Goal: Task Accomplishment & Management: Manage account settings

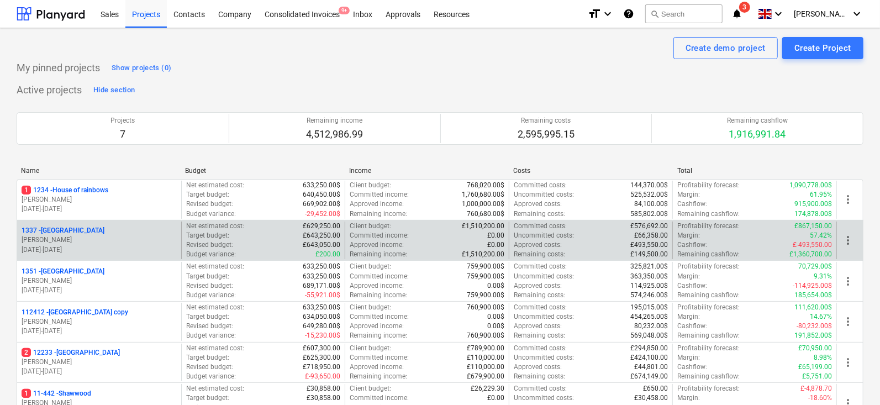
click at [118, 233] on div "1337 - Sunny Street" at bounding box center [99, 230] width 155 height 9
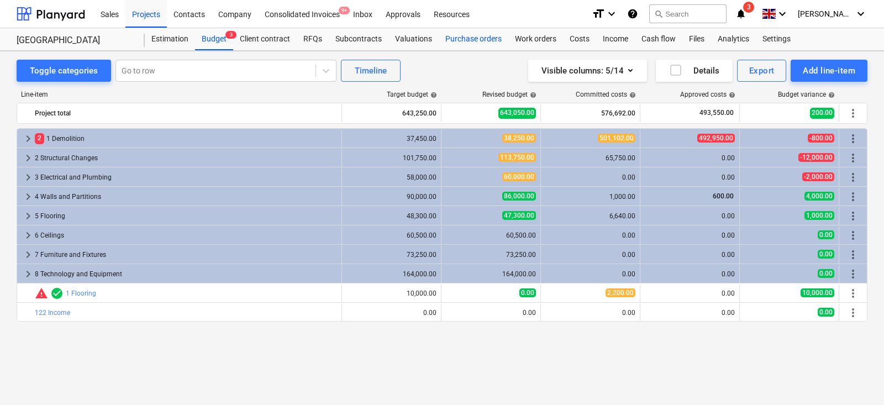
click at [478, 33] on div "Purchase orders" at bounding box center [474, 39] width 70 height 22
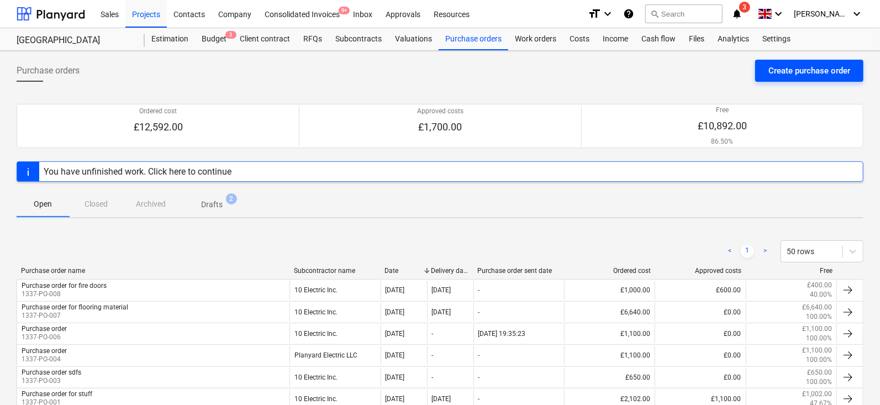
click at [771, 62] on button "Create purchase order" at bounding box center [809, 71] width 108 height 22
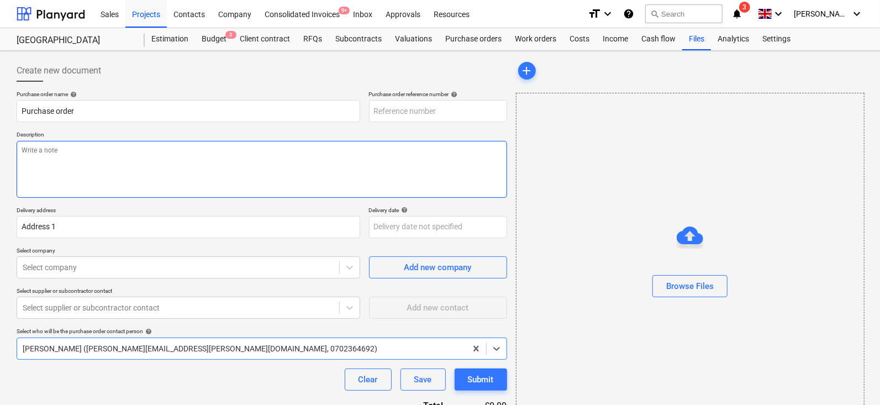
type textarea "x"
type input "1337-PO-009"
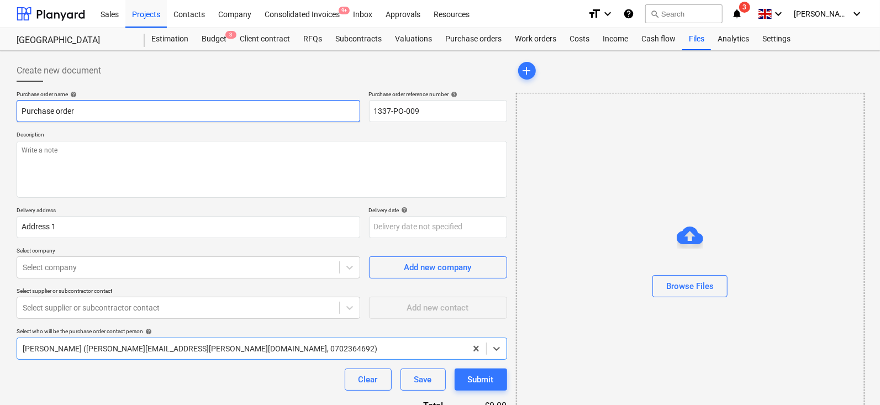
click at [292, 116] on input "Purchase order" at bounding box center [189, 111] width 344 height 22
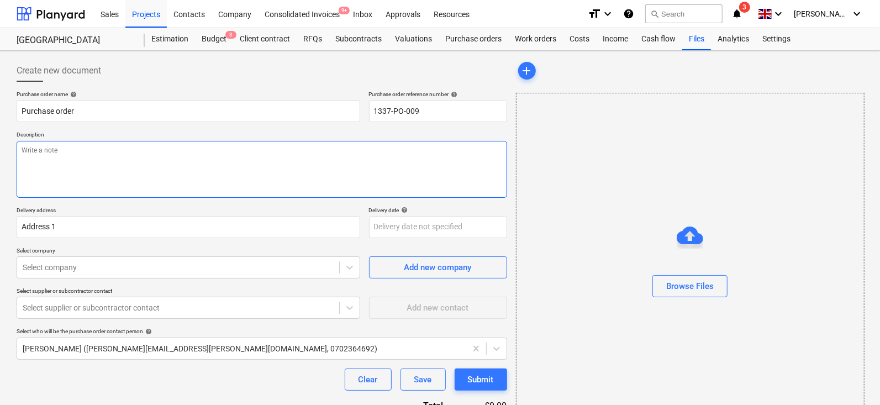
click at [247, 145] on textarea at bounding box center [262, 169] width 491 height 57
type textarea "x"
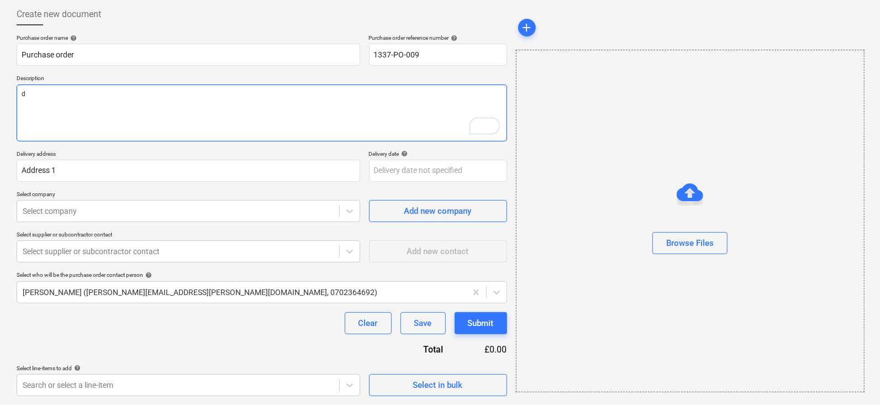
type textarea "df"
type textarea "x"
type textarea "dfs"
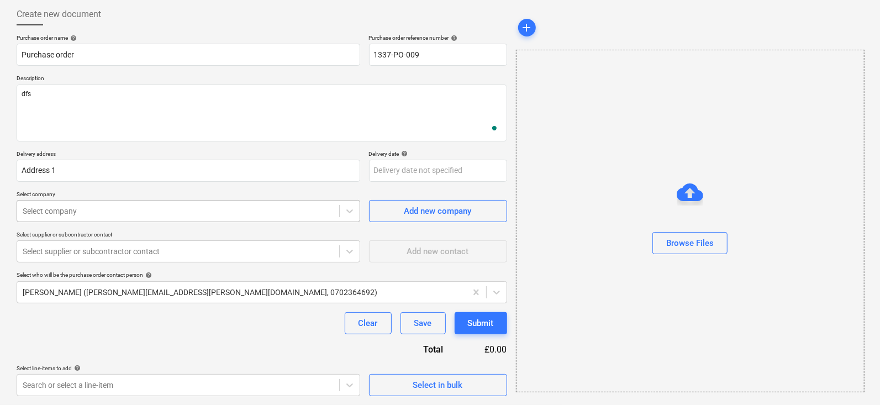
click at [170, 209] on div at bounding box center [178, 211] width 311 height 11
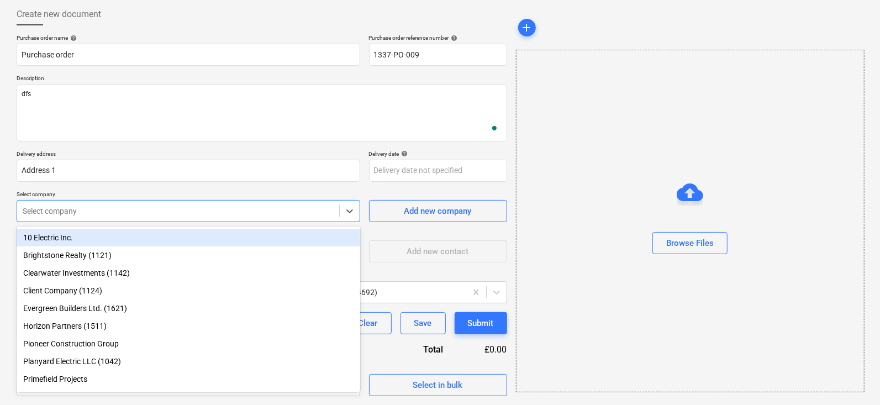
click at [161, 230] on div "10 Electric Inc." at bounding box center [189, 238] width 344 height 18
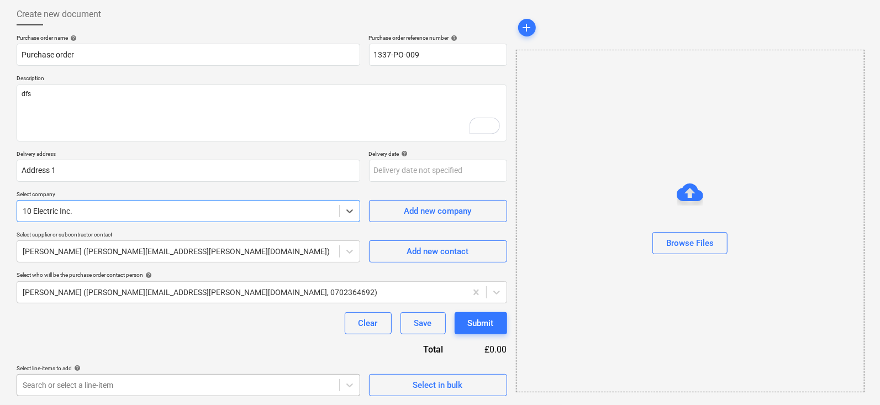
click at [154, 349] on body "Sales Projects Contacts Company Consolidated Invoices 9+ Inbox Approvals Resour…" at bounding box center [440, 146] width 880 height 405
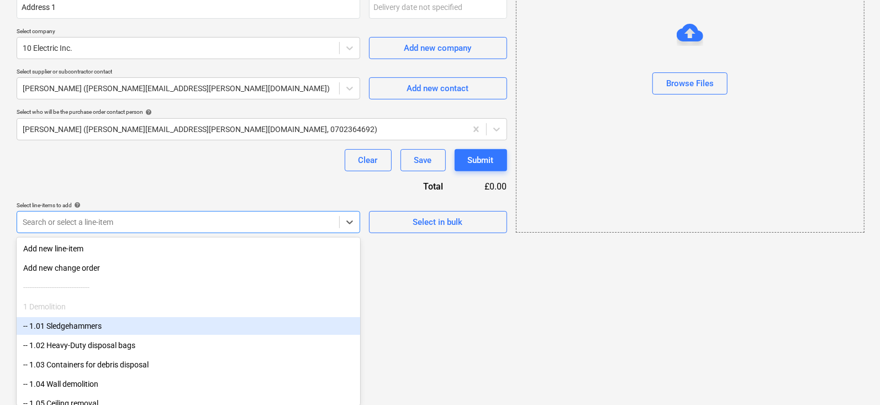
click at [91, 326] on div "-- 1.01 Sledgehammers" at bounding box center [189, 326] width 344 height 18
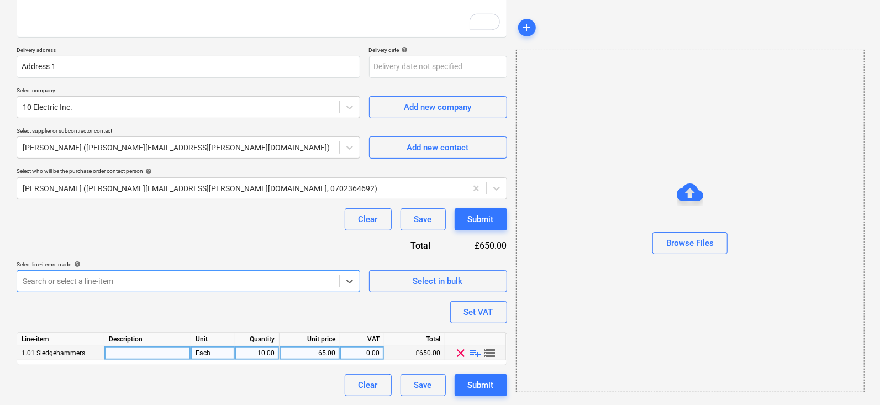
type textarea "x"
click at [318, 353] on div "65.00" at bounding box center [309, 354] width 51 height 14
click at [318, 353] on input "65" at bounding box center [310, 353] width 60 height 13
type input "10"
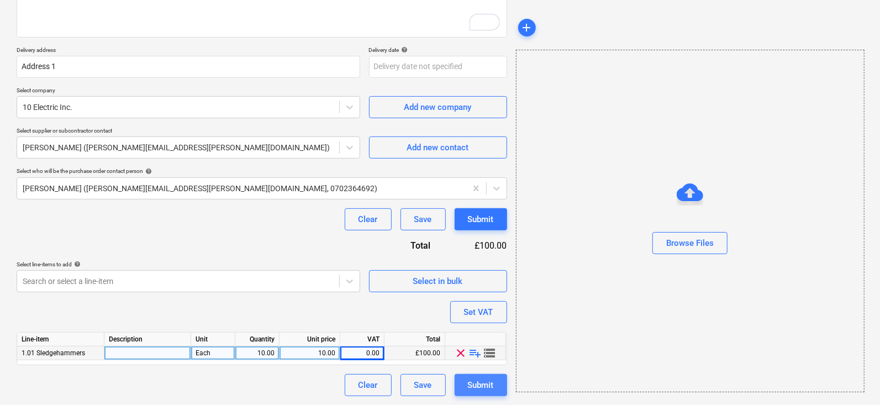
click at [486, 380] on div "Submit" at bounding box center [481, 385] width 26 height 14
type textarea "x"
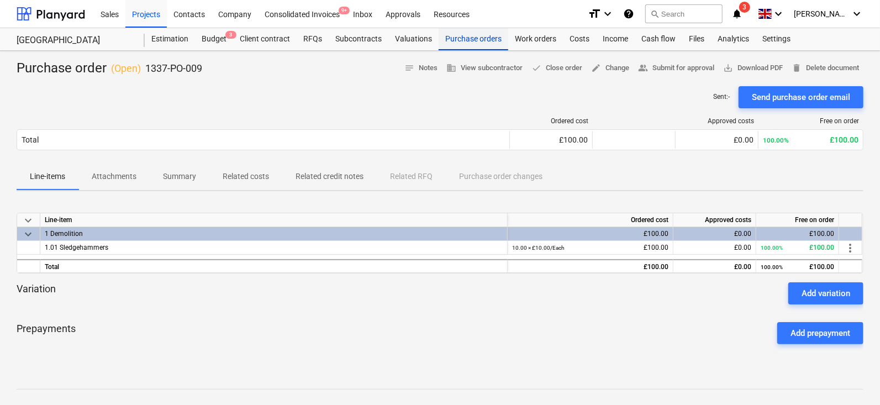
click at [456, 39] on div "Purchase orders" at bounding box center [474, 39] width 70 height 22
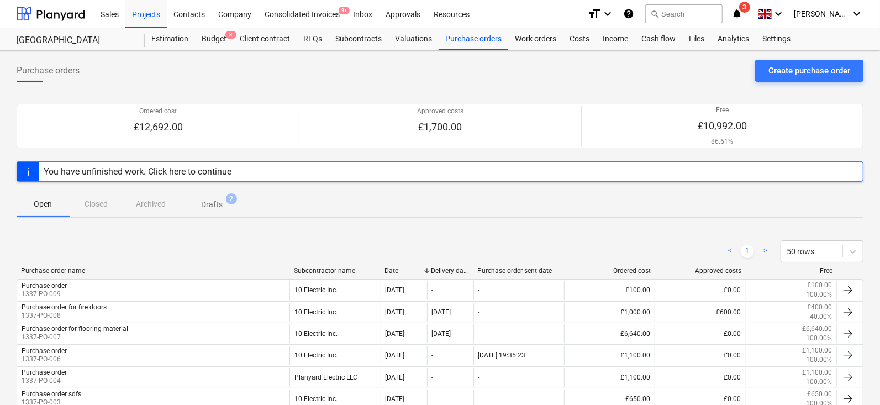
click at [183, 277] on div "Purchase order name Subcontractor name Date Delivery date Purchase order sent d…" at bounding box center [440, 273] width 847 height 12
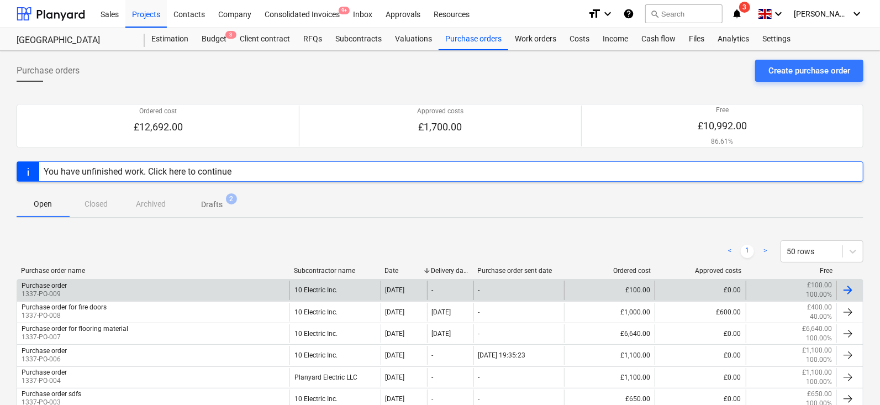
click at [184, 287] on div "Purchase order 1337-PO-009" at bounding box center [153, 290] width 272 height 19
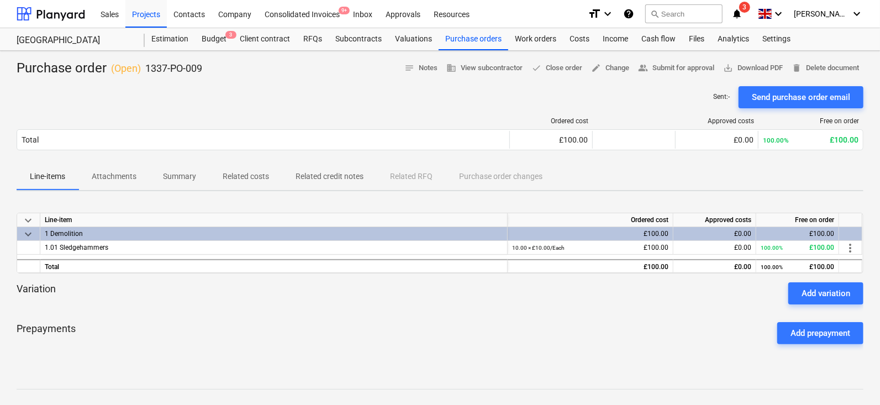
click at [254, 180] on p "Related costs" at bounding box center [246, 177] width 46 height 12
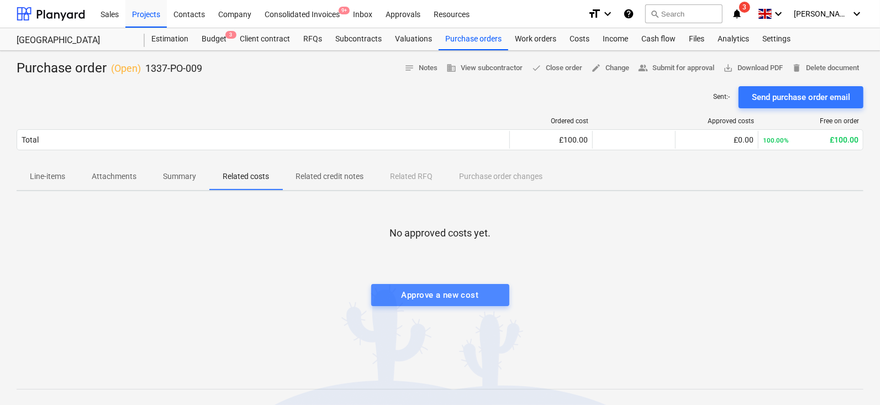
click at [409, 295] on div "Approve a new cost" at bounding box center [440, 295] width 77 height 14
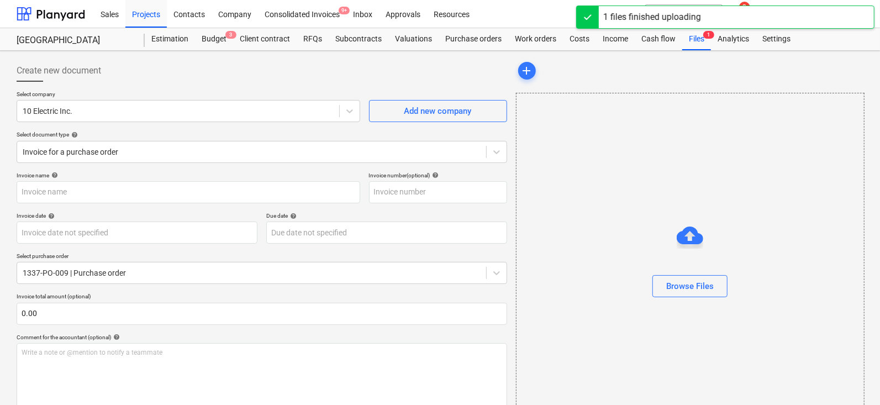
type input "Budget Option 3.png"
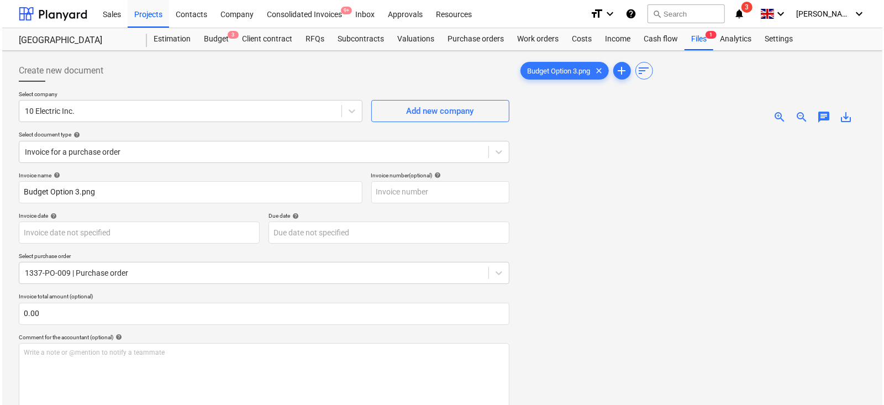
scroll to position [177, 0]
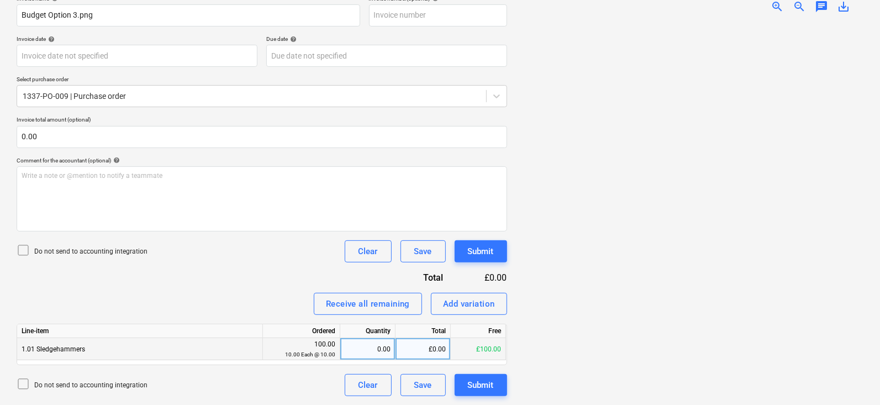
click at [379, 354] on div "0.00" at bounding box center [368, 349] width 46 height 22
click at [305, 395] on div "Do not send to accounting integration Clear Save Submit" at bounding box center [262, 385] width 491 height 22
click at [490, 386] on div "Submit" at bounding box center [481, 385] width 26 height 14
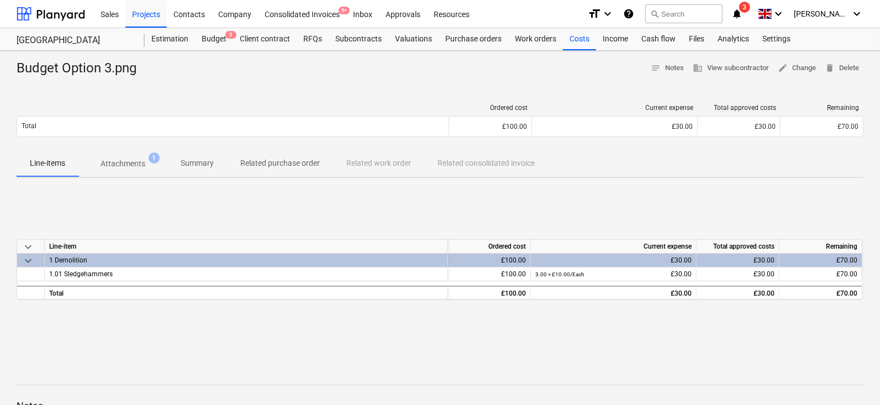
click at [292, 160] on p "Related purchase order" at bounding box center [280, 164] width 80 height 12
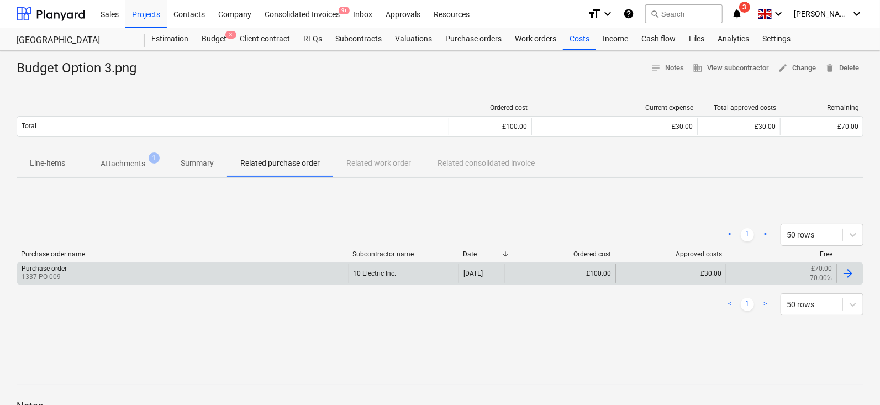
click at [230, 268] on div "Purchase order 1337-PO-009" at bounding box center [183, 273] width 332 height 19
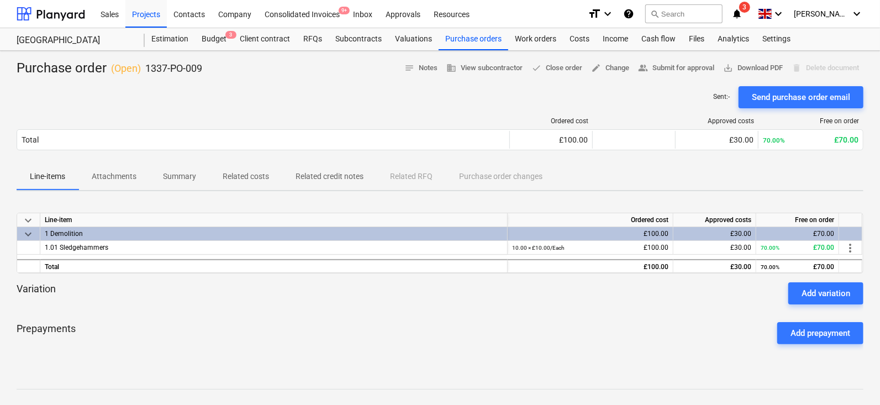
click at [236, 176] on p "Related costs" at bounding box center [246, 177] width 46 height 12
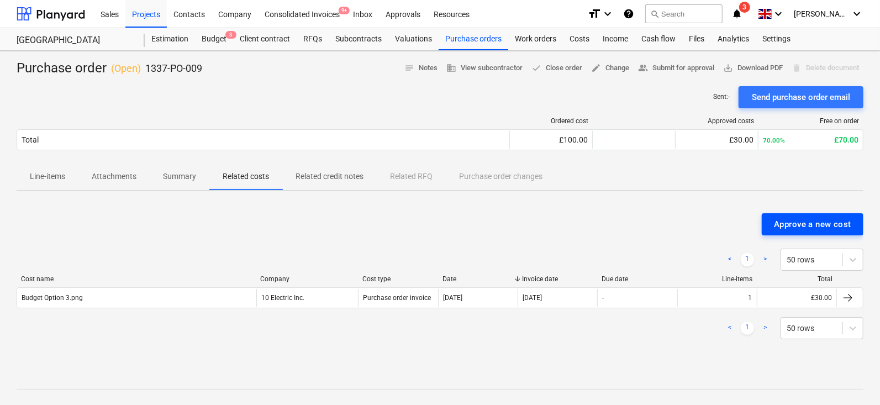
click at [790, 218] on div "Approve a new cost" at bounding box center [812, 224] width 77 height 14
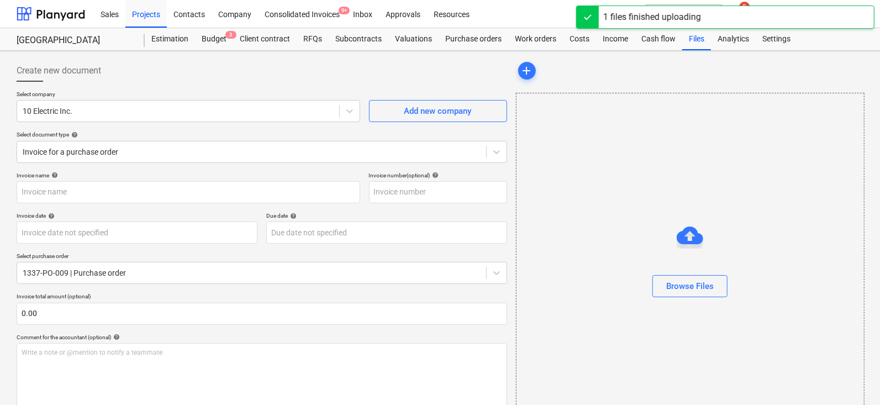
type input "Budget Option 3.png"
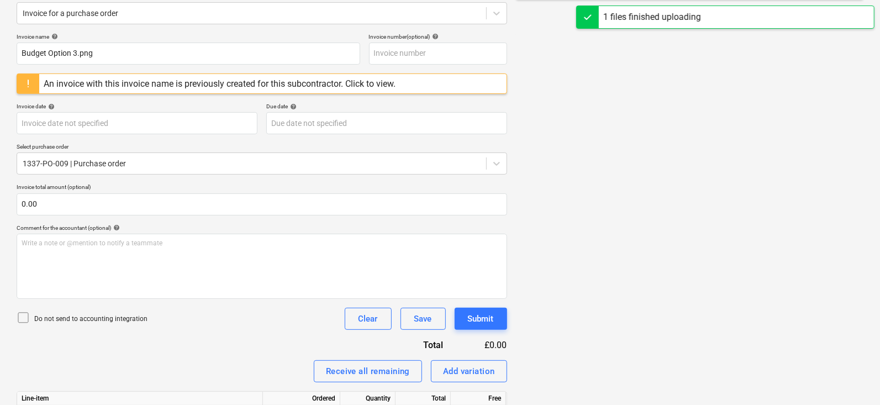
scroll to position [206, 0]
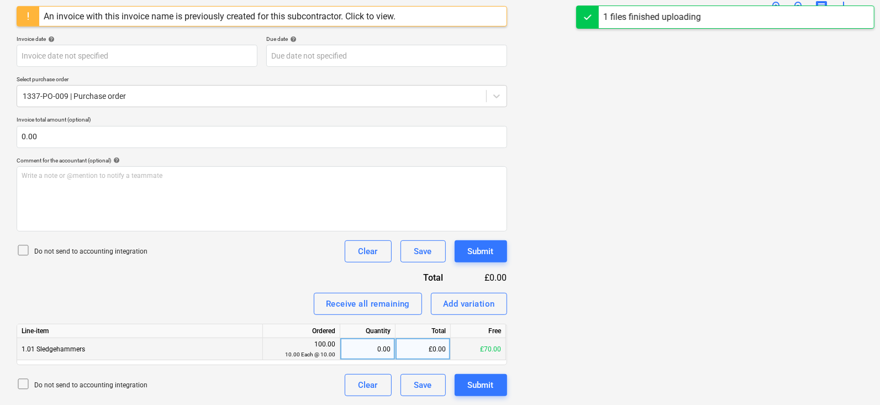
click at [378, 350] on div "0.00" at bounding box center [368, 349] width 46 height 22
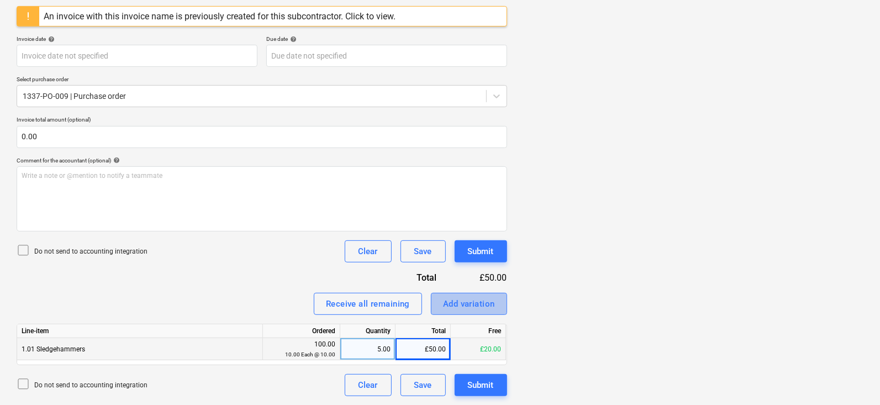
click at [450, 298] on div "Add variation" at bounding box center [469, 304] width 52 height 14
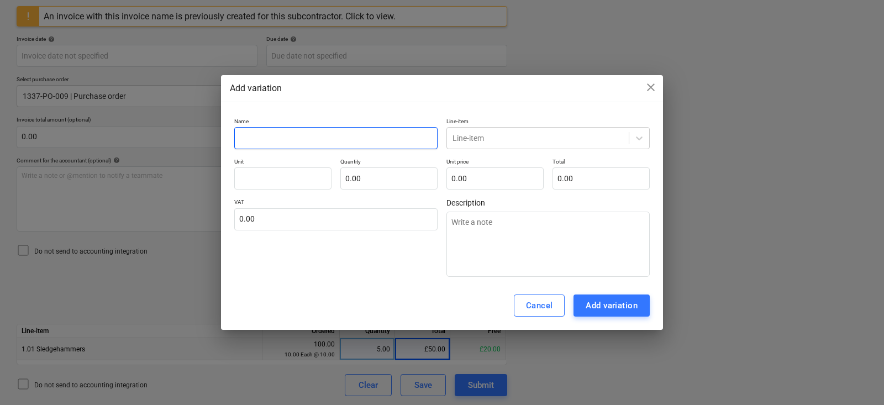
click at [334, 138] on input "text" at bounding box center [335, 138] width 203 height 22
type textarea "x"
type input "W"
type textarea "x"
type input "WH"
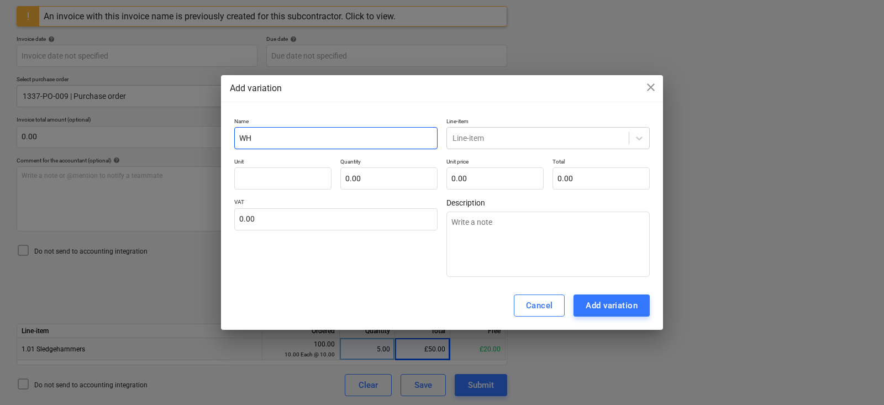
type textarea "x"
type input "W"
type textarea "x"
type input "S"
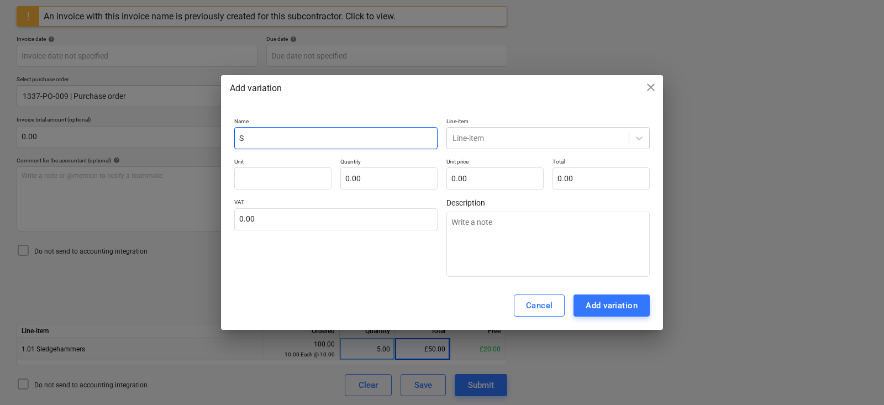
type textarea "x"
type input "Sh"
type textarea "x"
type input "Sho"
type textarea "x"
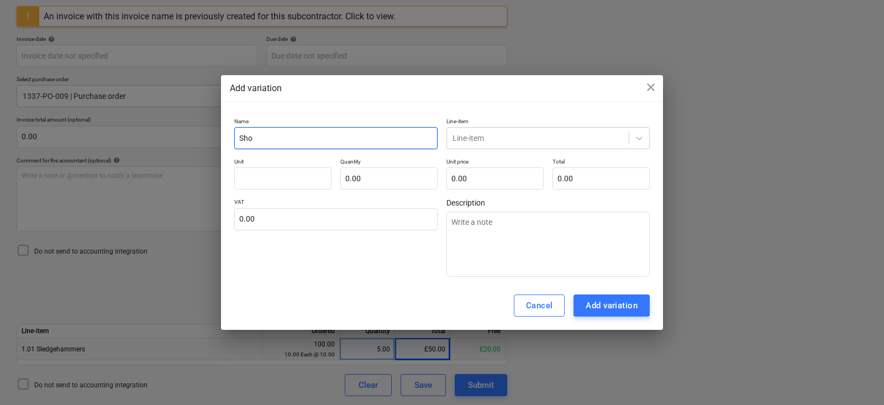
type input "Show"
type textarea "x"
type input "Showr"
type textarea "x"
type input "Showro"
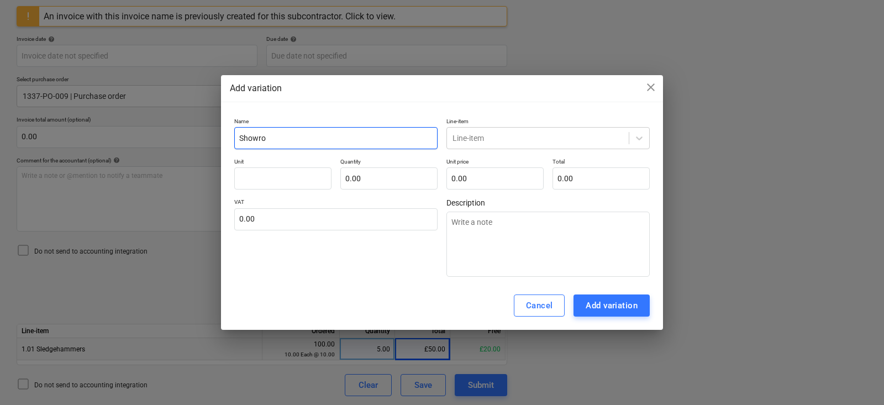
type textarea "x"
type input "Showroo"
type textarea "x"
type input "Showroom"
type textarea "x"
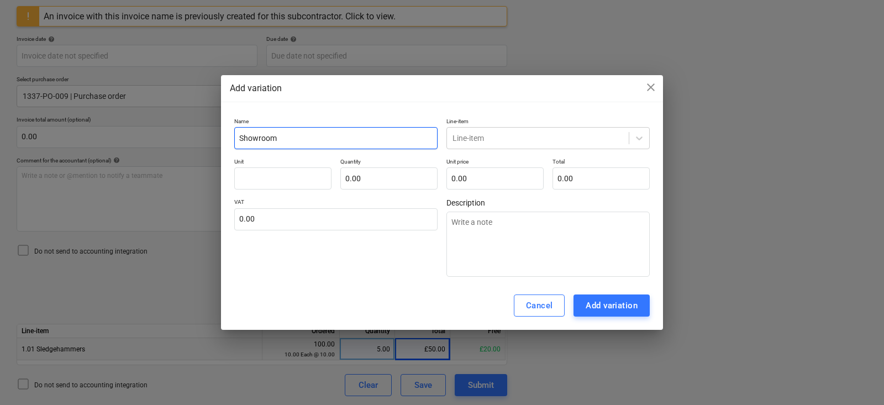
type input "Showroom"
type textarea "x"
type input "Showroom d"
type textarea "x"
type input "Showroom di"
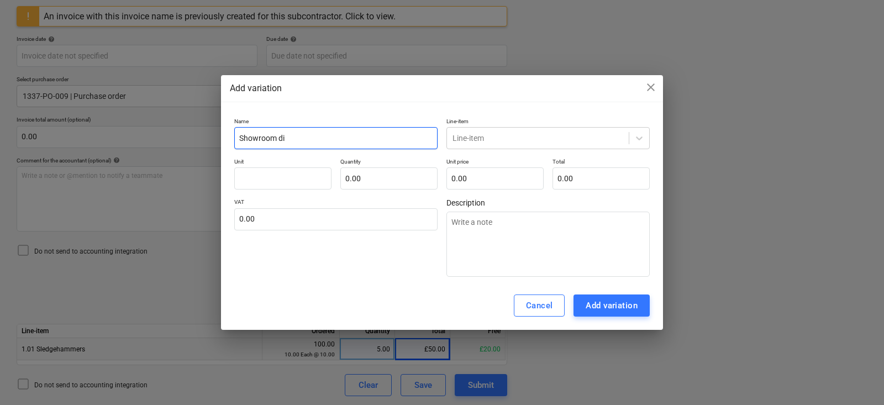
type textarea "x"
type input "Showroom dis"
type textarea "x"
type input "Showroom disc"
type textarea "x"
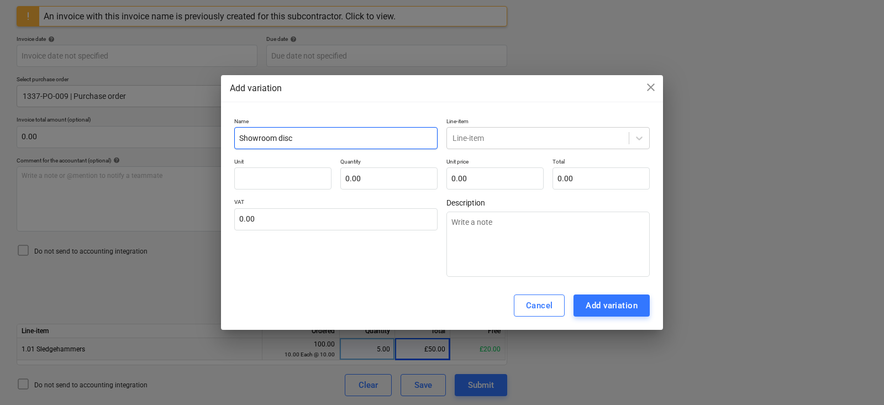
type input "Showroom disco"
type textarea "x"
type input "Showroom discou"
type textarea "x"
type input "Showroom discount"
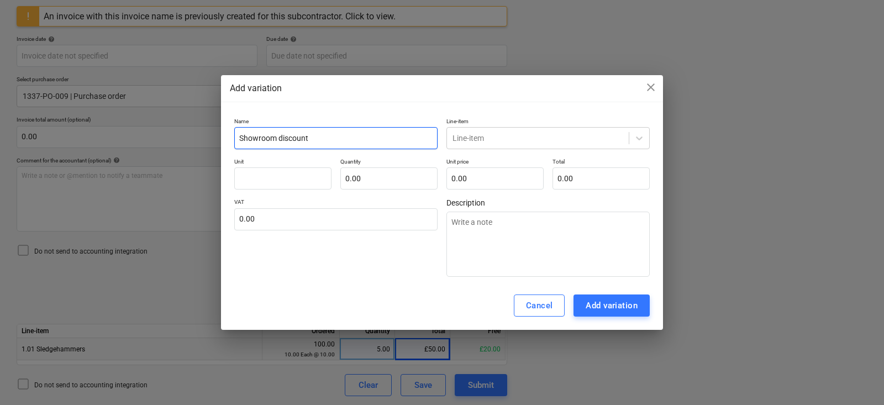
type textarea "x"
type input "Showroom discount"
click at [474, 132] on div "Line-item" at bounding box center [538, 137] width 182 height 15
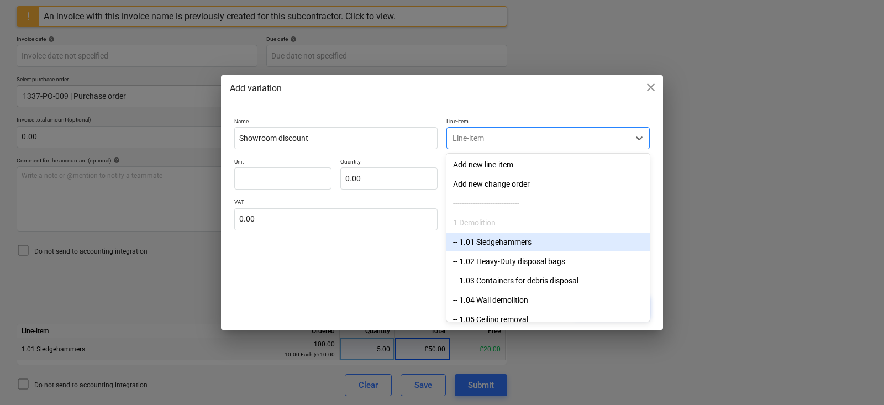
click at [492, 240] on div "-- 1.01 Sledgehammers" at bounding box center [548, 242] width 203 height 18
type textarea "x"
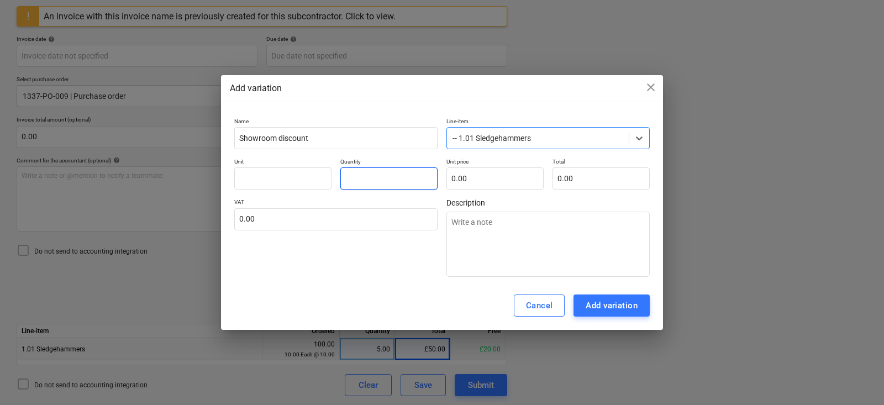
click at [380, 186] on input "text" at bounding box center [388, 178] width 97 height 22
type textarea "x"
type input "1.00"
click at [326, 185] on input "text" at bounding box center [282, 178] width 97 height 22
type textarea "x"
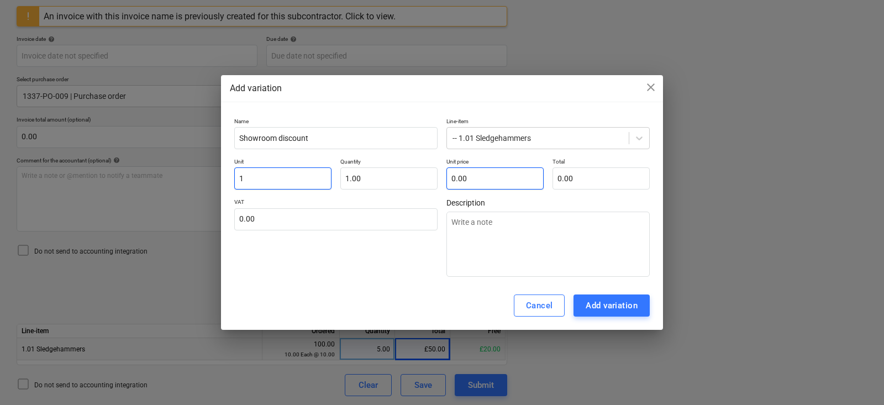
type input "1"
click at [482, 176] on input "text" at bounding box center [495, 178] width 97 height 22
type textarea "x"
type input "-"
type textarea "x"
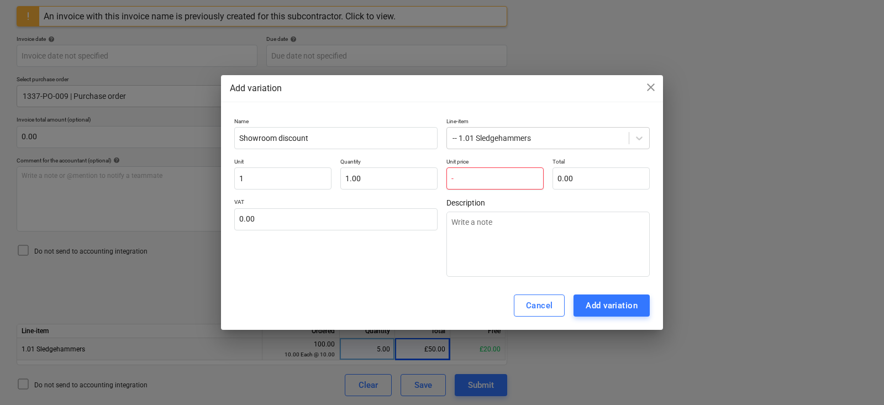
type input "-8"
type textarea "x"
type input "-8,"
type textarea "x"
type input "-8,5"
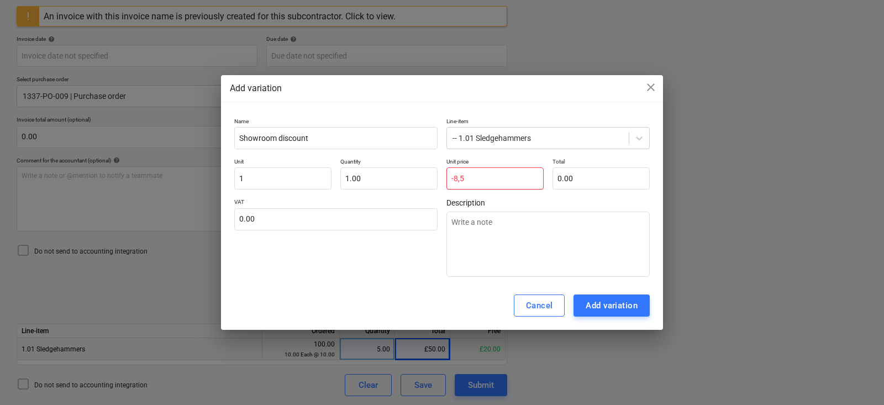
type textarea "x"
type input "-8,"
type textarea "x"
type input "-8"
type textarea "x"
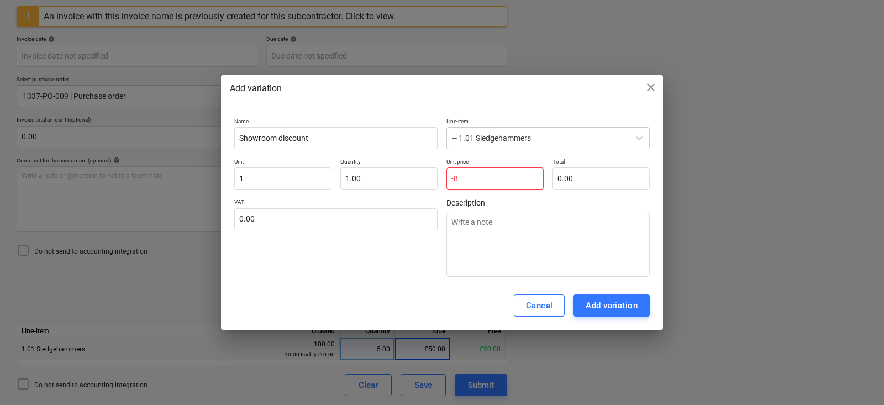
type input "-"
type textarea "x"
type input "1"
type input "0.00"
type textarea "x"
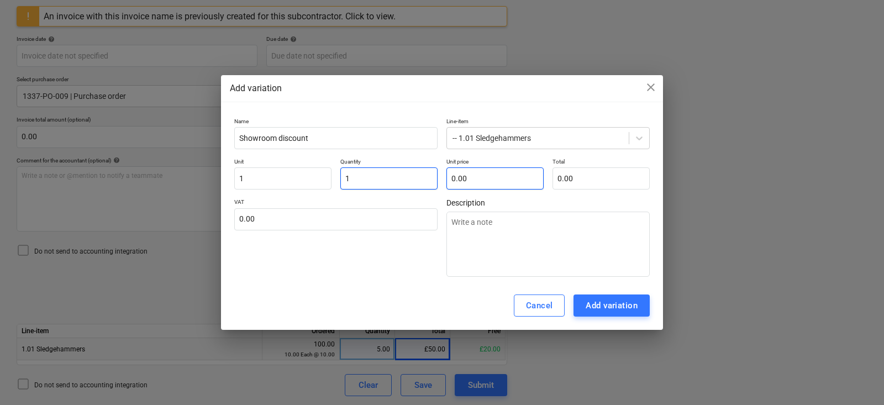
type input "11"
type textarea "x"
type input "1"
type textarea "x"
type input "1-"
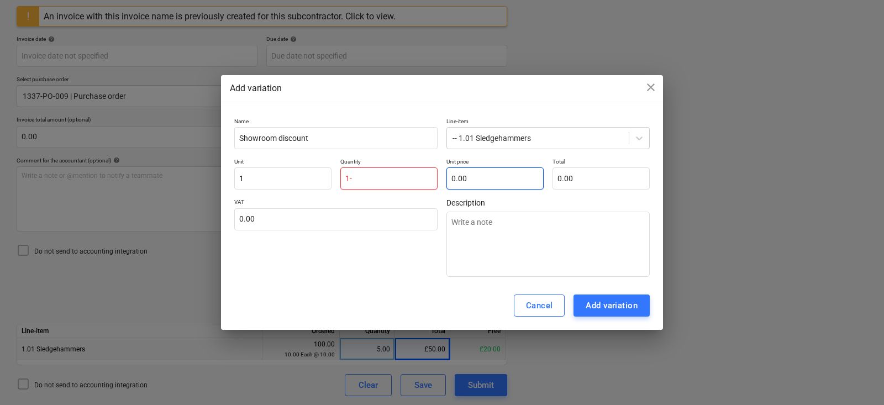
type textarea "x"
type input "1"
type textarea "x"
type input "-"
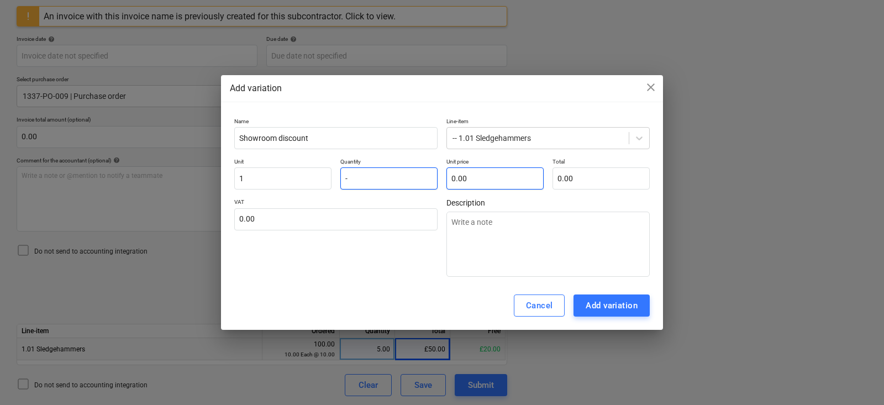
type textarea "x"
type input "-1.00"
type textarea "x"
type input "9"
type input "-9.00"
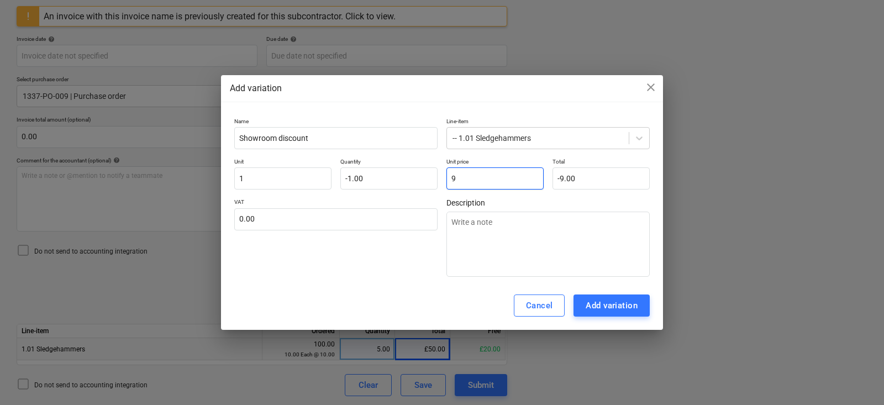
type textarea "x"
type input "9,"
type input "0.00"
type textarea "x"
type input "9,5"
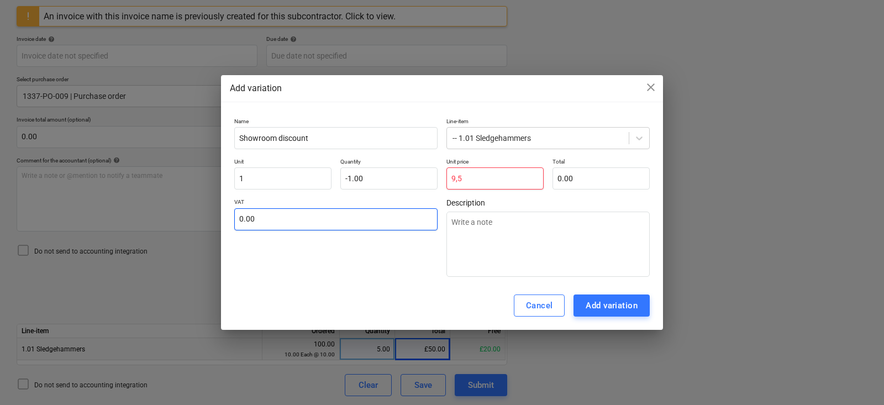
type textarea "x"
type input "9,"
type textarea "x"
type input "9"
type input "-9.00"
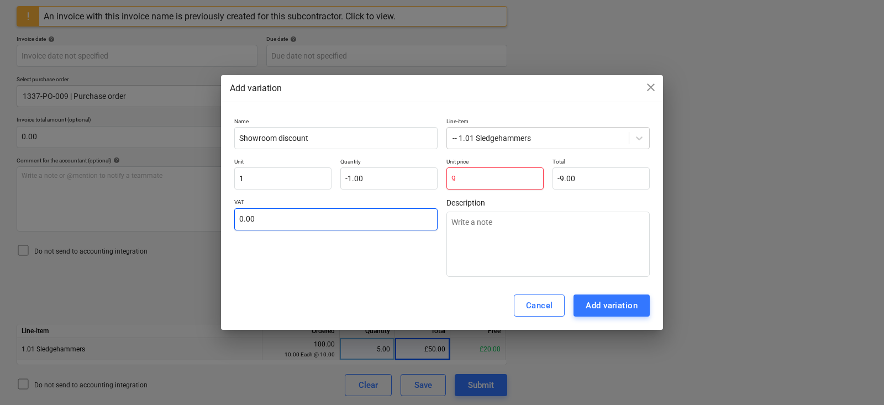
type textarea "x"
type input "0.00"
type input "i"
type textarea "x"
type input "i8"
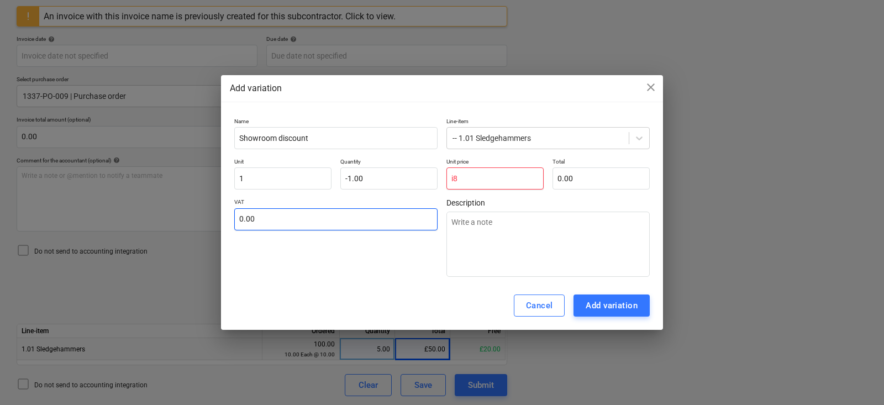
type textarea "x"
type input "i"
type textarea "x"
type input "8"
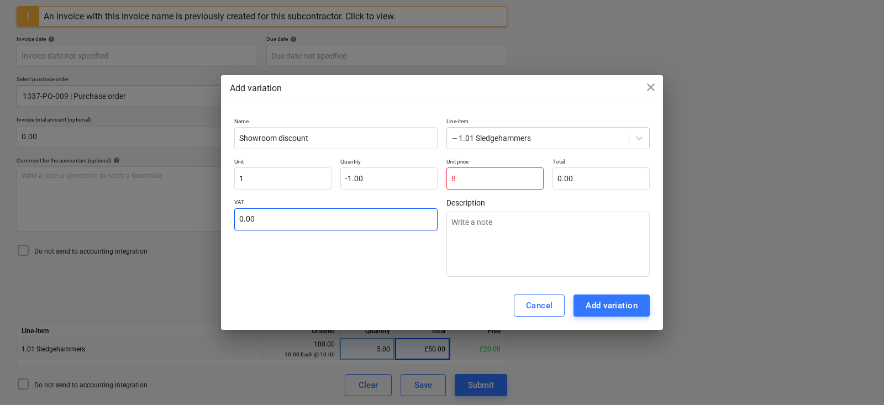
type input "-8.00"
type textarea "x"
type input "8,"
type input "0.00"
type textarea "x"
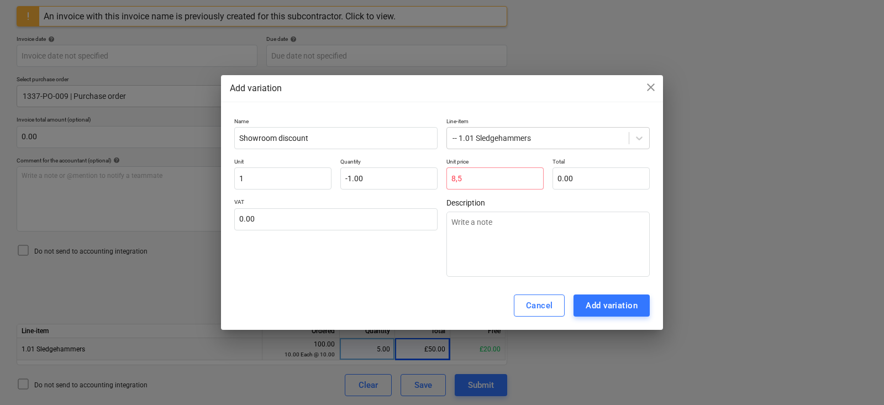
type input "0.00"
click at [375, 261] on div "VAT 0.00" at bounding box center [335, 237] width 203 height 78
click at [483, 177] on input "text" at bounding box center [495, 178] width 97 height 22
type textarea "x"
type input "9"
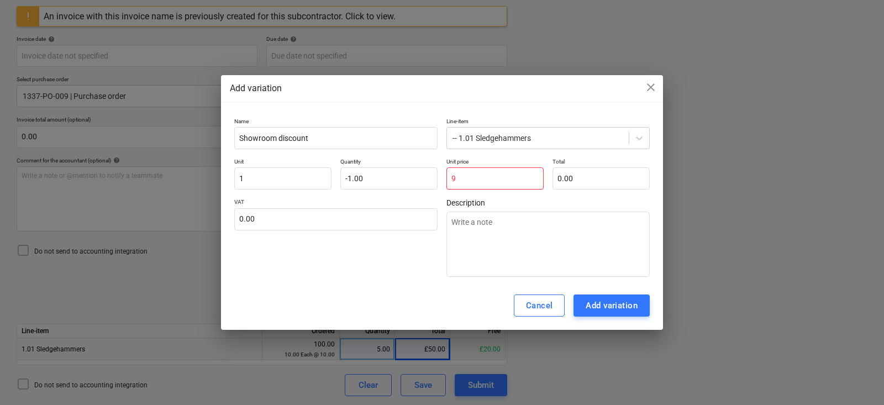
type input "-9.00"
type textarea "x"
type input "0.00"
type textarea "x"
type input "8"
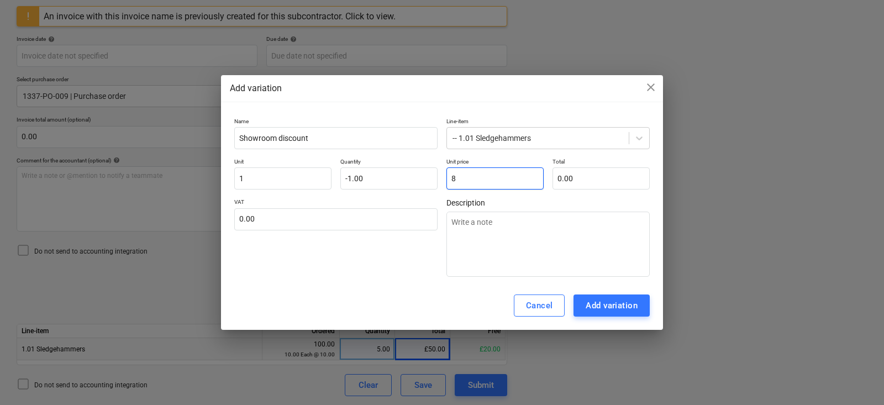
type input "-8.00"
type textarea "x"
type input "8."
type textarea "x"
type input "8.5"
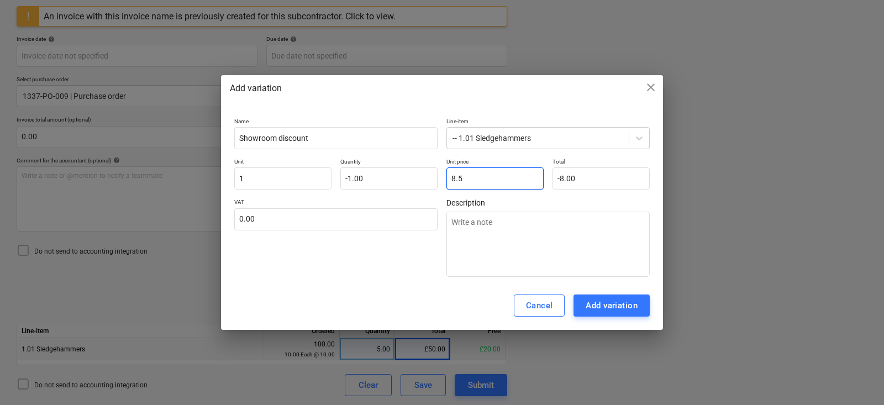
type input "-8.50"
type input "8.50"
click at [417, 253] on div "VAT 0.00" at bounding box center [335, 237] width 203 height 78
click at [597, 300] on div "Add variation" at bounding box center [612, 305] width 52 height 14
type textarea "x"
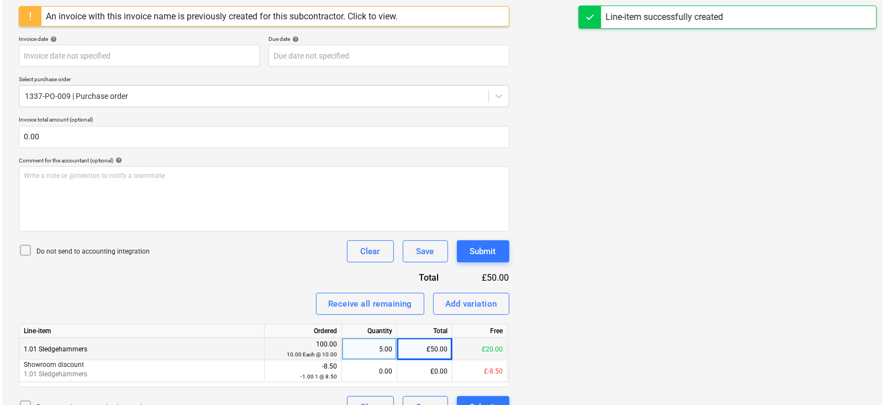
scroll to position [228, 0]
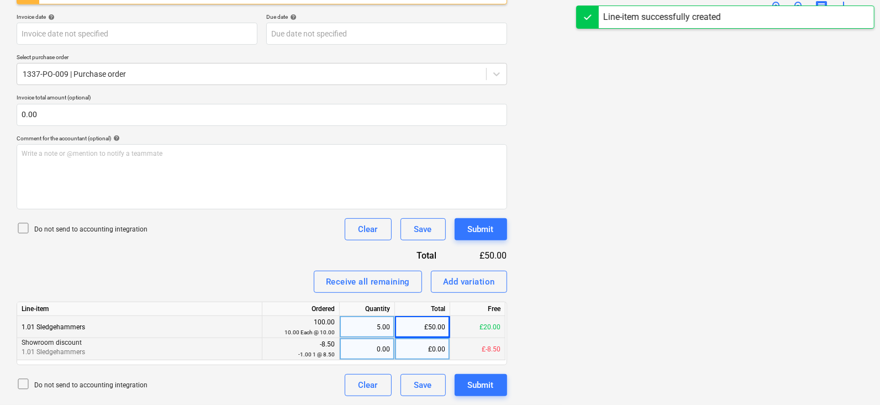
click at [370, 358] on div "0.00" at bounding box center [367, 349] width 46 height 22
type input "1"
click at [263, 272] on div "Receive all remaining Add variation" at bounding box center [262, 282] width 491 height 22
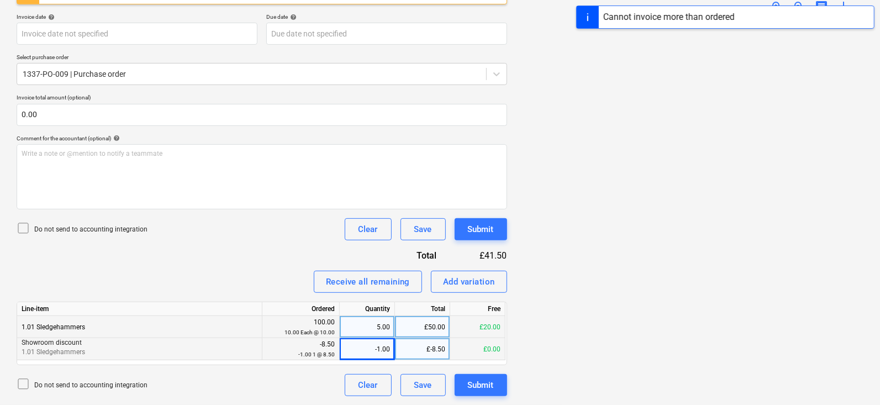
click at [255, 268] on div "Invoice name help Budget Option 3.png Invoice number (optional) help An invoice…" at bounding box center [262, 170] width 491 height 453
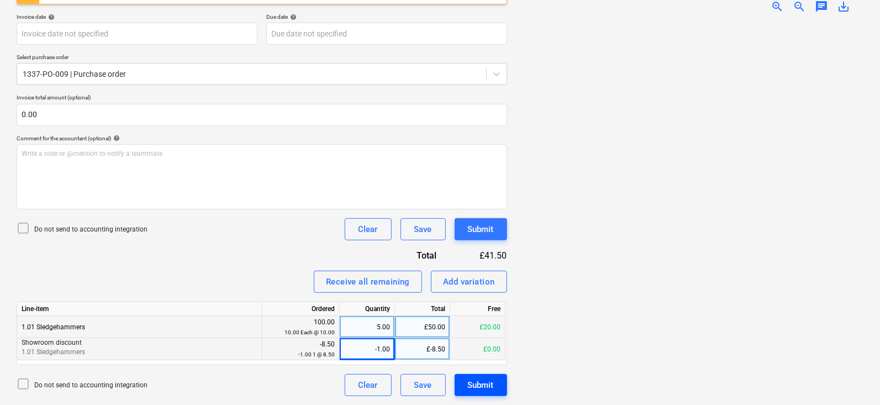
click at [481, 382] on div "Submit" at bounding box center [481, 385] width 26 height 14
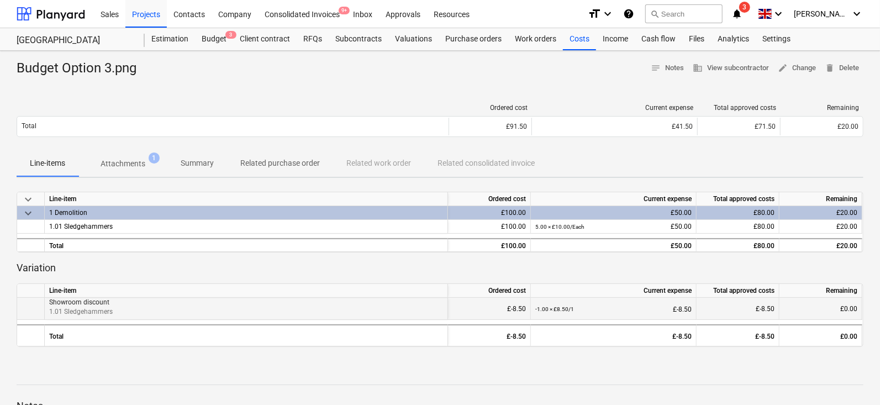
click at [90, 306] on p "Showroom discount" at bounding box center [246, 302] width 394 height 9
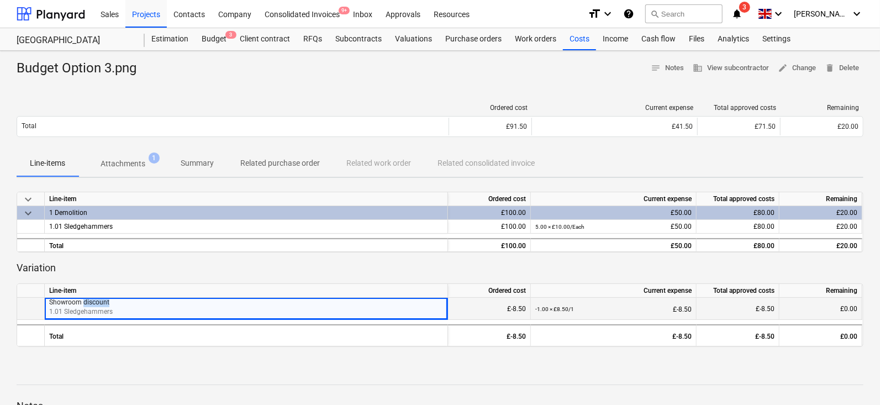
click at [90, 306] on p "Showroom discount" at bounding box center [246, 302] width 394 height 9
click at [193, 299] on p "Showroom discount" at bounding box center [246, 302] width 394 height 9
click at [575, 42] on div "Costs" at bounding box center [579, 39] width 33 height 22
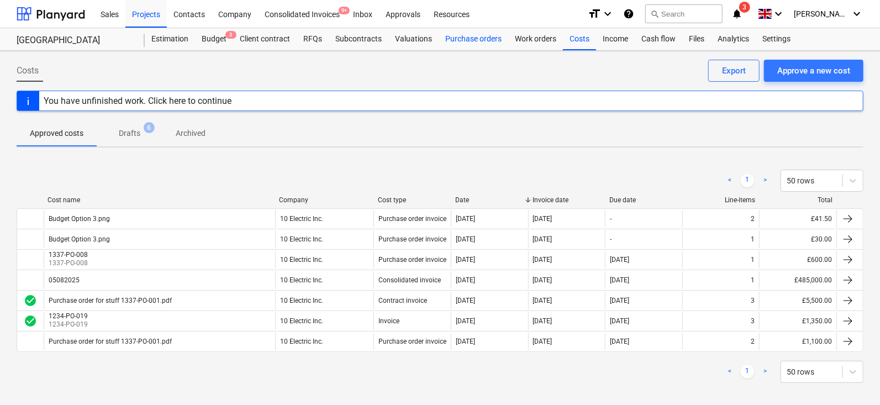
click at [496, 35] on div "Purchase orders" at bounding box center [474, 39] width 70 height 22
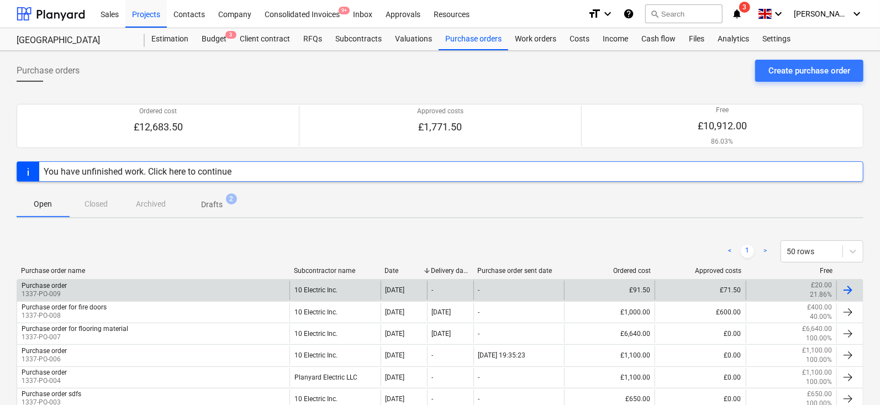
click at [117, 286] on div "Purchase order 1337-PO-009" at bounding box center [153, 290] width 272 height 19
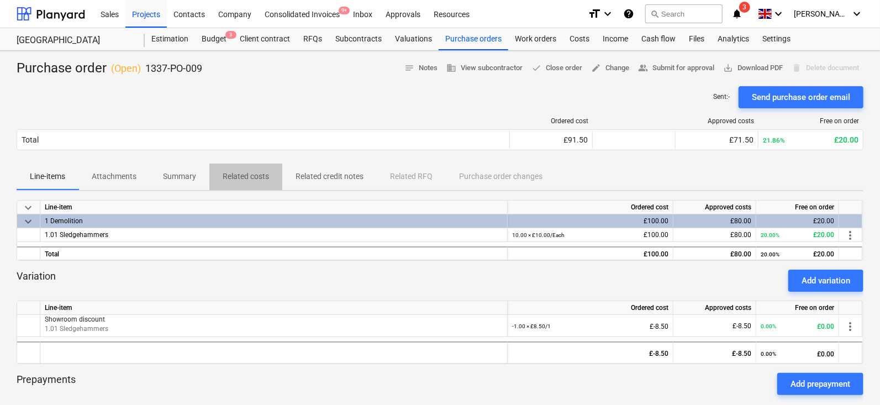
click at [259, 180] on p "Related costs" at bounding box center [246, 177] width 46 height 12
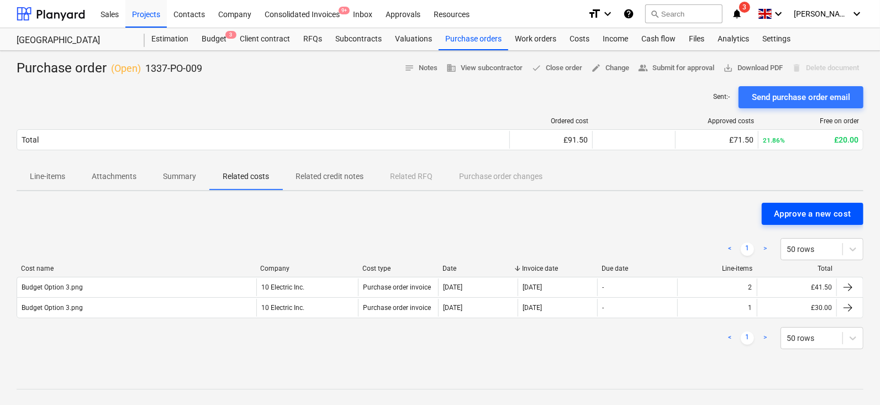
click at [797, 218] on div "Approve a new cost" at bounding box center [812, 214] width 77 height 14
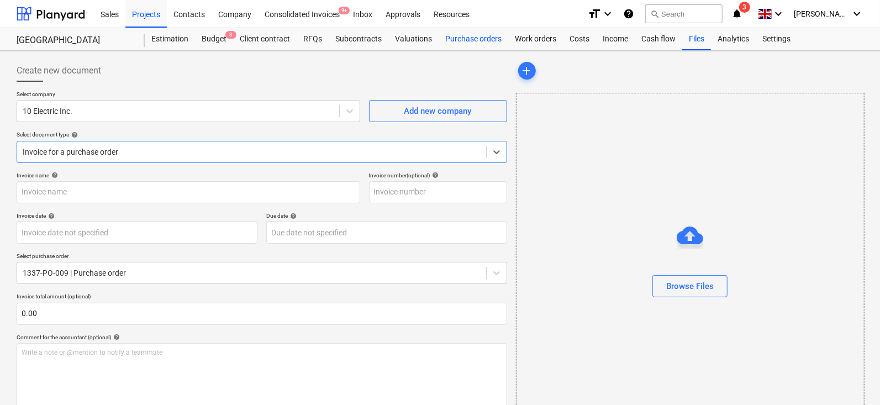
click at [464, 40] on div "Purchase orders" at bounding box center [474, 39] width 70 height 22
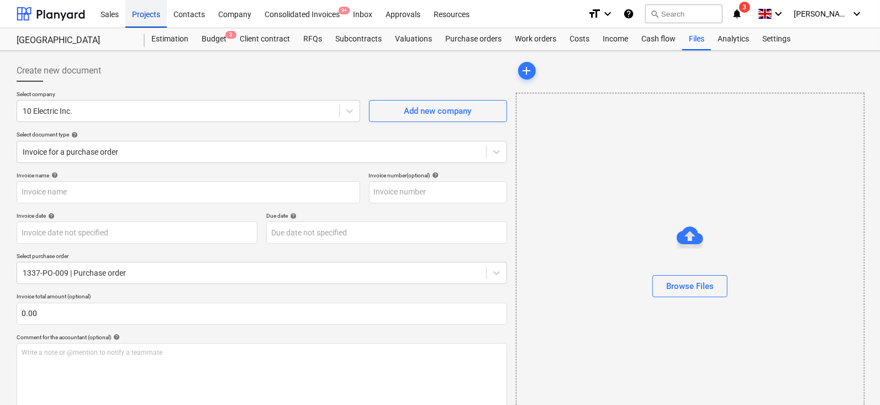
click at [132, 15] on div "Projects" at bounding box center [145, 13] width 41 height 28
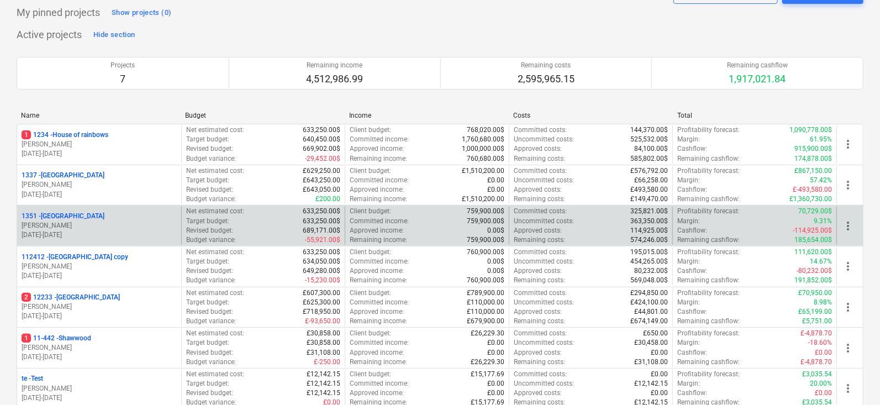
scroll to position [172, 0]
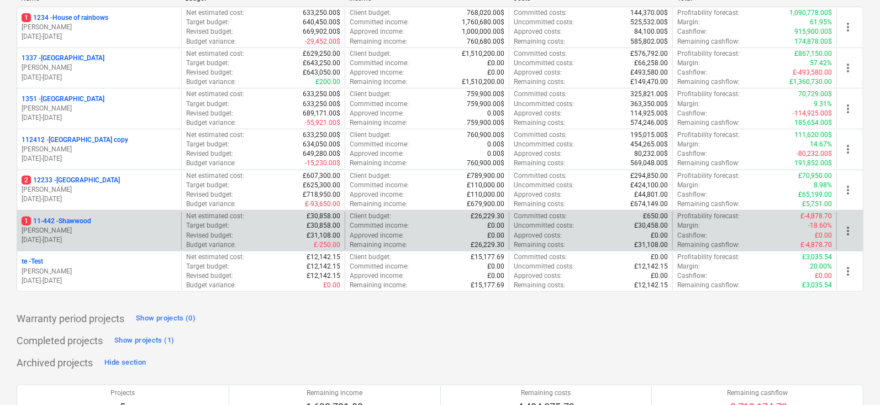
click at [852, 228] on span "more_vert" at bounding box center [848, 230] width 13 height 13
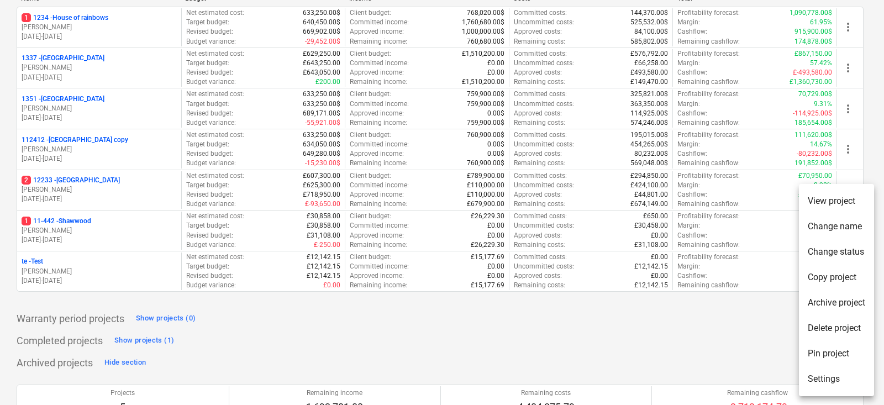
click at [826, 330] on li "Delete project" at bounding box center [836, 328] width 75 height 25
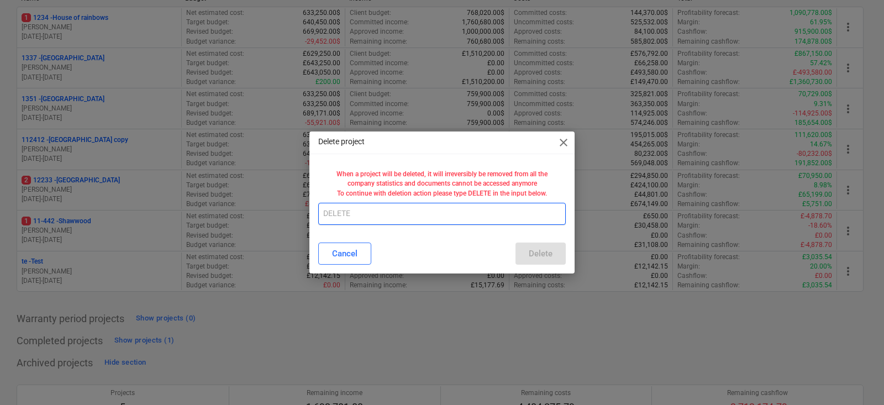
click at [500, 212] on input "text" at bounding box center [442, 214] width 248 height 22
type input "DELETE"
click at [554, 256] on button "Delete" at bounding box center [541, 254] width 50 height 22
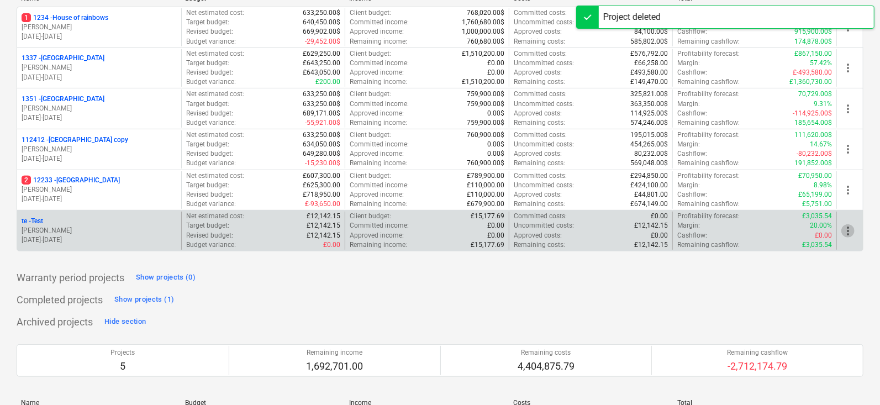
click at [843, 236] on span "more_vert" at bounding box center [848, 230] width 13 height 13
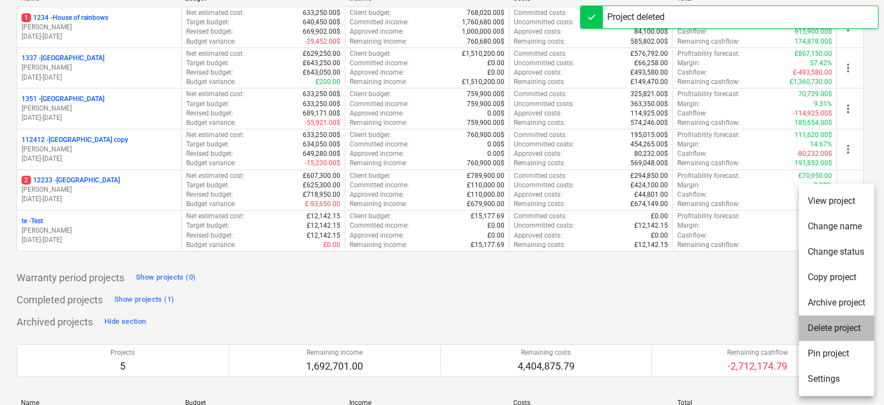
click at [823, 329] on li "Delete project" at bounding box center [836, 328] width 75 height 25
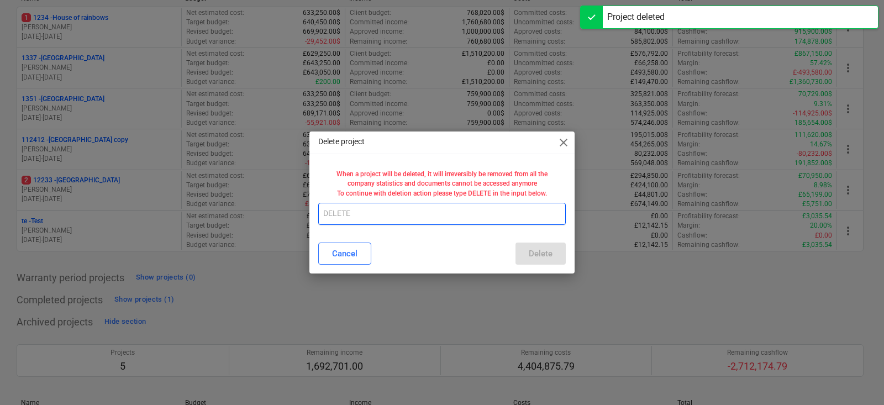
click at [505, 217] on input "text" at bounding box center [442, 214] width 248 height 22
type input "E"
type input "DELETE"
click at [532, 263] on button "Delete" at bounding box center [541, 254] width 50 height 22
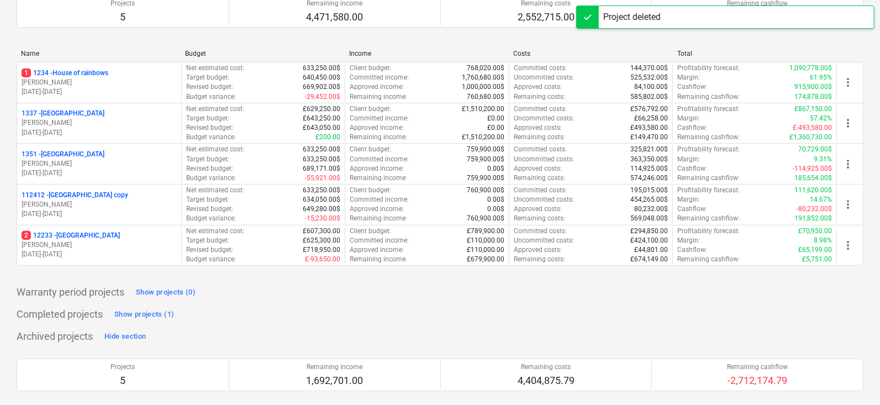
scroll to position [108, 0]
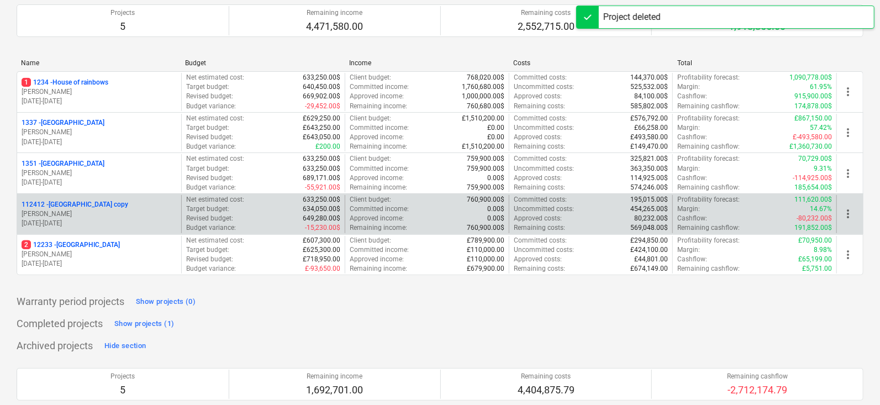
click at [849, 212] on span "more_vert" at bounding box center [848, 213] width 13 height 13
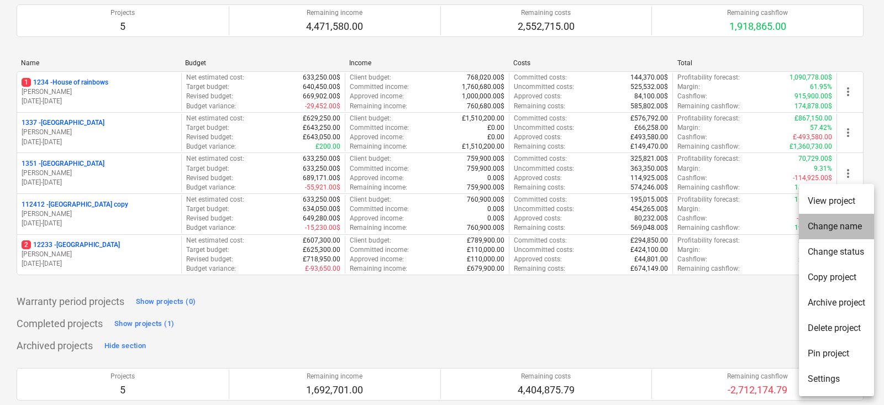
click at [825, 225] on li "Change name" at bounding box center [836, 226] width 75 height 25
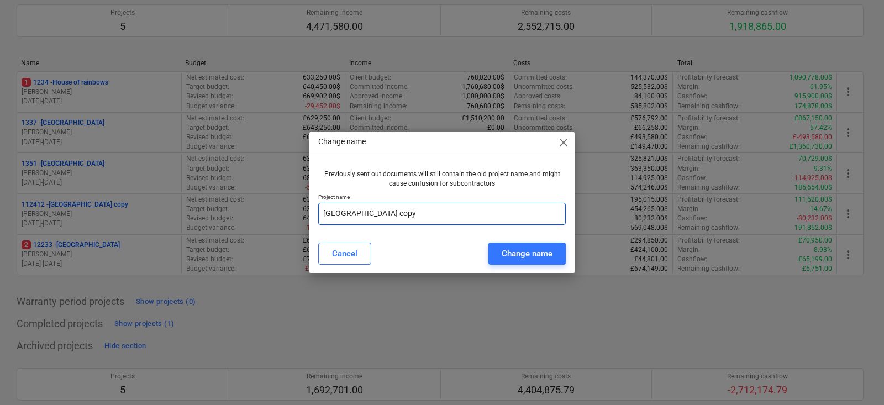
click at [397, 214] on input "South Street copy" at bounding box center [442, 214] width 248 height 22
type input "Y"
type input "H"
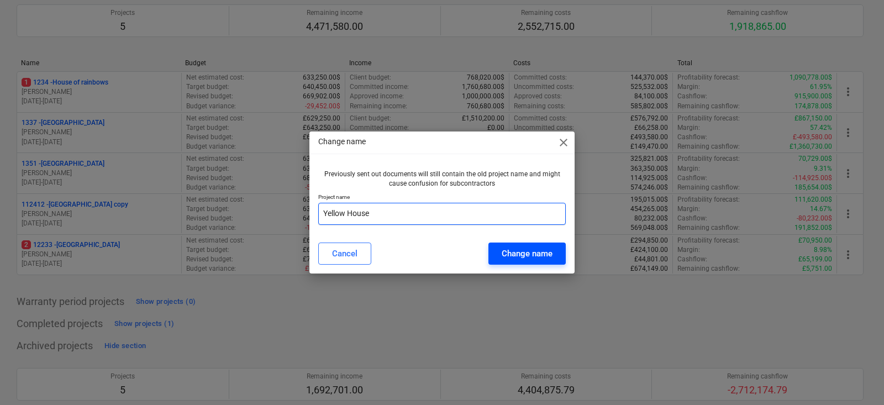
type input "Yellow House"
click at [514, 246] on div "Change name" at bounding box center [527, 253] width 51 height 14
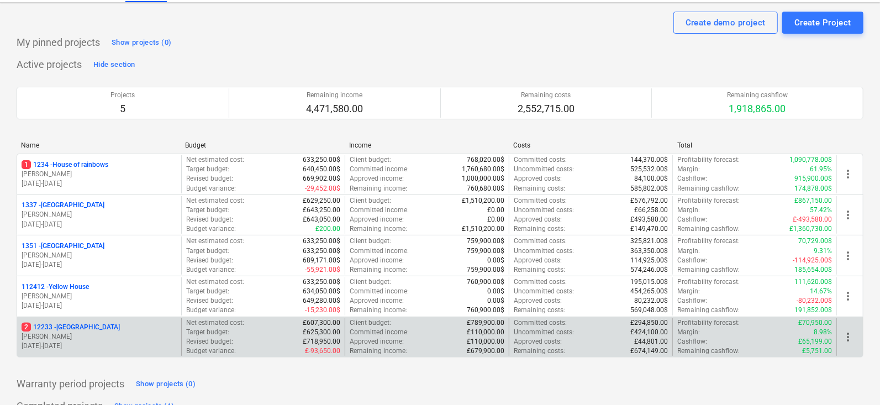
scroll to position [32, 0]
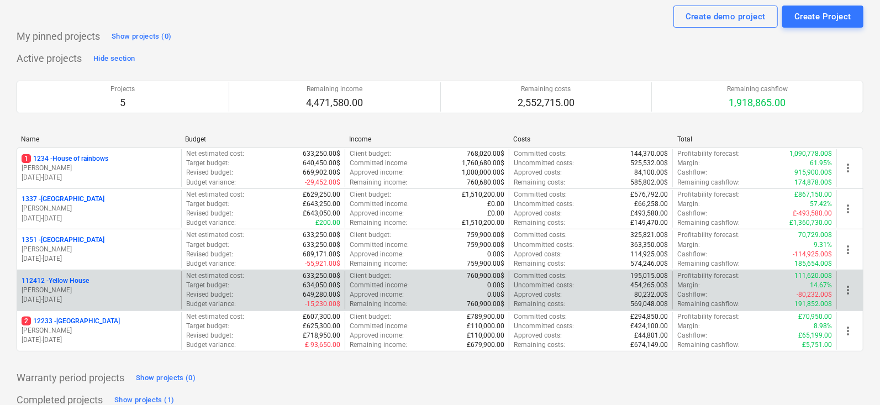
click at [854, 284] on span "more_vert" at bounding box center [848, 290] width 13 height 13
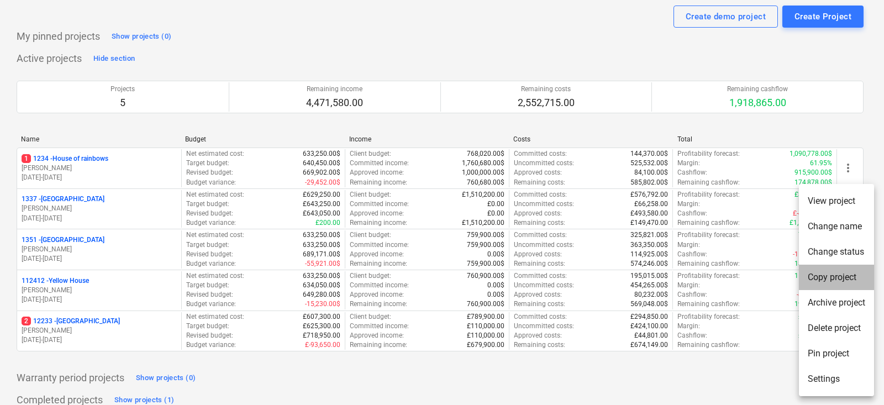
click at [823, 274] on li "Copy project" at bounding box center [836, 277] width 75 height 25
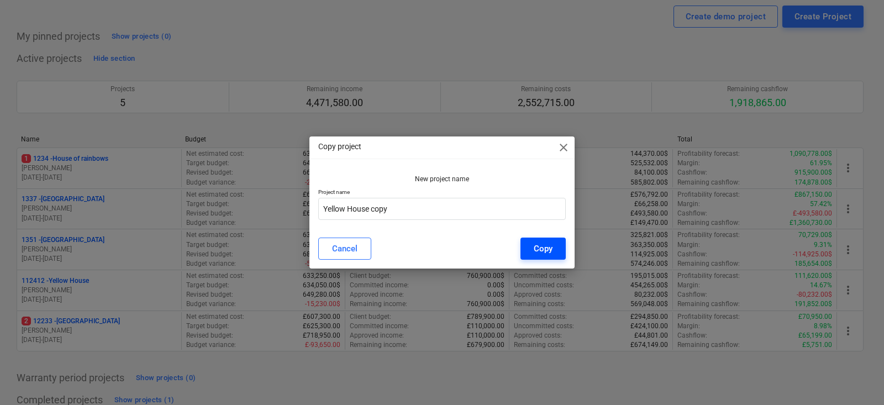
click at [524, 238] on button "Copy" at bounding box center [543, 249] width 45 height 22
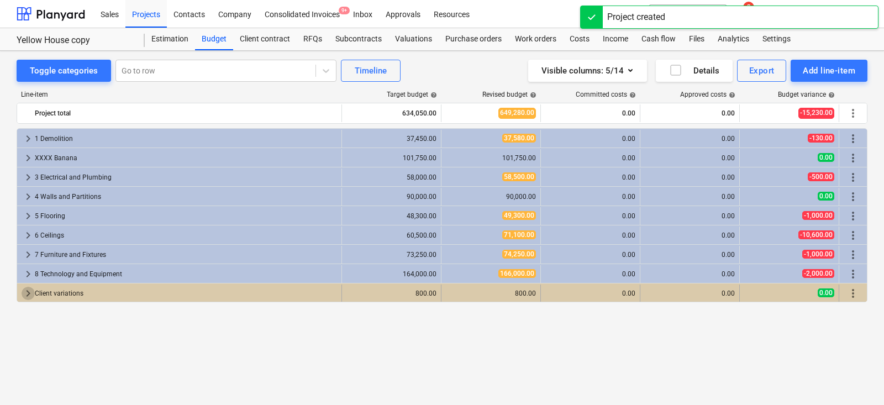
click at [24, 289] on span "keyboard_arrow_right" at bounding box center [28, 293] width 13 height 13
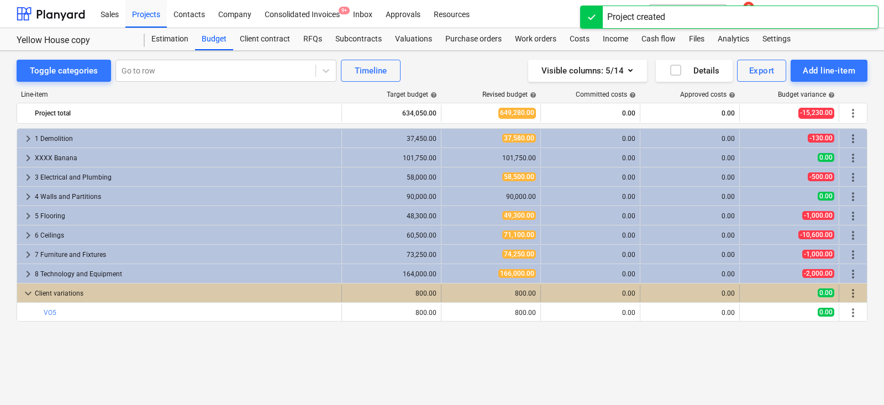
click at [851, 293] on span "more_vert" at bounding box center [853, 293] width 13 height 13
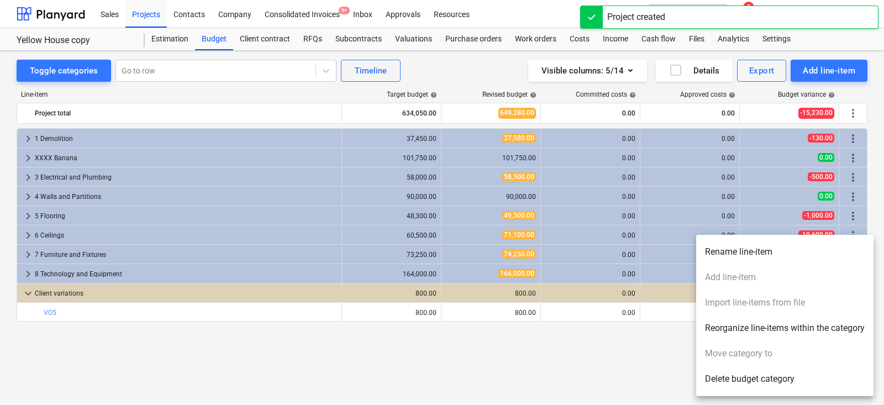
click at [733, 376] on li "Delete budget category" at bounding box center [784, 378] width 177 height 25
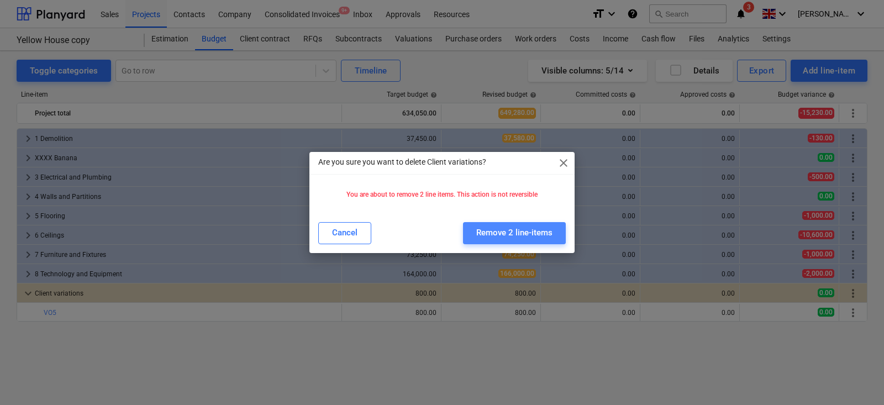
click at [521, 226] on div "Remove 2 line-items" at bounding box center [514, 232] width 76 height 14
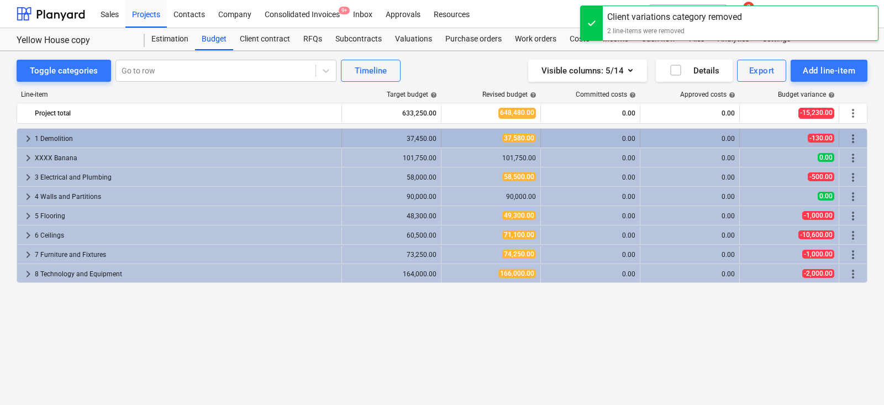
click at [25, 138] on span "keyboard_arrow_right" at bounding box center [28, 138] width 13 height 13
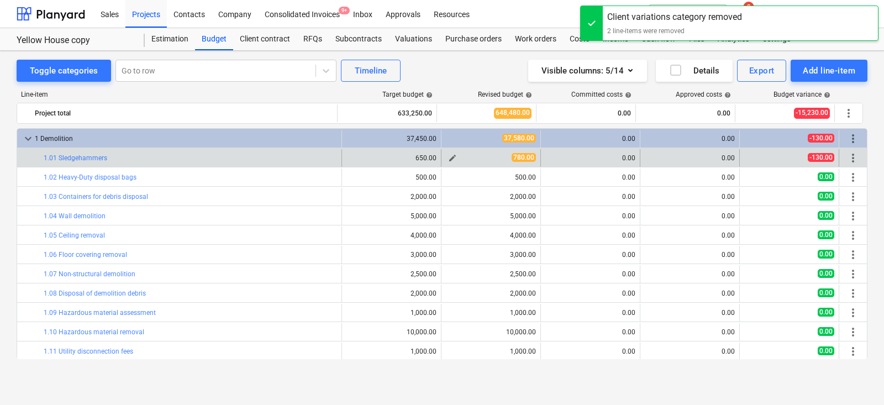
click at [448, 156] on span "edit" at bounding box center [452, 158] width 9 height 9
type textarea "x"
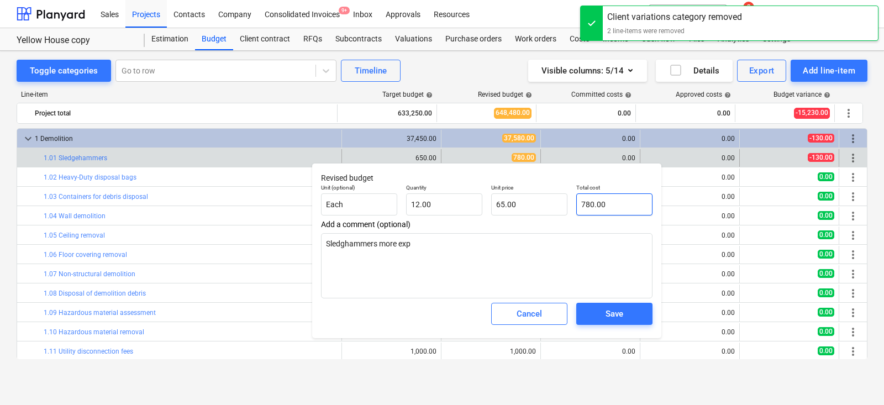
type input "780"
click at [588, 208] on input "780" at bounding box center [614, 204] width 76 height 22
type textarea "x"
type input "6"
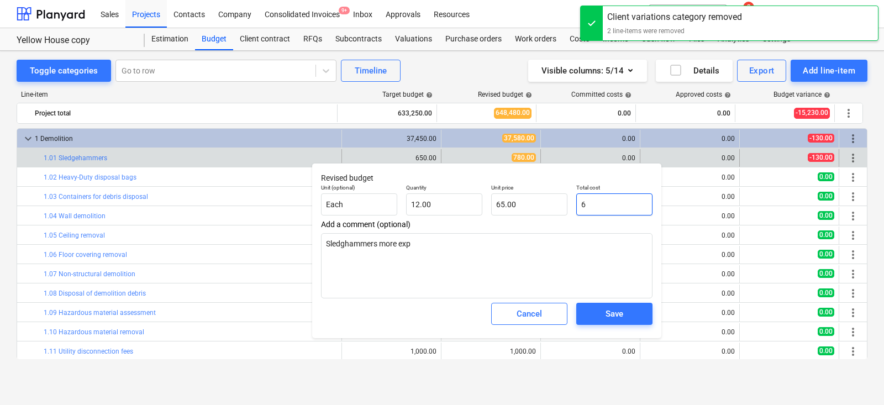
type input "0.50"
type textarea "x"
type input "65"
type input "5.42"
type textarea "x"
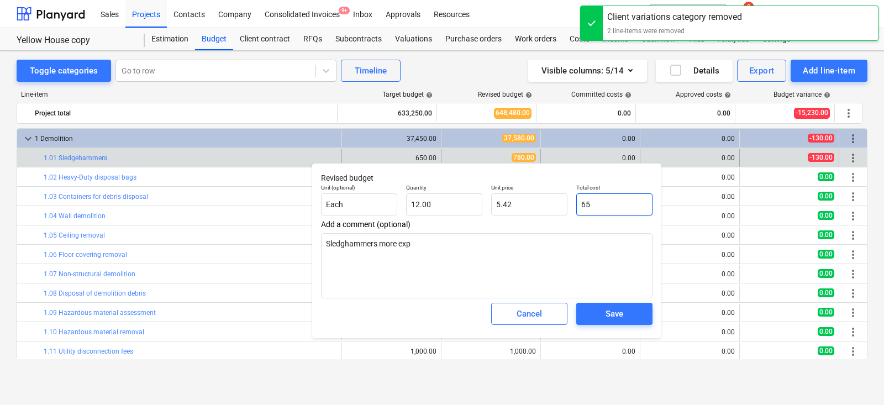
type input "650"
type input "54.17"
type input "650"
type textarea "x"
type input "650.00"
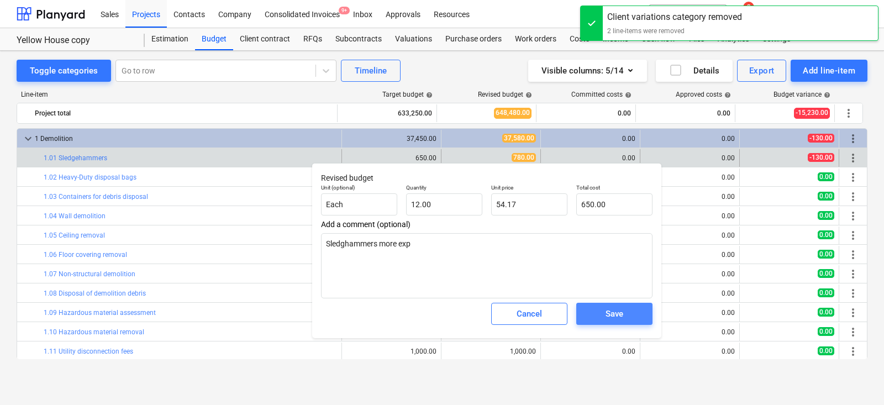
click at [619, 316] on div "Save" at bounding box center [615, 314] width 18 height 14
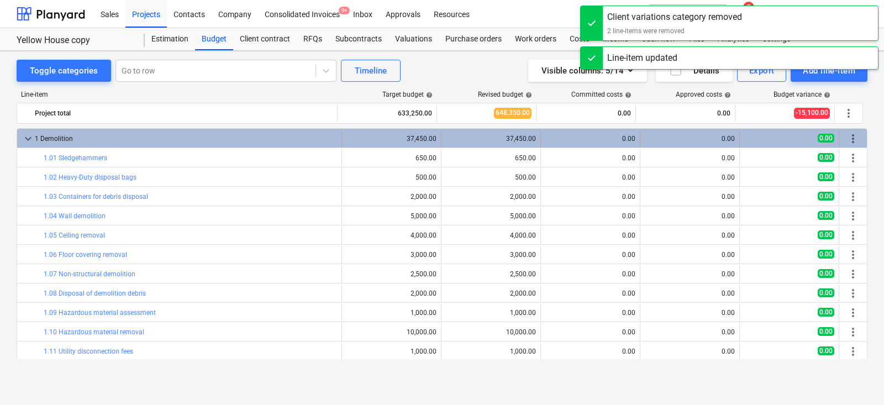
click at [32, 135] on span "keyboard_arrow_down" at bounding box center [28, 138] width 13 height 13
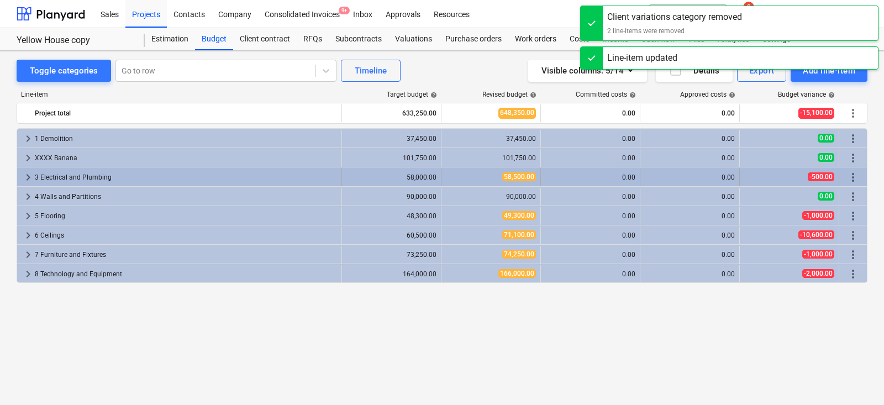
click at [19, 171] on div "keyboard_arrow_right 3 Electrical and Plumbing" at bounding box center [179, 178] width 325 height 18
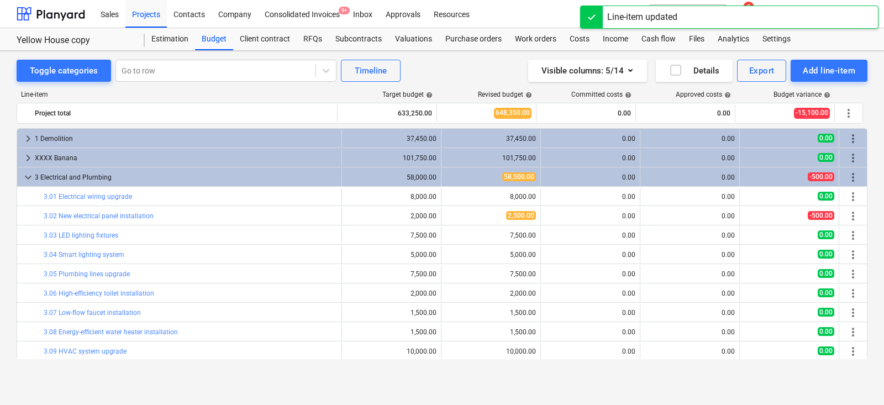
scroll to position [15, 0]
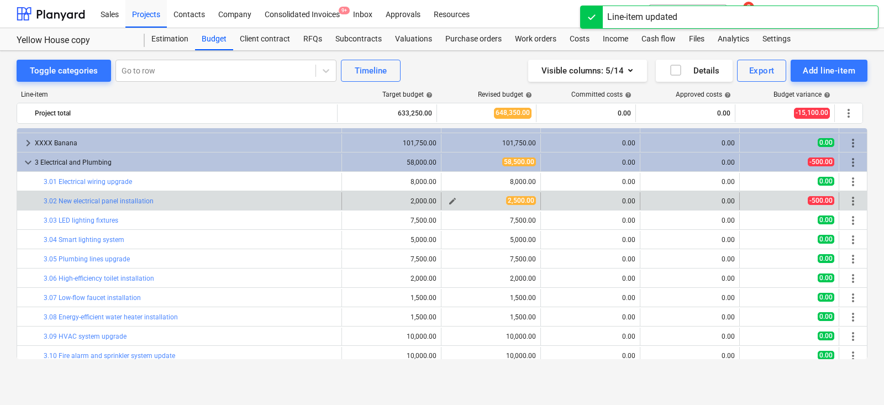
click at [448, 198] on span "edit" at bounding box center [452, 201] width 9 height 9
type textarea "x"
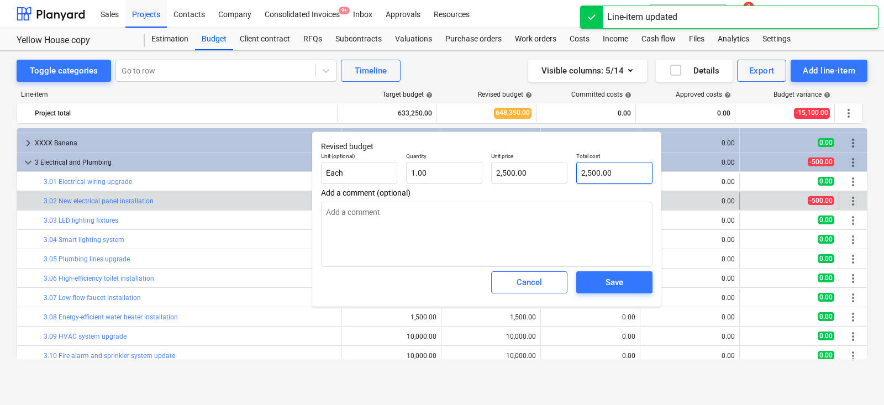
type input "2500"
click at [609, 168] on input "2500" at bounding box center [614, 173] width 76 height 22
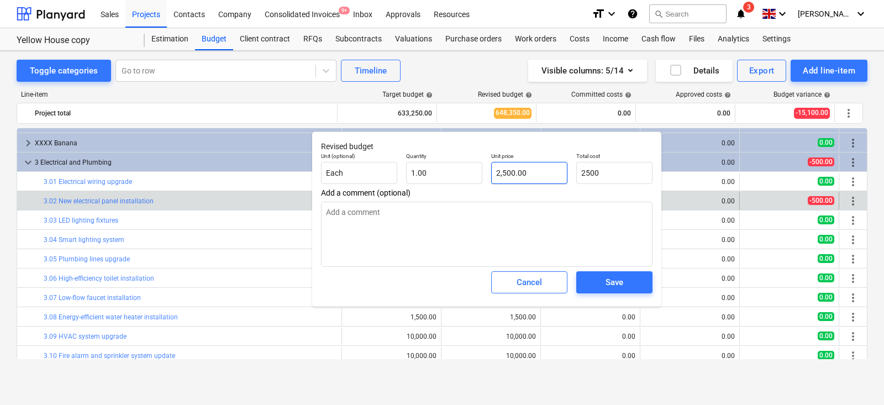
type textarea "x"
type input "2500"
type input "2,500.00"
click at [529, 172] on input "2500" at bounding box center [529, 173] width 76 height 22
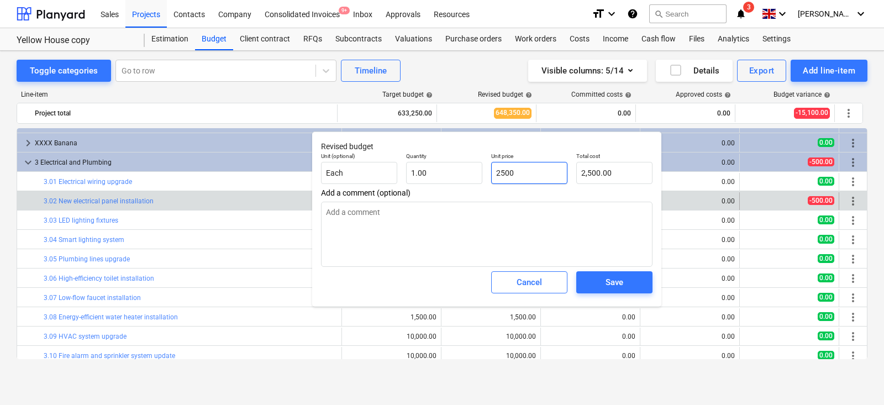
type textarea "x"
type input "2"
type input "2.00"
type textarea "x"
type input "20"
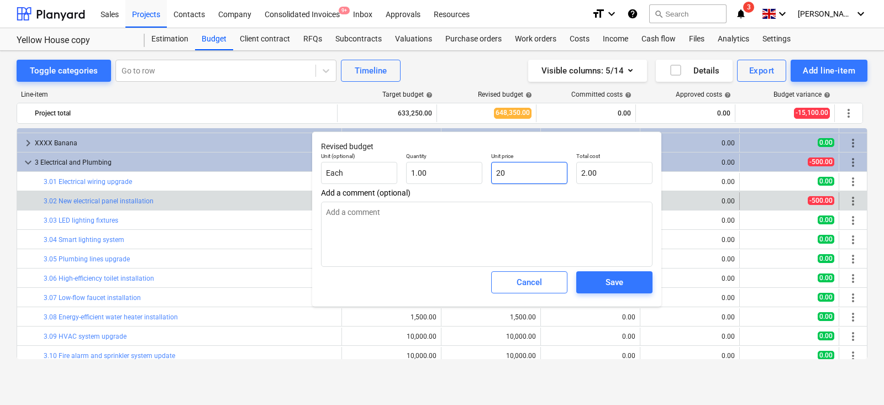
type input "20.00"
type textarea "x"
type input "200"
type input "200.00"
type textarea "x"
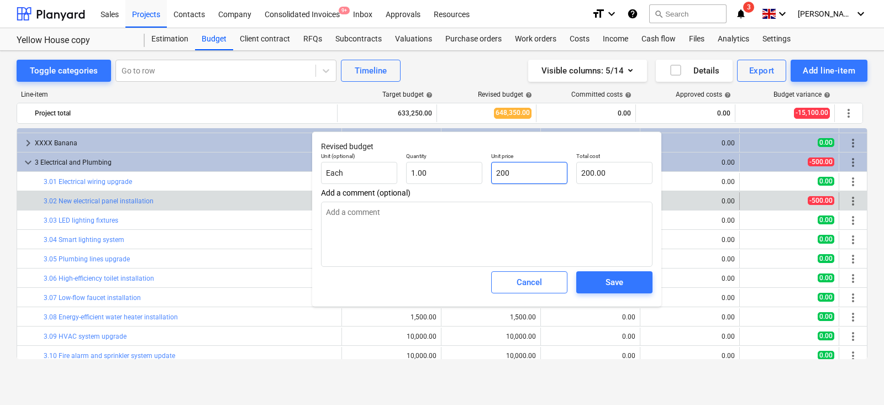
type input "2000"
type input "2,000.00"
type input "2000"
type textarea "x"
type input "2,000.00"
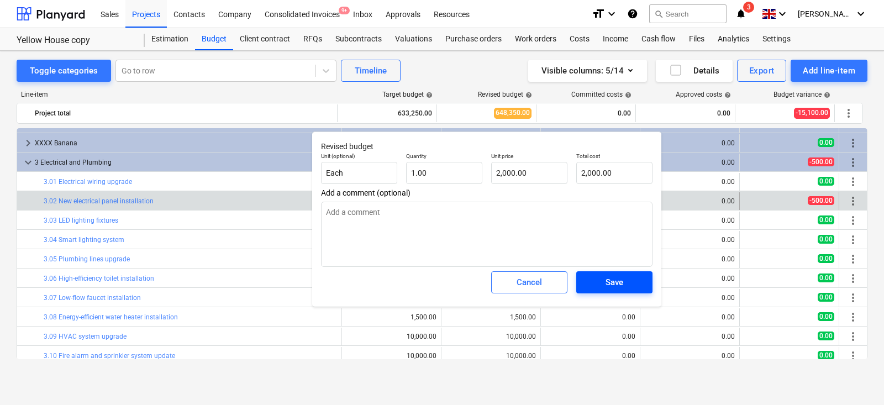
click at [599, 288] on span "Save" at bounding box center [615, 282] width 50 height 14
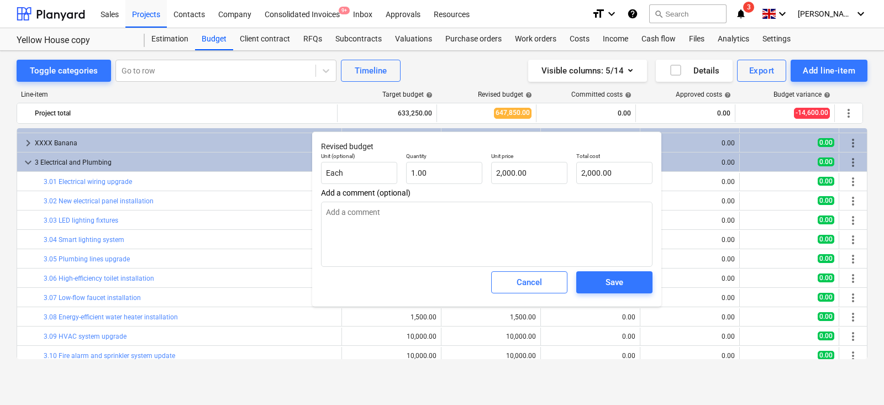
type textarea "x"
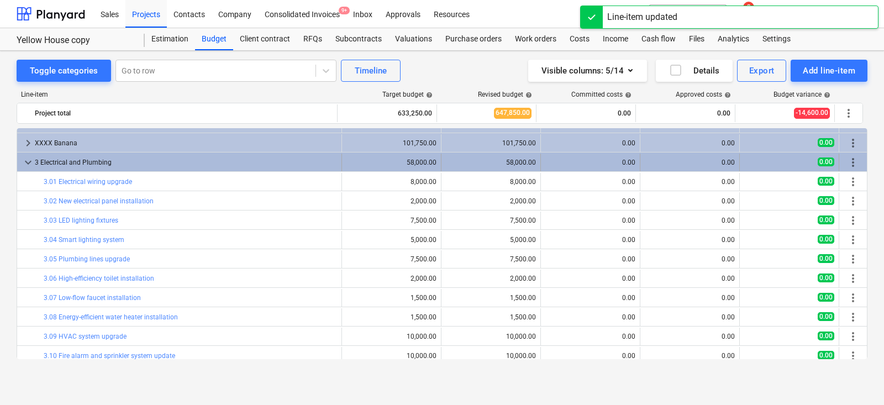
click at [17, 164] on div "keyboard_arrow_down 3 Electrical and Plumbing" at bounding box center [179, 163] width 325 height 18
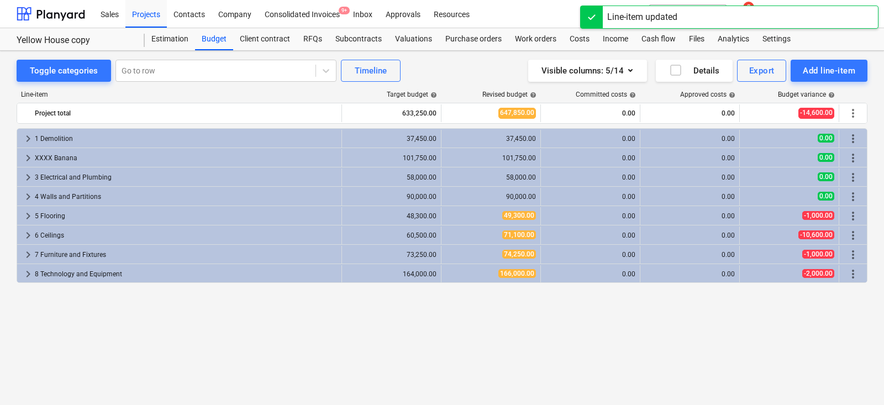
scroll to position [0, 0]
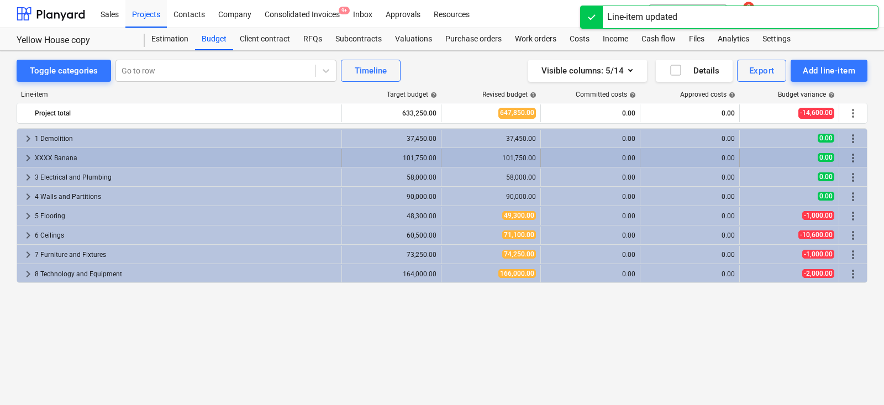
click at [27, 159] on span "keyboard_arrow_right" at bounding box center [28, 157] width 13 height 13
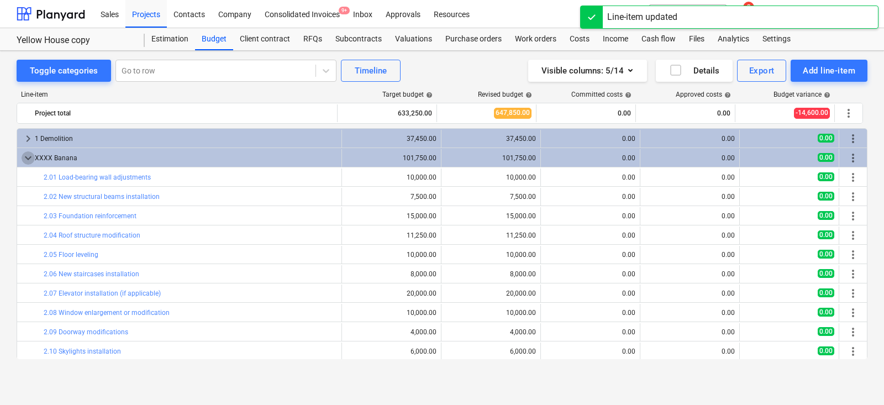
click at [27, 159] on span "keyboard_arrow_down" at bounding box center [28, 157] width 13 height 13
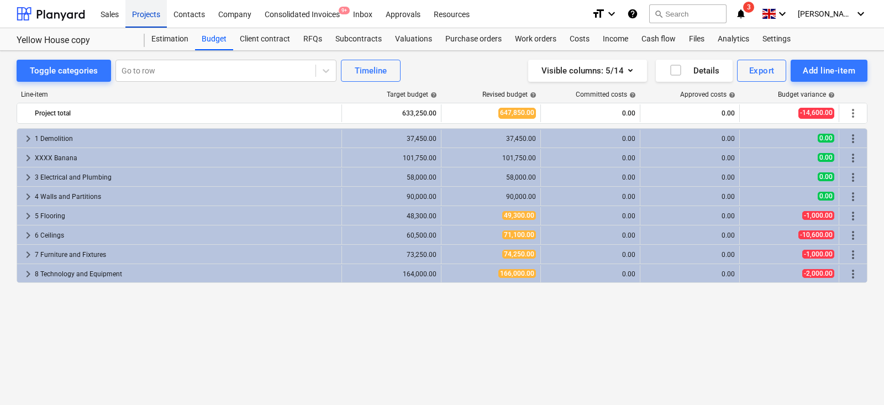
click at [160, 16] on div "Projects" at bounding box center [145, 13] width 41 height 28
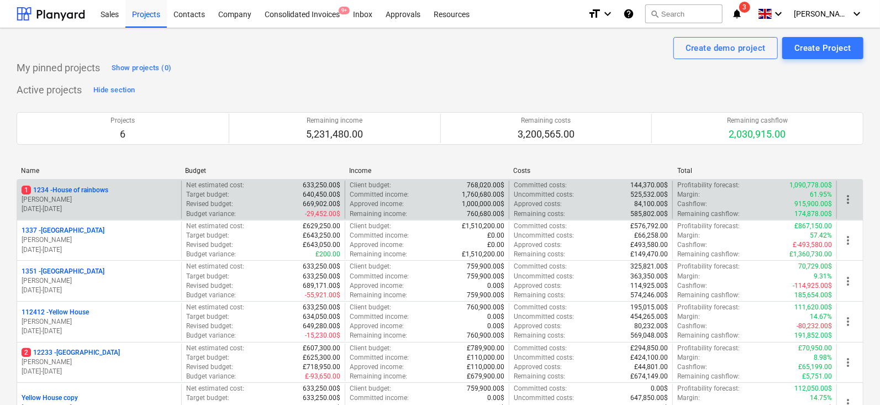
click at [95, 202] on p "[PERSON_NAME]" at bounding box center [99, 199] width 155 height 9
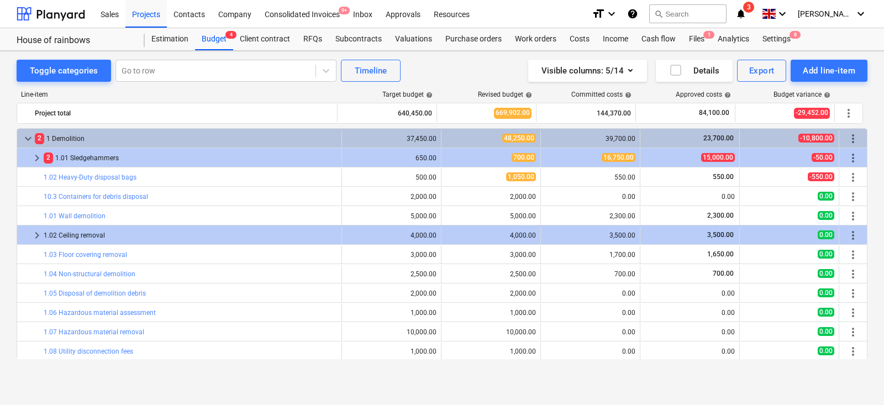
scroll to position [6, 0]
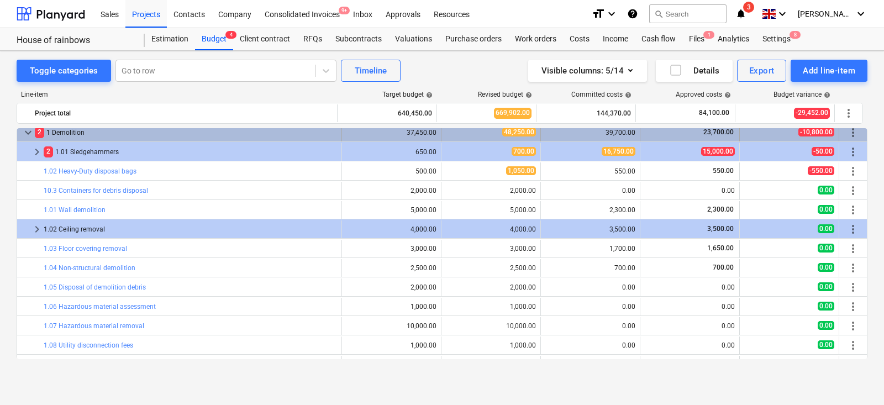
click at [32, 132] on span "keyboard_arrow_down" at bounding box center [28, 132] width 13 height 13
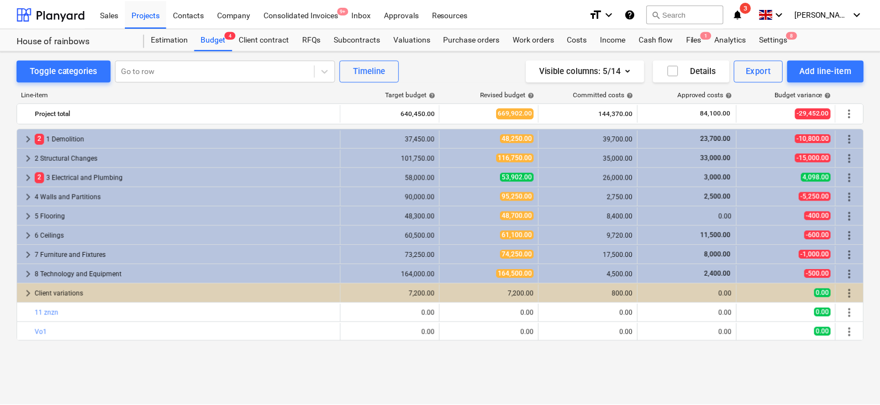
scroll to position [0, 0]
click at [146, 5] on div "Projects" at bounding box center [145, 13] width 41 height 28
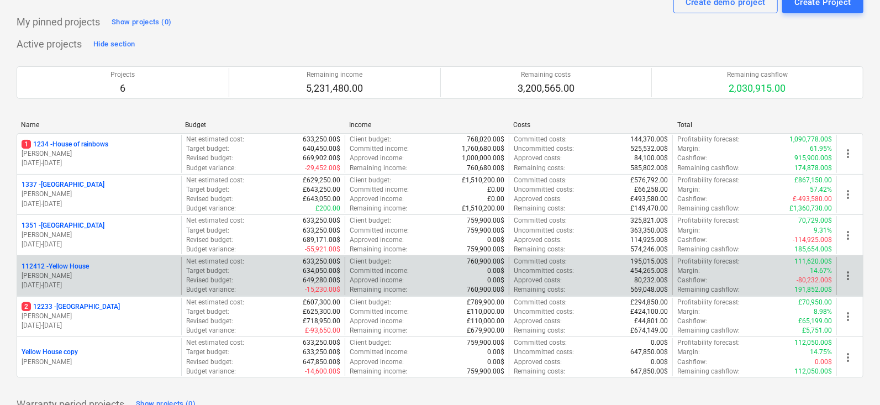
scroll to position [53, 0]
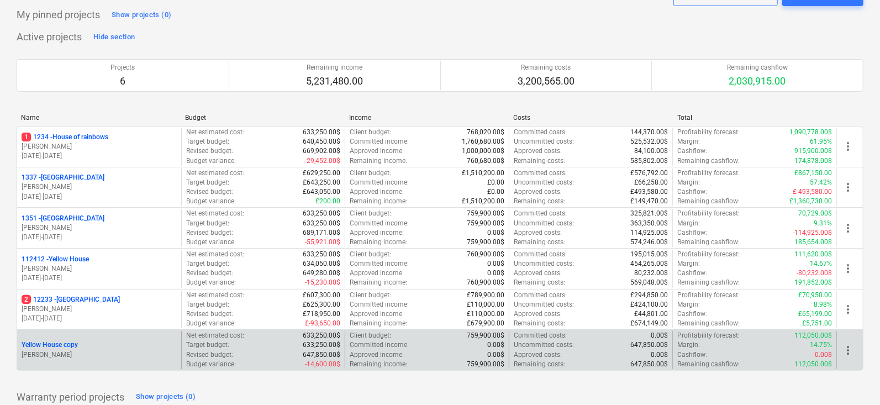
click at [101, 340] on div "Yellow House copy" at bounding box center [99, 344] width 155 height 9
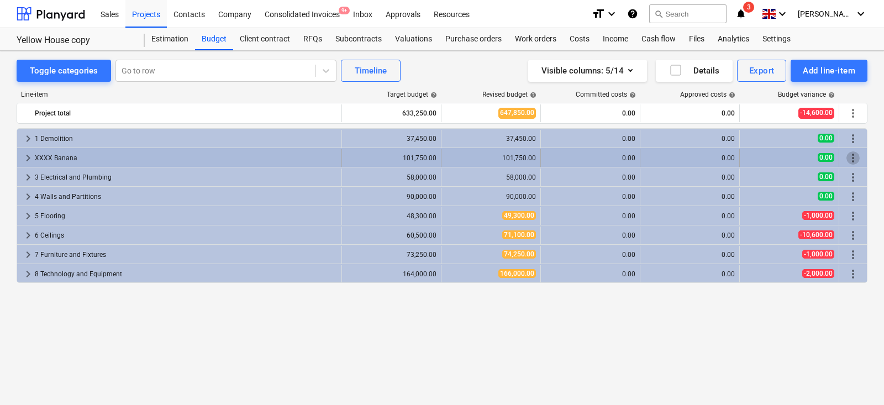
click at [851, 161] on span "more_vert" at bounding box center [853, 157] width 13 height 13
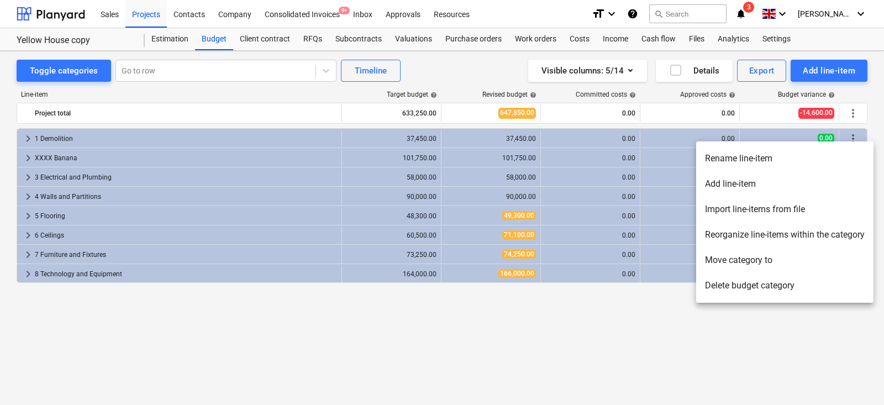
click at [784, 161] on li "Rename line-item" at bounding box center [784, 158] width 177 height 25
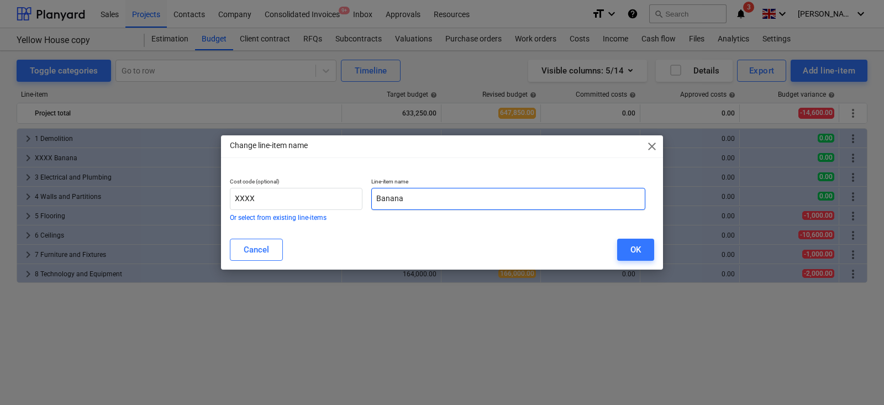
click at [514, 198] on input "Banana" at bounding box center [508, 199] width 274 height 22
type input "Structural Changes"
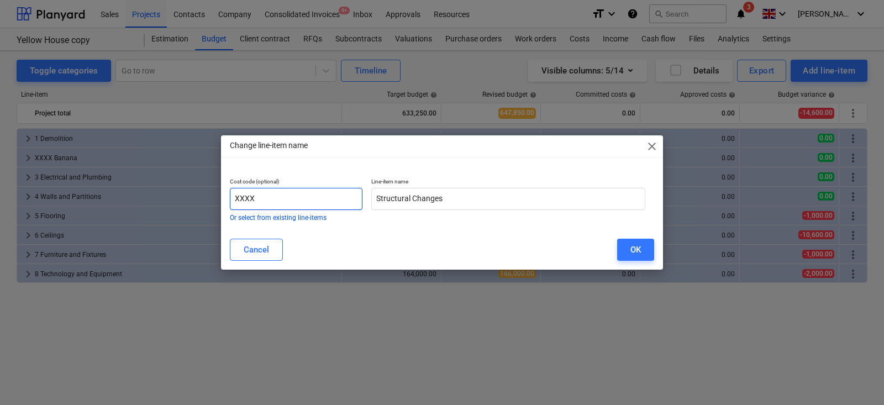
click at [313, 198] on input "XXXX" at bounding box center [296, 199] width 133 height 22
type input "2"
click at [638, 243] on div "OK" at bounding box center [636, 250] width 11 height 14
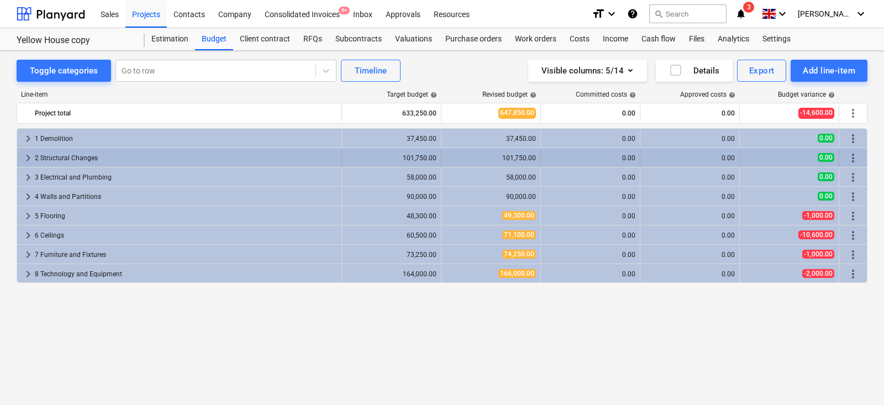
click at [28, 158] on span "keyboard_arrow_right" at bounding box center [28, 157] width 13 height 13
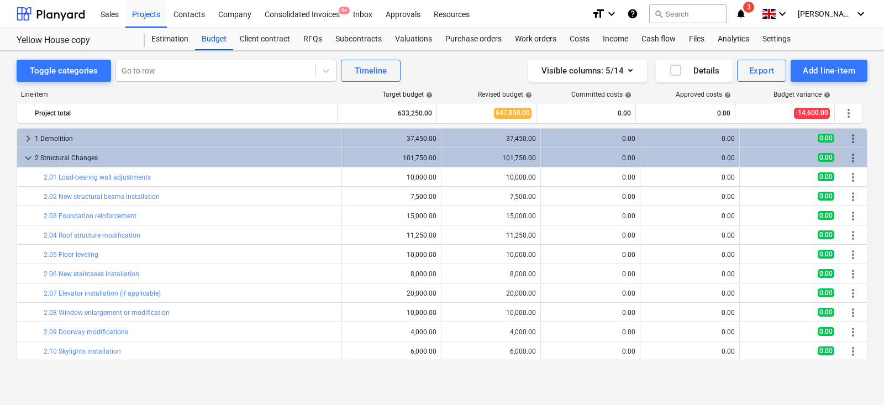
click at [28, 158] on span "keyboard_arrow_down" at bounding box center [28, 157] width 13 height 13
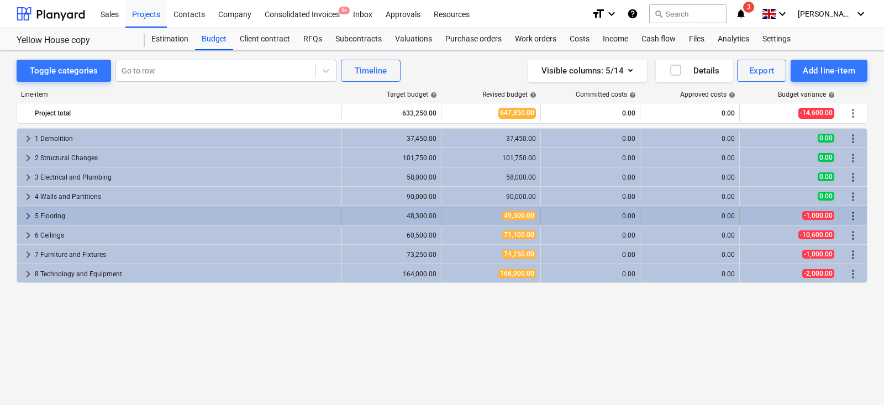
click at [29, 217] on span "keyboard_arrow_right" at bounding box center [28, 215] width 13 height 13
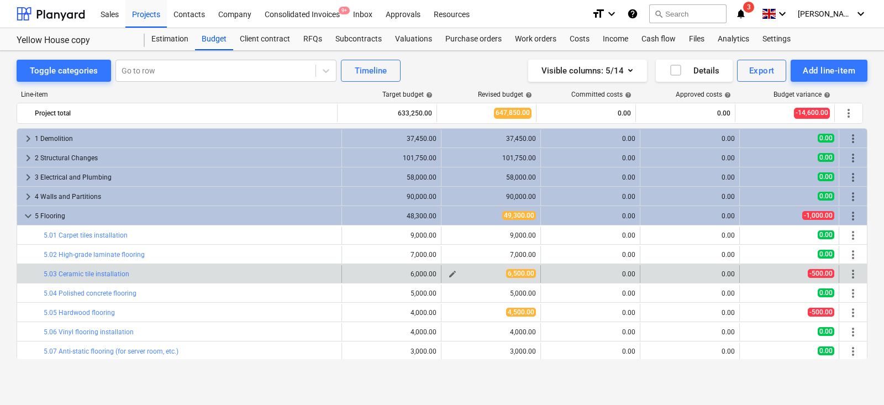
click at [448, 271] on span "edit" at bounding box center [452, 274] width 9 height 9
type textarea "x"
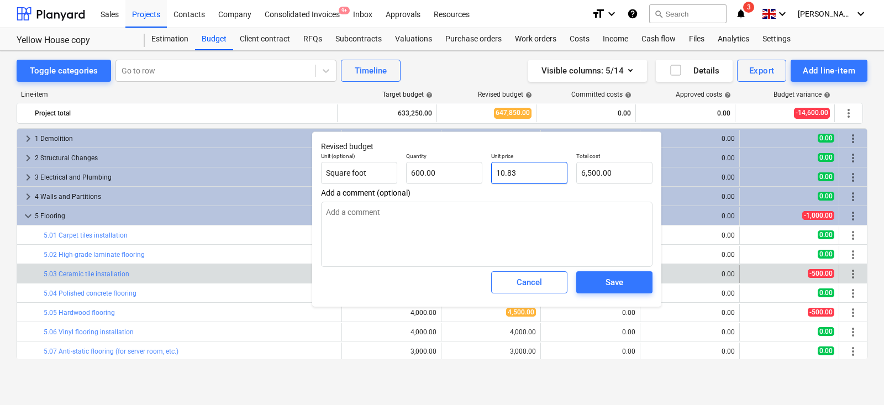
type input "10.8333"
click at [521, 180] on input "10.8333" at bounding box center [529, 173] width 76 height 22
type textarea "x"
type input "10.83"
type input "6500"
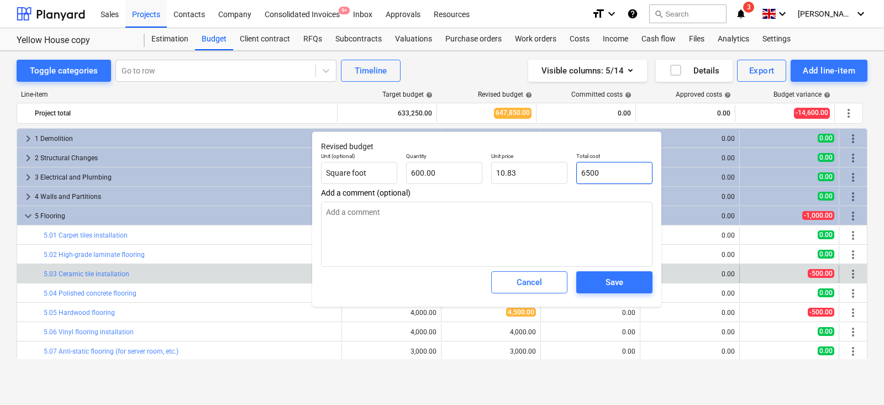
click at [603, 180] on input "6500" at bounding box center [614, 173] width 76 height 22
type textarea "x"
type input "6"
type input "0.01"
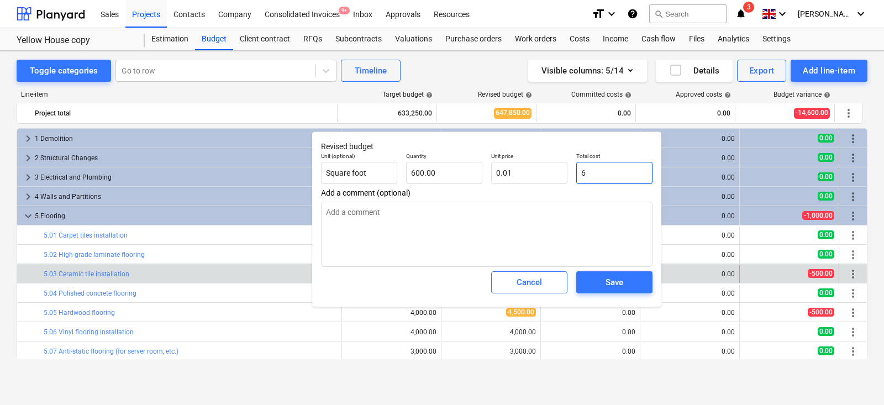
type textarea "x"
type input "60"
type input "0.10"
type textarea "x"
type input "600"
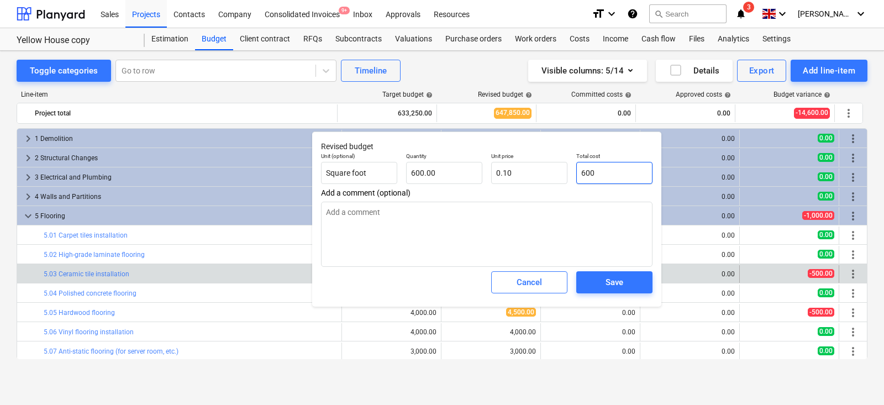
type input "1.00"
type textarea "x"
click at [631, 280] on span "Save" at bounding box center [615, 282] width 50 height 14
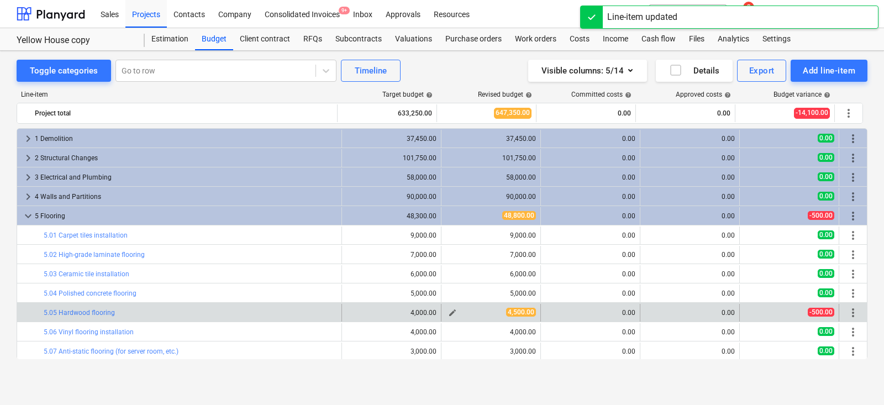
click at [449, 311] on span "edit" at bounding box center [452, 312] width 9 height 9
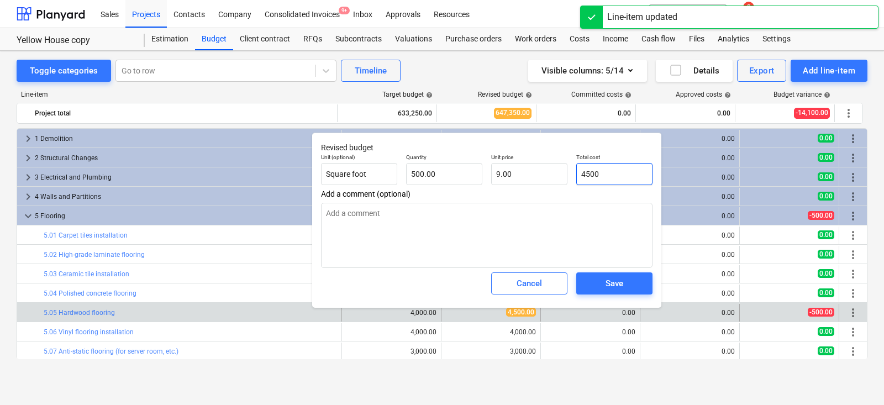
click at [610, 165] on input "4500" at bounding box center [614, 174] width 76 height 22
click at [605, 281] on span "Save" at bounding box center [615, 283] width 50 height 14
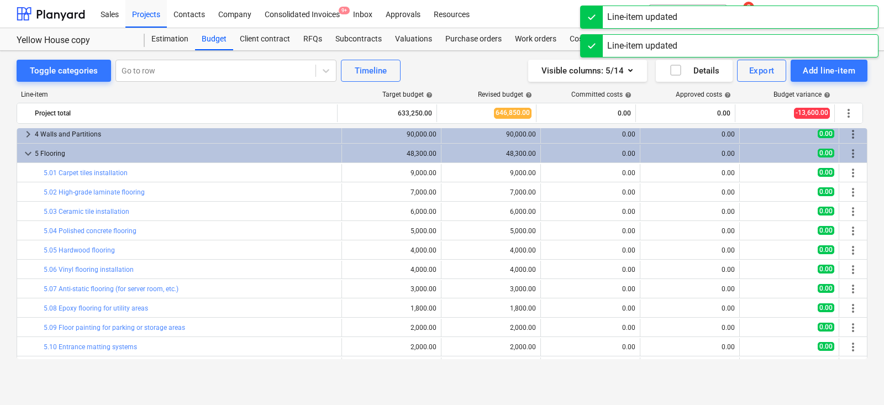
scroll to position [50, 0]
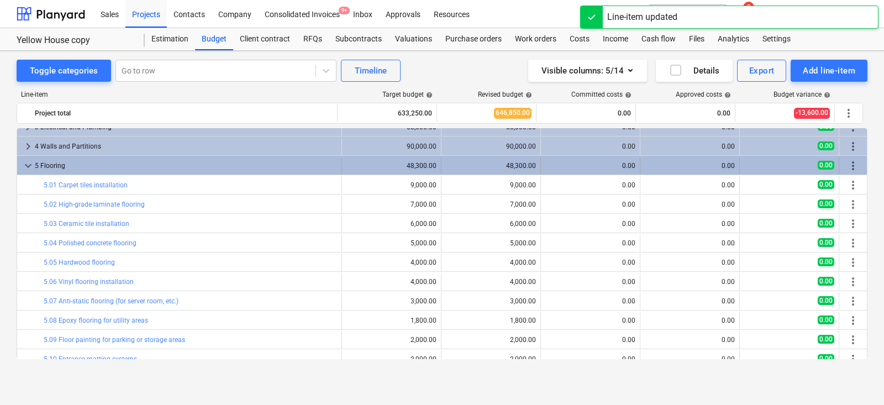
click at [27, 170] on span "keyboard_arrow_down" at bounding box center [28, 165] width 13 height 13
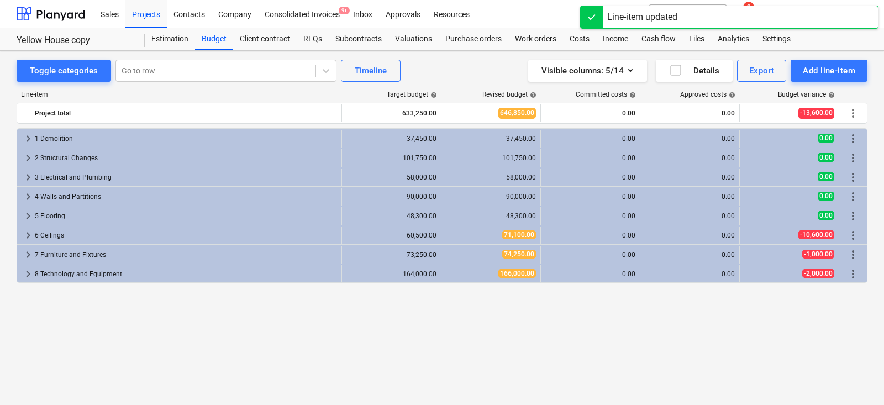
scroll to position [0, 0]
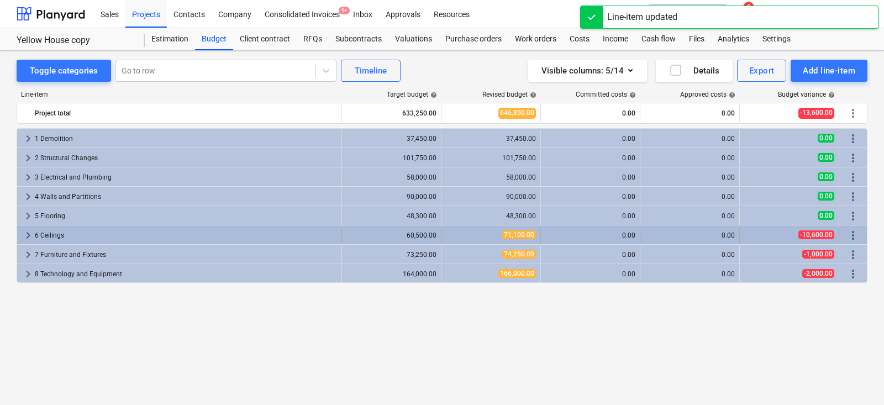
click at [26, 232] on span "keyboard_arrow_right" at bounding box center [28, 235] width 13 height 13
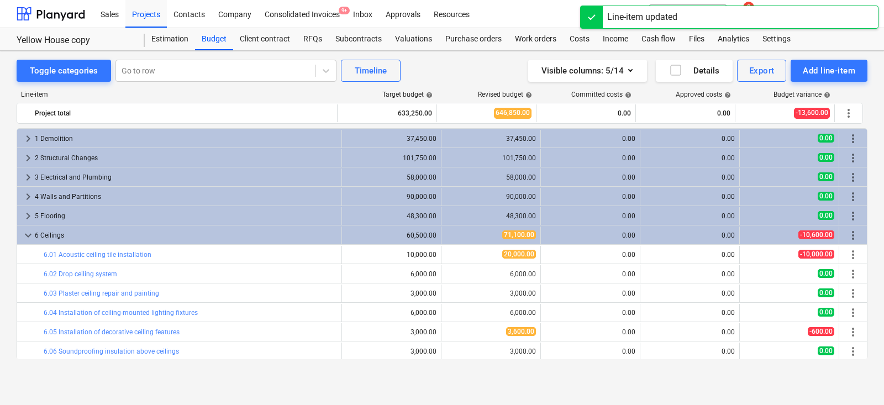
scroll to position [20, 0]
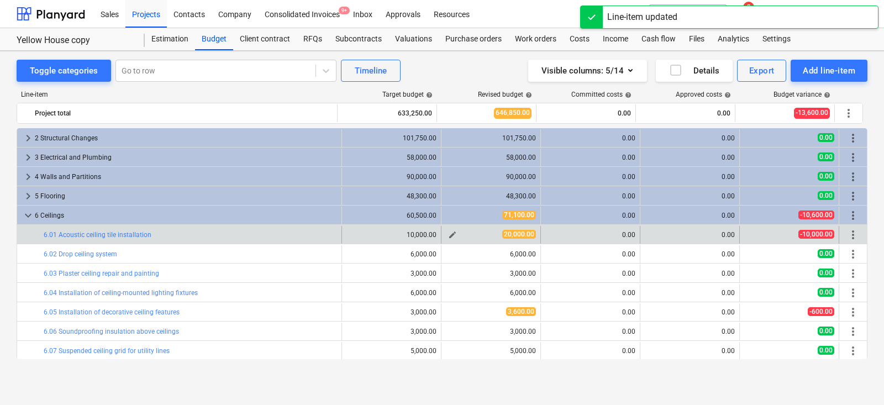
click at [458, 234] on div "20,000.00" at bounding box center [491, 234] width 90 height 9
click at [452, 234] on span "edit" at bounding box center [452, 234] width 9 height 9
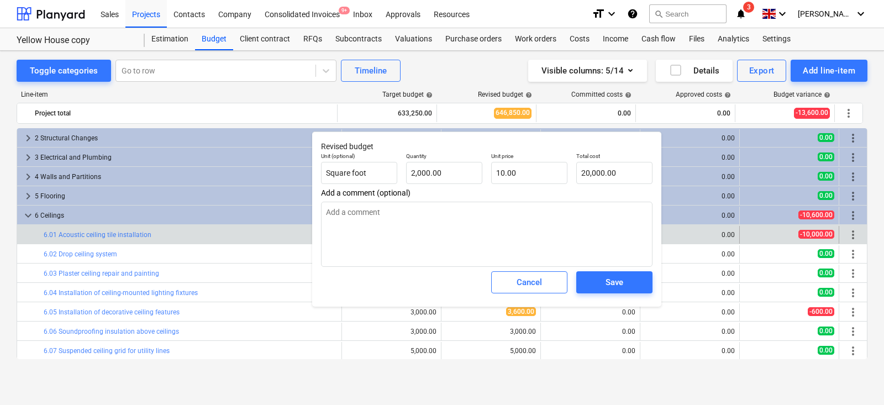
click at [595, 185] on div "Total cost 20,000.00" at bounding box center [614, 168] width 85 height 40
click at [598, 180] on input "20000" at bounding box center [614, 173] width 76 height 22
click at [616, 289] on div "Save" at bounding box center [615, 282] width 18 height 14
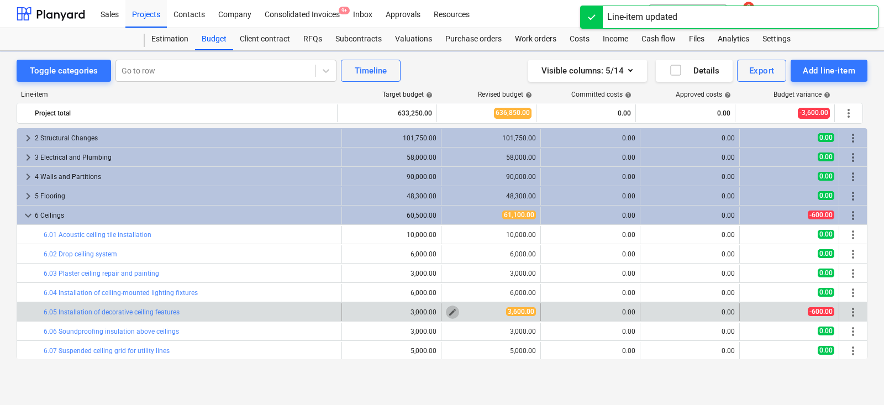
click at [448, 314] on span "edit" at bounding box center [452, 312] width 9 height 9
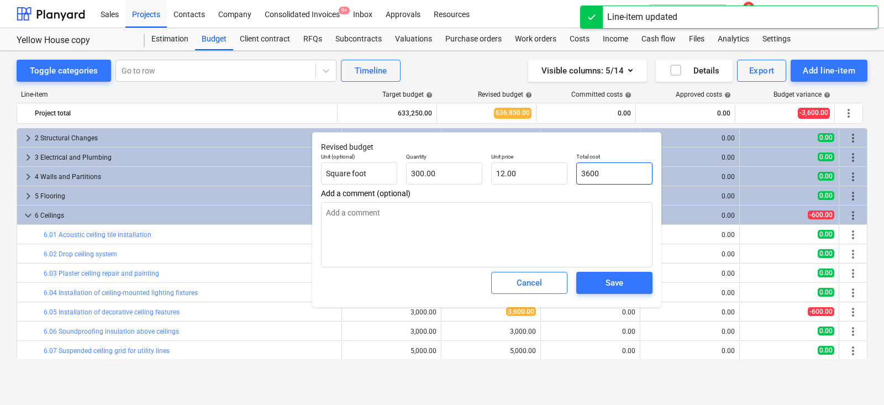
click at [599, 179] on input "3600" at bounding box center [614, 173] width 76 height 22
click at [610, 171] on input "3600" at bounding box center [614, 173] width 76 height 22
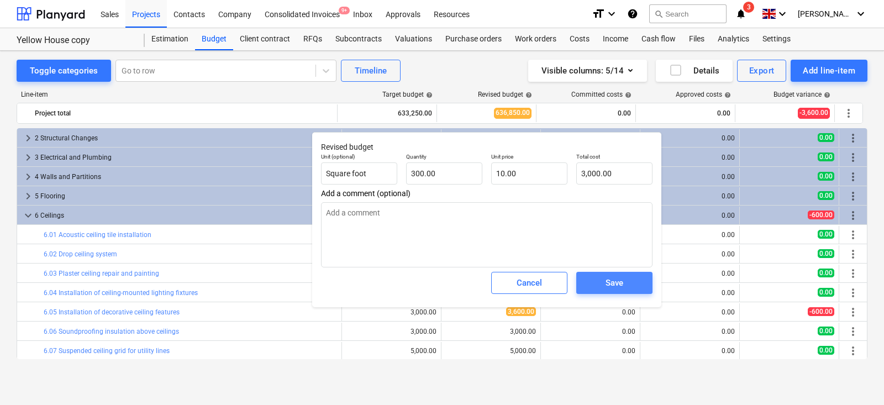
click at [617, 285] on div "Save" at bounding box center [615, 283] width 18 height 14
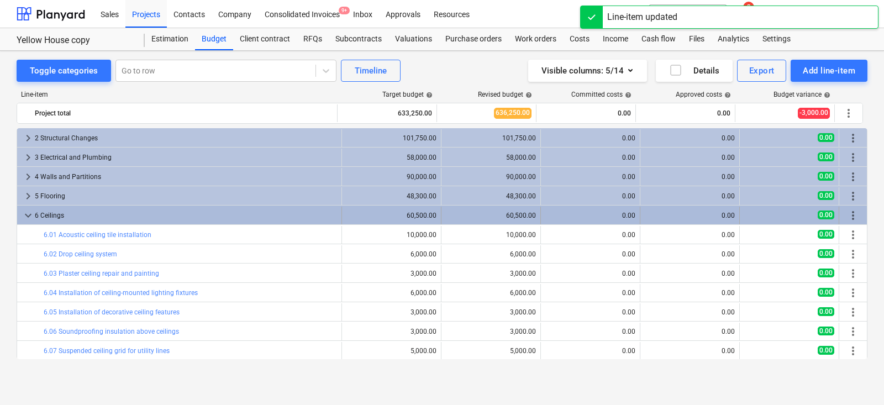
click at [25, 216] on span "keyboard_arrow_down" at bounding box center [28, 215] width 13 height 13
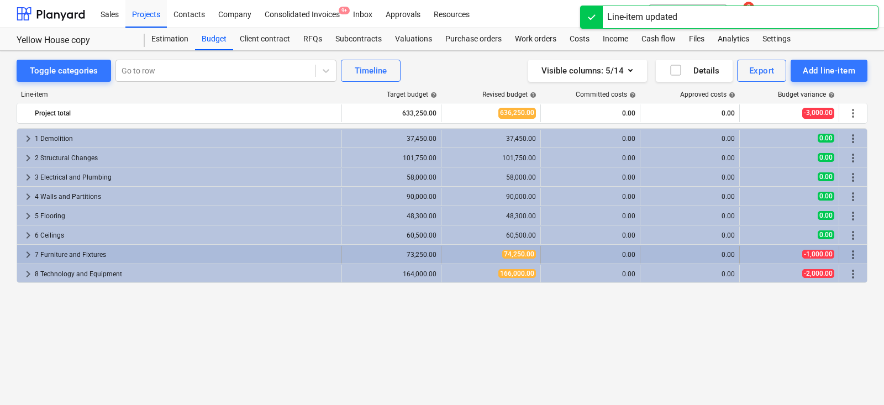
click at [179, 257] on div "7 Furniture and Fixtures" at bounding box center [186, 255] width 302 height 18
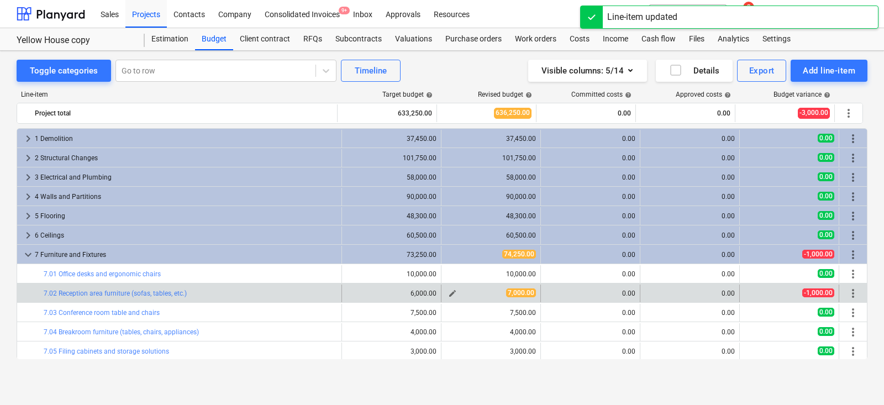
click at [448, 292] on span "edit" at bounding box center [452, 293] width 9 height 9
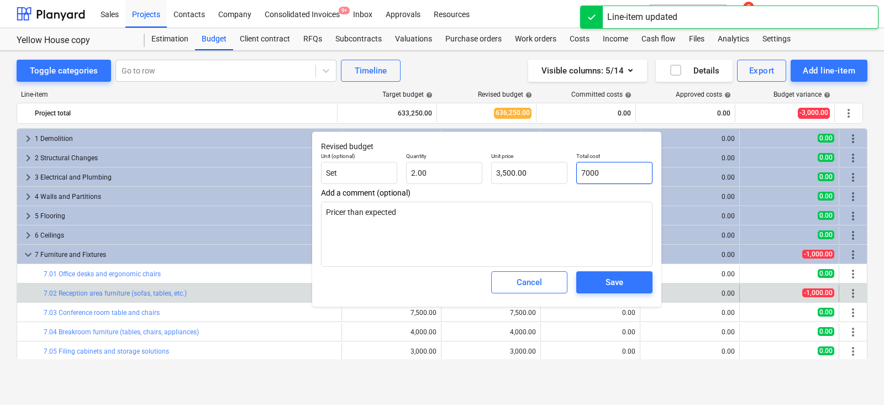
click at [597, 180] on input "7000" at bounding box center [614, 173] width 76 height 22
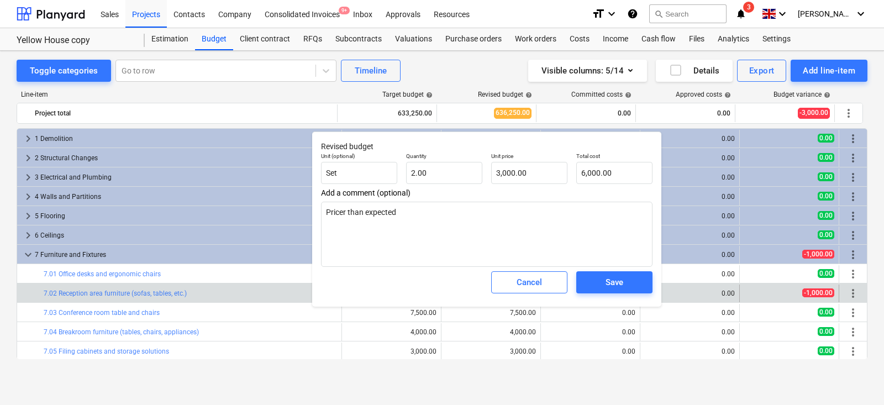
click at [610, 301] on div "Cancel Save" at bounding box center [487, 283] width 340 height 40
click at [610, 296] on div "Save" at bounding box center [614, 282] width 85 height 31
click at [610, 279] on div "Save" at bounding box center [615, 282] width 18 height 14
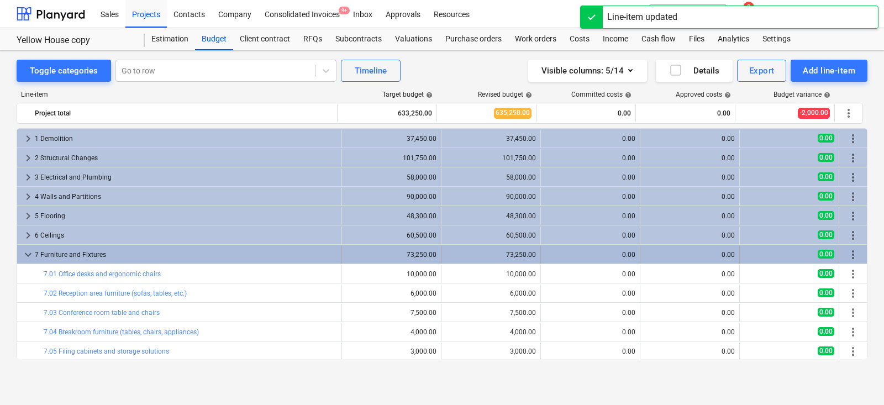
click at [25, 251] on span "keyboard_arrow_down" at bounding box center [28, 254] width 13 height 13
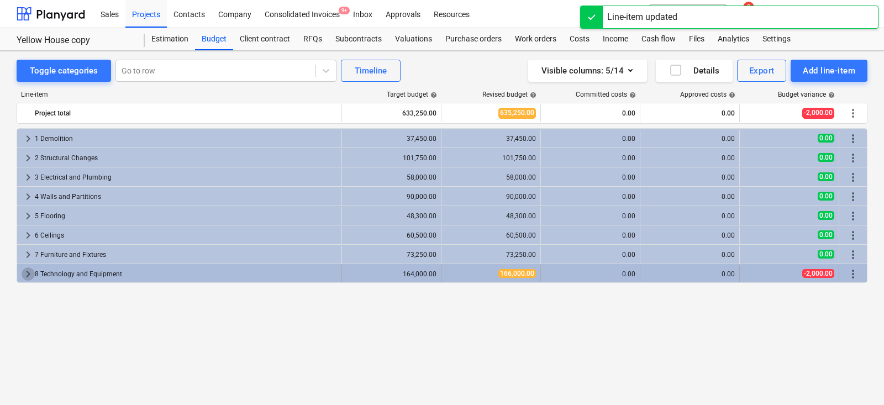
click at [28, 269] on span "keyboard_arrow_right" at bounding box center [28, 273] width 13 height 13
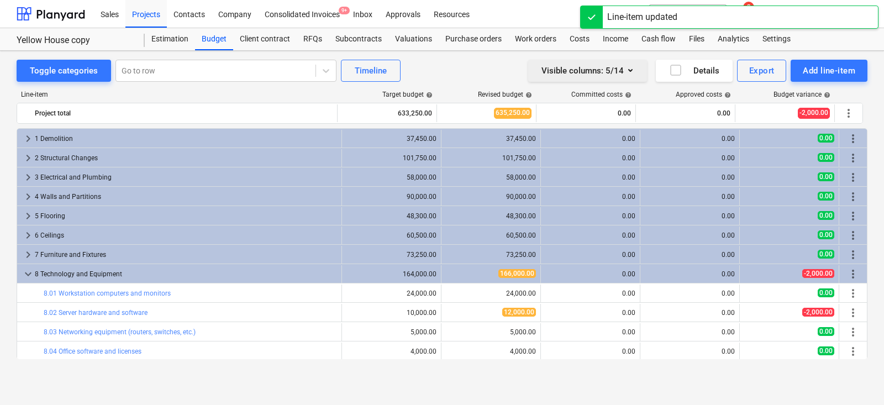
click at [629, 67] on icon "button" at bounding box center [630, 70] width 13 height 13
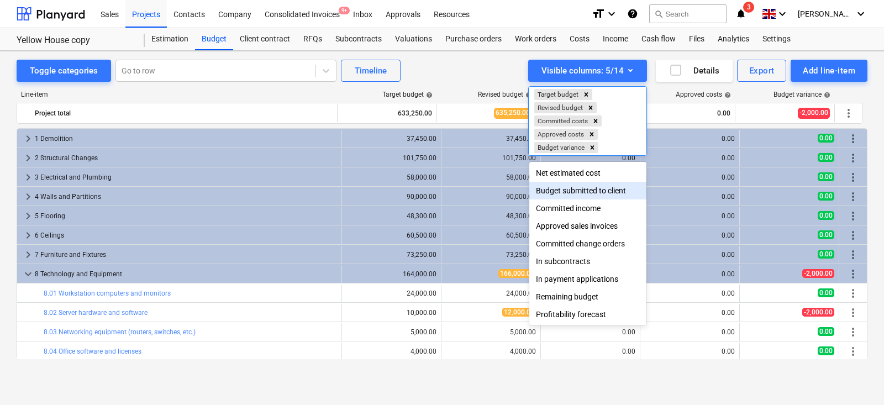
click at [574, 192] on div "Budget submitted to client" at bounding box center [587, 191] width 117 height 18
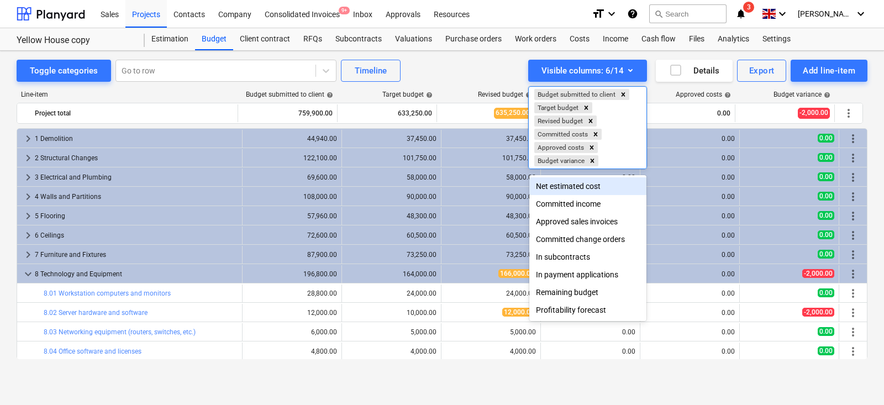
click at [637, 69] on div at bounding box center [442, 202] width 884 height 405
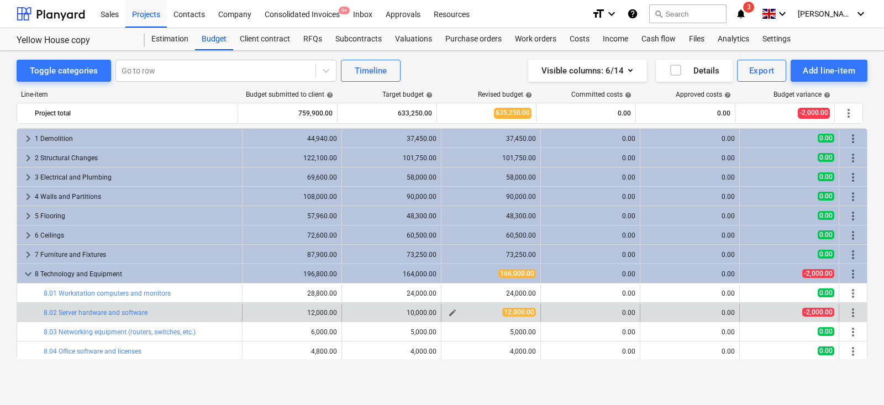
click at [453, 312] on span "edit" at bounding box center [452, 312] width 9 height 9
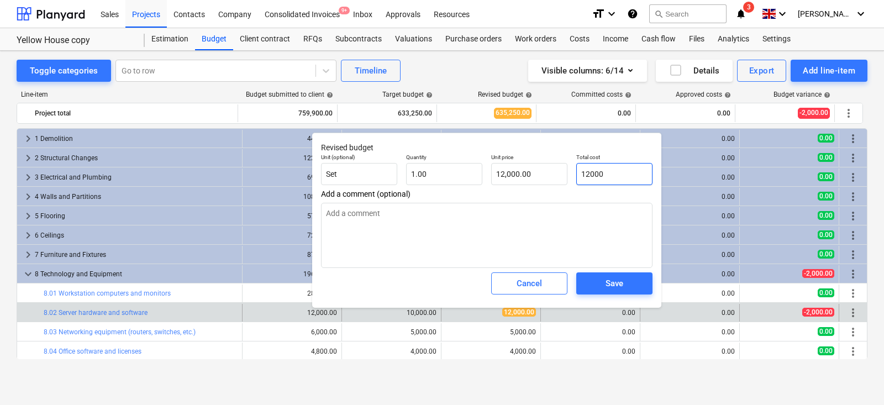
click at [601, 183] on input "12000" at bounding box center [614, 174] width 76 height 22
click at [616, 277] on div "Save" at bounding box center [615, 283] width 18 height 14
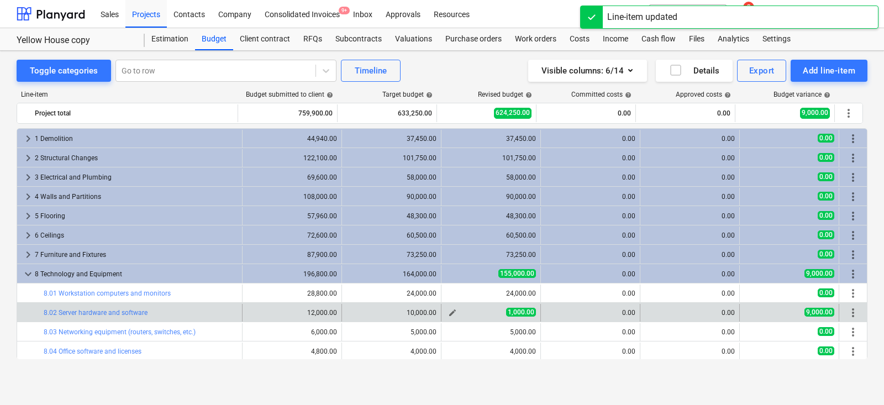
click at [450, 316] on span "edit" at bounding box center [452, 312] width 9 height 9
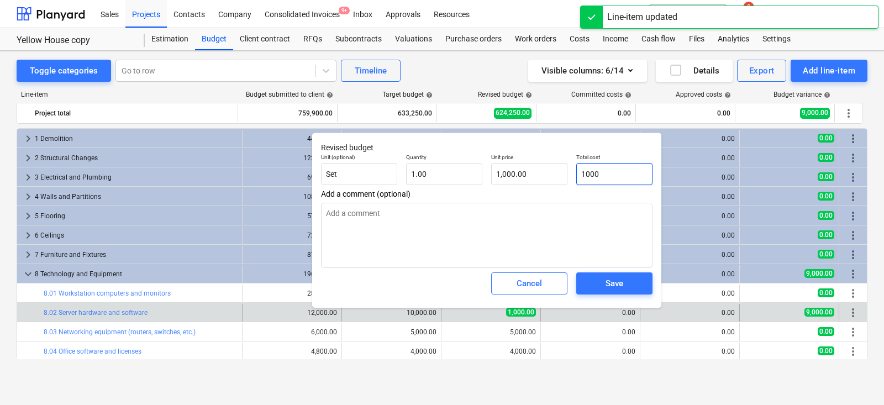
click at [581, 174] on input "1000" at bounding box center [614, 174] width 76 height 22
click at [596, 175] on input "1000" at bounding box center [614, 174] width 76 height 22
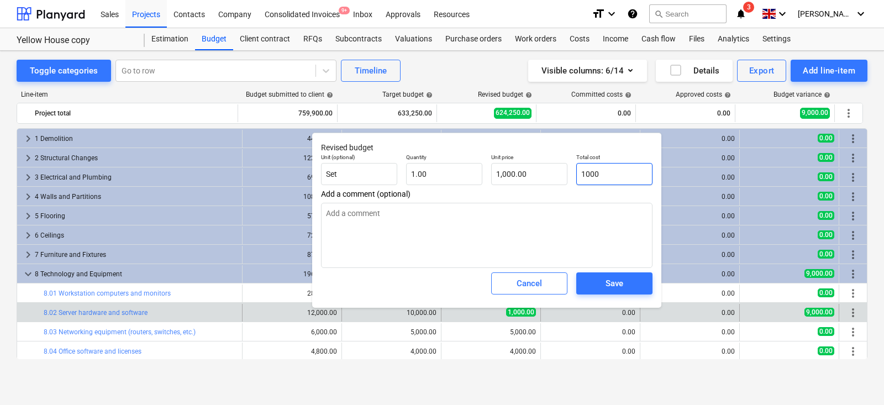
click at [596, 175] on input "1000" at bounding box center [614, 174] width 76 height 22
click at [600, 270] on div "Save" at bounding box center [614, 283] width 85 height 31
click at [599, 285] on span "Save" at bounding box center [615, 283] width 50 height 14
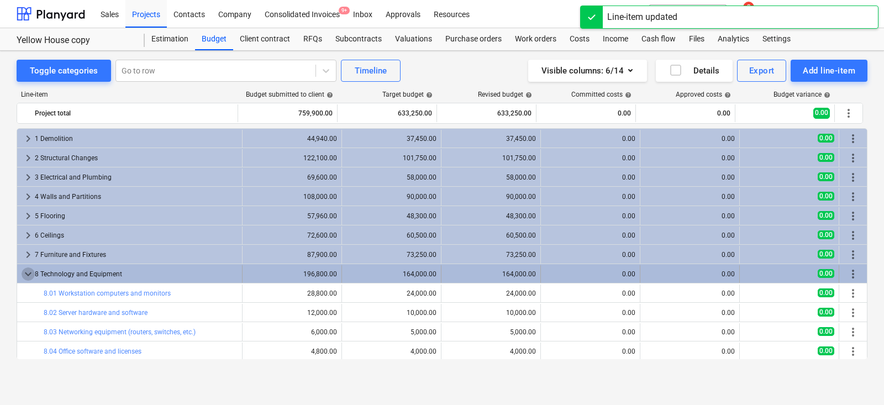
click at [28, 275] on span "keyboard_arrow_down" at bounding box center [28, 273] width 13 height 13
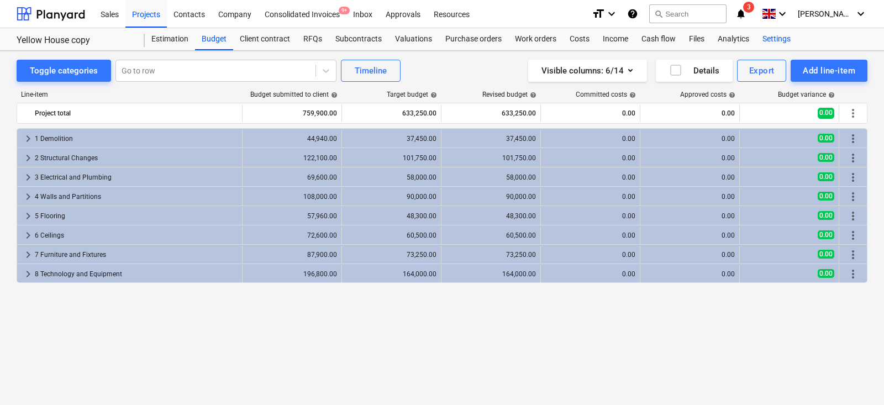
click at [776, 36] on div "Settings" at bounding box center [776, 39] width 41 height 22
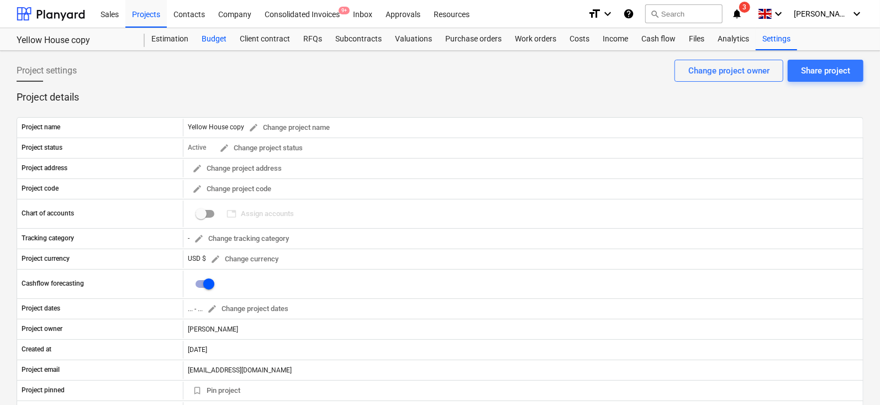
click at [210, 41] on div "Budget" at bounding box center [214, 39] width 38 height 22
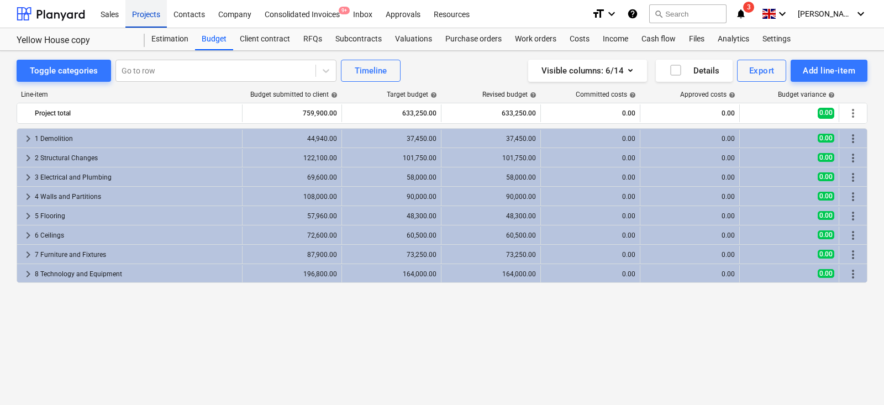
click at [151, 18] on div "Projects" at bounding box center [145, 13] width 41 height 28
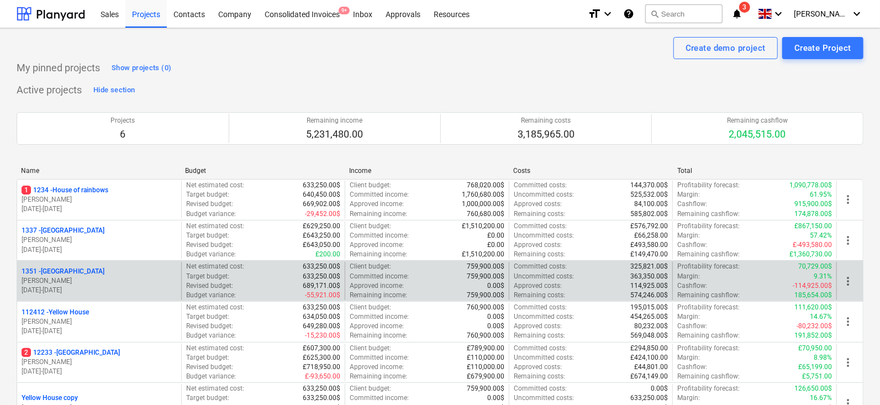
scroll to position [46, 0]
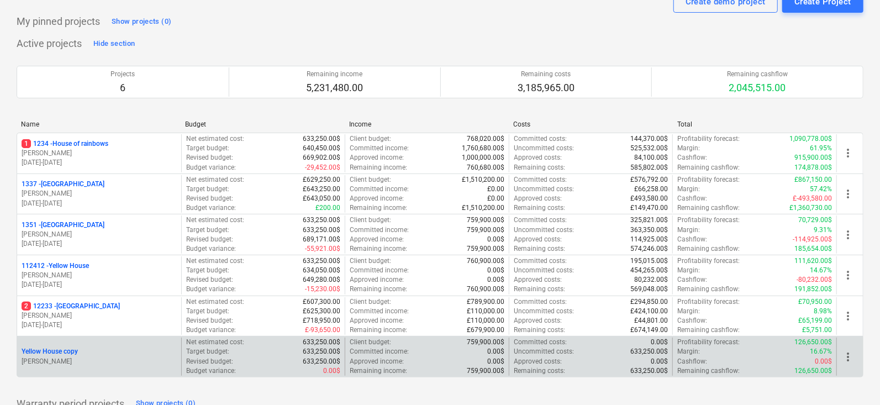
click at [848, 351] on span "more_vert" at bounding box center [848, 356] width 13 height 13
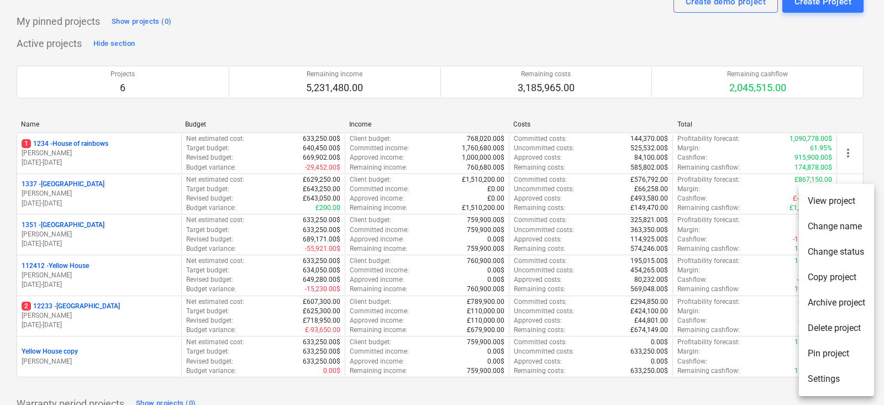
click at [832, 229] on li "Change name" at bounding box center [836, 226] width 75 height 25
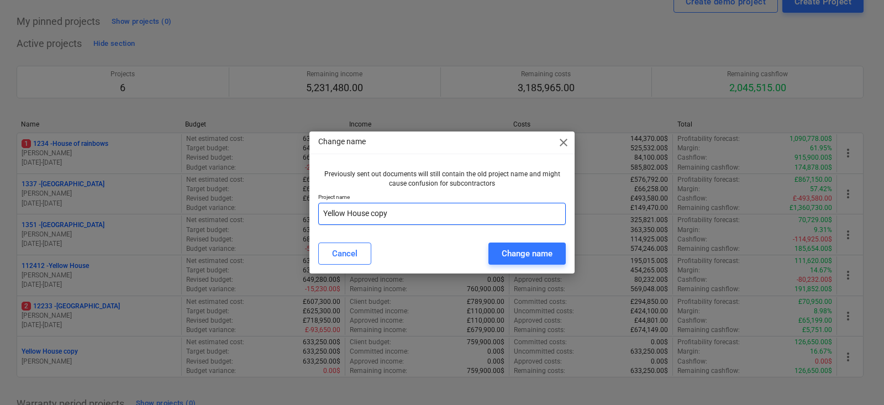
click at [444, 207] on input "Yellow House copy" at bounding box center [442, 214] width 248 height 22
click at [387, 219] on input "Sun Field Road" at bounding box center [442, 214] width 248 height 22
click at [530, 251] on div "Change name" at bounding box center [527, 253] width 51 height 14
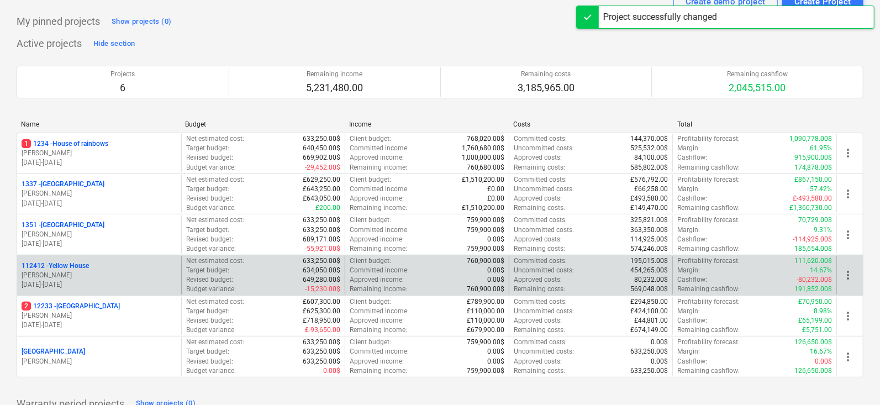
scroll to position [0, 0]
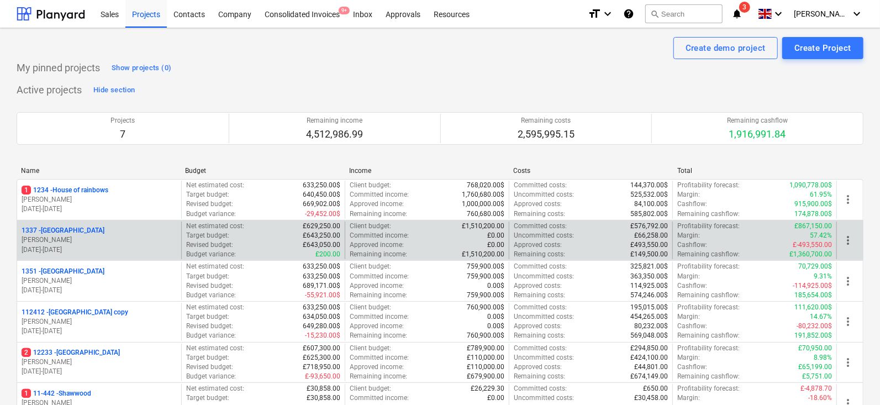
click at [108, 235] on p "[PERSON_NAME]" at bounding box center [99, 239] width 155 height 9
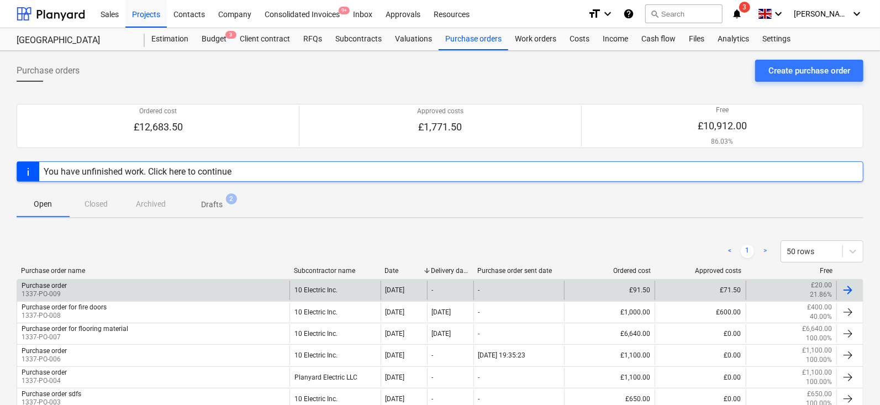
click at [102, 285] on div "Purchase order 1337-PO-009" at bounding box center [153, 290] width 272 height 19
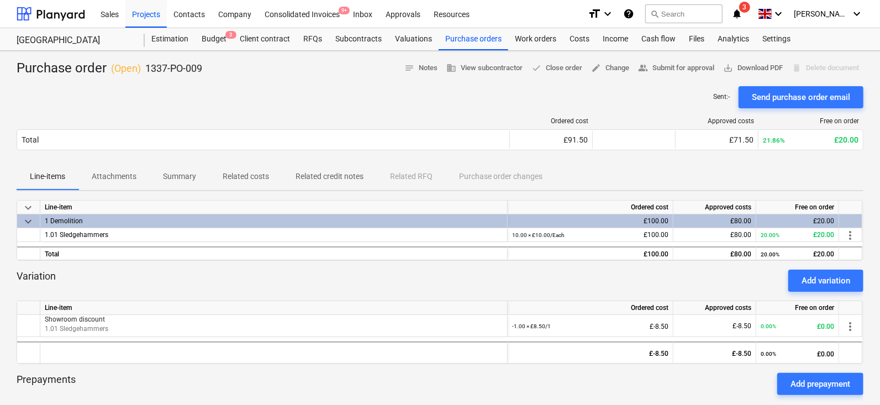
click at [318, 113] on div "Ordered cost Approved costs Free on order Total £91.50 £71.50 21.86% £20.00 Ple…" at bounding box center [440, 135] width 847 height 55
click at [250, 178] on p "Related costs" at bounding box center [246, 177] width 46 height 12
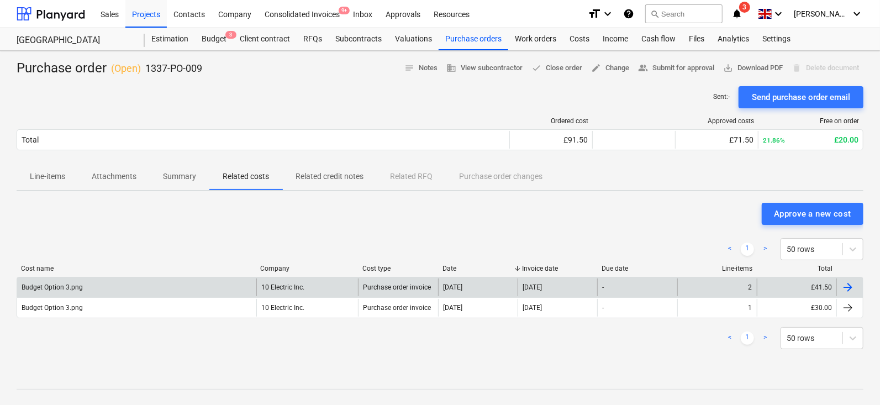
click at [657, 282] on div "-" at bounding box center [637, 288] width 80 height 18
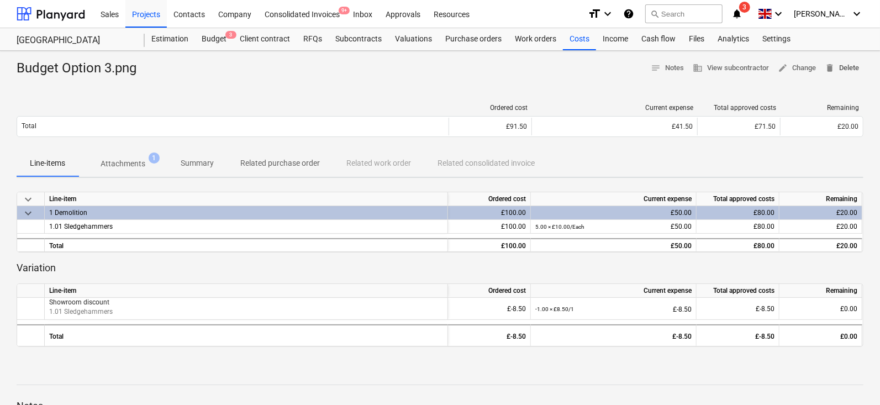
click at [836, 64] on span "delete Delete" at bounding box center [842, 68] width 34 height 13
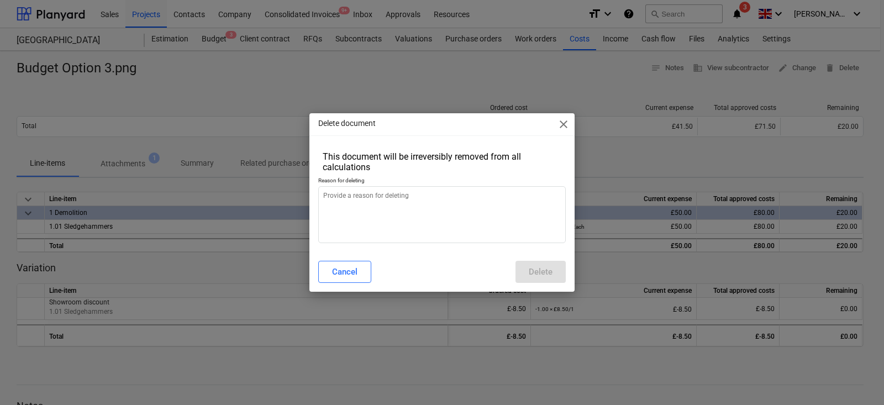
type textarea "x"
click at [526, 203] on textarea at bounding box center [442, 214] width 248 height 57
type textarea "d"
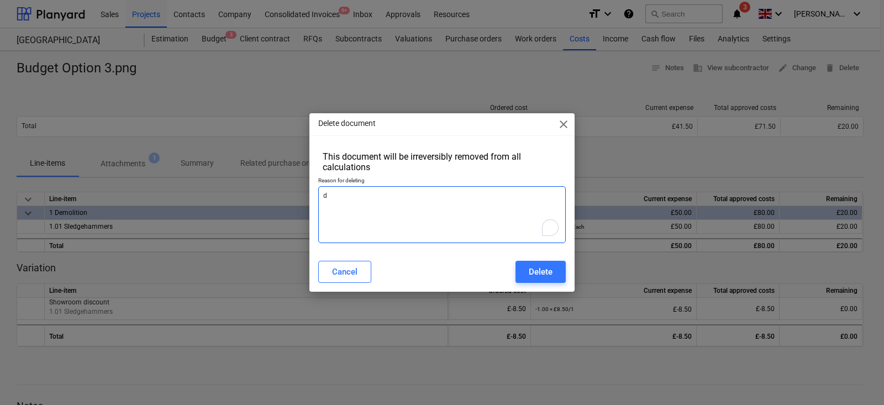
type textarea "x"
type textarea "d"
click at [529, 277] on div "Delete" at bounding box center [541, 272] width 24 height 14
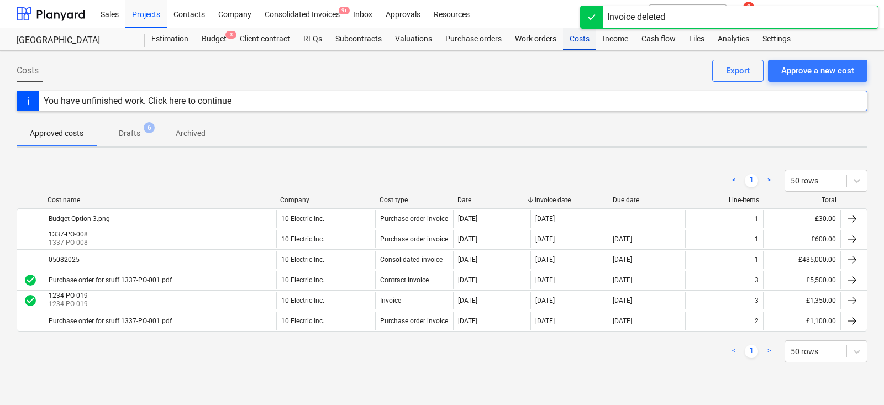
click at [568, 42] on div "Costs" at bounding box center [579, 39] width 33 height 22
click at [484, 52] on div "Costs Approve a new cost Export You have unfinished work. Click here to continu…" at bounding box center [442, 228] width 884 height 354
click at [477, 39] on div "Purchase orders" at bounding box center [474, 39] width 70 height 22
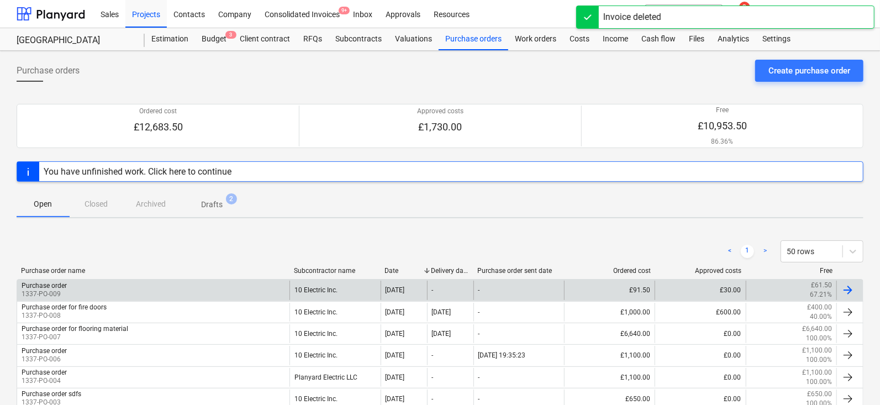
click at [138, 284] on div "Purchase order 1337-PO-009" at bounding box center [153, 290] width 272 height 19
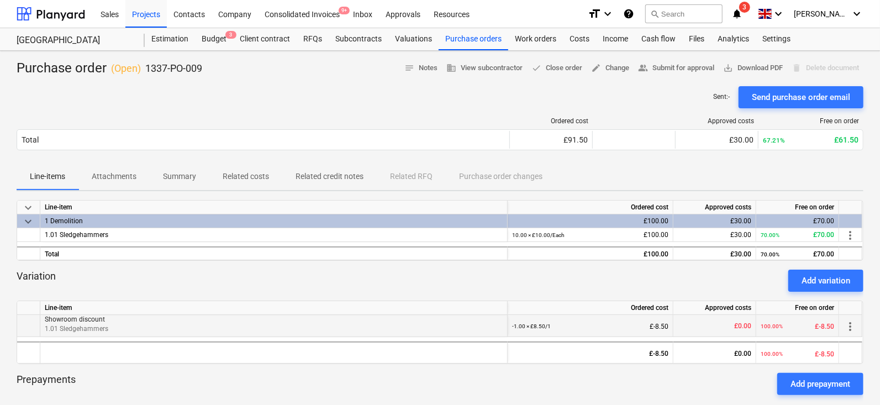
click at [844, 327] on span "more_vert" at bounding box center [850, 326] width 13 height 13
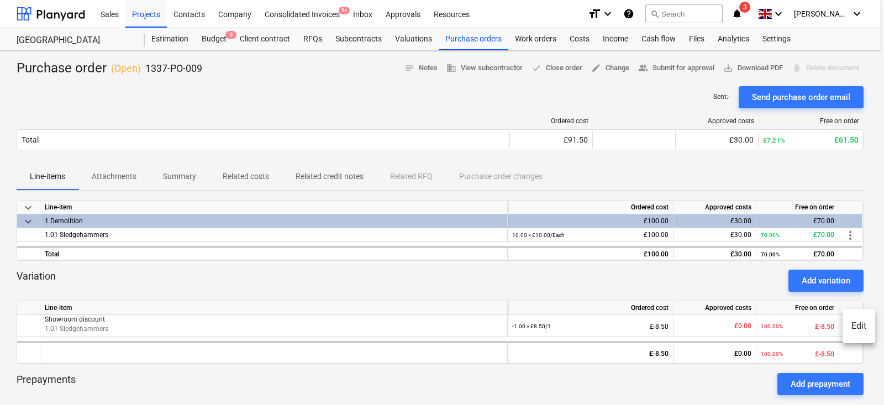
click at [711, 299] on div at bounding box center [442, 202] width 884 height 405
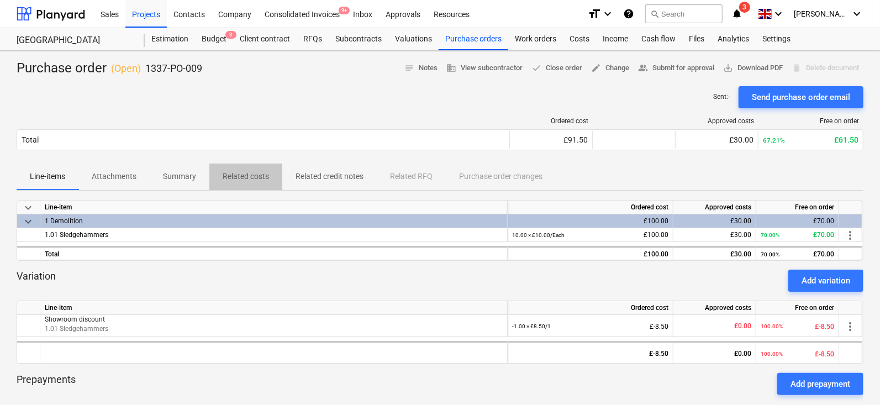
click at [239, 181] on p "Related costs" at bounding box center [246, 177] width 46 height 12
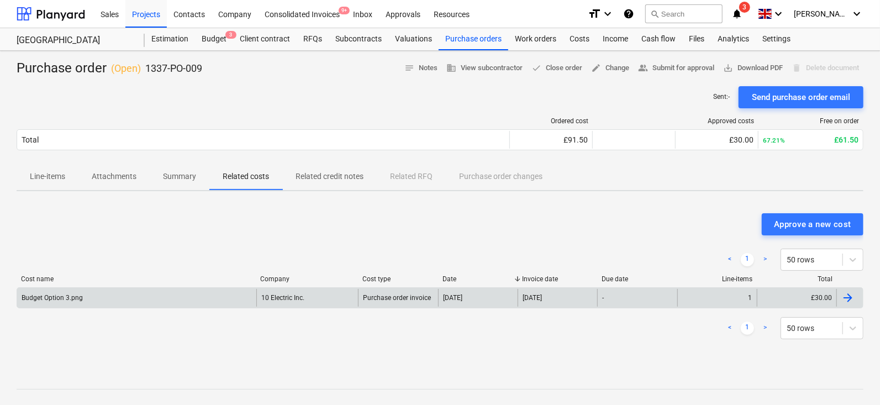
click at [495, 296] on div "[DATE]" at bounding box center [478, 298] width 80 height 18
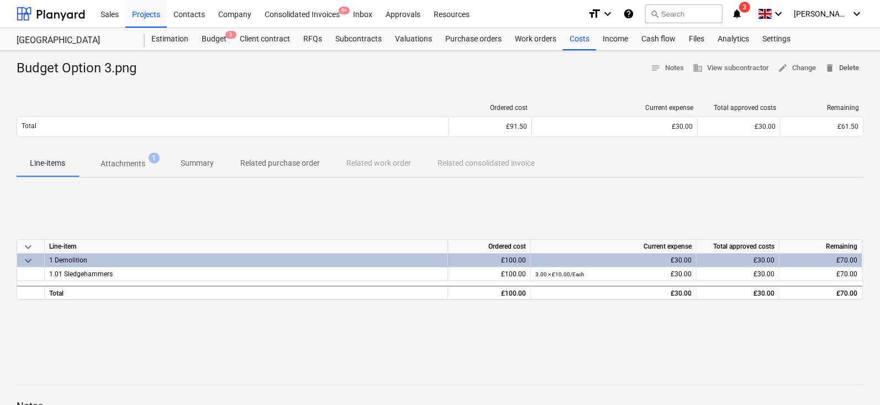
click at [852, 62] on span "delete Delete" at bounding box center [842, 68] width 34 height 13
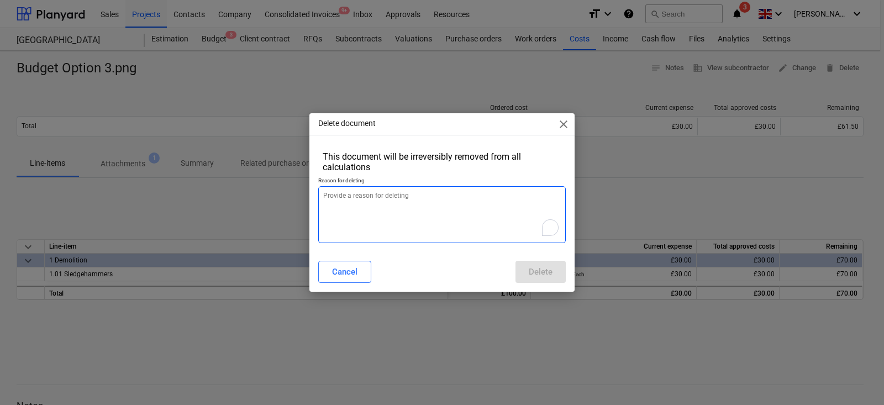
click at [516, 203] on textarea "To enrich screen reader interactions, please activate Accessibility in Grammarl…" at bounding box center [442, 214] width 248 height 57
type textarea "x"
type textarea "d"
type textarea "x"
type textarea "df"
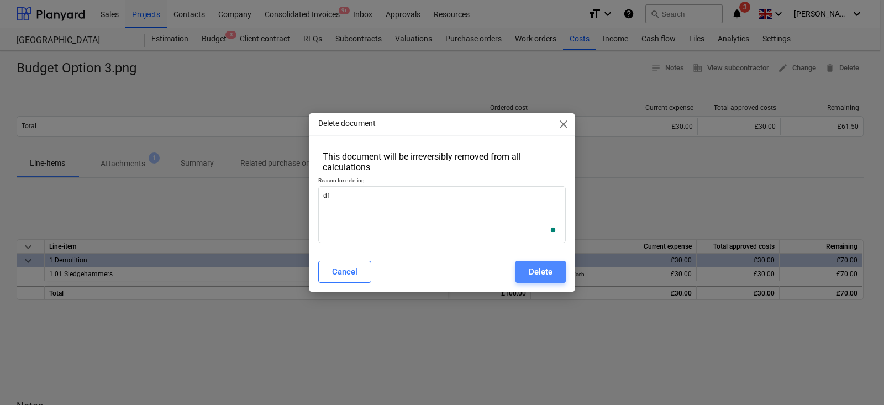
click at [531, 267] on div "Delete" at bounding box center [541, 272] width 24 height 14
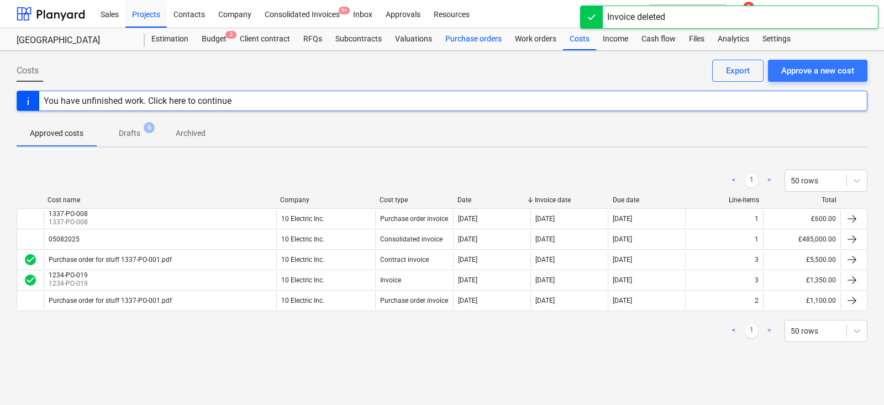
click at [463, 37] on div "Purchase orders" at bounding box center [474, 39] width 70 height 22
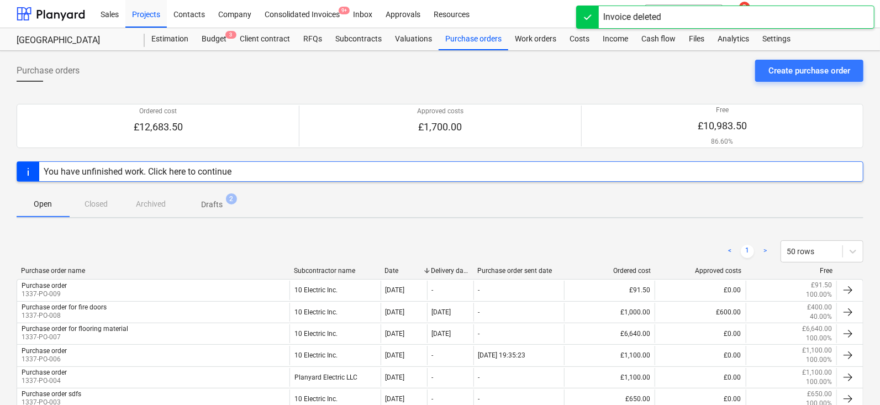
click at [160, 275] on div "Purchase order name Subcontractor name Date Delivery date Purchase order sent d…" at bounding box center [440, 273] width 847 height 12
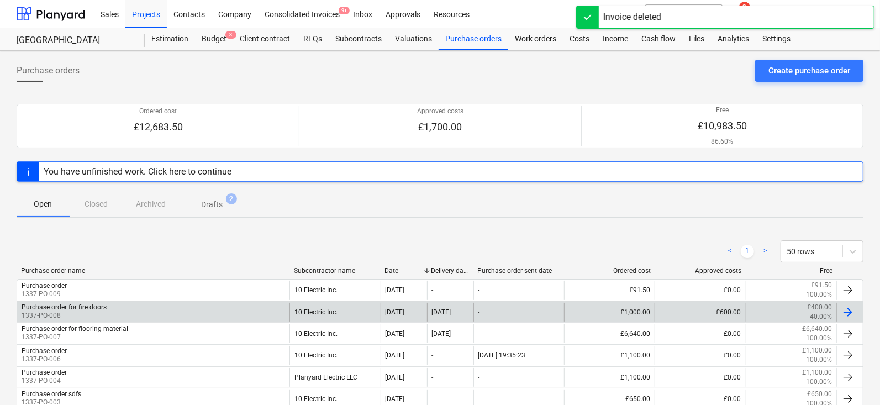
click at [164, 301] on div "Purchase order for fire doors 1337-PO-008 10 Electric Inc. 15 Sep 2025 24 Sep 2…" at bounding box center [440, 312] width 847 height 22
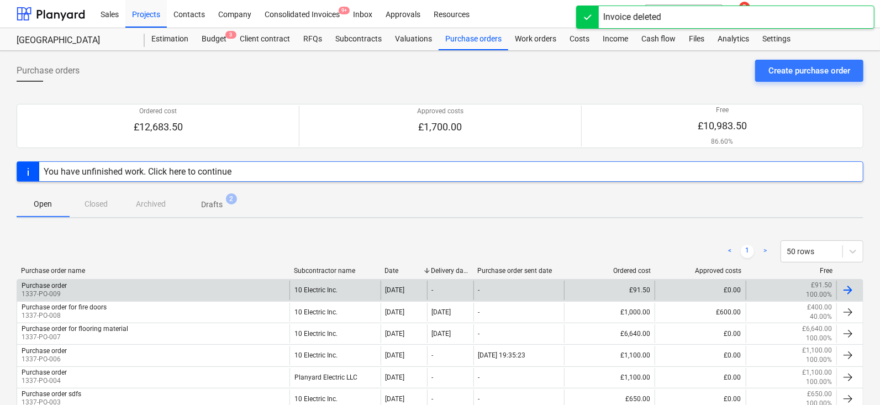
click at [170, 293] on div "Purchase order 1337-PO-009" at bounding box center [153, 290] width 272 height 19
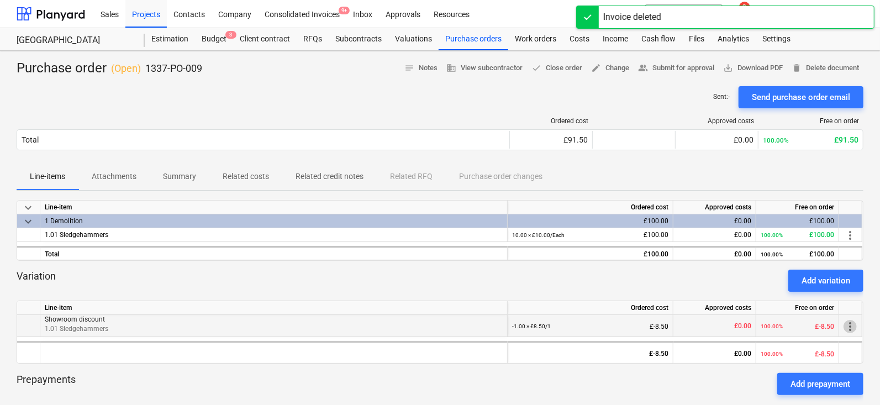
click at [845, 321] on span "more_vert" at bounding box center [850, 326] width 13 height 13
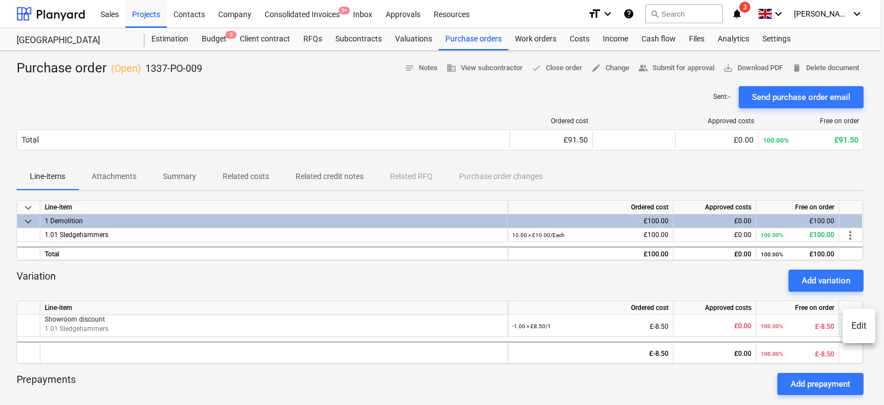
click at [691, 281] on div at bounding box center [442, 202] width 884 height 405
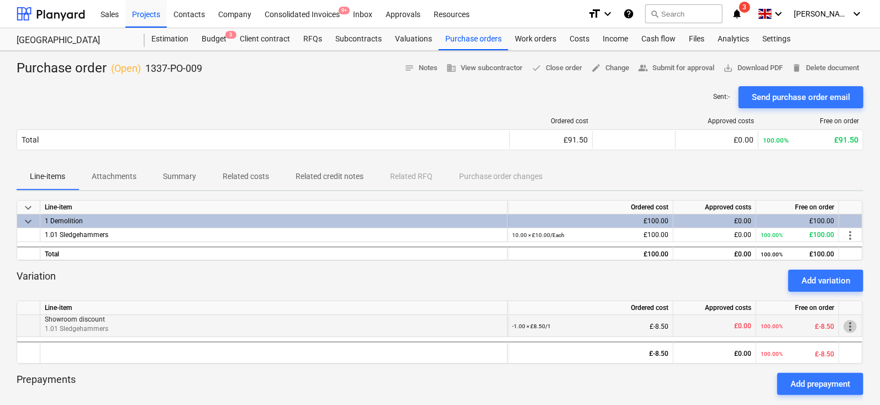
click at [848, 322] on span "more_vert" at bounding box center [850, 326] width 13 height 13
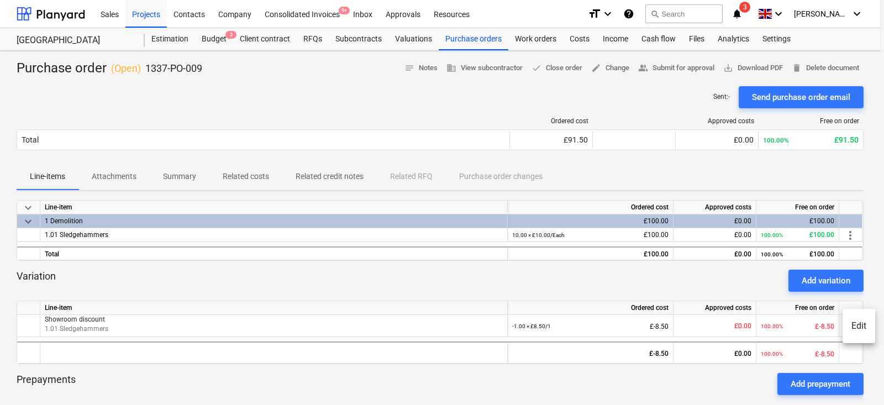
click at [852, 326] on li "Edit" at bounding box center [859, 325] width 33 height 25
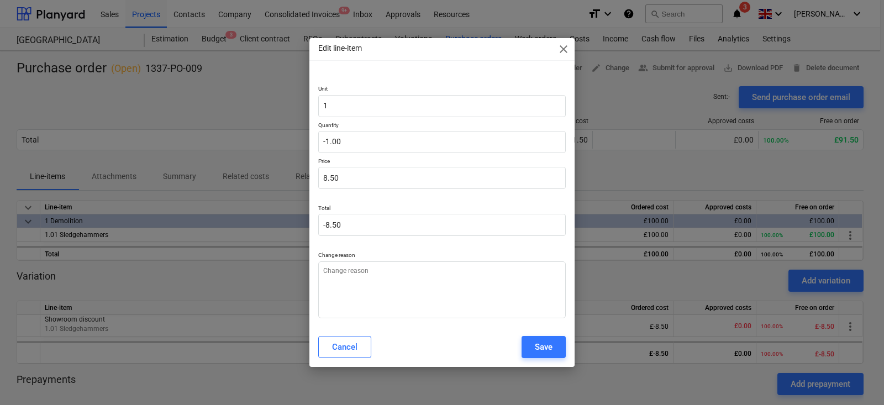
type textarea "x"
type input "8.5"
click at [376, 180] on input "8.5" at bounding box center [442, 178] width 248 height 22
click at [375, 180] on input "8.5" at bounding box center [442, 178] width 248 height 22
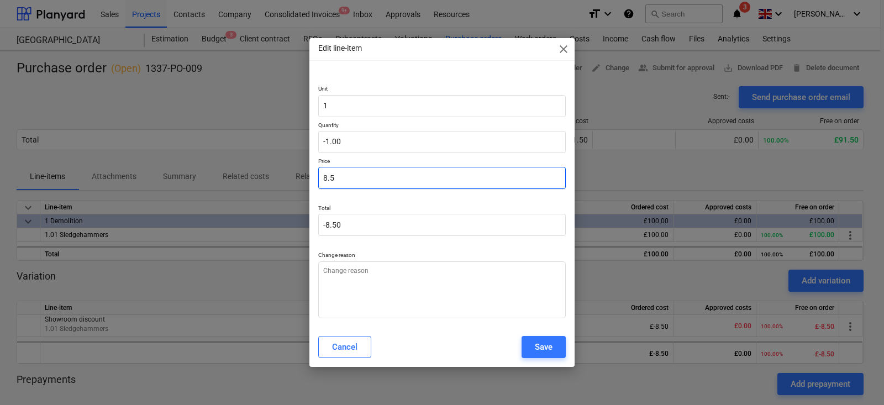
click at [375, 180] on input "8.5" at bounding box center [442, 178] width 248 height 22
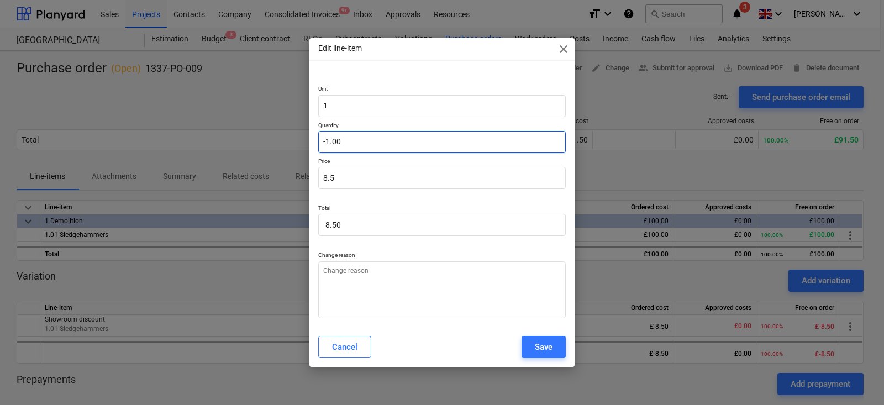
type textarea "x"
type input "-1"
type input "8.50"
click at [375, 137] on input "-1" at bounding box center [442, 142] width 248 height 22
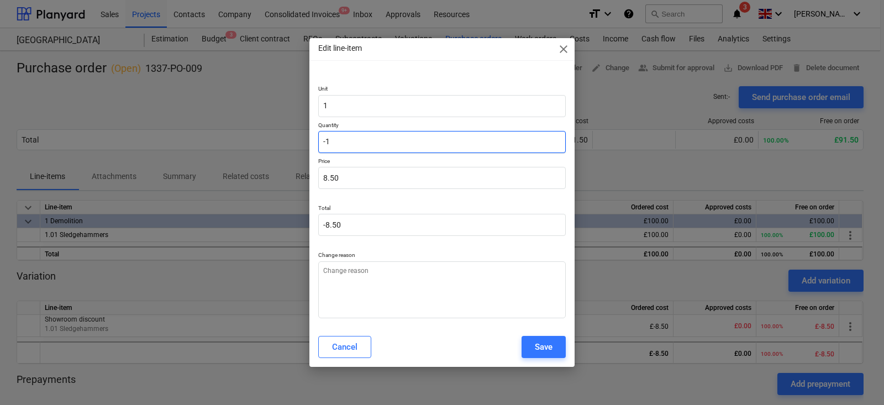
click at [375, 137] on input "-1" at bounding box center [442, 142] width 248 height 22
type textarea "x"
type input "0"
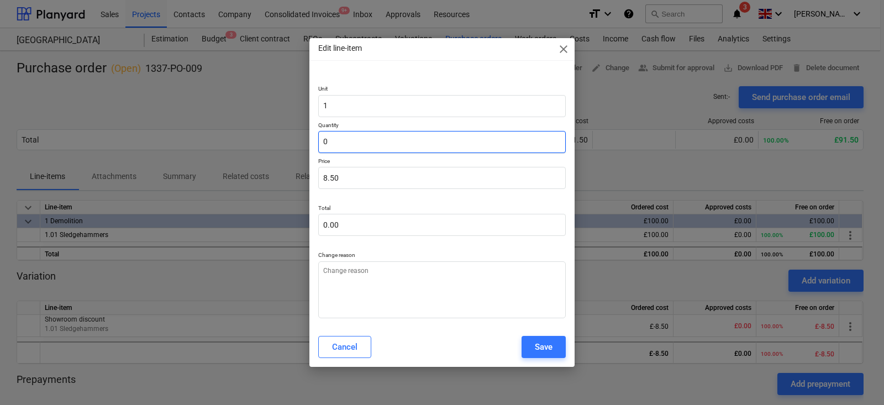
type input "0.00"
type input "0"
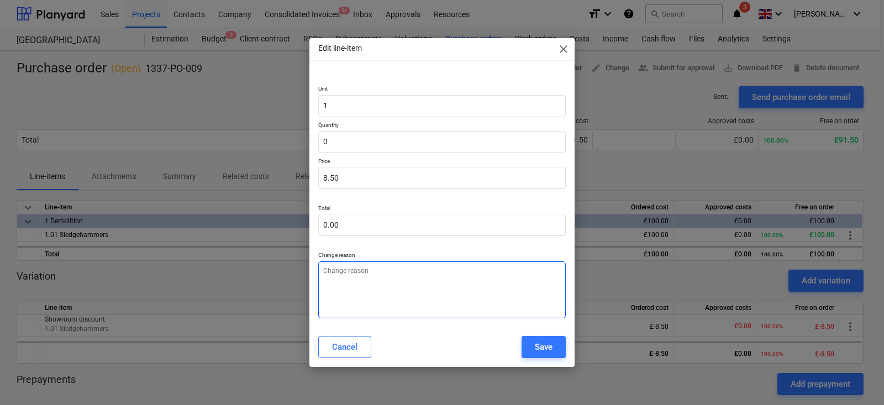
type textarea "x"
type input "0.00"
click at [383, 281] on textarea at bounding box center [442, 289] width 248 height 57
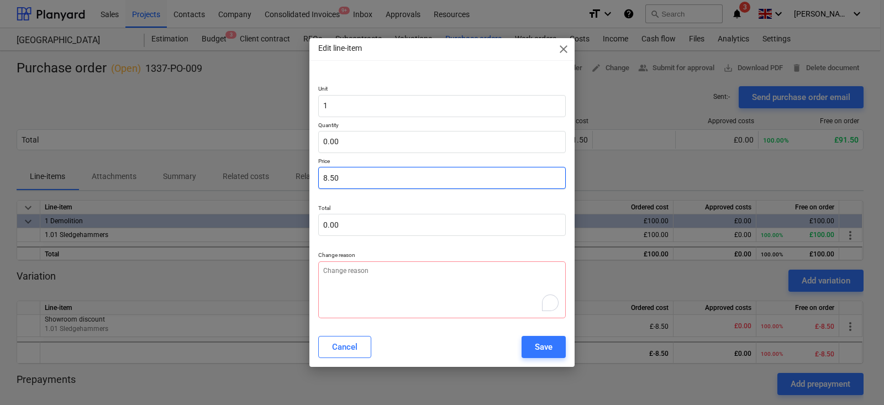
click at [371, 175] on input "8.50" at bounding box center [442, 178] width 248 height 22
type textarea "x"
type input "8.5"
click at [371, 175] on input "8.5" at bounding box center [442, 178] width 248 height 22
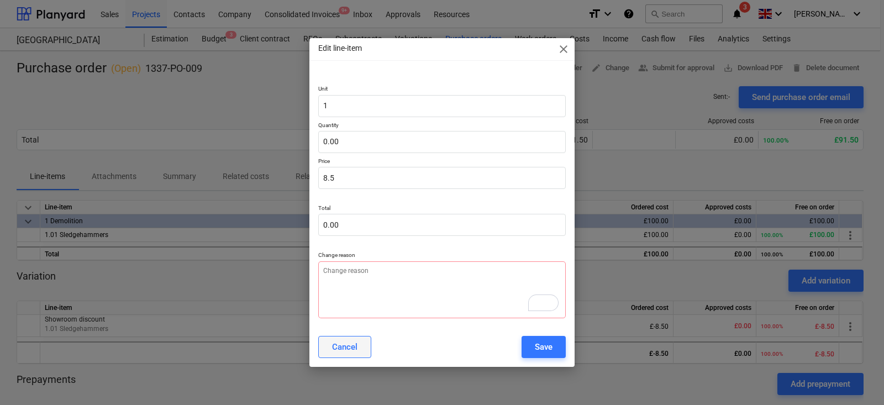
click at [357, 336] on button "Cancel" at bounding box center [344, 347] width 53 height 22
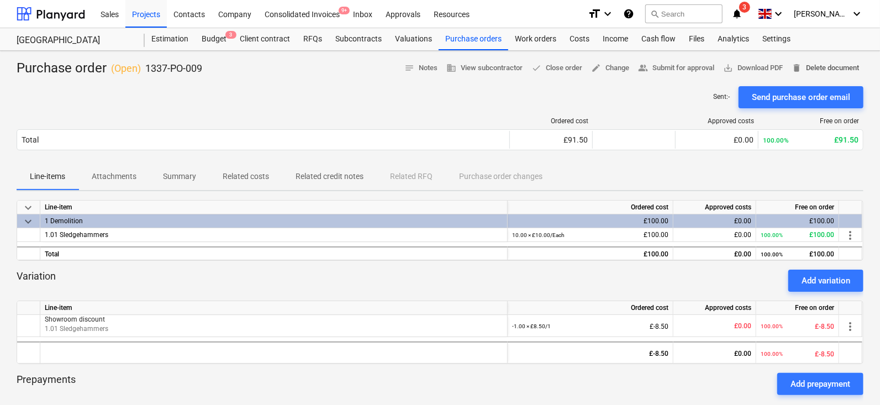
click at [805, 63] on span "delete Delete document" at bounding box center [825, 68] width 67 height 13
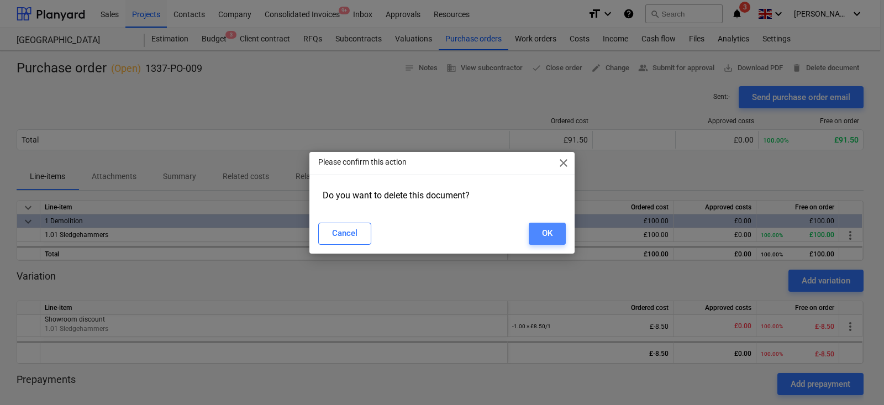
click at [545, 233] on div "OK" at bounding box center [547, 233] width 11 height 14
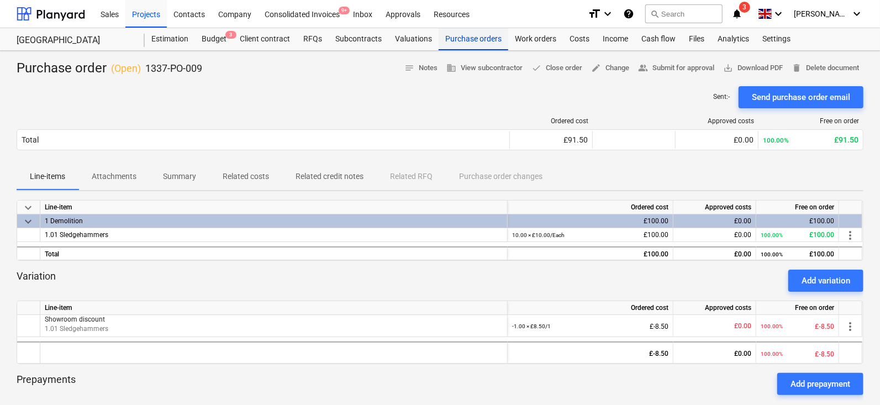
click at [476, 37] on div "Purchase orders" at bounding box center [474, 39] width 70 height 22
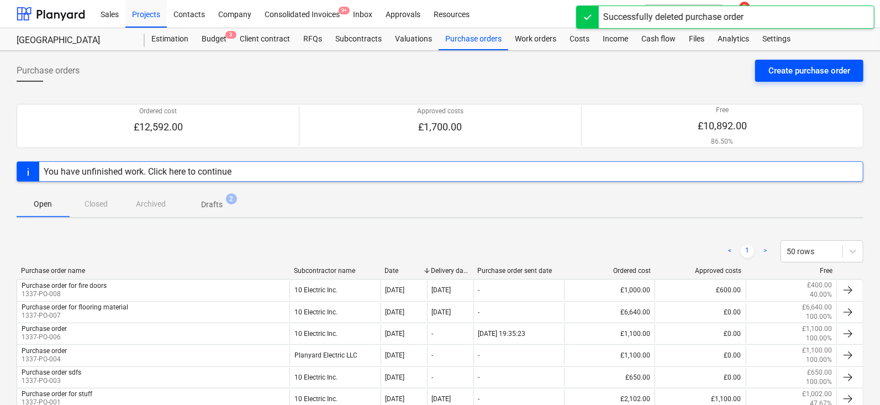
click at [802, 64] on div "Create purchase order" at bounding box center [810, 71] width 82 height 14
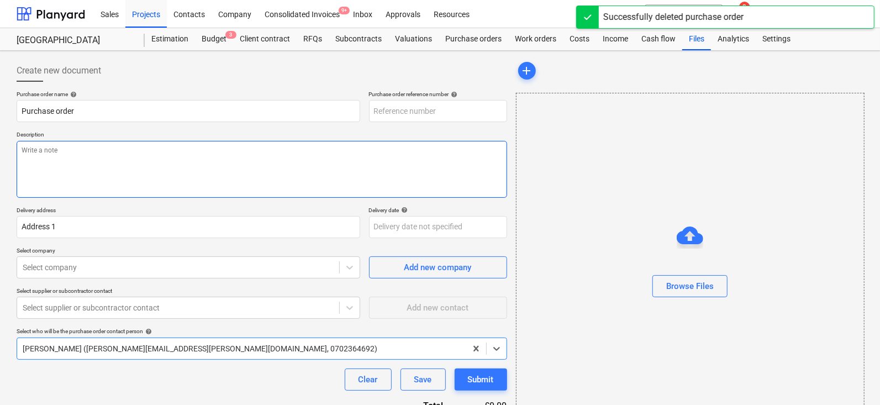
type textarea "x"
type input "1337-PO-010"
type textarea "x"
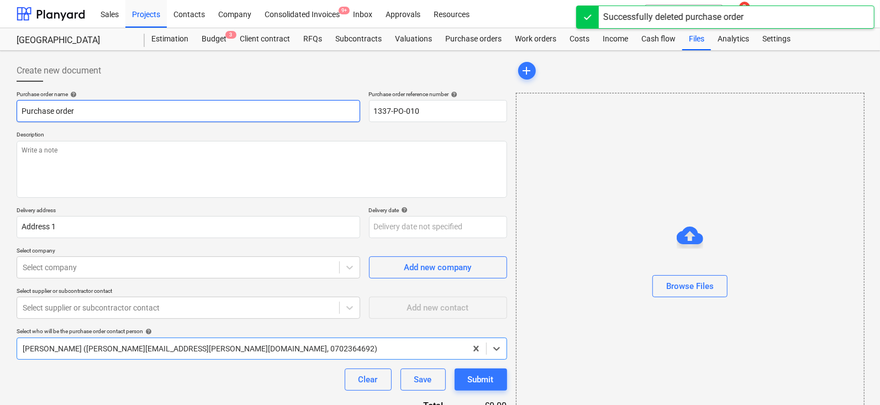
click at [222, 114] on input "Purchase order" at bounding box center [189, 111] width 344 height 22
type input "Purchase order"
type textarea "x"
type input "Purchase order S"
type textarea "x"
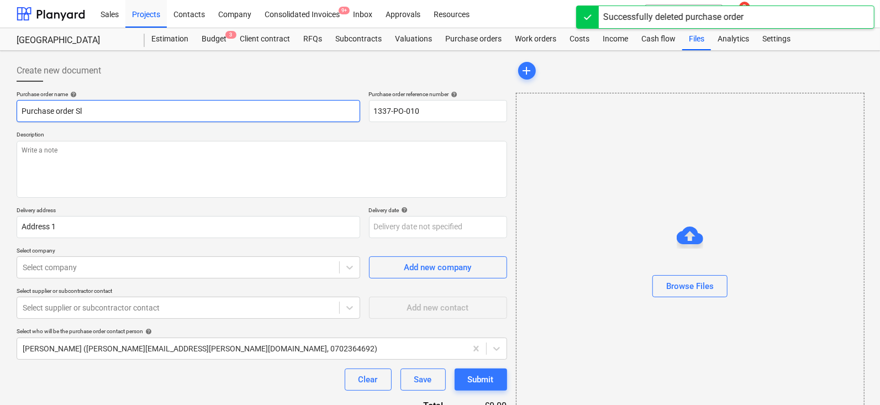
type input "Purchase order Sle"
type textarea "x"
type input "Purchase order Sled"
type textarea "x"
type input "Purchase order Sledh"
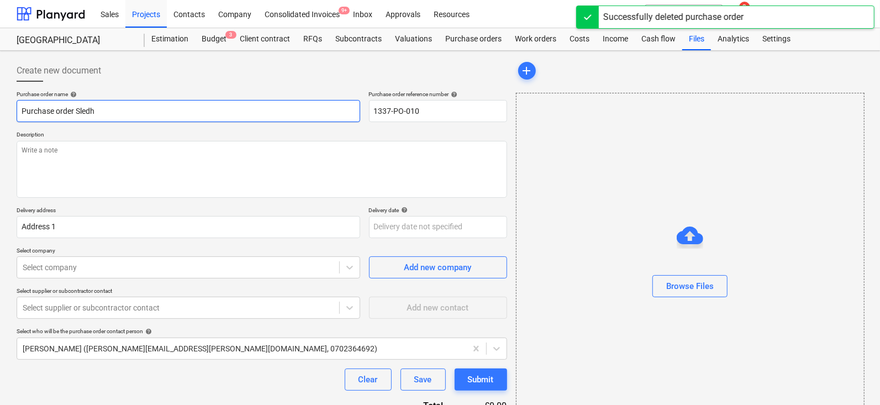
type textarea "x"
type input "Purchase order Sled"
type textarea "x"
type input "Purchase order Sledg"
type textarea "x"
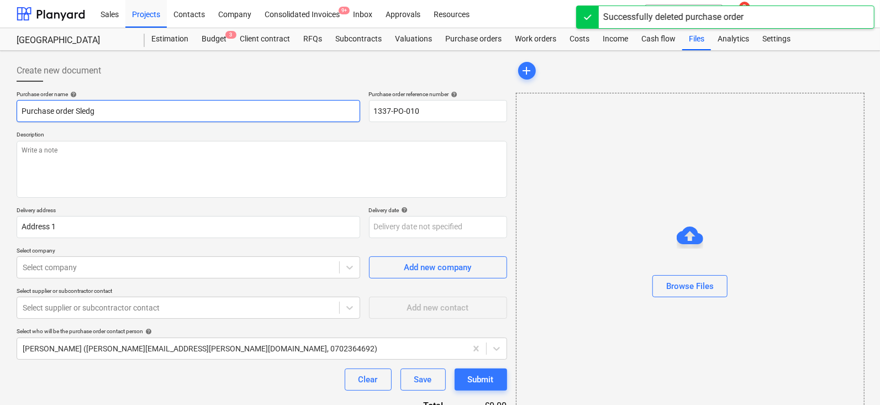
type input "Purchase order Sledge"
type textarea "x"
type input "Purchase order Sledgeh"
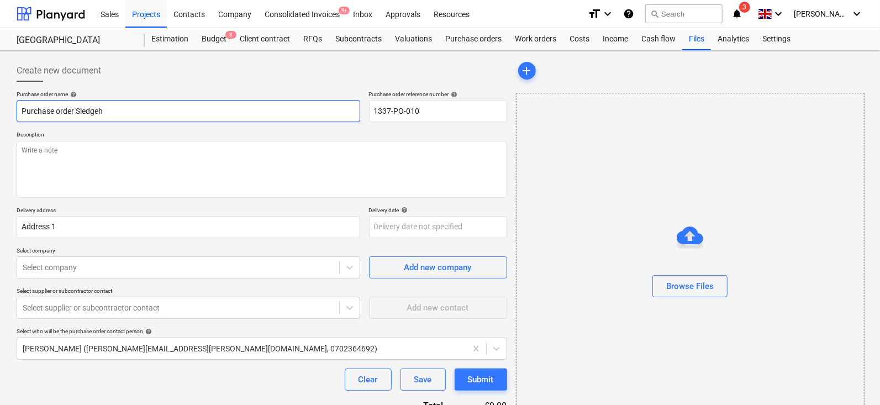
type textarea "x"
type input "Purchase order Sledgehm"
type textarea "x"
type input "Purchase order Sledgeh"
type textarea "x"
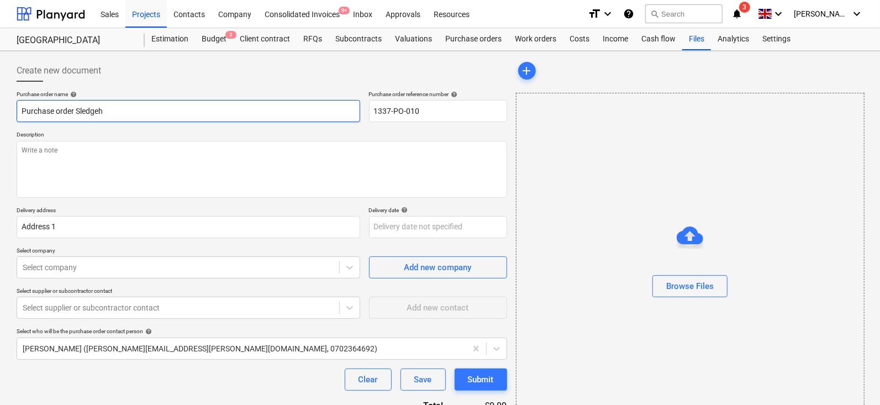
type input "Purchase order Sledgeha"
type textarea "x"
type input "Purchase order Sledgeham"
type textarea "x"
type input "Purchase order Sledgehamm"
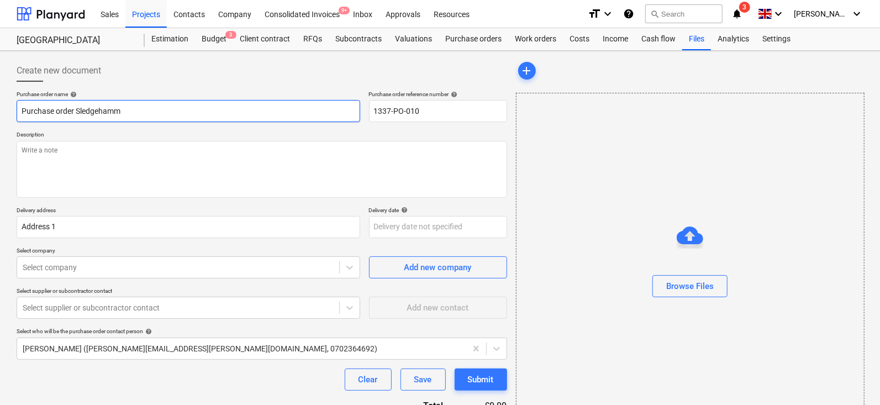
type textarea "x"
type input "Purchase order Sledgehamme"
type textarea "x"
type input "Purchase order Sledgehammer"
type textarea "x"
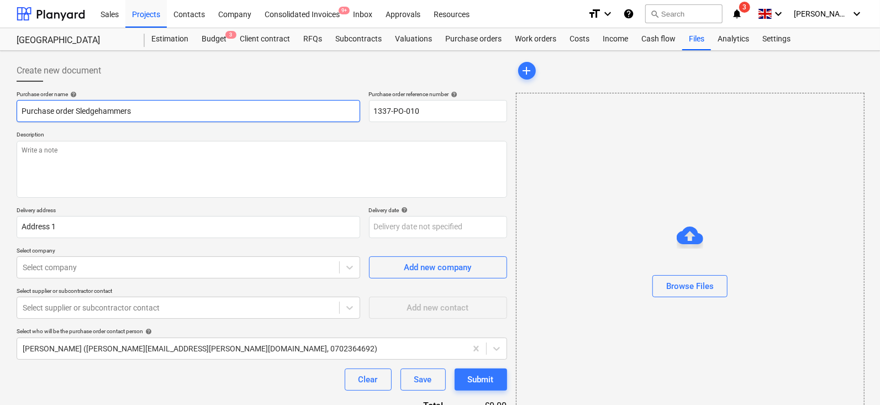
type input "Purchase order Sledgehammers"
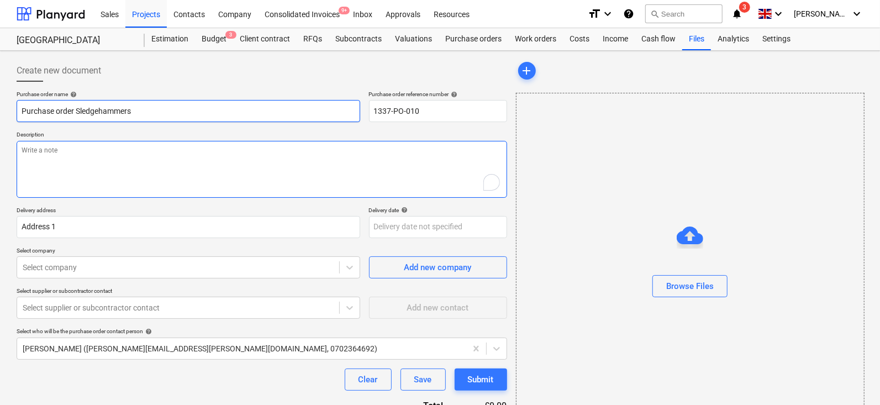
type textarea "x"
type textarea "H"
type textarea "x"
type textarea "HE"
type textarea "x"
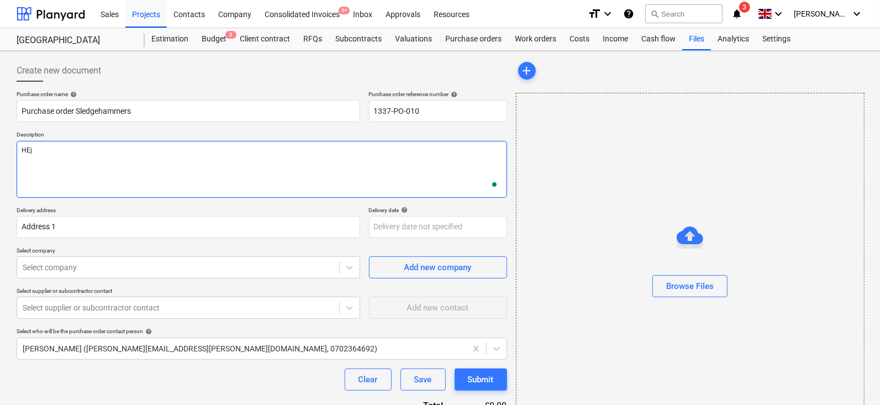
scroll to position [56, 0]
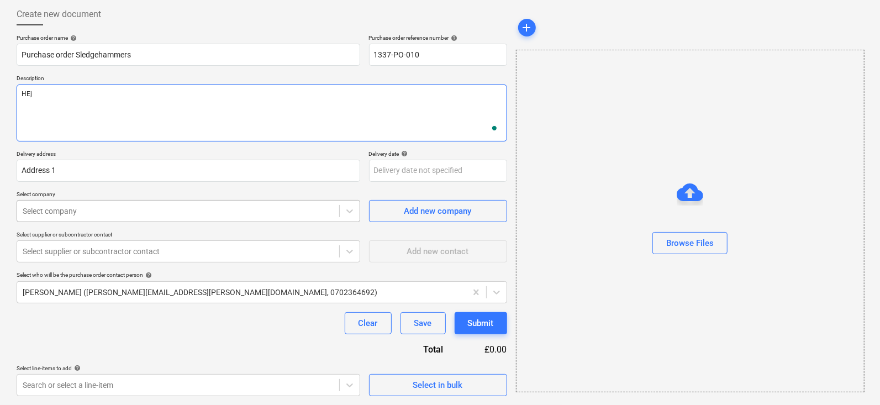
type textarea "HEj"
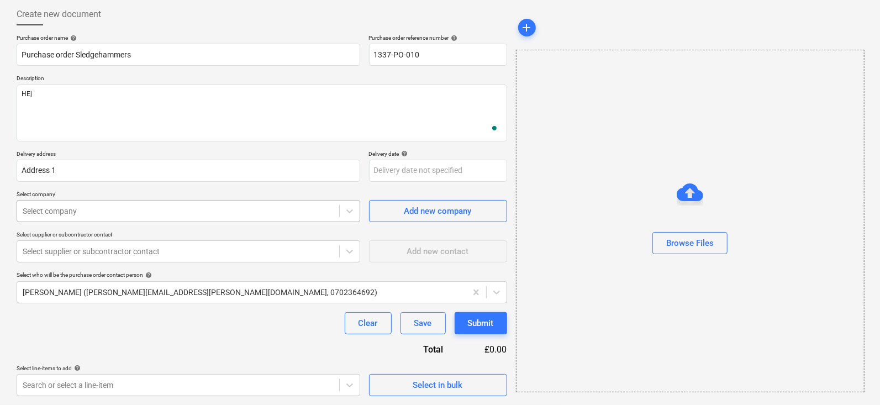
click at [177, 209] on div at bounding box center [178, 211] width 311 height 11
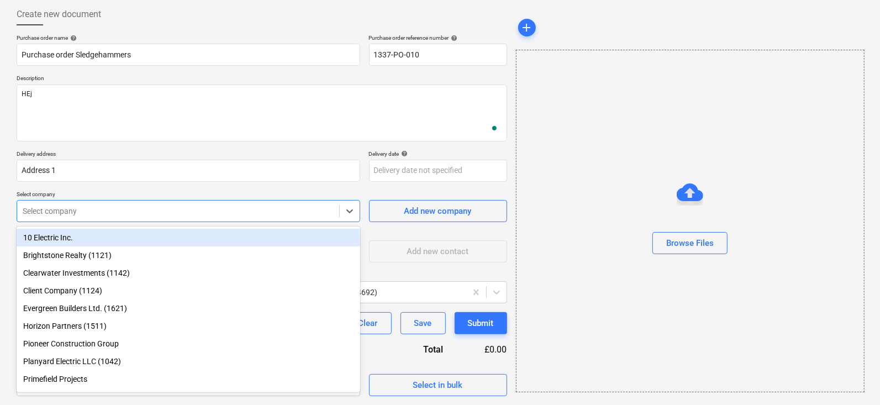
click at [166, 239] on div "10 Electric Inc." at bounding box center [189, 238] width 344 height 18
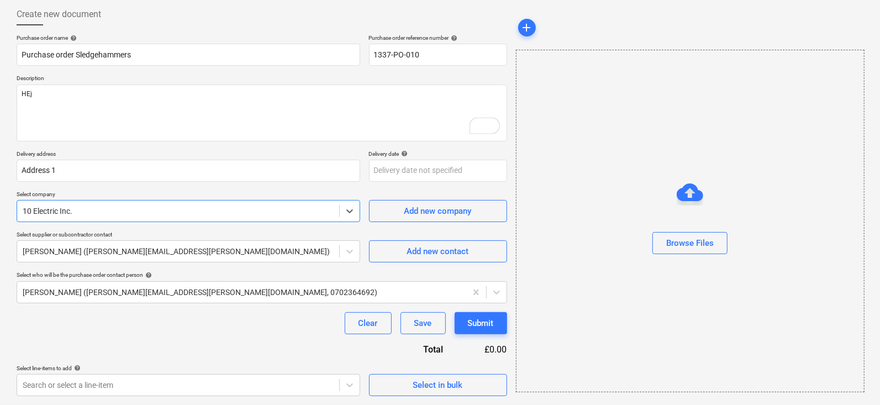
click at [324, 369] on div "Select line-items to add help" at bounding box center [189, 368] width 344 height 7
click at [295, 349] on body "Sales Projects Contacts Company Consolidated Invoices 9+ Inbox Approvals Resour…" at bounding box center [440, 146] width 880 height 405
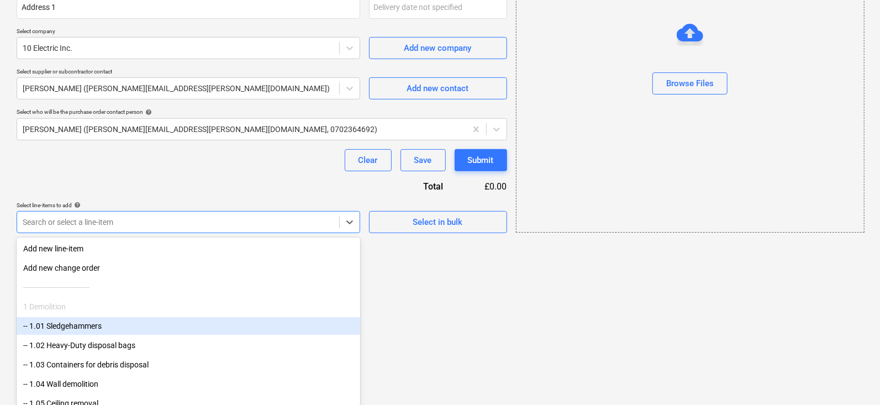
click at [129, 332] on div "-- 1.01 Sledgehammers" at bounding box center [189, 326] width 344 height 18
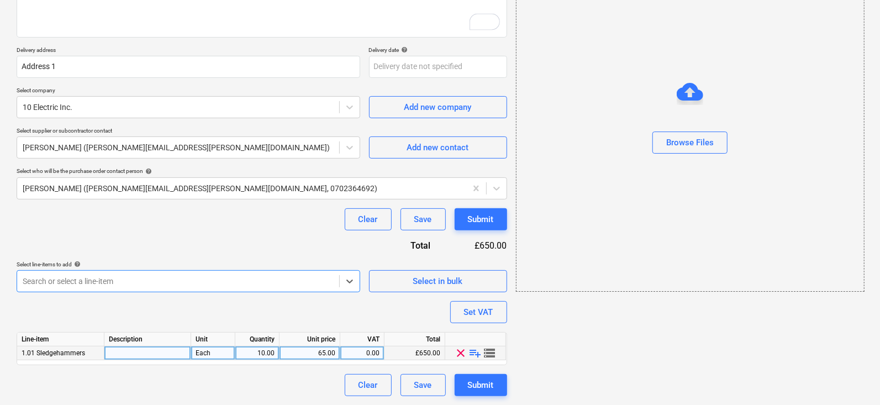
type textarea "x"
click at [326, 350] on div "65.00" at bounding box center [309, 354] width 51 height 14
click at [326, 350] on input "65" at bounding box center [310, 353] width 60 height 13
type input "10"
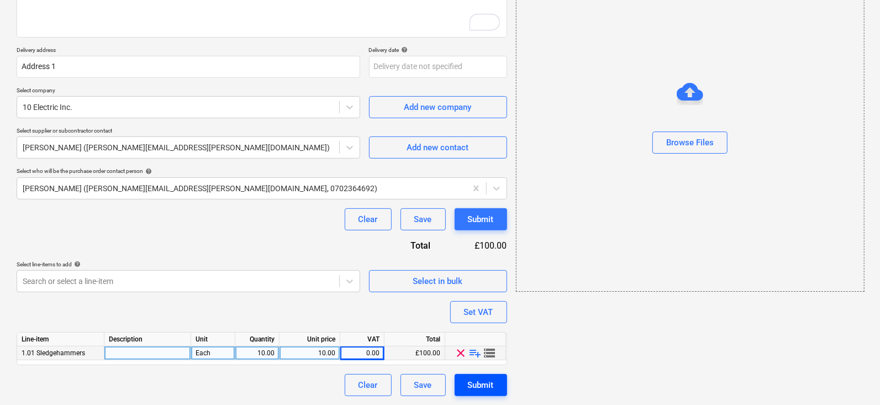
click at [491, 384] on div "Submit" at bounding box center [481, 385] width 26 height 14
type textarea "x"
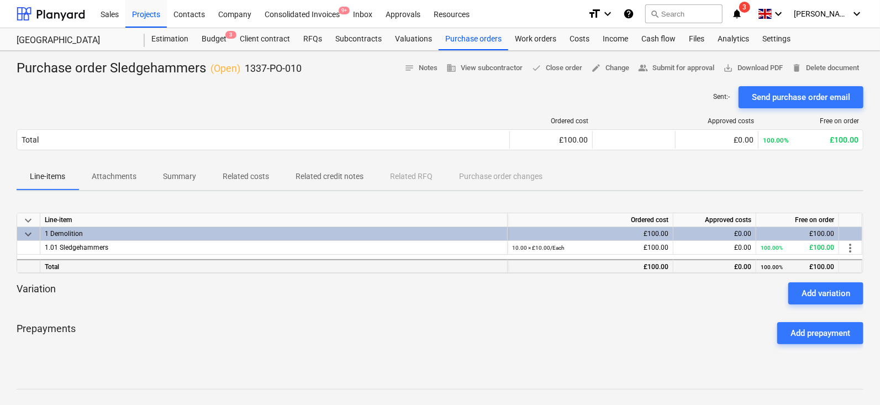
click at [310, 259] on div "Total" at bounding box center [274, 266] width 468 height 14
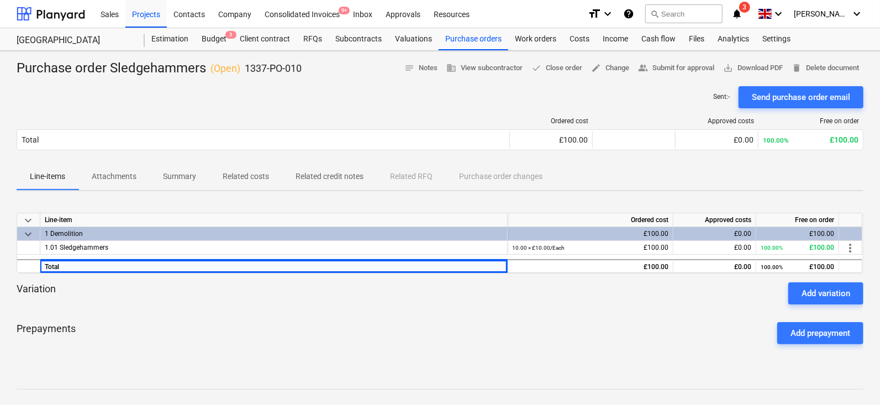
click at [264, 172] on p "Related costs" at bounding box center [246, 177] width 46 height 12
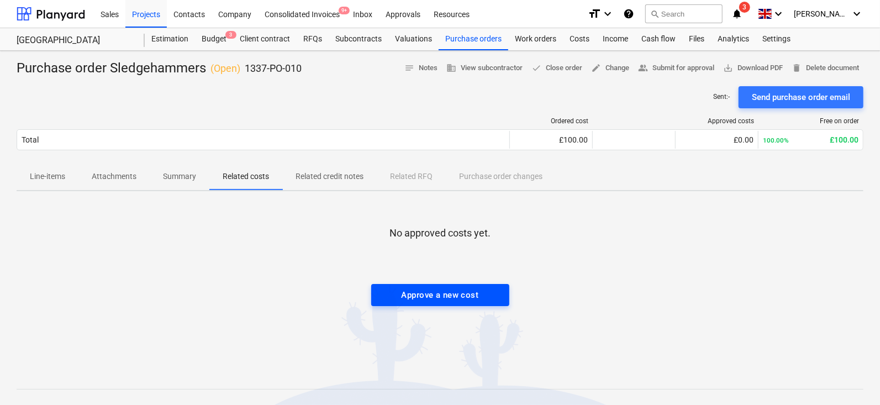
click at [498, 284] on button "Approve a new cost" at bounding box center [440, 295] width 138 height 22
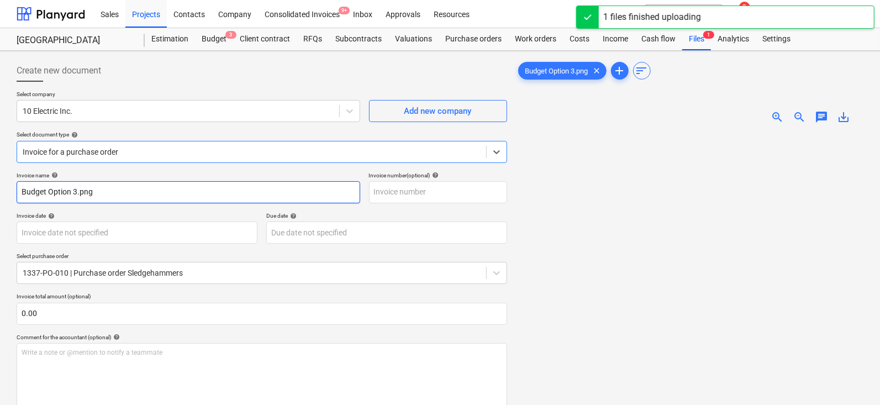
click at [77, 186] on input "Budget Option 3.png" at bounding box center [189, 192] width 344 height 22
type input "Budget Option 3.png"
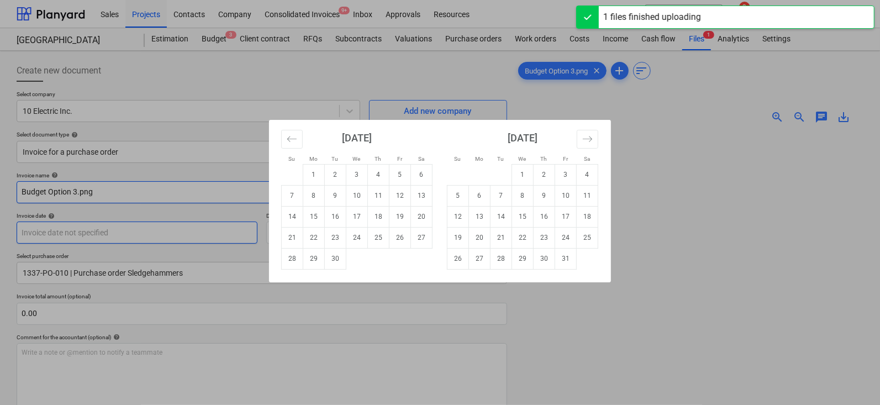
scroll to position [34, 0]
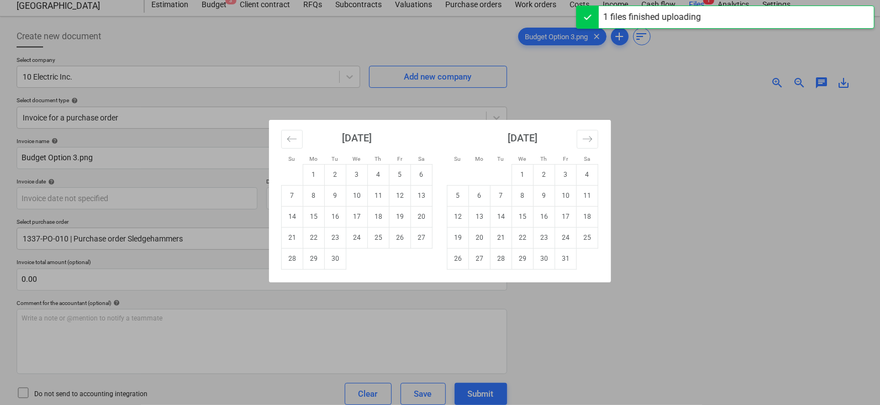
click at [213, 271] on div "Su Mo Tu We Th Fr Sa Su Mo Tu We Th Fr Sa August 2025 1 2 3 4 5 6 7 8 9 10 11 1…" at bounding box center [440, 202] width 880 height 405
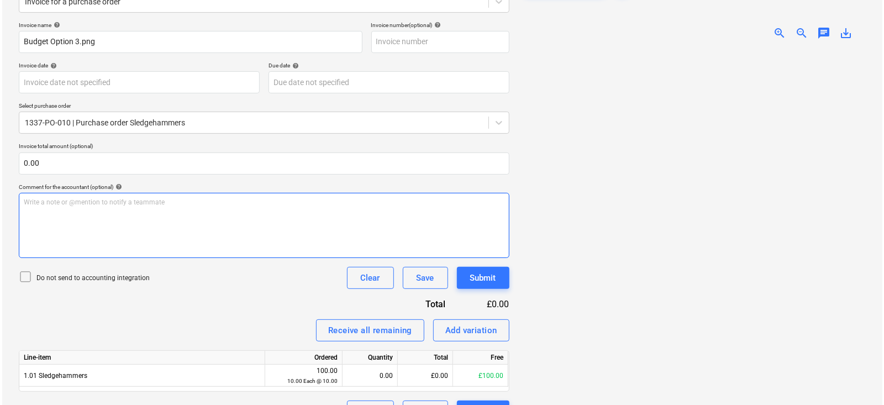
scroll to position [177, 0]
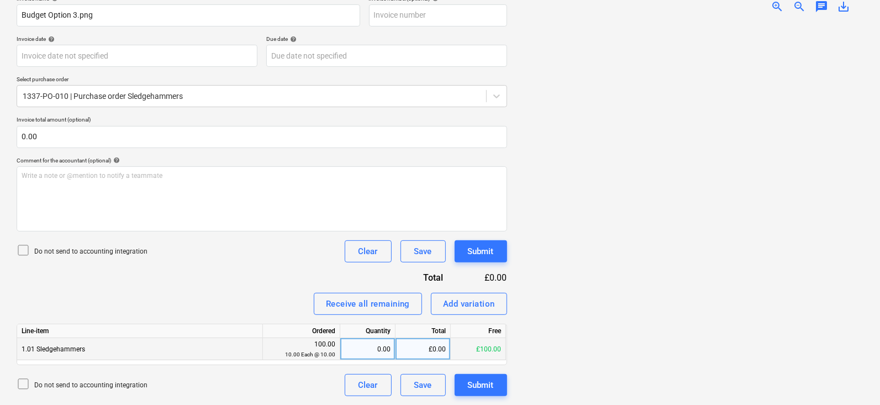
click at [365, 354] on div "0.00" at bounding box center [368, 349] width 46 height 22
type input "3"
click at [301, 380] on div "Do not send to accounting integration Clear Save Submit" at bounding box center [262, 385] width 491 height 22
click at [489, 376] on button "Submit" at bounding box center [481, 385] width 53 height 22
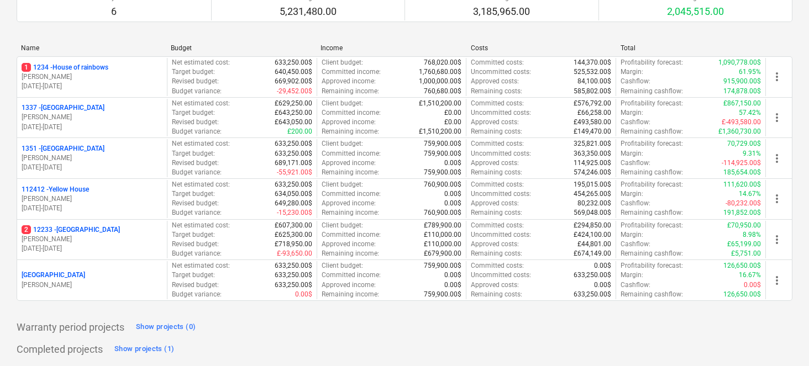
scroll to position [124, 0]
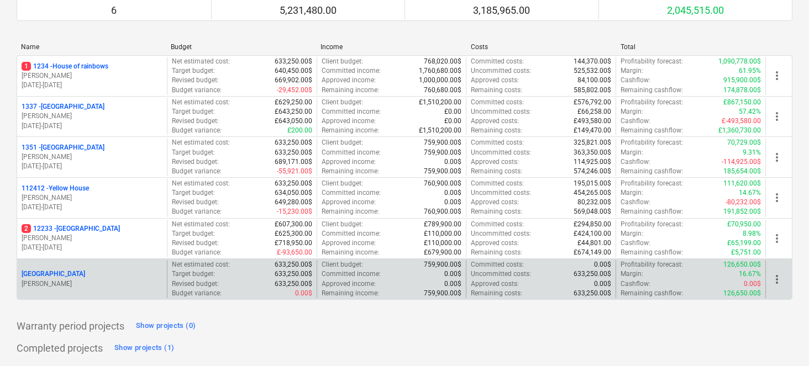
click at [94, 272] on div "[GEOGRAPHIC_DATA]" at bounding box center [92, 274] width 141 height 9
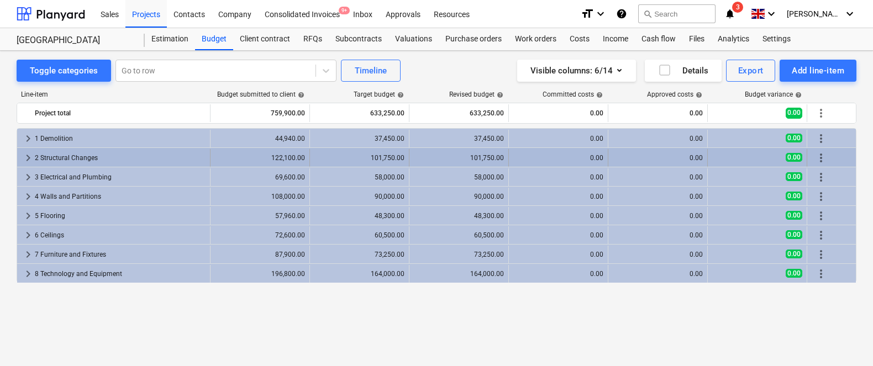
click at [27, 161] on span "keyboard_arrow_right" at bounding box center [28, 157] width 13 height 13
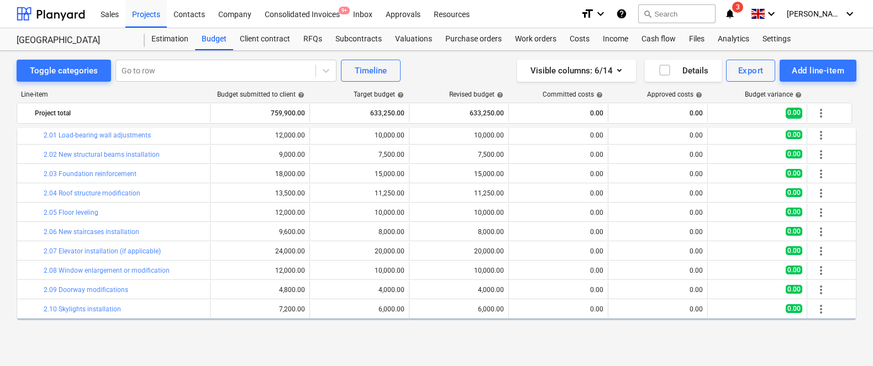
scroll to position [22, 0]
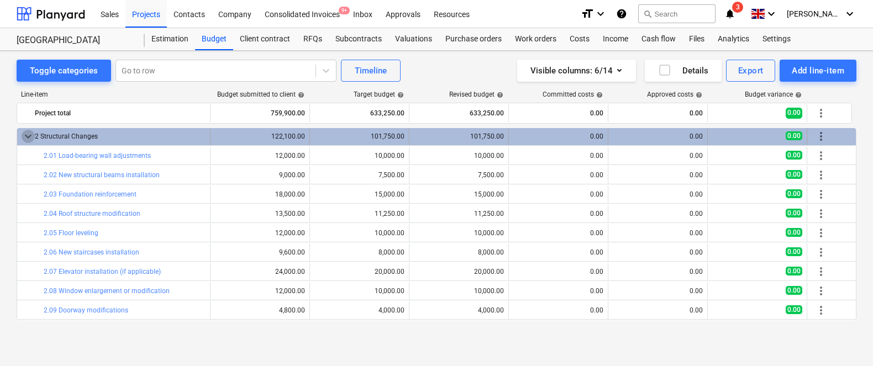
click at [26, 137] on span "keyboard_arrow_down" at bounding box center [28, 136] width 13 height 13
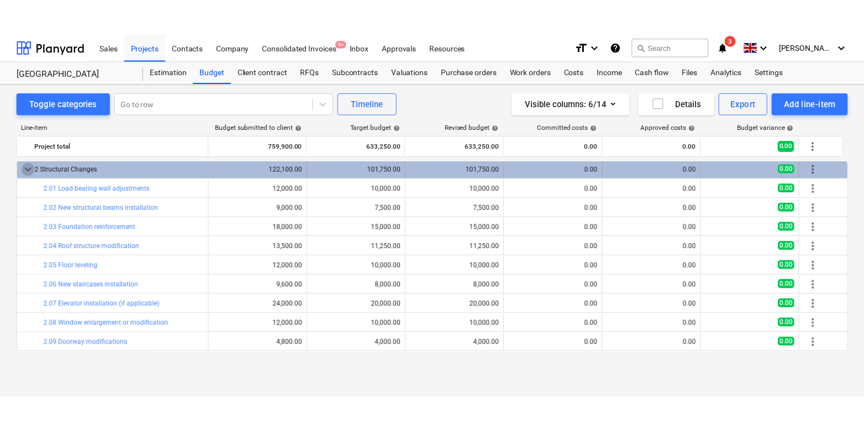
scroll to position [0, 0]
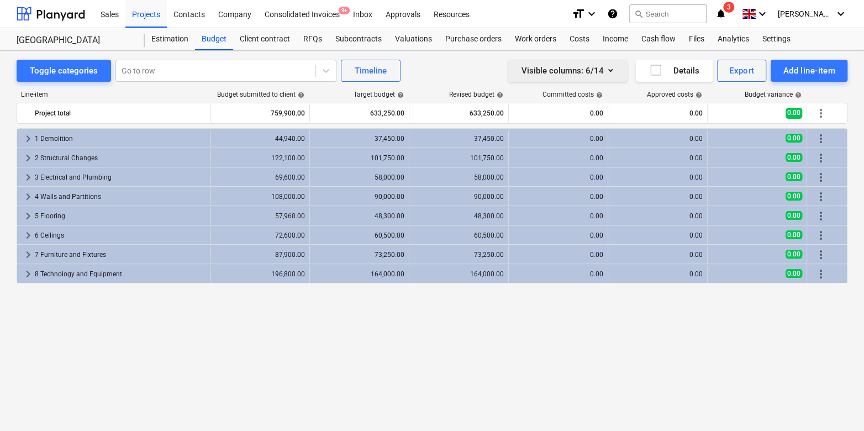
click at [617, 69] on button "Visible columns : 6/14" at bounding box center [567, 71] width 119 height 22
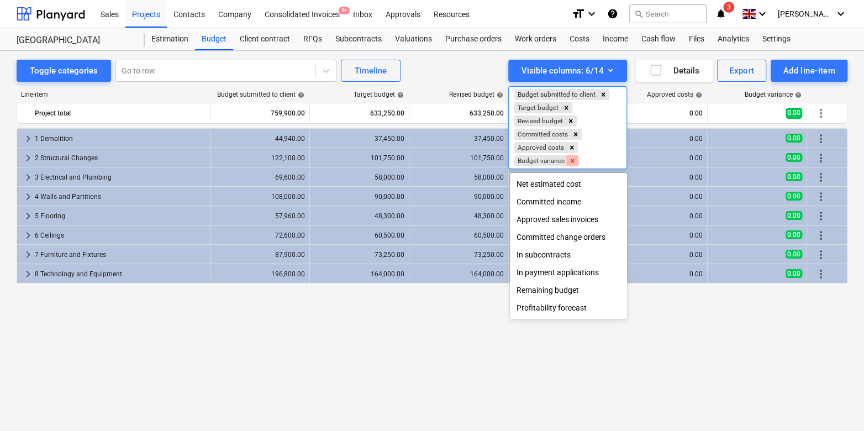
click at [575, 159] on icon "Remove Budget variance" at bounding box center [573, 161] width 8 height 8
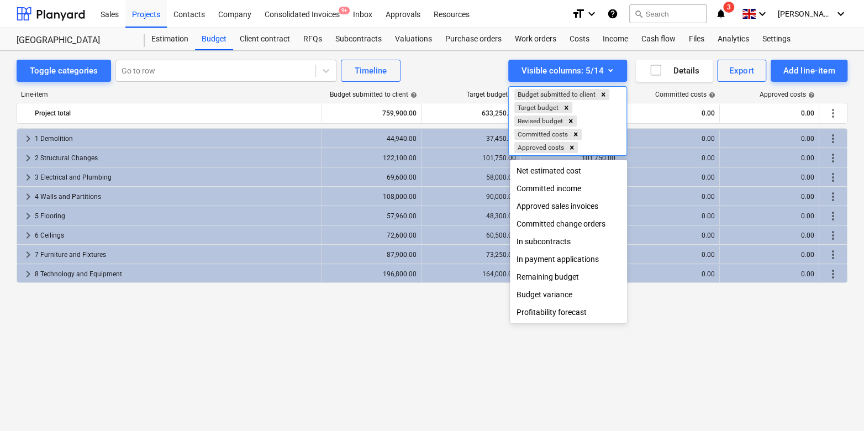
scroll to position [1, 0]
click at [548, 317] on div "Profitability forecast" at bounding box center [568, 312] width 117 height 18
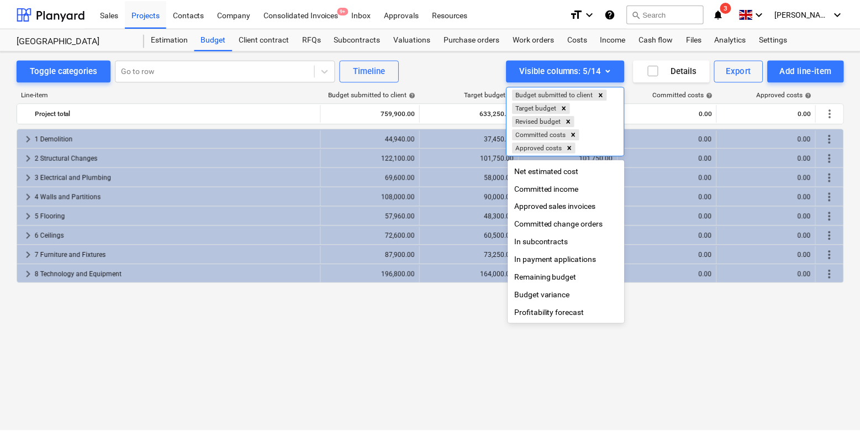
scroll to position [0, 0]
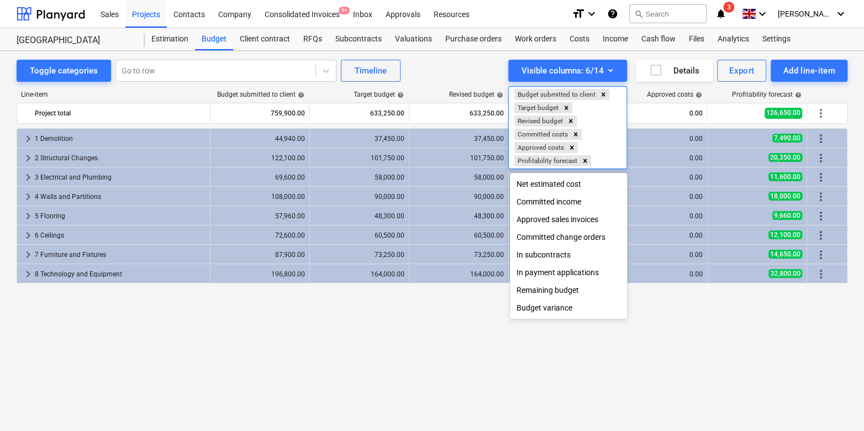
click at [422, 303] on div at bounding box center [432, 215] width 864 height 431
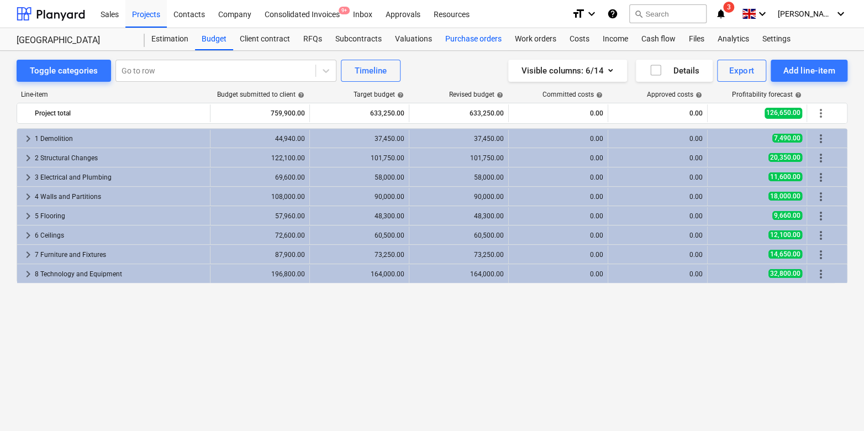
click at [465, 38] on div "Purchase orders" at bounding box center [474, 39] width 70 height 22
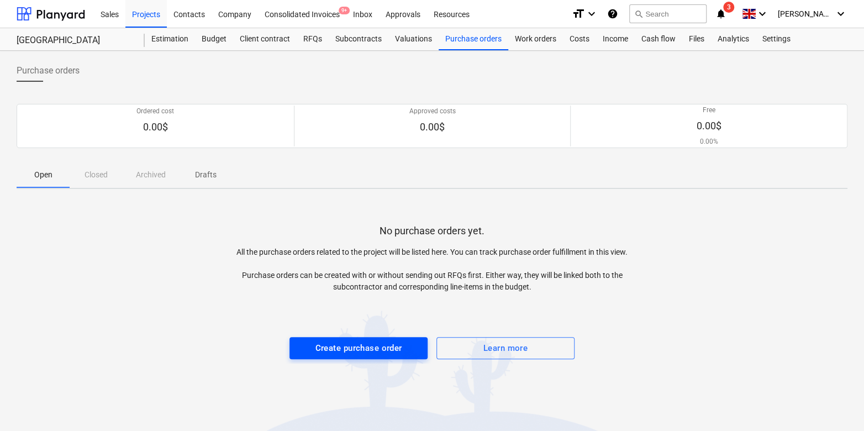
click at [333, 345] on div "Create purchase order" at bounding box center [359, 348] width 87 height 14
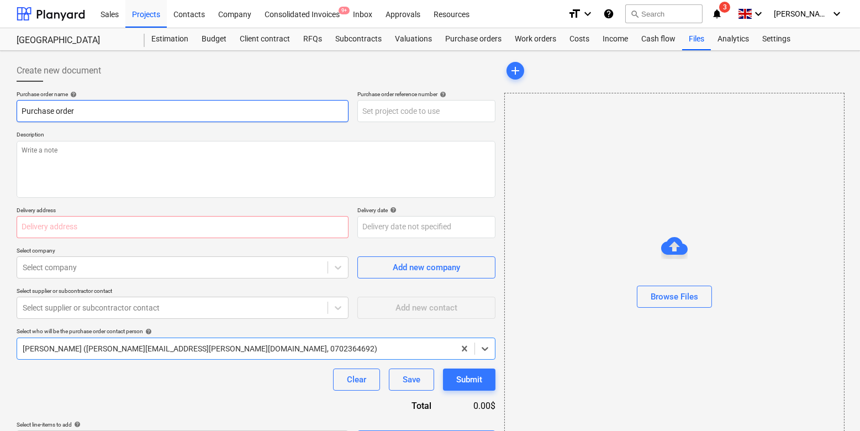
click at [239, 114] on input "Purchase order" at bounding box center [183, 111] width 332 height 22
type textarea "x"
type input "Purchase order"
type textarea "x"
type input "Purchase order M"
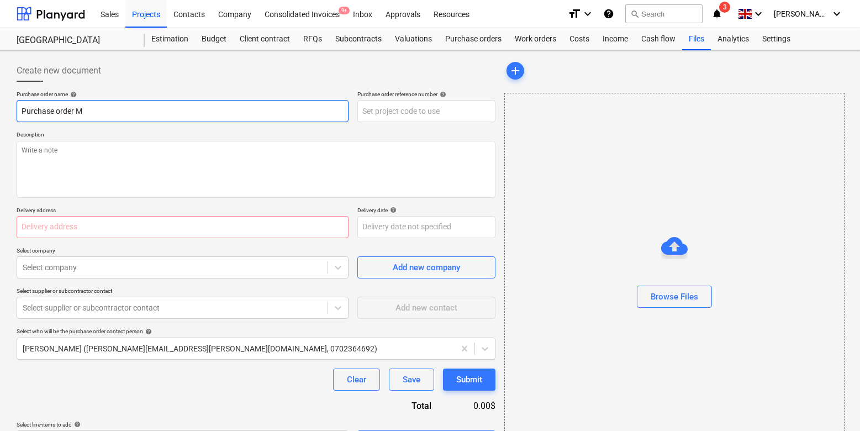
type textarea "x"
type input "Purchase order"
type textarea "x"
type input "Purchase order f"
type textarea "x"
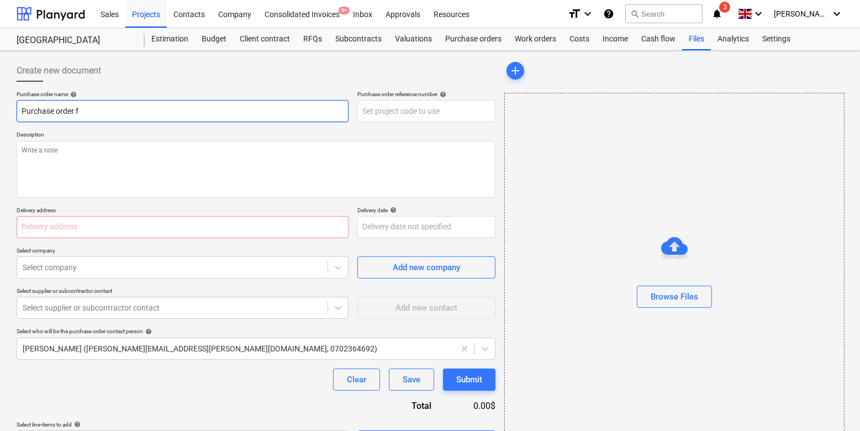
type input "Purchase order fo"
type textarea "x"
type input "Purchase order for"
type textarea "x"
type input "Purchase order for"
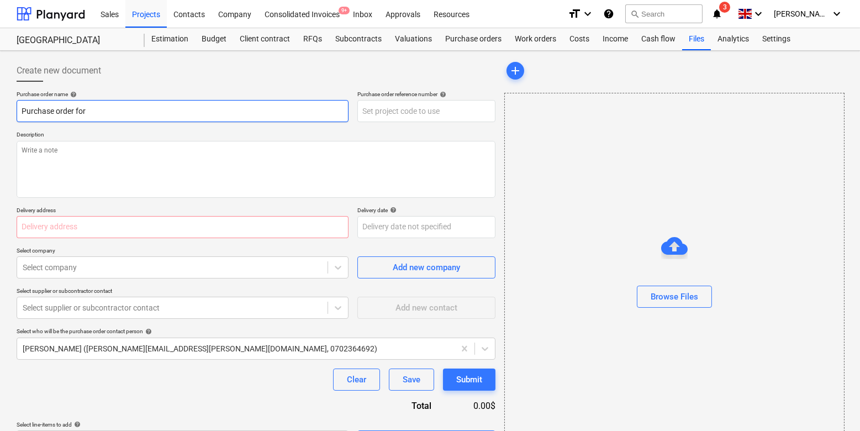
type textarea "x"
type input "Purchase order for M"
type textarea "x"
type input "Purchase order for Ma"
type textarea "x"
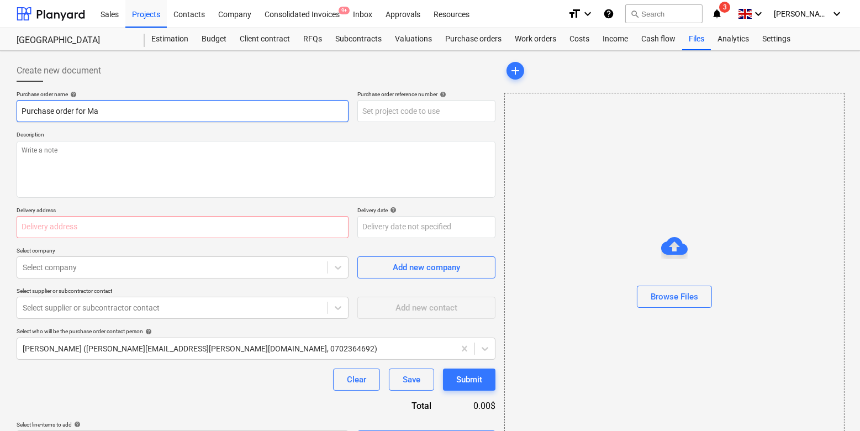
type input "Purchase order for Mat"
type textarea "x"
type input "Purchase order for Mate"
type textarea "x"
type input "Purchase order for Materi"
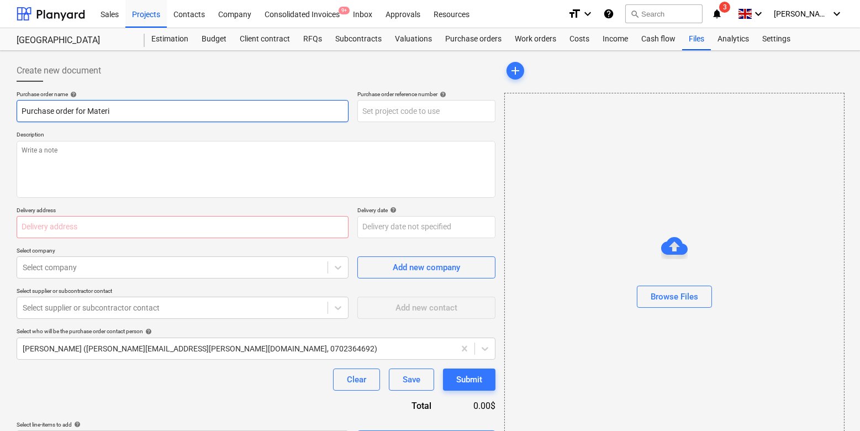
type textarea "x"
type input "Purchase order for Materia"
type textarea "x"
type input "Purchase order for Material"
type textarea "x"
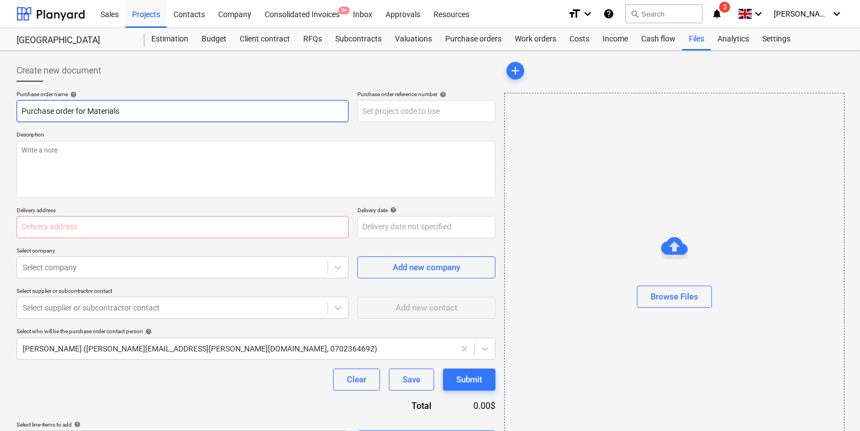
type input "Purchase order for Materials"
type textarea "x"
type input "1"
type textarea "x"
type input "11"
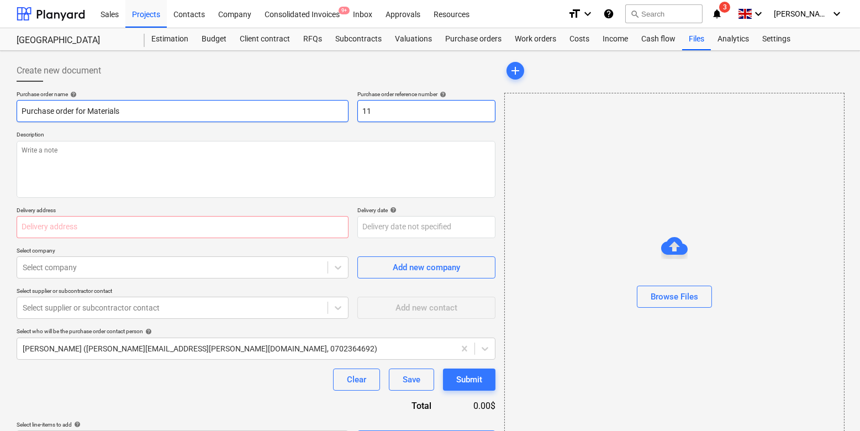
type textarea "x"
type input "11-"
type textarea "x"
type input "11"
type textarea "x"
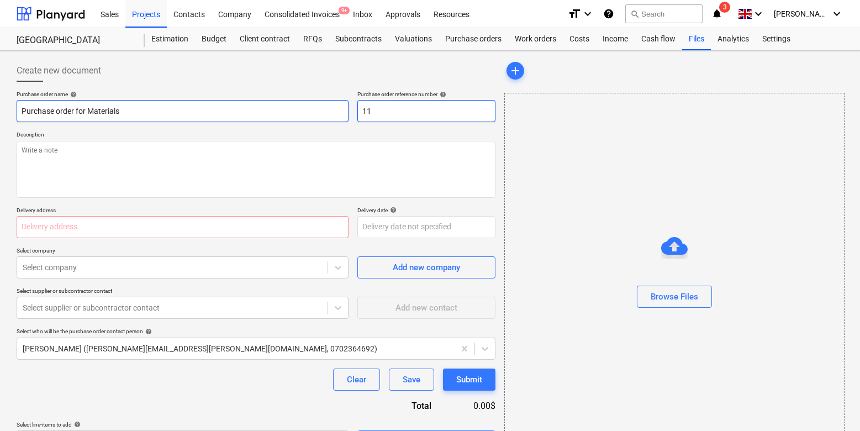
type input "112"
type textarea "x"
type input "112-"
type textarea "x"
type input "112-P"
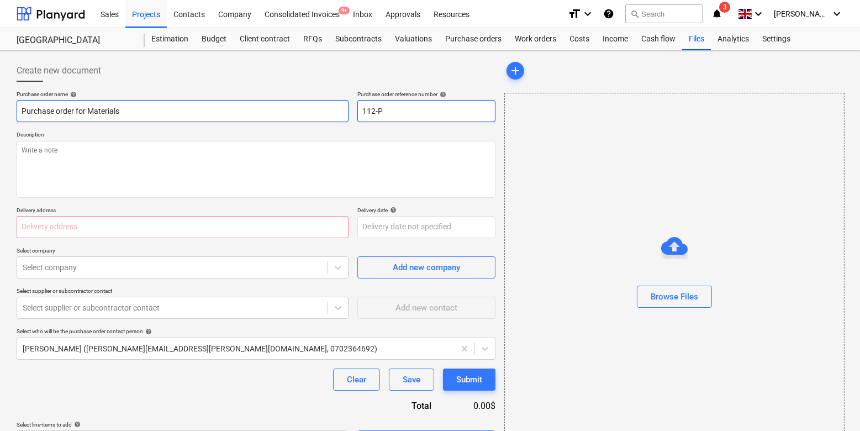
type textarea "x"
type input "112-Po"
type textarea "x"
type input "112-Po-"
type textarea "x"
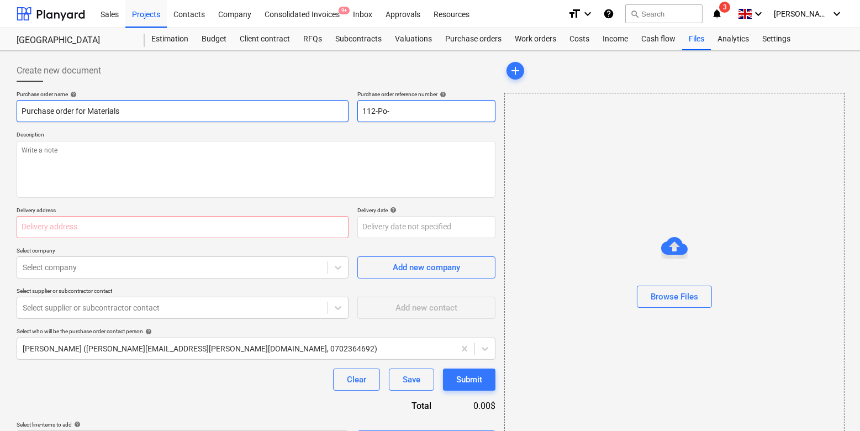
type input "112-Po"
type textarea "x"
type input "112-P"
type textarea "x"
type input "112-PO"
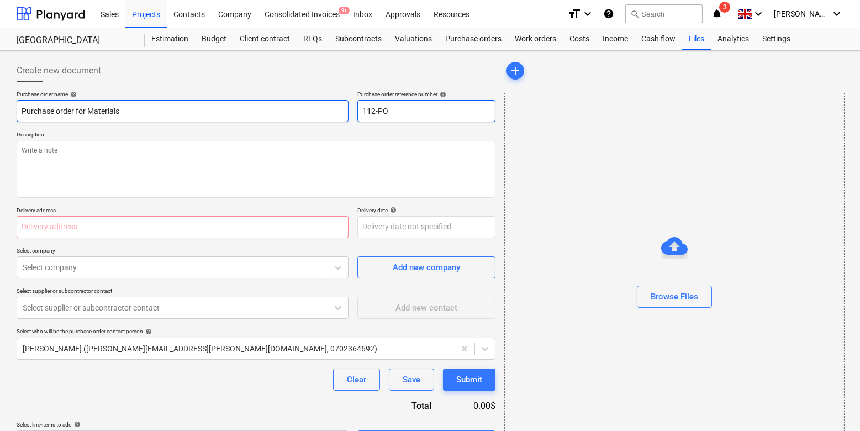
type textarea "x"
type input "112-PO-"
type textarea "x"
type input "112-PO-0"
type textarea "x"
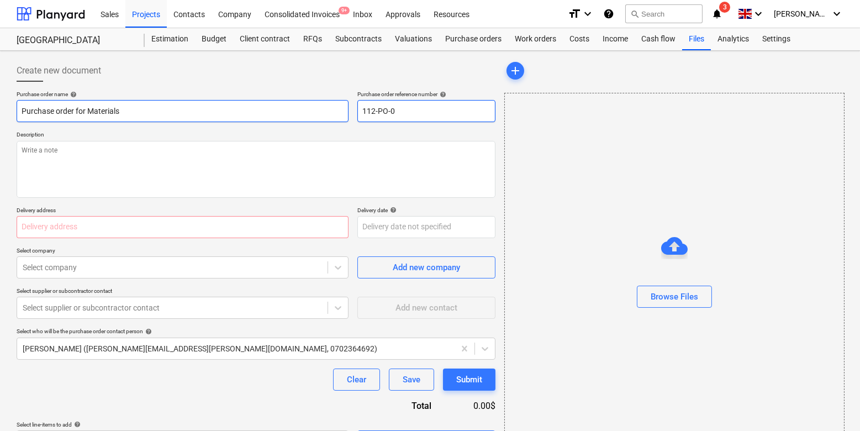
type input "112-PO-01"
type textarea "x"
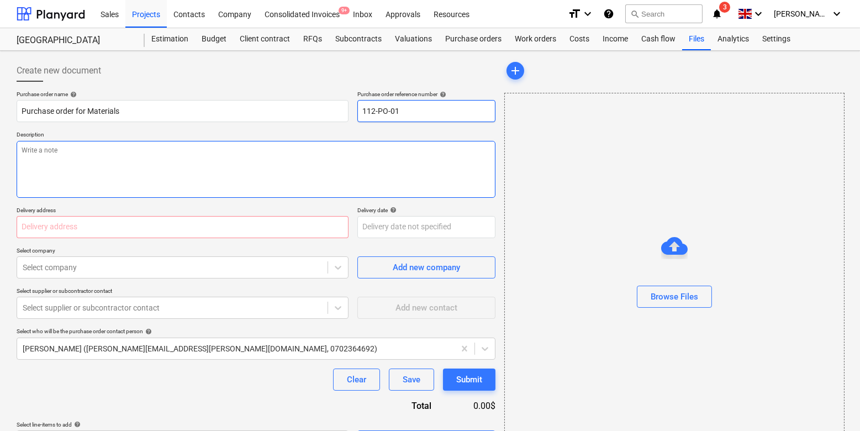
type input "112-PO-01"
click at [149, 145] on textarea at bounding box center [256, 169] width 479 height 57
type textarea "x"
type textarea "M"
type textarea "x"
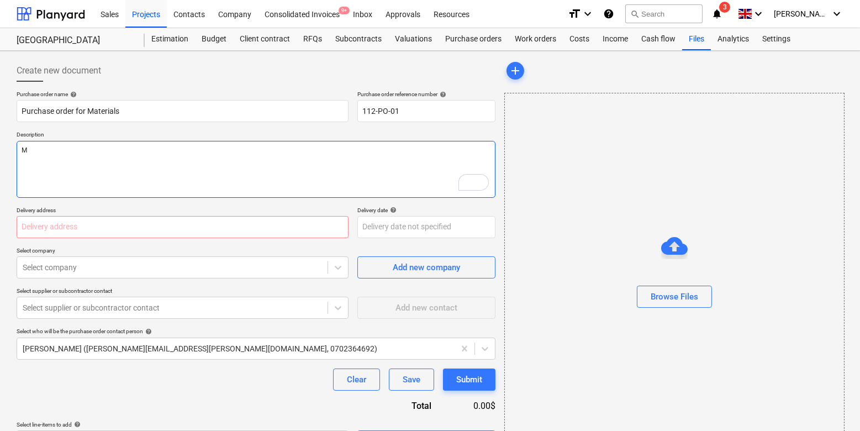
type textarea "Ma"
type textarea "x"
type textarea "Mat"
type textarea "x"
type textarea "Mate"
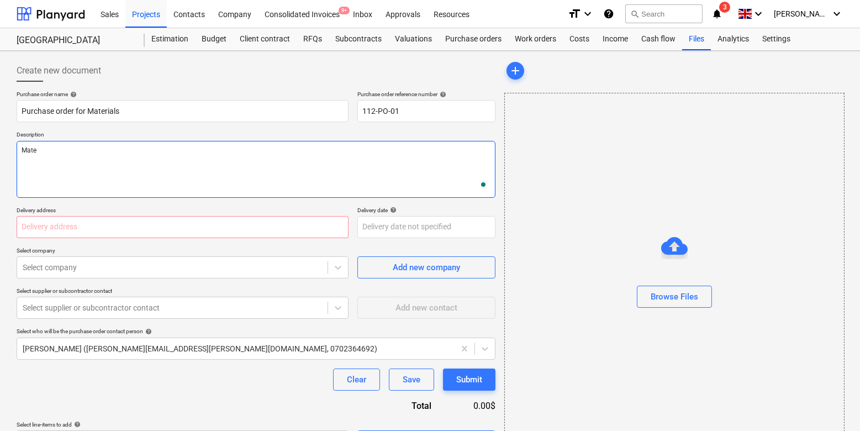
type textarea "x"
type textarea "Mater"
type textarea "x"
type textarea "Materi"
type textarea "x"
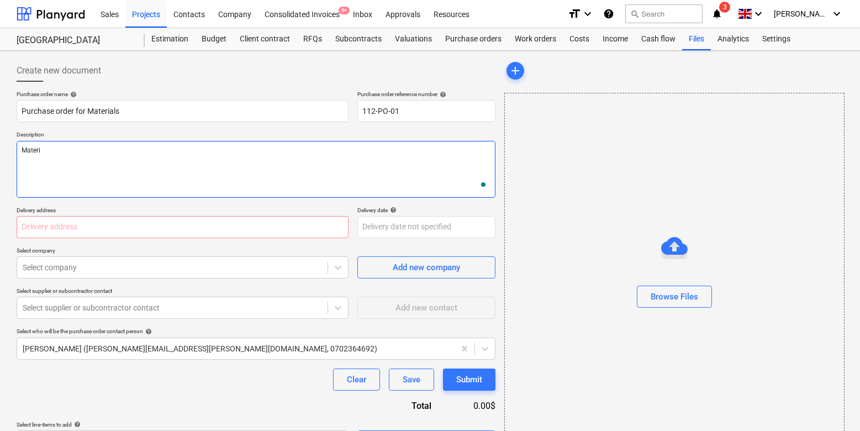
type textarea "Materia"
type textarea "x"
type textarea "Materials"
type textarea "x"
type textarea "Materials"
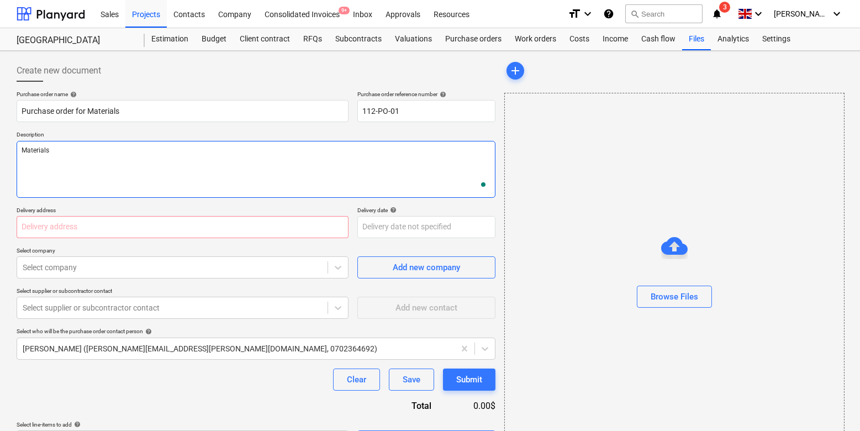
type textarea "x"
type textarea "Materials f"
type textarea "x"
type textarea "Materials"
type textarea "x"
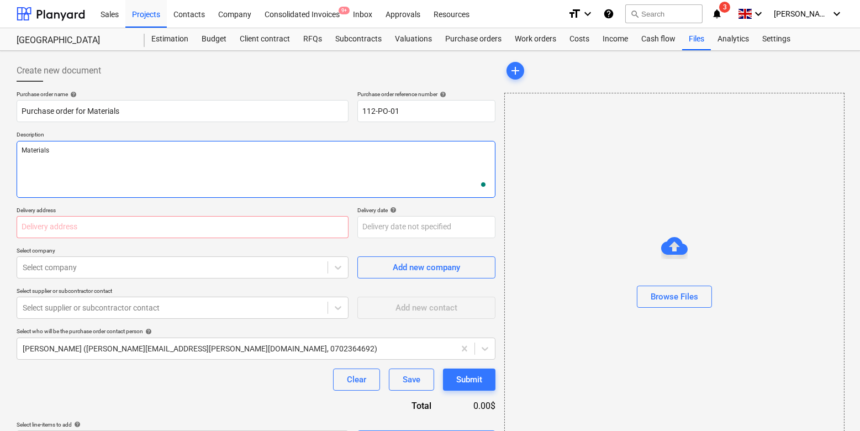
type textarea "Materials t"
type textarea "x"
type textarea "Materials to"
type textarea "x"
type textarea "Materials to"
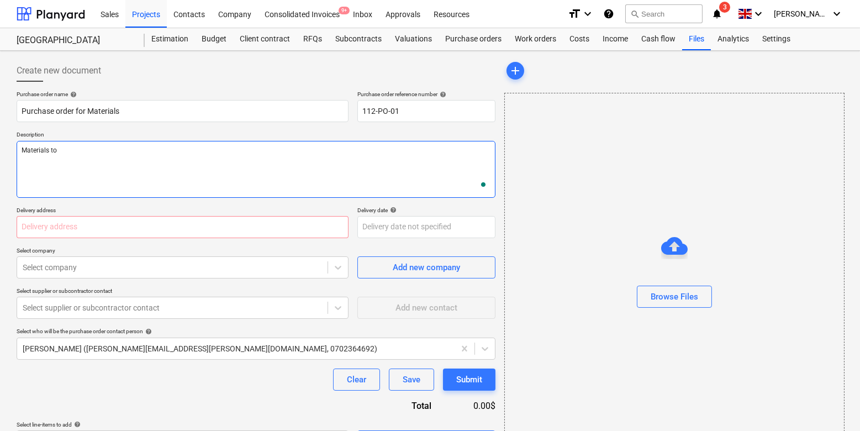
type textarea "x"
type textarea "Materials to me"
type textarea "x"
type textarea "Materials to me"
type textarea "x"
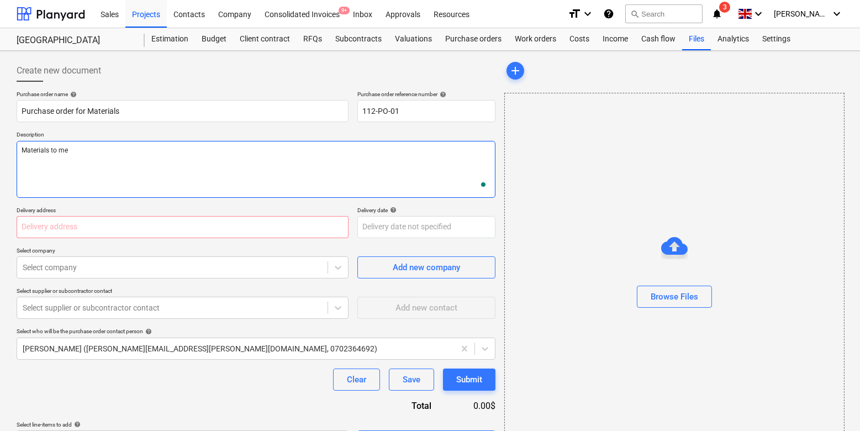
type textarea "Materials to me"
type textarea "x"
type textarea "Materials to me,"
type textarea "x"
type textarea "Materials to me,"
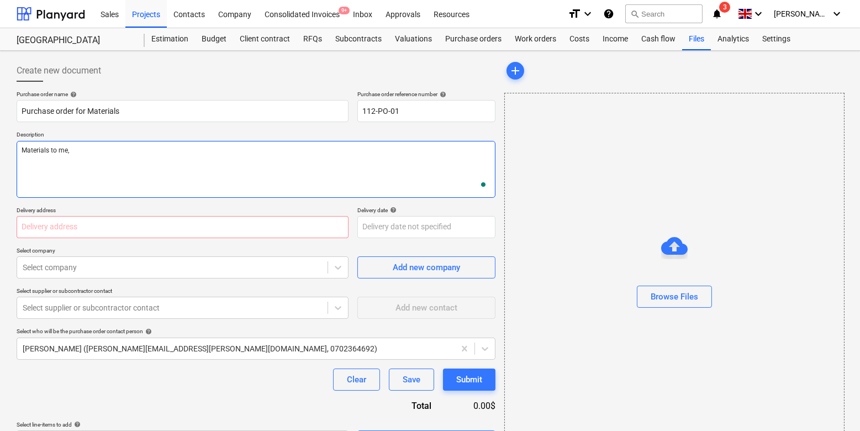
type textarea "x"
type textarea "Materials to me, t"
type textarea "x"
type textarea "Materials to me, th"
type textarea "x"
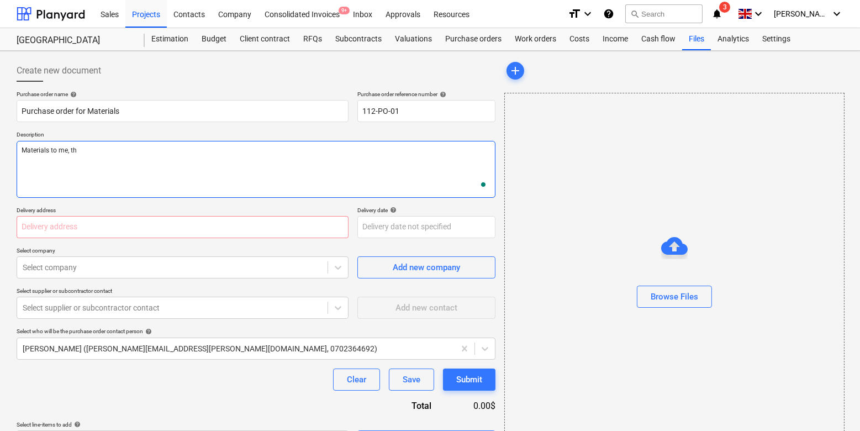
type textarea "Materials to me, tha"
type textarea "x"
type textarea "Materials to me, than"
type textarea "x"
type textarea "Materials to me, thank"
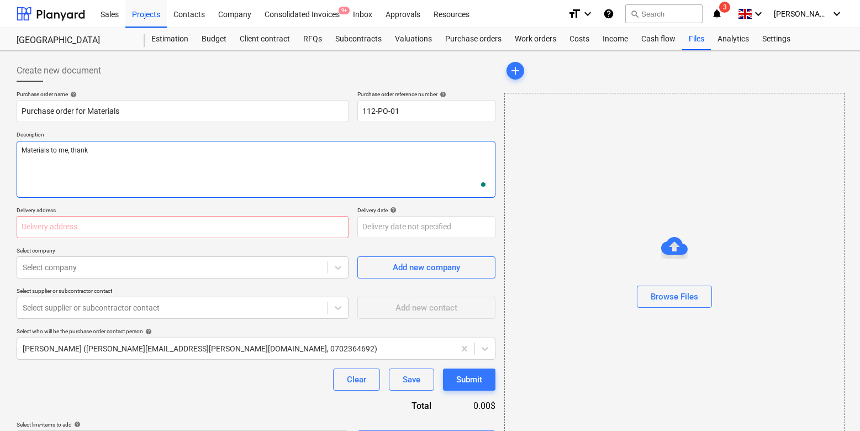
type textarea "x"
type textarea "Materials to me, thank y"
type textarea "x"
type textarea "Materials to me, thank yo"
type textarea "x"
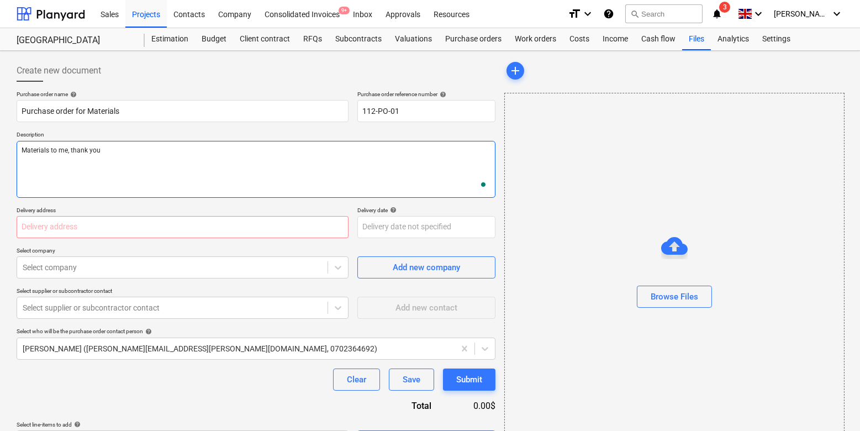
type textarea "Materials to me, thank you"
type textarea "x"
type textarea "Materials to me, thank you"
type textarea "x"
type textarea "Materials to me, thank you."
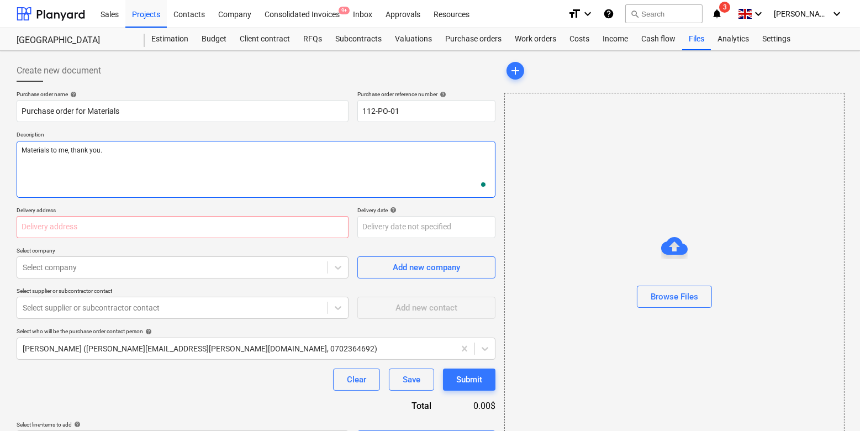
type textarea "x"
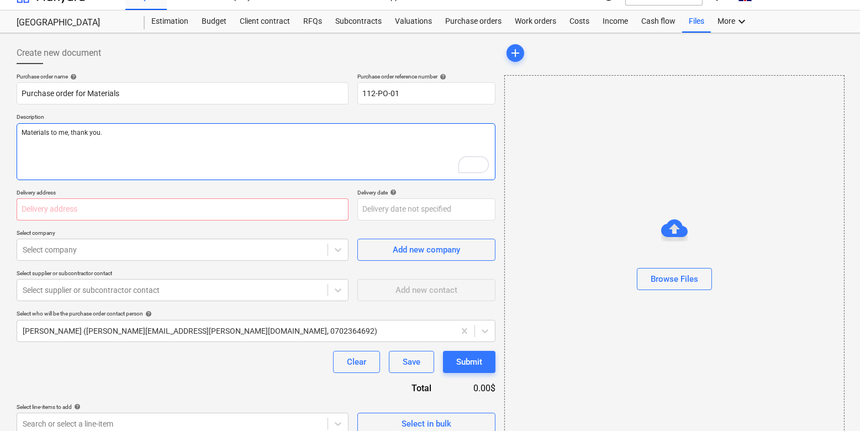
type textarea "Materials to me, thank you."
type textarea "x"
click at [193, 206] on input "text" at bounding box center [183, 209] width 332 height 22
type input "[STREET_ADDRESS]"
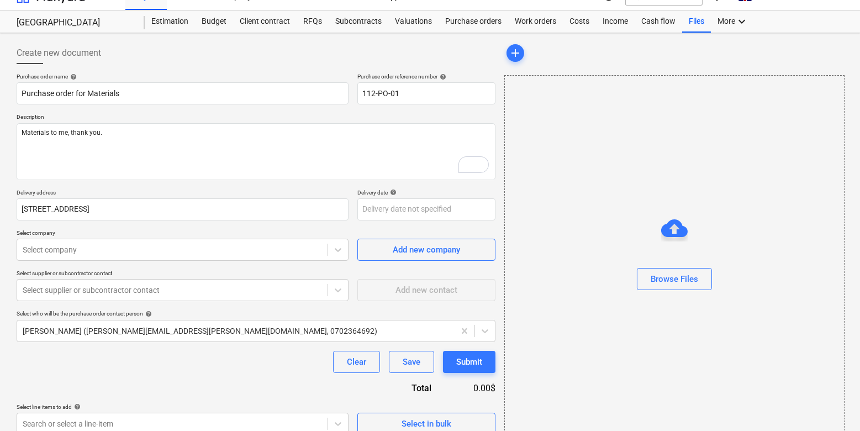
click at [163, 192] on p "Delivery address" at bounding box center [183, 193] width 332 height 9
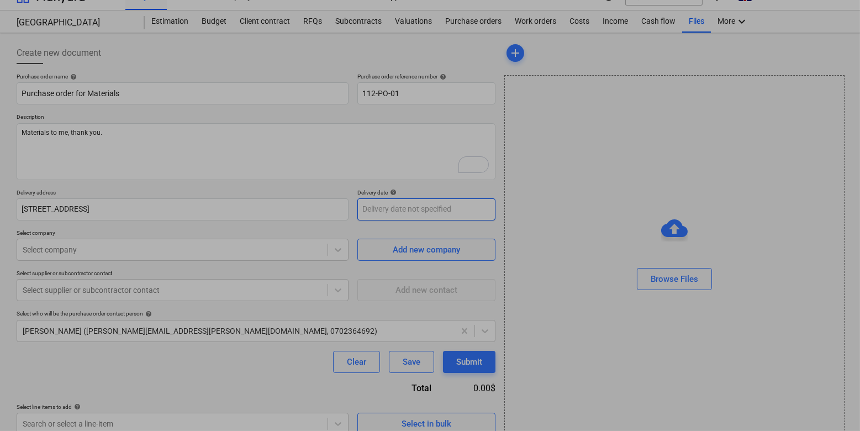
click at [375, 209] on body "Sales Projects Contacts Company Consolidated Invoices 9+ Inbox Approvals Resour…" at bounding box center [430, 197] width 860 height 431
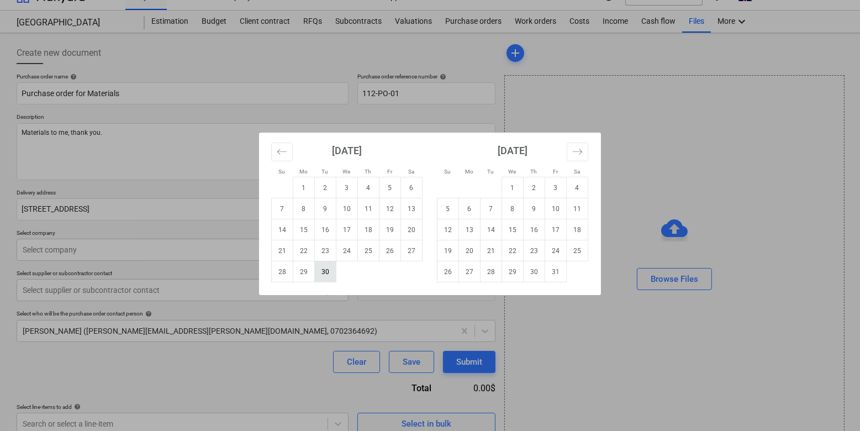
click at [323, 267] on td "30" at bounding box center [326, 271] width 22 height 21
type textarea "x"
type input "[DATE]"
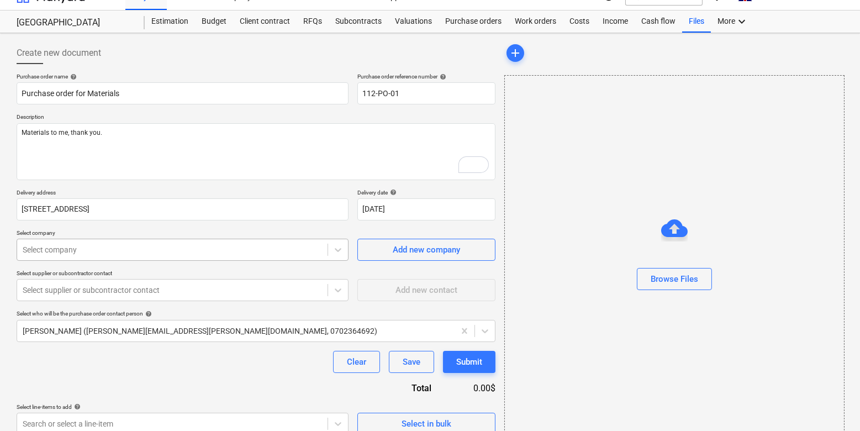
scroll to position [34, 0]
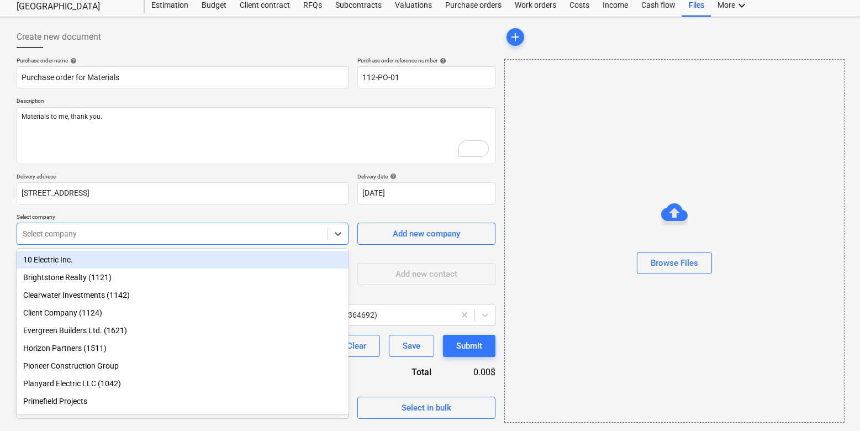
click at [200, 236] on div at bounding box center [173, 233] width 300 height 11
click at [179, 258] on div "10 Electric Inc." at bounding box center [183, 260] width 332 height 18
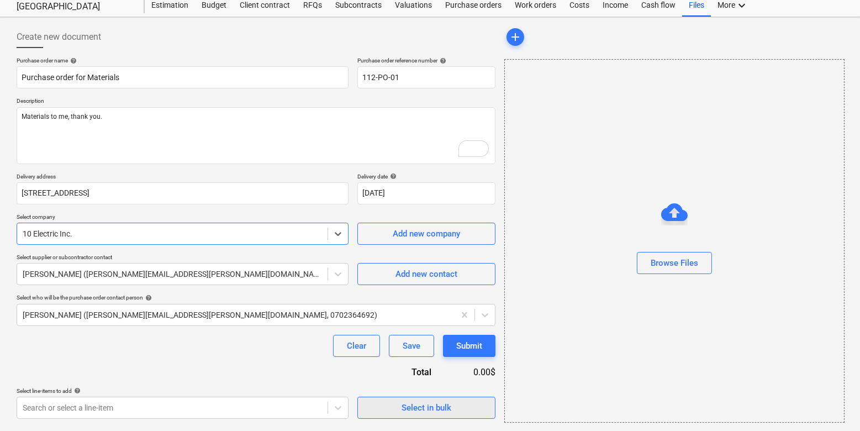
click at [402, 405] on div "Select in bulk" at bounding box center [427, 408] width 50 height 14
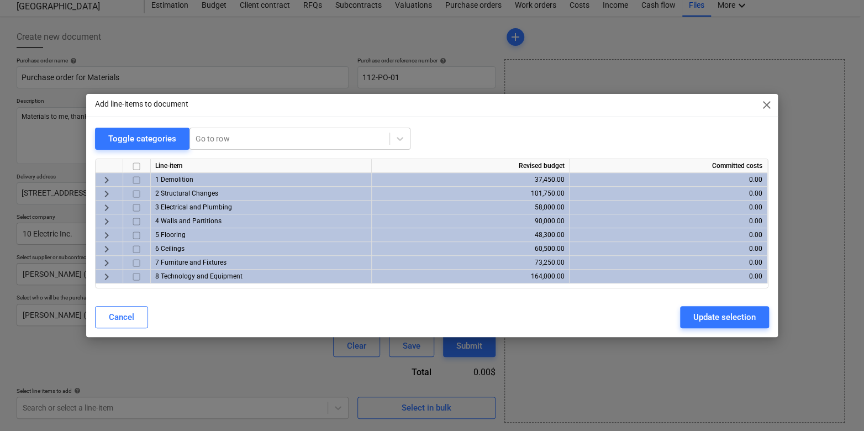
click at [108, 180] on span "keyboard_arrow_right" at bounding box center [106, 180] width 13 height 13
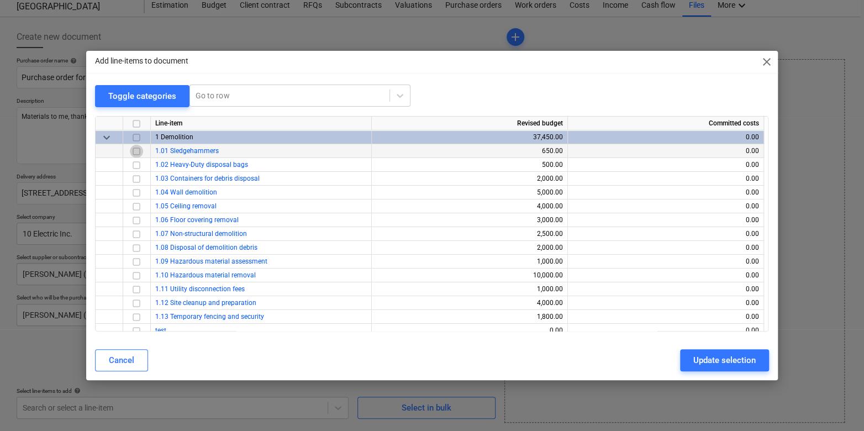
click at [139, 149] on input "checkbox" at bounding box center [136, 151] width 13 height 13
click at [137, 164] on input "checkbox" at bounding box center [136, 165] width 13 height 13
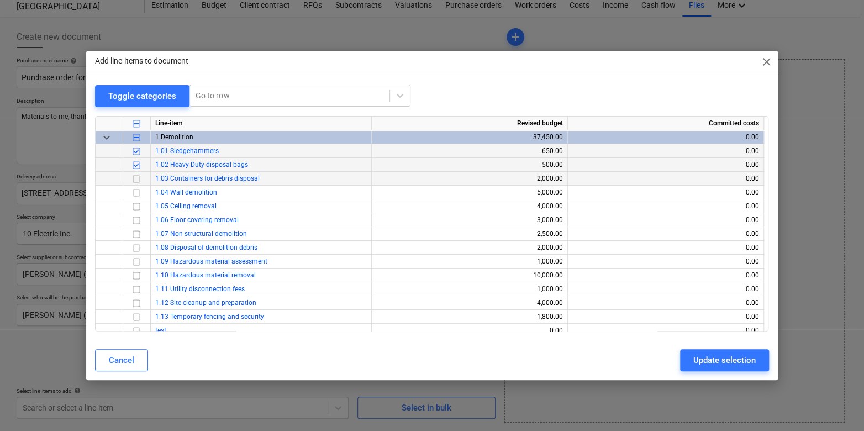
click at [136, 176] on input "checkbox" at bounding box center [136, 178] width 13 height 13
click at [707, 364] on div "Update selection" at bounding box center [725, 360] width 62 height 14
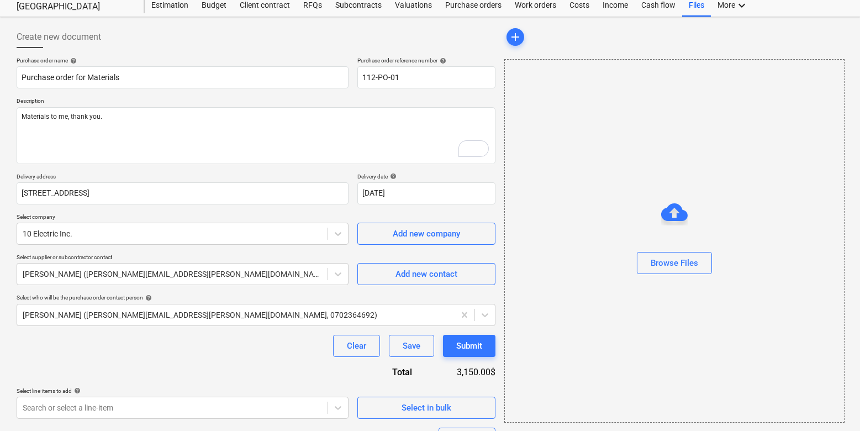
scroll to position [160, 0]
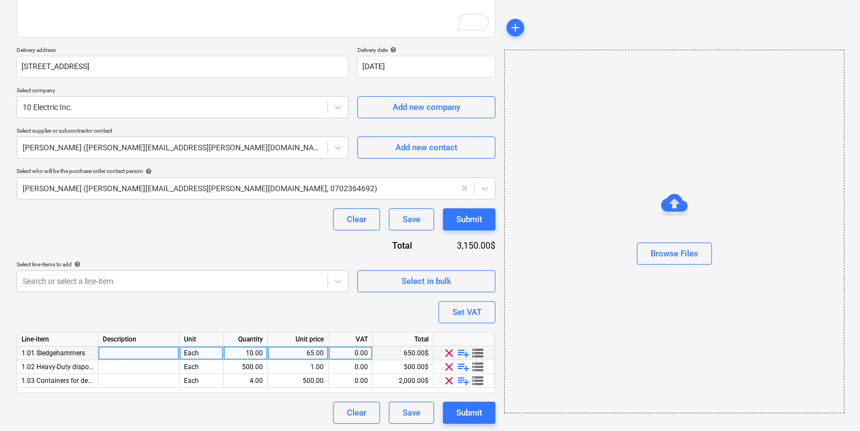
click at [464, 353] on span "playlist_add" at bounding box center [464, 353] width 13 height 13
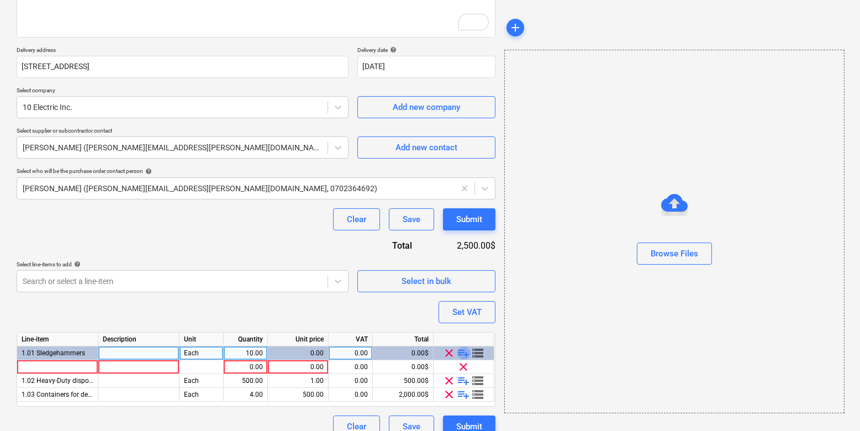
click at [464, 353] on span "playlist_add" at bounding box center [464, 353] width 13 height 13
type textarea "x"
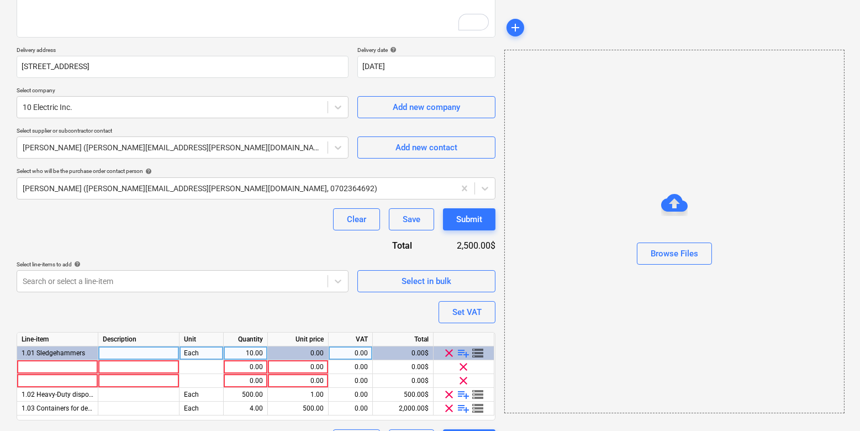
click at [287, 316] on div "Purchase order name help Purchase order for Materials Purchase order reference …" at bounding box center [256, 190] width 479 height 521
click at [66, 363] on div at bounding box center [57, 367] width 81 height 14
type input "Hammer typ A"
type textarea "x"
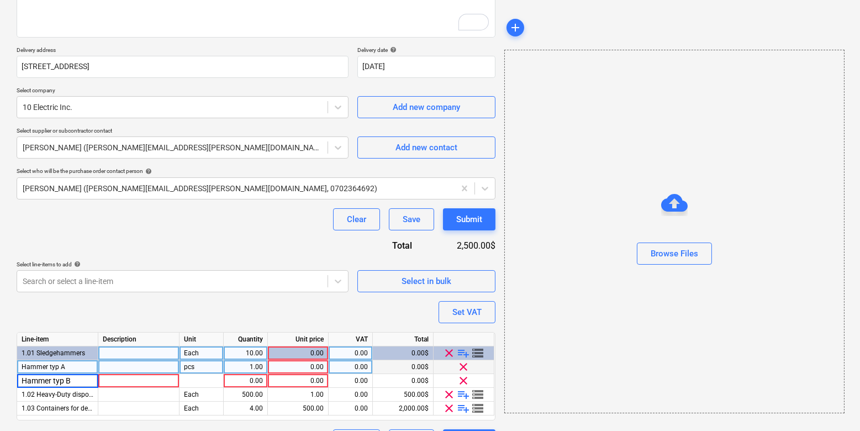
type input "Hammer typ B"
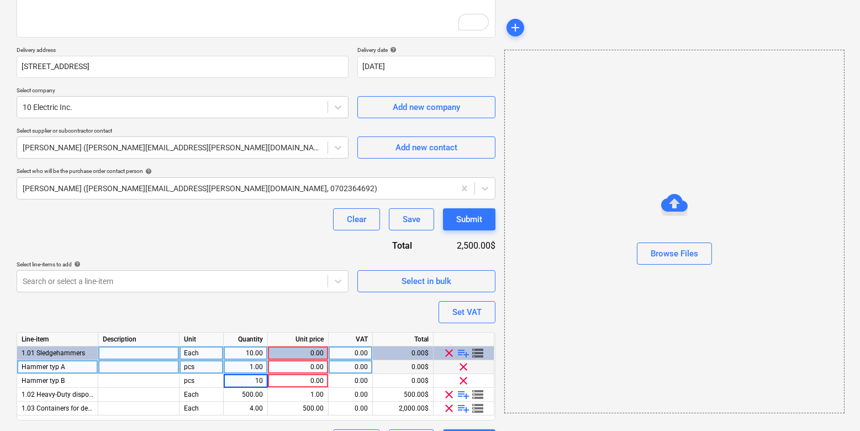
type textarea "x"
type input "25"
click at [462, 365] on span "clear" at bounding box center [464, 366] width 13 height 13
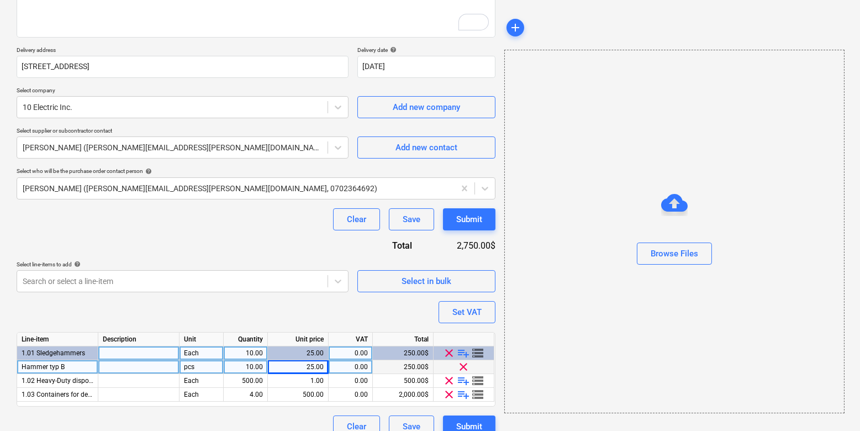
click at [479, 353] on span "storage" at bounding box center [478, 353] width 13 height 13
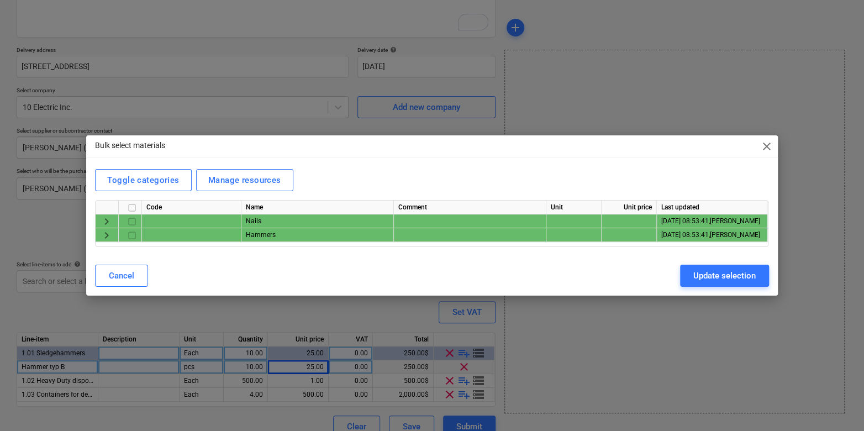
click at [108, 235] on span "keyboard_arrow_right" at bounding box center [106, 235] width 13 height 13
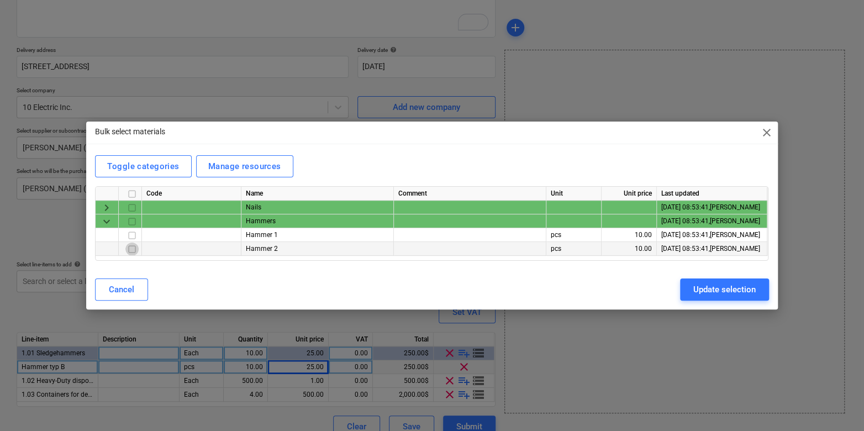
click at [133, 249] on input "checkbox" at bounding box center [131, 249] width 13 height 13
click at [708, 291] on div "Update selection" at bounding box center [725, 289] width 62 height 14
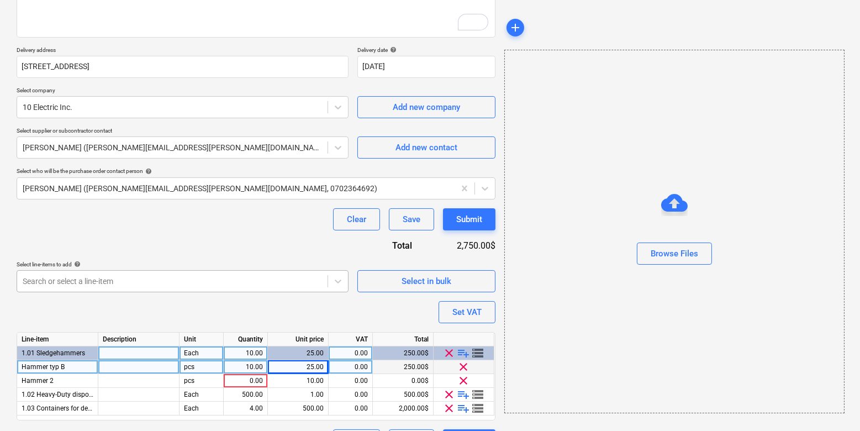
scroll to position [188, 0]
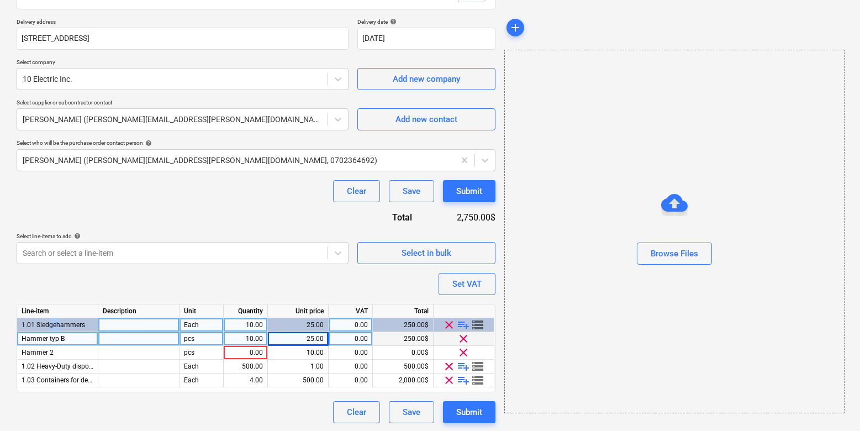
drag, startPoint x: 60, startPoint y: 323, endPoint x: 49, endPoint y: 323, distance: 11.1
click at [49, 323] on span "1.01 Sledgehammers" at bounding box center [54, 325] width 64 height 8
click at [56, 322] on span "1.01 Sledgehammers" at bounding box center [54, 325] width 64 height 8
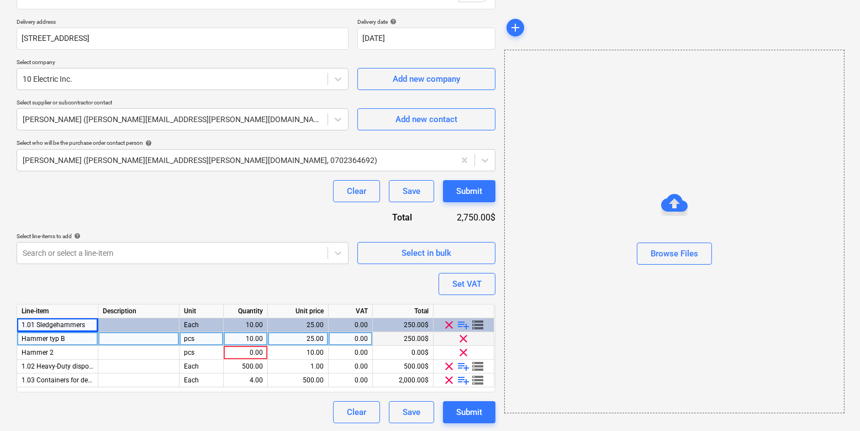
click at [65, 297] on div "Purchase order name help Purchase order for Materials Purchase order reference …" at bounding box center [256, 162] width 479 height 521
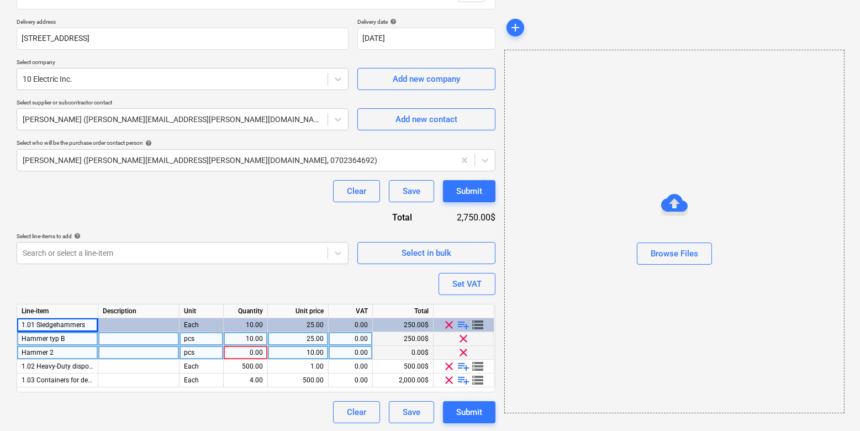
click at [460, 350] on span "clear" at bounding box center [464, 352] width 13 height 13
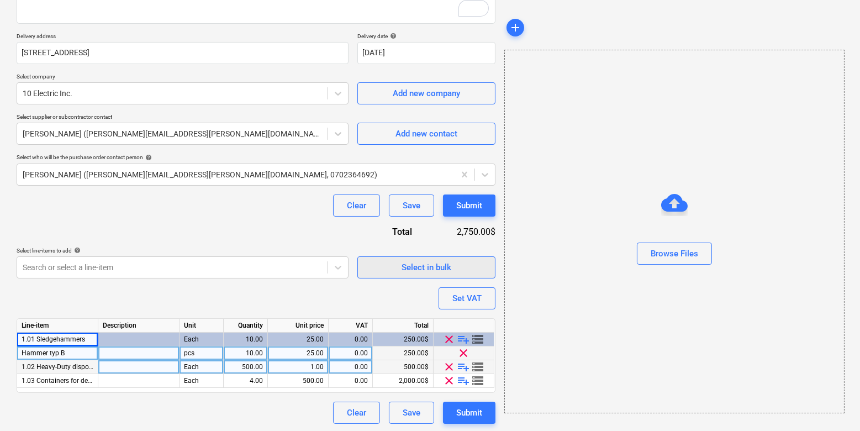
click at [383, 269] on span "Select in bulk" at bounding box center [426, 267] width 111 height 14
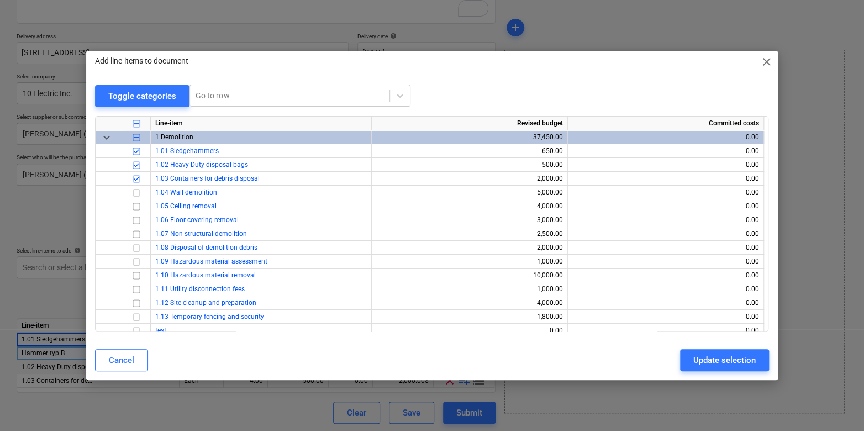
click at [104, 134] on span "keyboard_arrow_down" at bounding box center [106, 137] width 13 height 13
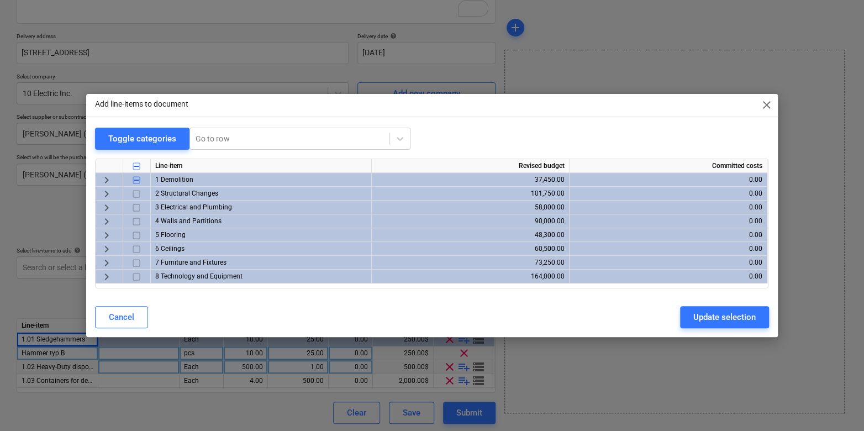
click at [104, 207] on span "keyboard_arrow_right" at bounding box center [106, 207] width 13 height 13
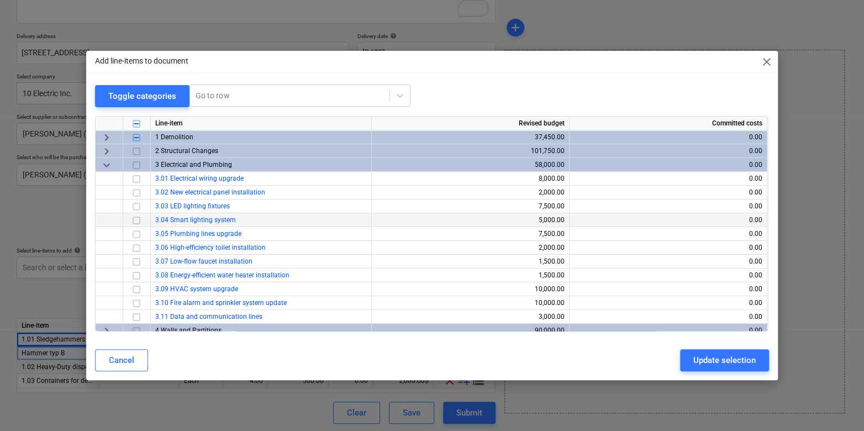
click at [139, 225] on input "checkbox" at bounding box center [136, 220] width 13 height 13
click at [138, 237] on input "checkbox" at bounding box center [136, 234] width 13 height 13
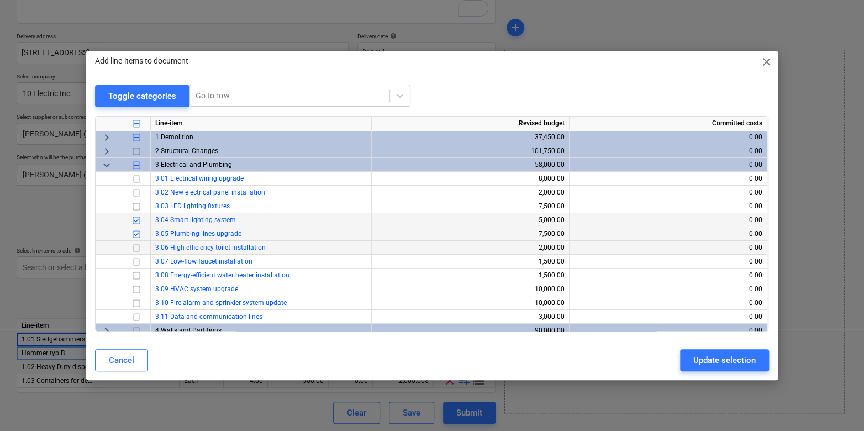
click at [138, 244] on input "checkbox" at bounding box center [136, 248] width 13 height 13
click at [692, 361] on button "Update selection" at bounding box center [724, 360] width 89 height 22
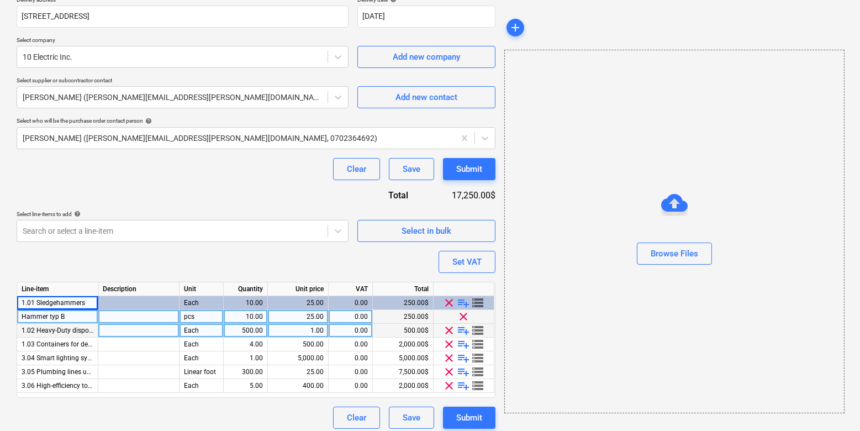
scroll to position [216, 0]
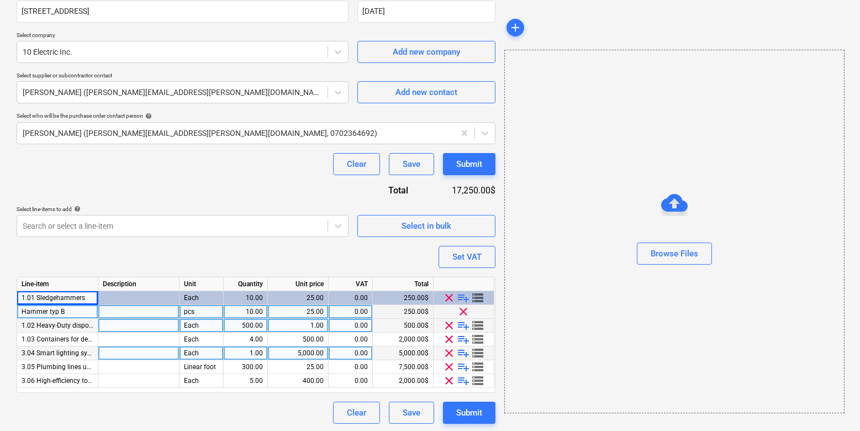
click at [449, 354] on span "clear" at bounding box center [449, 353] width 13 height 13
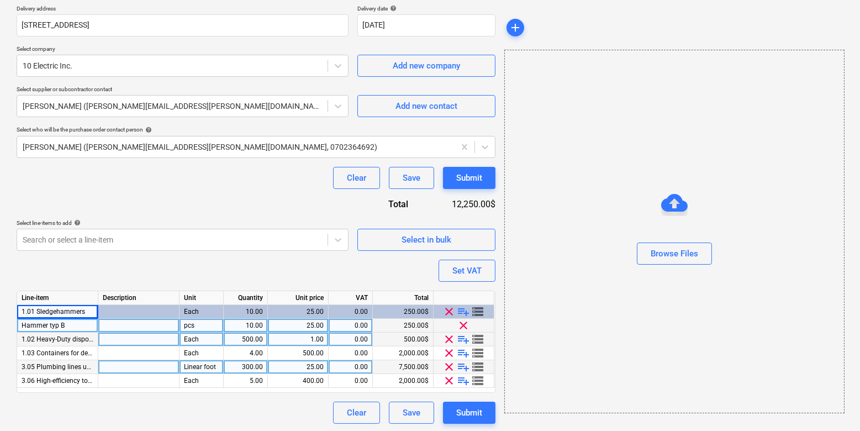
click at [449, 365] on span "clear" at bounding box center [449, 366] width 13 height 13
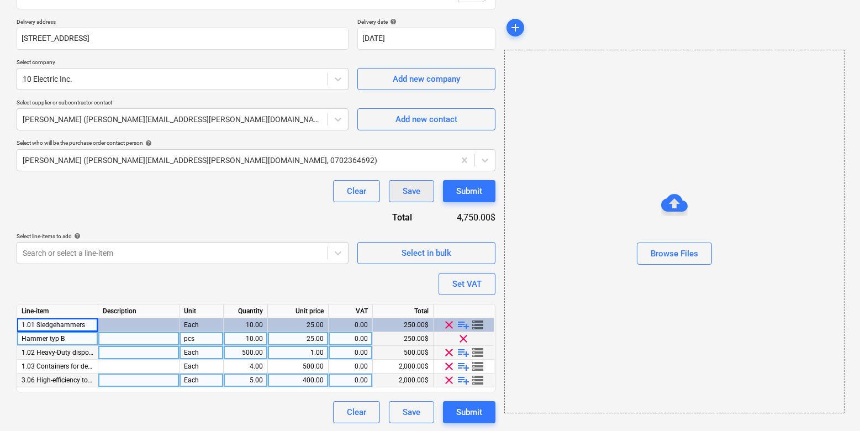
type textarea "x"
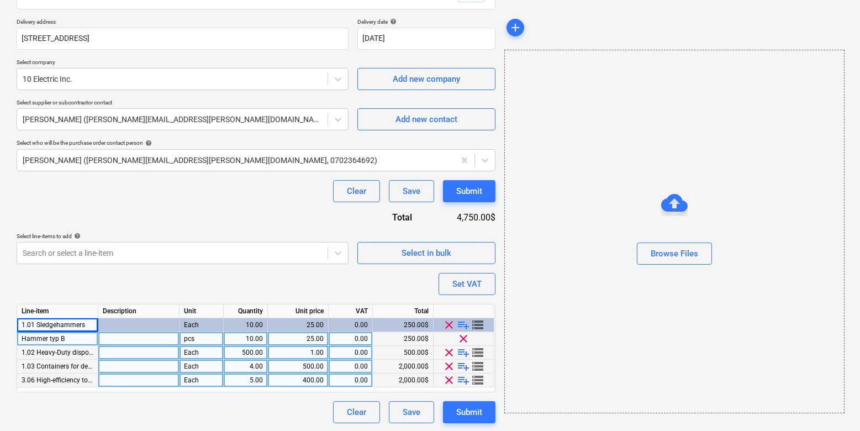
click at [297, 369] on div "500.00" at bounding box center [297, 367] width 51 height 14
click at [297, 369] on input "500" at bounding box center [298, 366] width 60 height 13
type input "600"
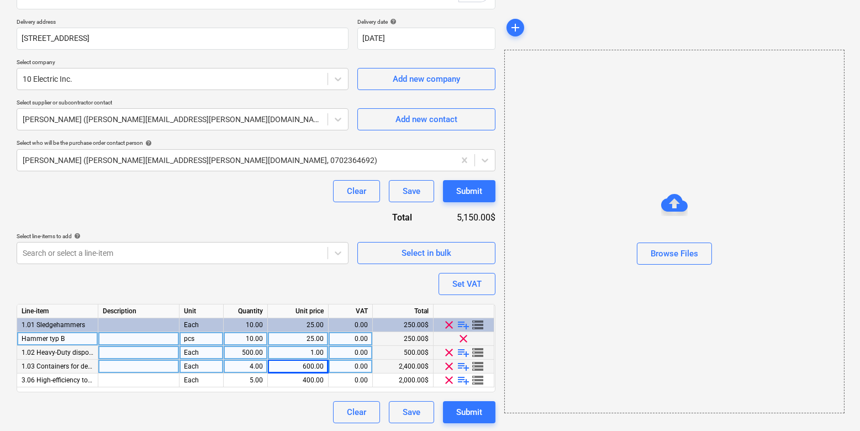
click at [260, 284] on div "Purchase order name help Purchase order for Materials Purchase order reference …" at bounding box center [256, 162] width 479 height 521
click at [473, 405] on div "Submit" at bounding box center [469, 412] width 26 height 14
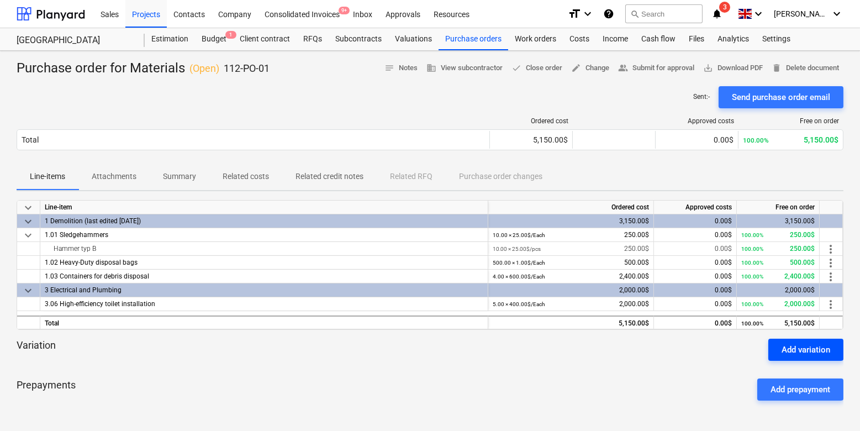
click at [792, 348] on div "Add variation" at bounding box center [806, 350] width 49 height 14
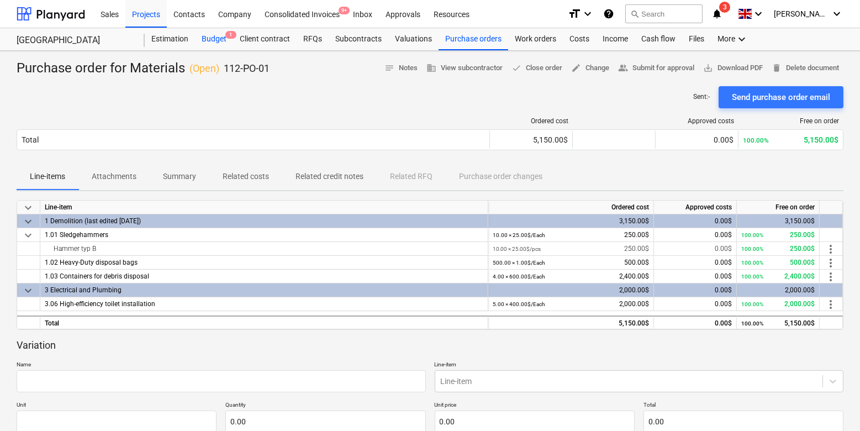
click at [213, 41] on div "Budget 1" at bounding box center [214, 39] width 38 height 22
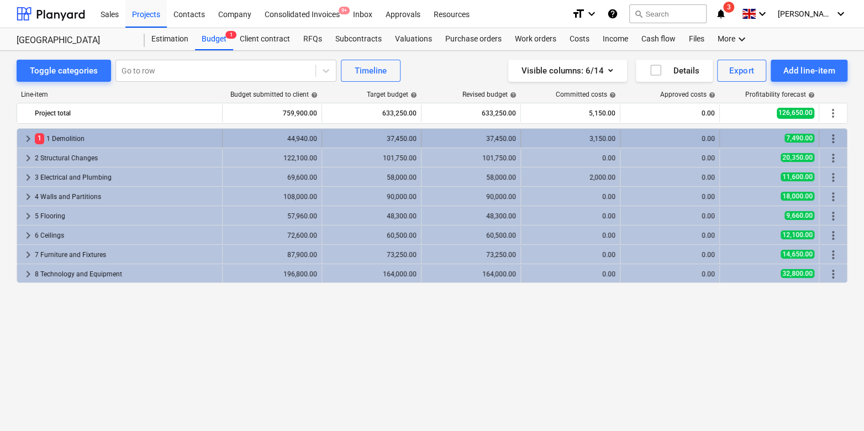
click at [24, 135] on span "keyboard_arrow_right" at bounding box center [28, 138] width 13 height 13
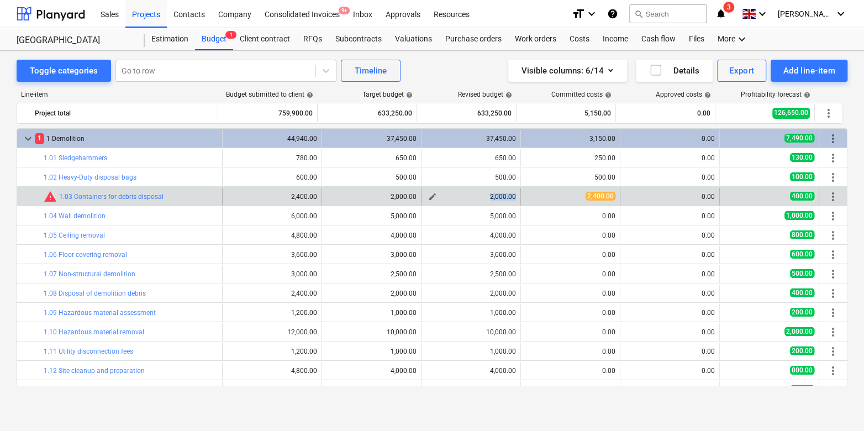
drag, startPoint x: 487, startPoint y: 197, endPoint x: 511, endPoint y: 198, distance: 23.8
click at [511, 198] on div "2,000.00" at bounding box center [471, 197] width 90 height 8
drag, startPoint x: 574, startPoint y: 196, endPoint x: 617, endPoint y: 195, distance: 43.1
click at [617, 195] on div "bar_chart warning 1.03 Containers for debris disposal edit 2,400.00 edit 2,000.…" at bounding box center [432, 197] width 830 height 18
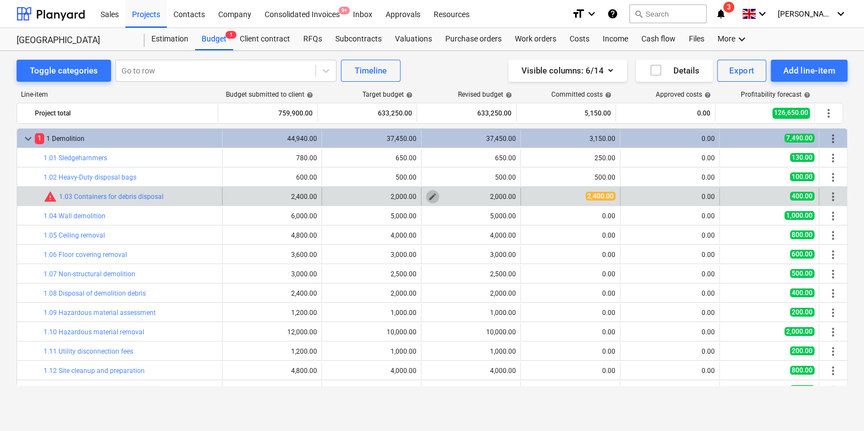
click at [432, 194] on span "edit" at bounding box center [432, 196] width 9 height 9
type textarea "x"
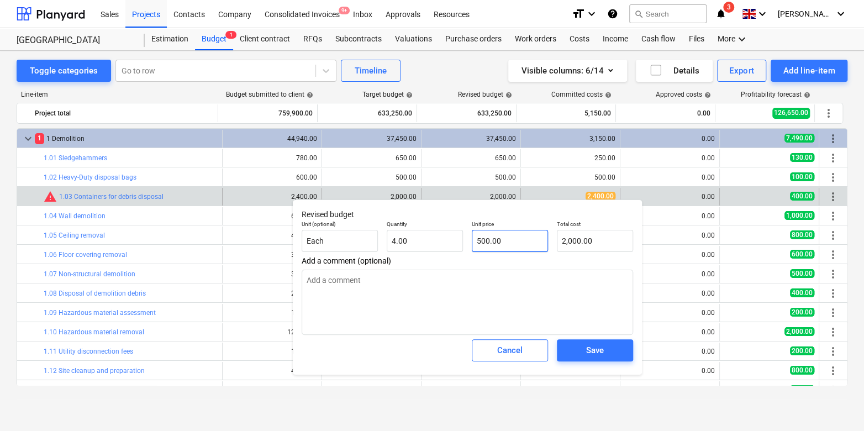
type input "500"
click at [486, 239] on input "500" at bounding box center [510, 241] width 76 height 22
type textarea "x"
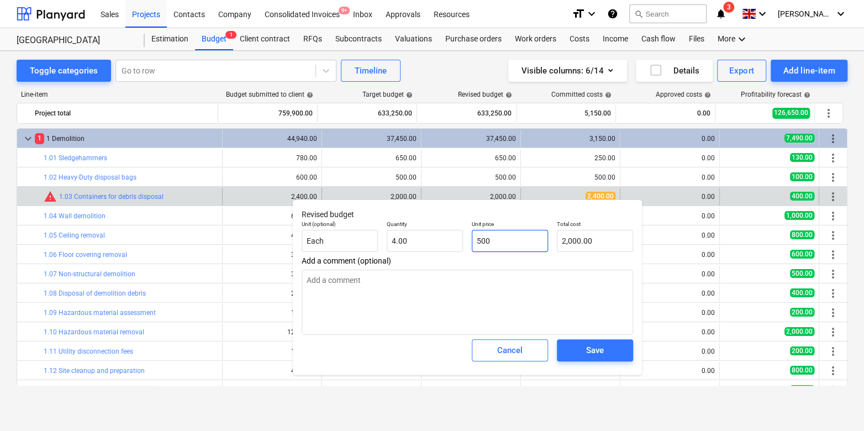
type input "6"
type input "24.00"
type textarea "x"
type input "60"
type input "240.00"
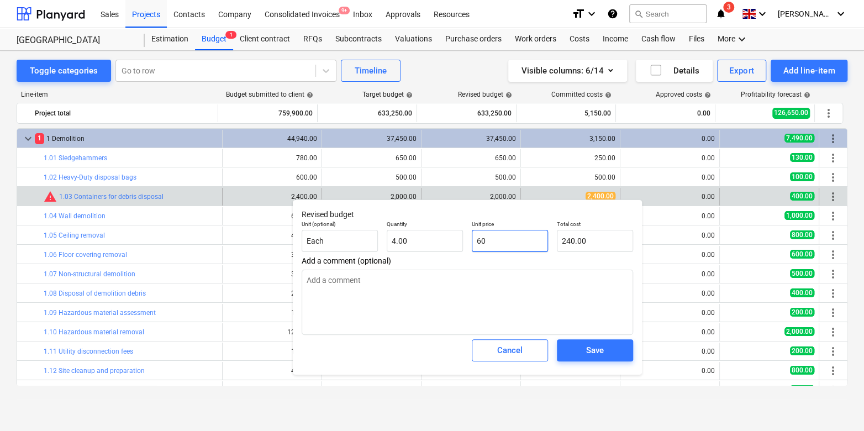
type textarea "x"
type input "600"
type input "2,400.00"
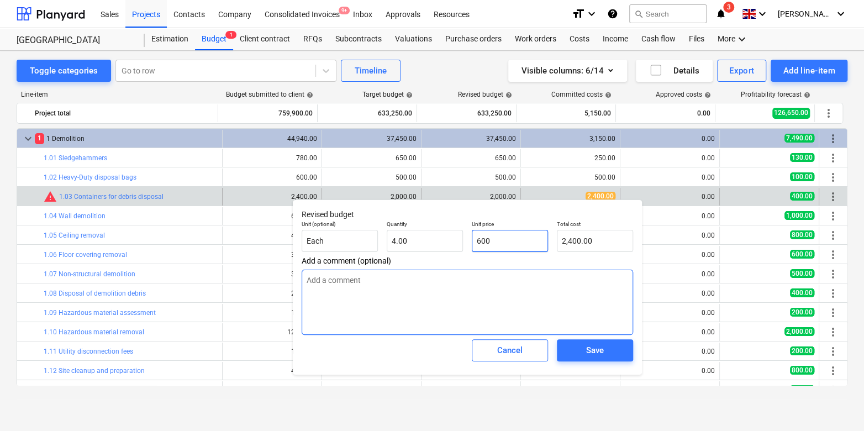
type input "600"
type textarea "x"
type input "600.00"
click at [418, 293] on textarea at bounding box center [468, 302] width 332 height 65
type textarea "x"
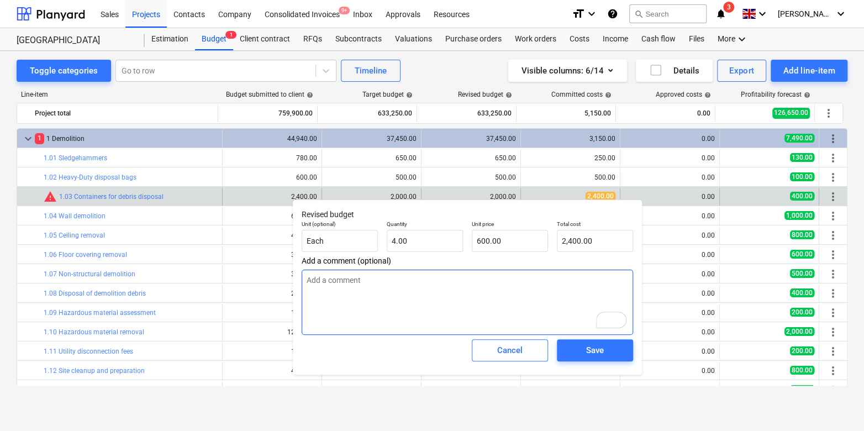
type textarea "M"
type textarea "x"
type textarea "E"
type textarea "x"
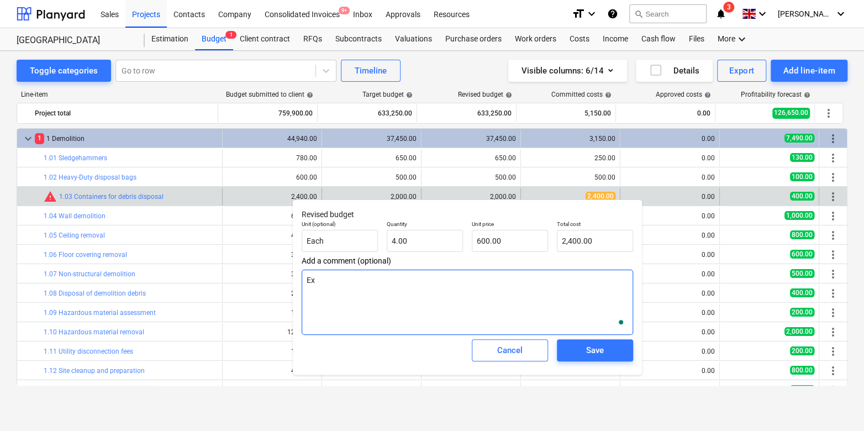
type textarea "Exp"
type textarea "x"
type textarea "Expsn"
type textarea "x"
type textarea "Expsniv"
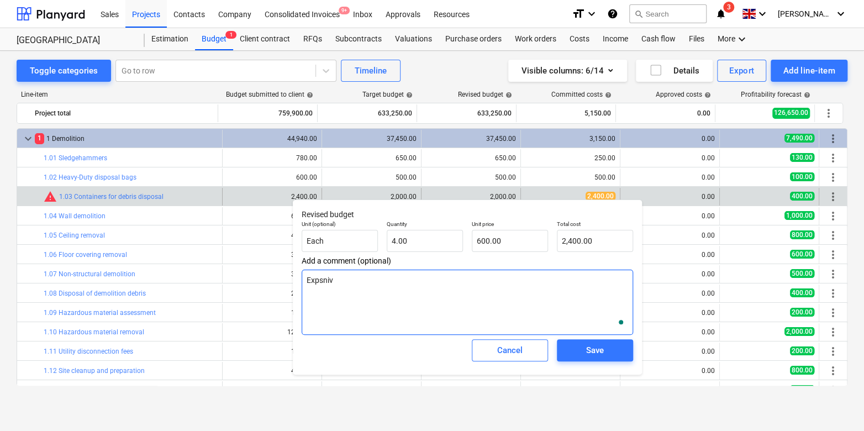
type textarea "x"
type textarea "Expsnive"
type textarea "x"
type textarea "Expsniv"
type textarea "x"
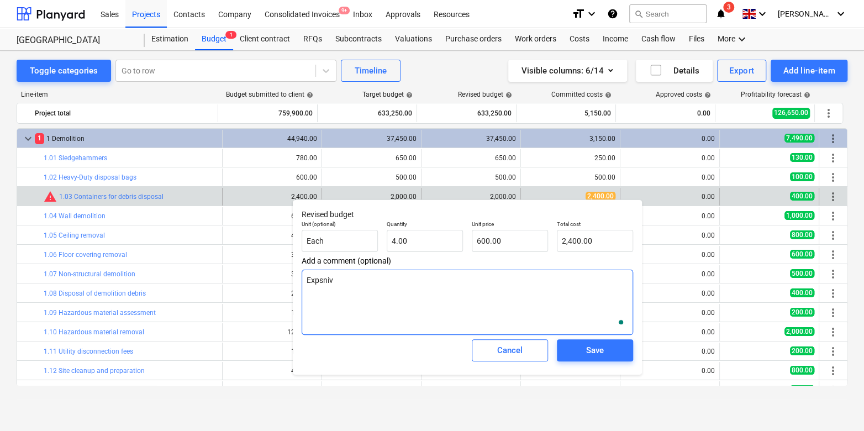
type textarea "Expsni"
type textarea "x"
type textarea "Expsn"
type textarea "x"
type textarea "Exps"
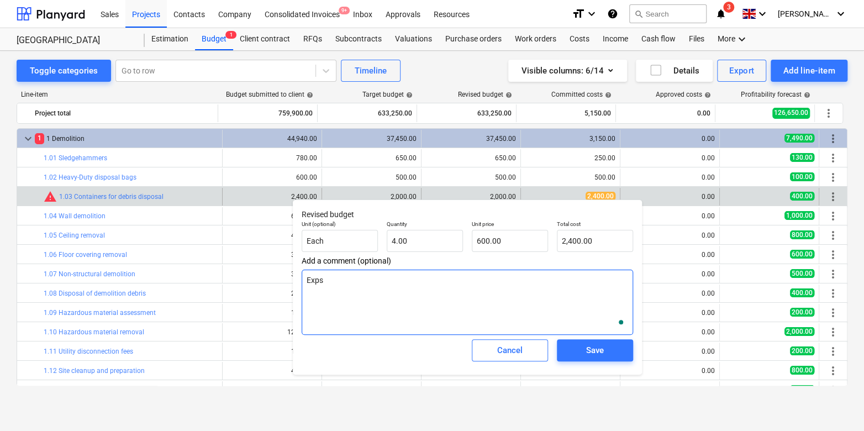
type textarea "x"
type textarea "Exp"
type textarea "x"
type textarea "Expe"
type textarea "x"
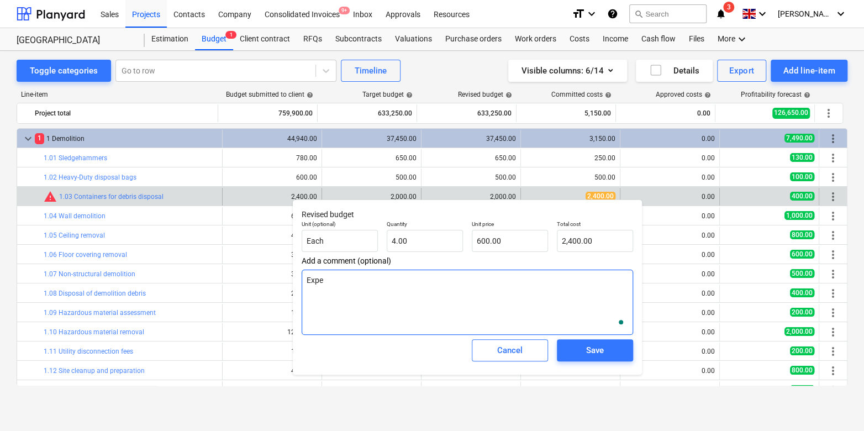
type textarea "Expen"
type textarea "x"
type textarea "Expenv"
type textarea "x"
type textarea "Expen"
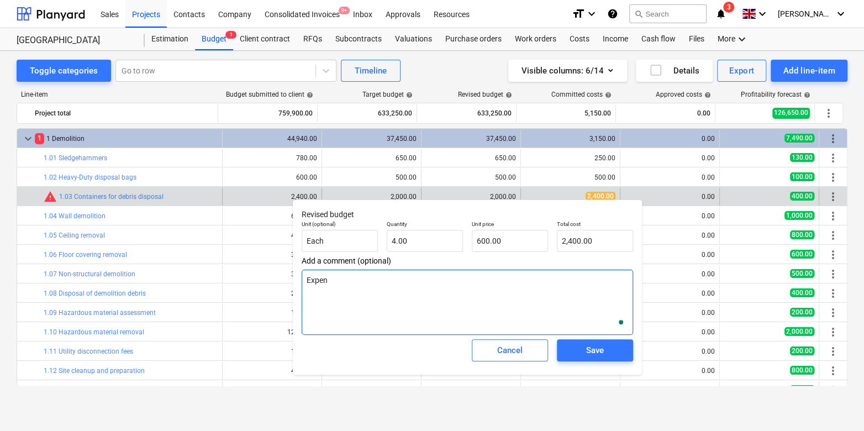
type textarea "x"
type textarea "Expes"
type textarea "x"
type textarea "Expe"
type textarea "x"
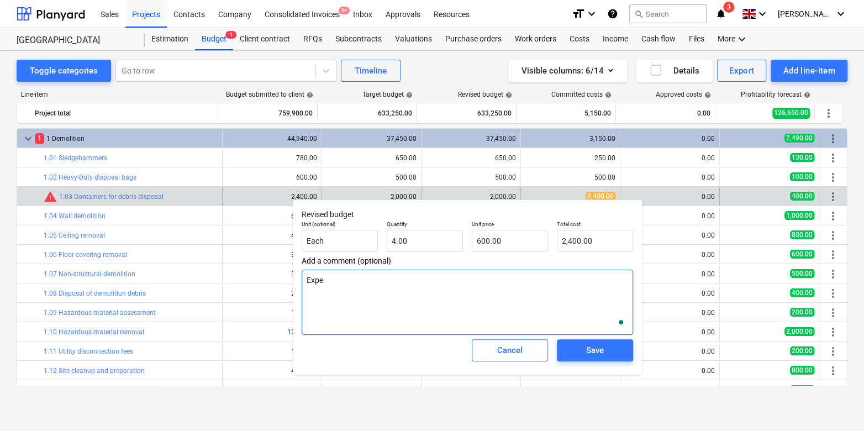
type textarea "Expen"
type textarea "x"
type textarea "Expens"
type textarea "x"
type textarea "Expensi"
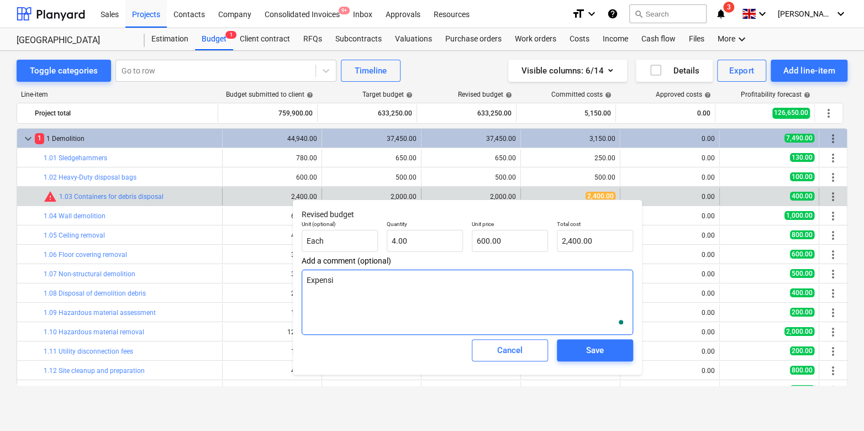
type textarea "x"
type textarea "Expensive"
type textarea "x"
type textarea "Expensive"
type textarea "x"
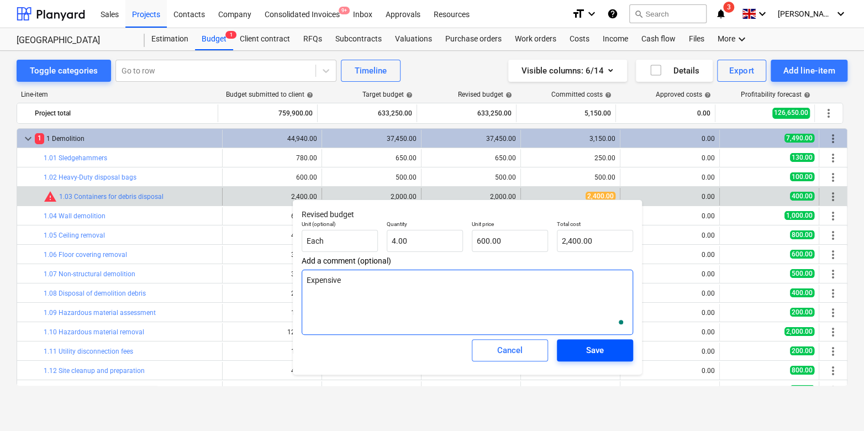
type textarea "Expensive"
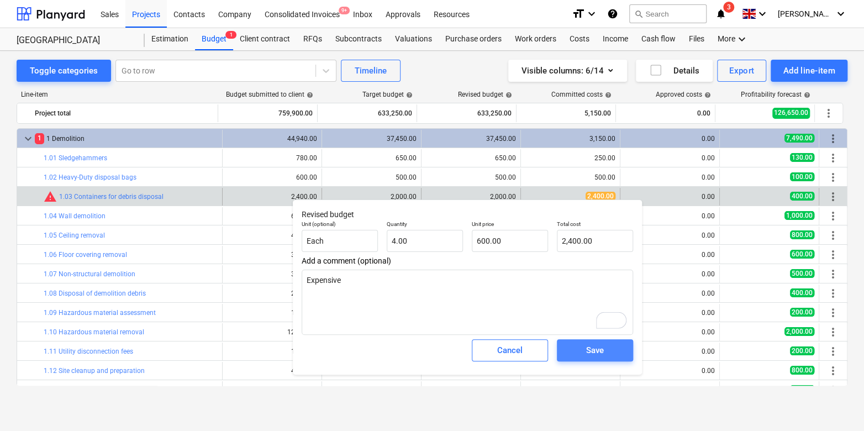
click at [574, 355] on span "Save" at bounding box center [595, 350] width 50 height 14
type textarea "x"
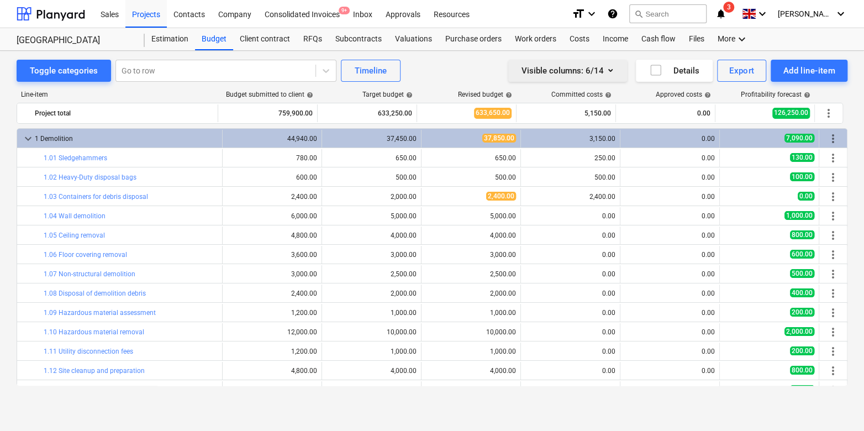
click at [606, 69] on icon "button" at bounding box center [610, 70] width 13 height 13
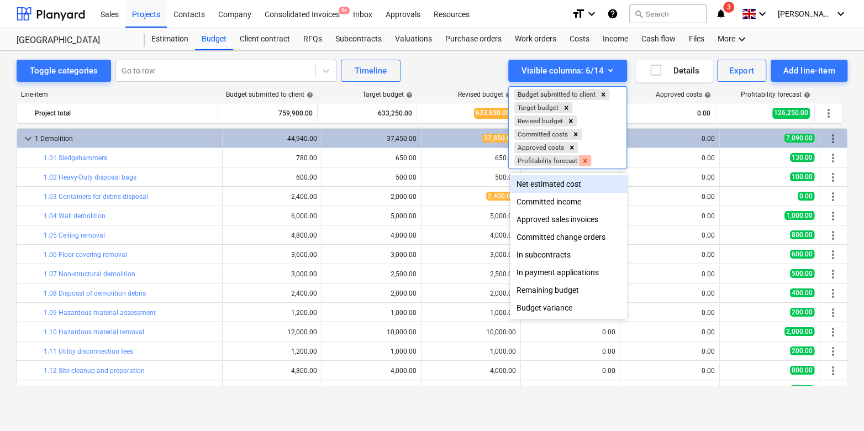
click at [585, 160] on icon "Remove Profitability forecast" at bounding box center [586, 161] width 4 height 4
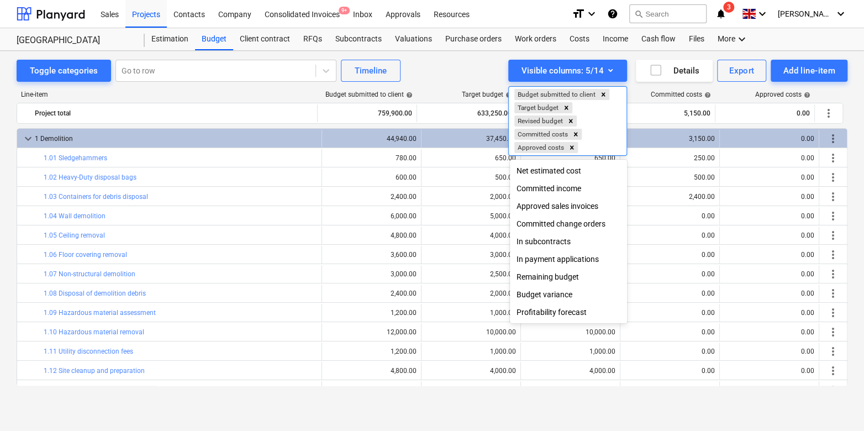
click at [552, 296] on div "Budget variance" at bounding box center [568, 295] width 117 height 18
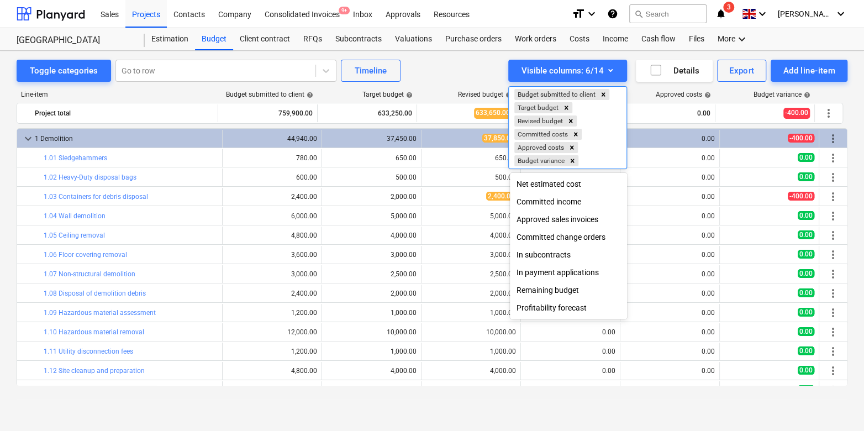
click at [721, 97] on div at bounding box center [432, 215] width 864 height 431
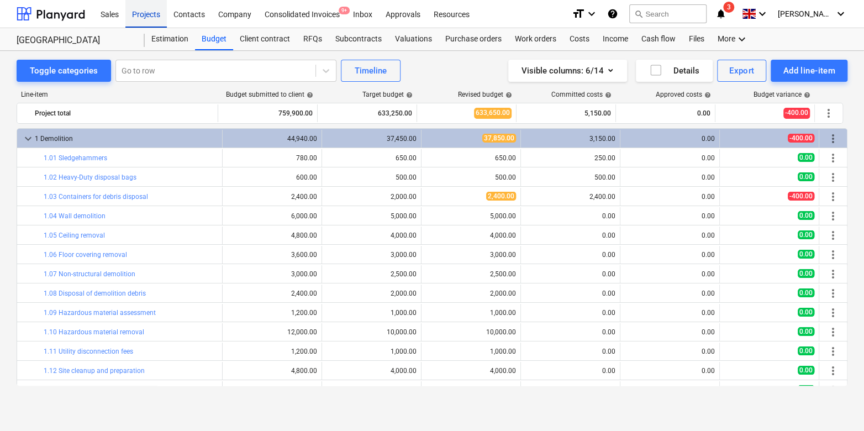
click at [149, 12] on div "Projects" at bounding box center [145, 13] width 41 height 28
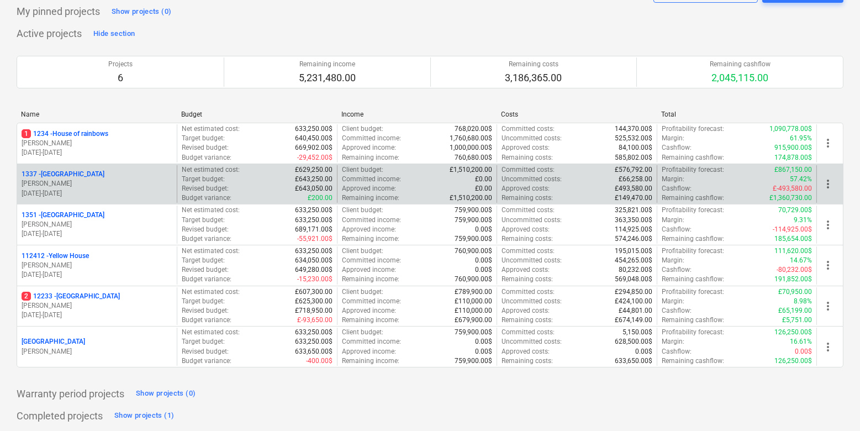
scroll to position [56, 0]
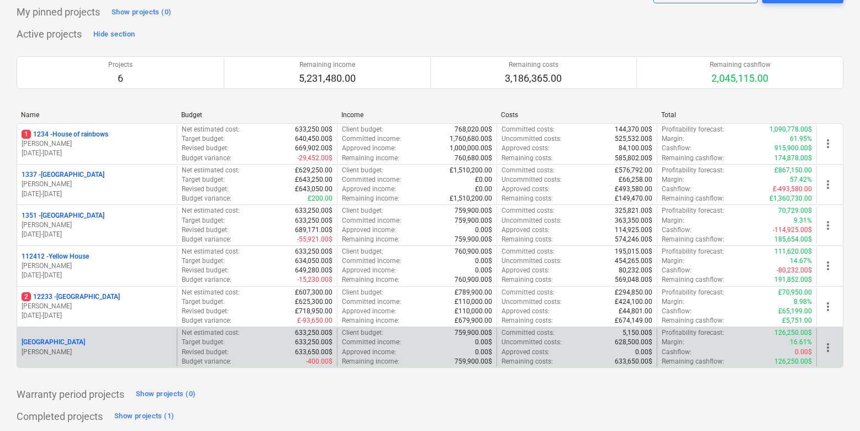
click at [105, 348] on p "[PERSON_NAME]" at bounding box center [97, 352] width 151 height 9
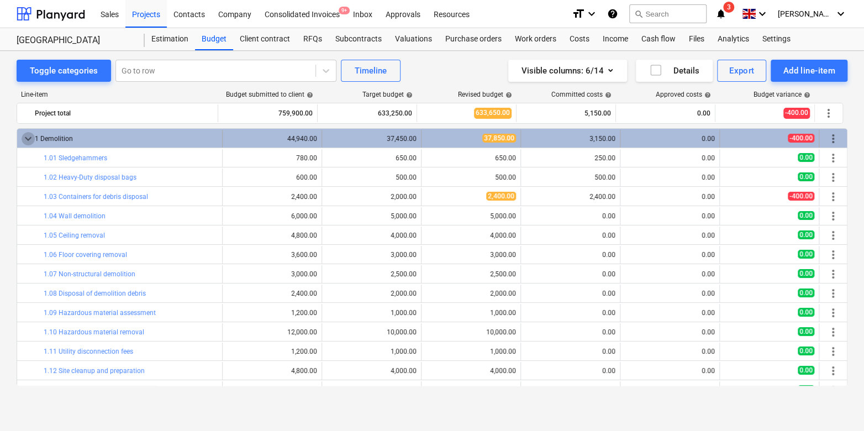
click at [27, 137] on span "keyboard_arrow_down" at bounding box center [28, 138] width 13 height 13
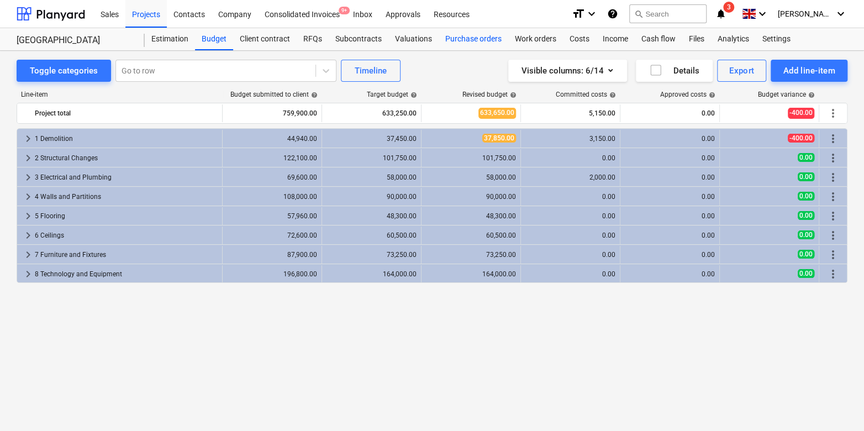
click at [486, 40] on div "Purchase orders" at bounding box center [474, 39] width 70 height 22
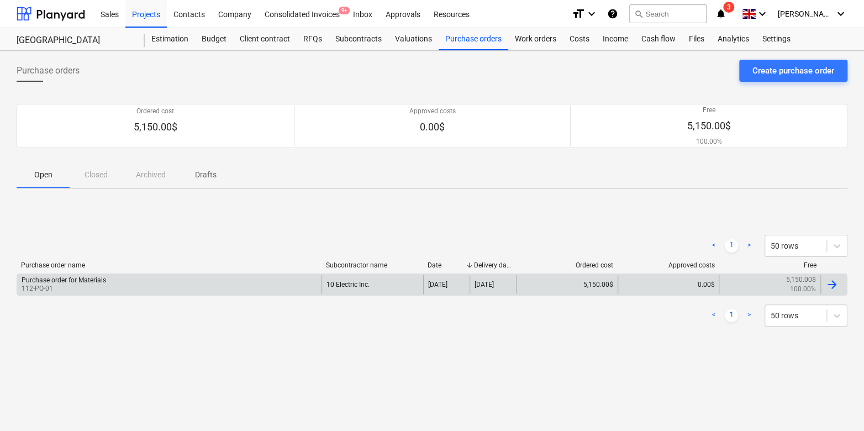
click at [136, 288] on div "Purchase order for Materials 112-PO-01" at bounding box center [169, 284] width 305 height 19
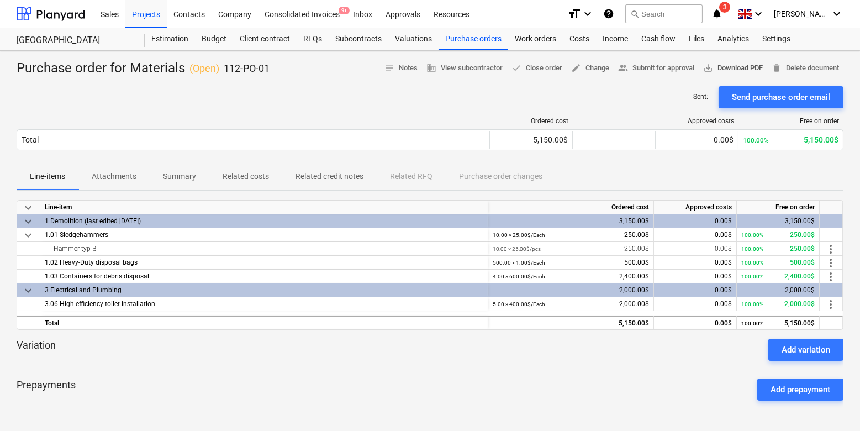
click at [721, 65] on span "save_alt Download PDF" at bounding box center [734, 68] width 60 height 13
click at [579, 37] on div "Costs" at bounding box center [579, 39] width 33 height 22
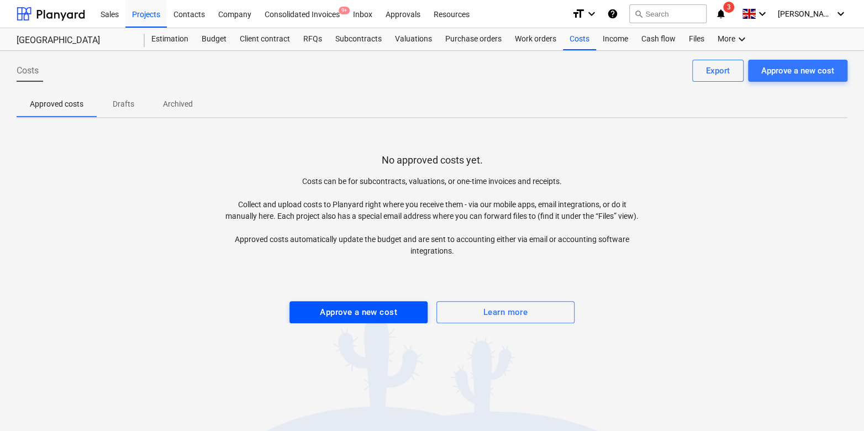
click at [347, 319] on div "Approve a new cost" at bounding box center [358, 312] width 77 height 14
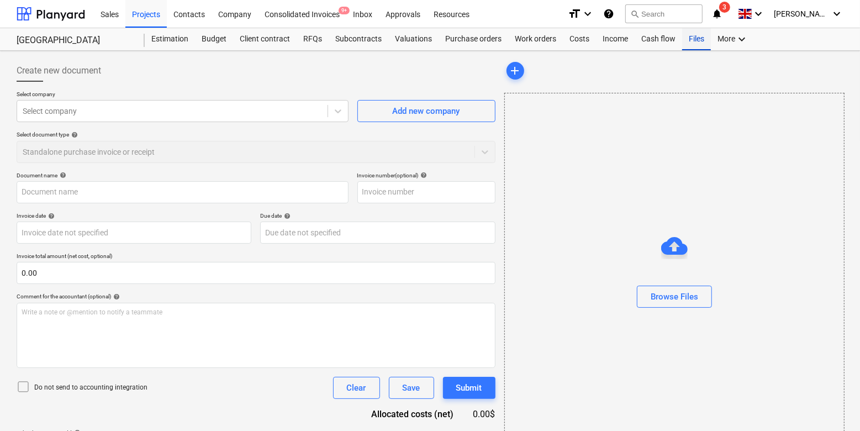
click at [694, 35] on div "Files" at bounding box center [697, 39] width 29 height 22
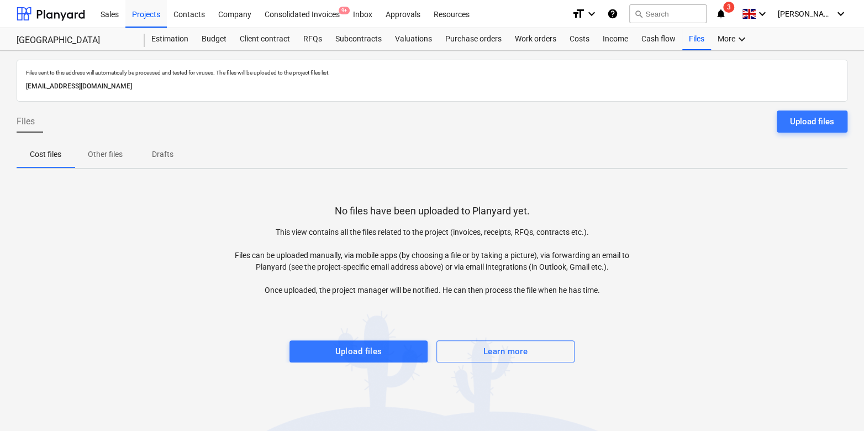
click at [393, 337] on div at bounding box center [432, 329] width 831 height 22
click at [373, 355] on div "Upload files" at bounding box center [358, 351] width 47 height 14
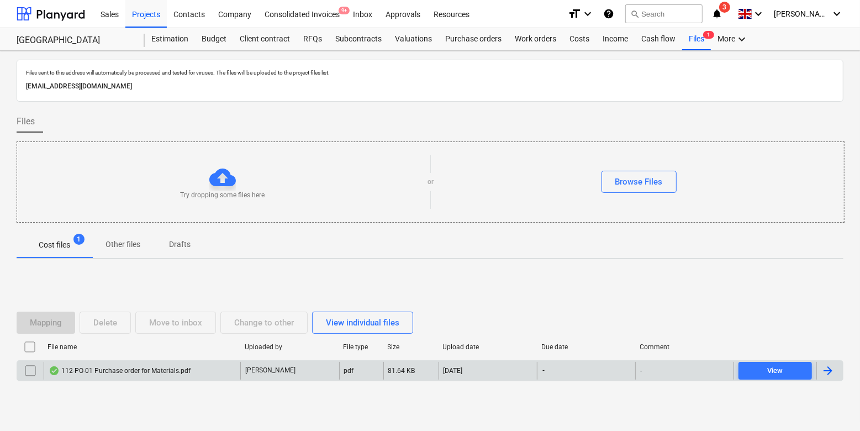
click at [120, 372] on div "112-PO-01 Purchase order for Materials.pdf" at bounding box center [120, 370] width 142 height 9
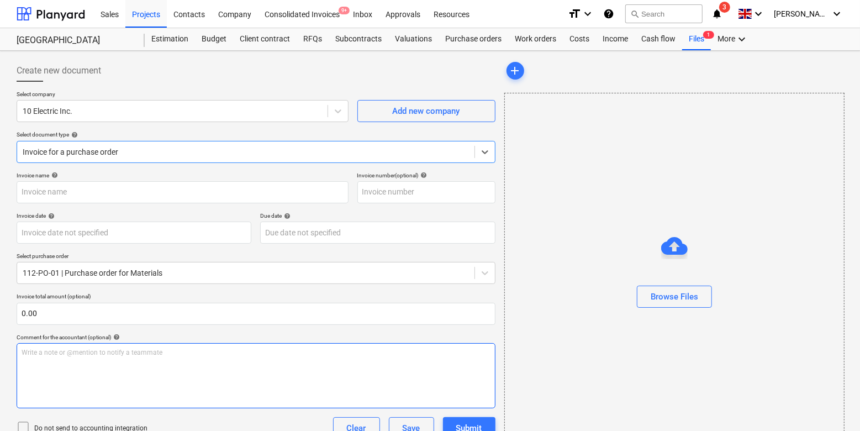
type input "112-PO-01"
type input "[DATE]"
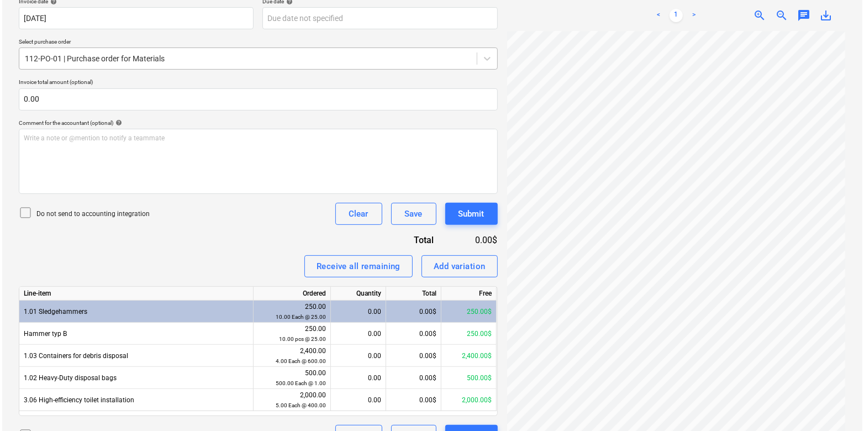
scroll to position [238, 0]
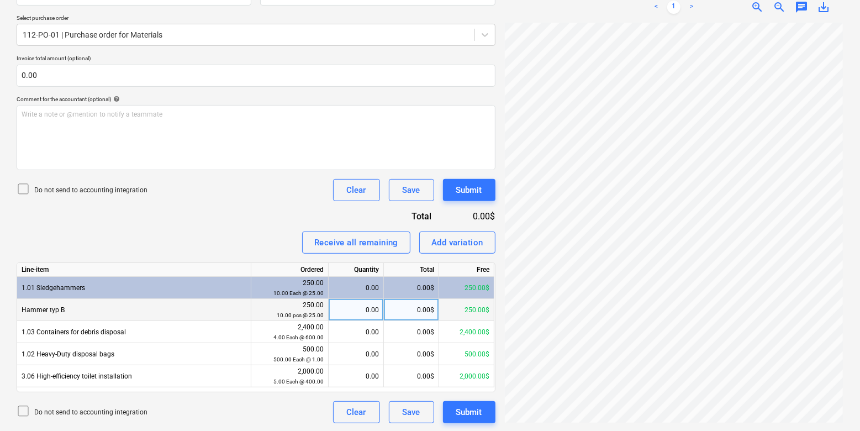
click at [364, 304] on div "0.00" at bounding box center [356, 310] width 46 height 22
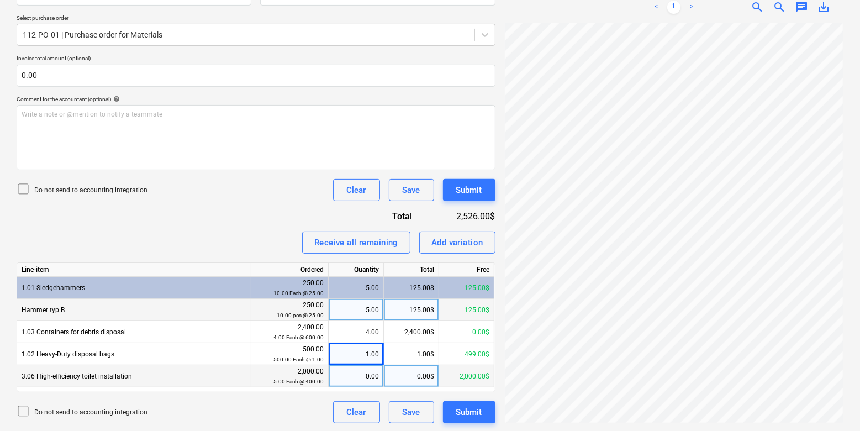
click at [354, 377] on div "0.00" at bounding box center [356, 376] width 46 height 22
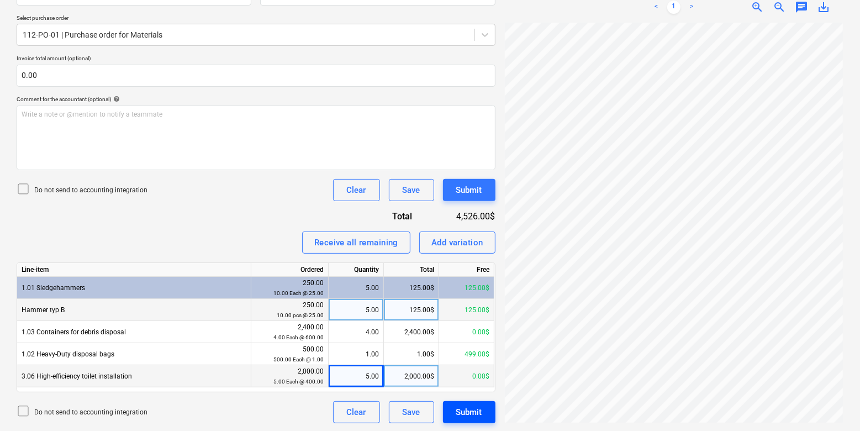
click at [473, 405] on div "Submit" at bounding box center [469, 412] width 26 height 14
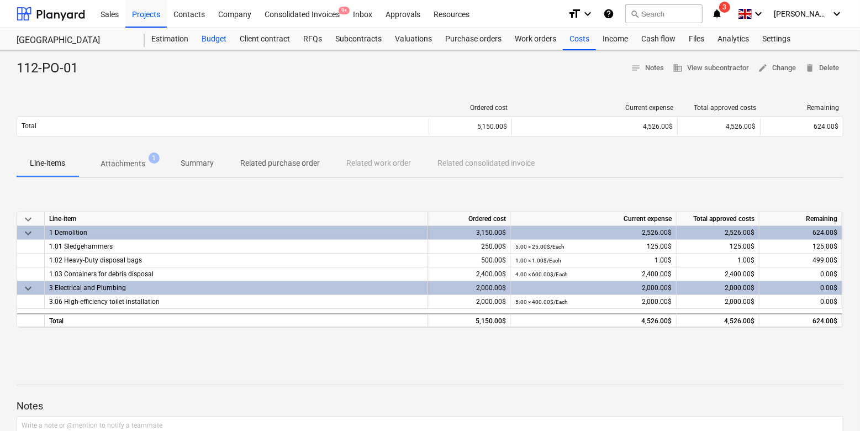
click at [218, 43] on div "Budget" at bounding box center [214, 39] width 38 height 22
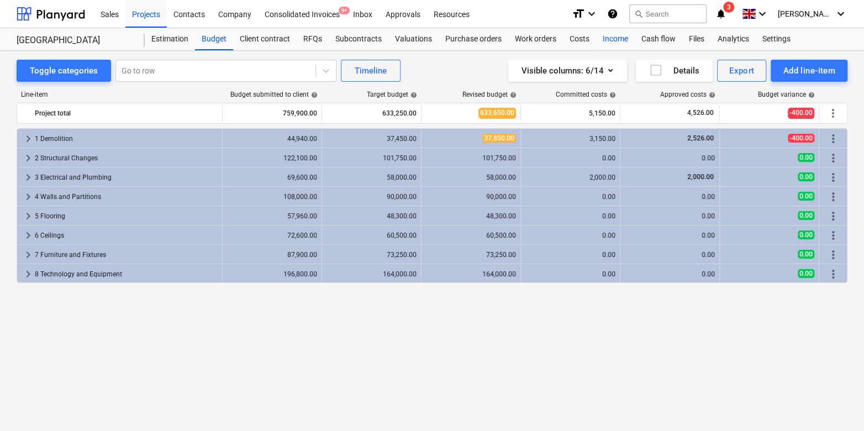
click at [613, 41] on div "Income" at bounding box center [615, 39] width 39 height 22
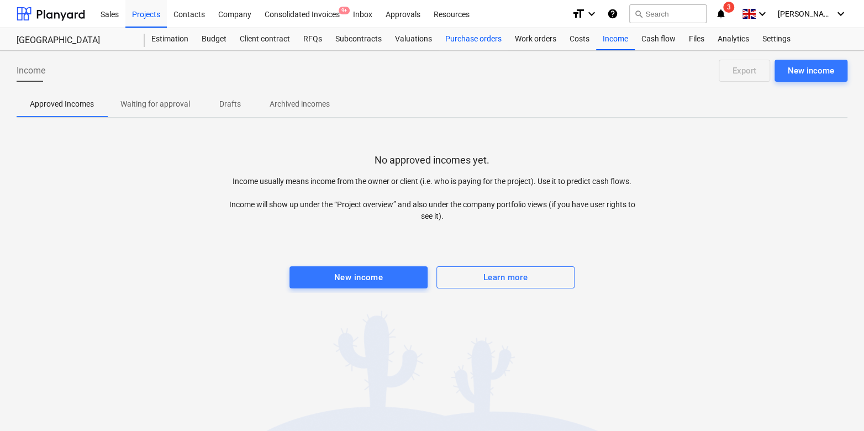
click at [465, 34] on div "Purchase orders" at bounding box center [474, 39] width 70 height 22
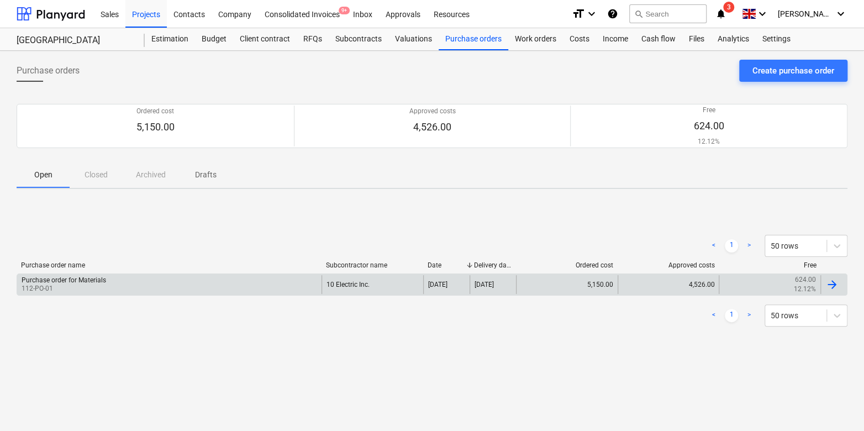
click at [299, 295] on div "Purchase order for Materials 112-PO-01 10 Electric Inc. [DATE] [DATE] 5,150.00 …" at bounding box center [432, 285] width 831 height 22
click at [300, 280] on div "Purchase order for Materials 112-PO-01" at bounding box center [169, 284] width 305 height 19
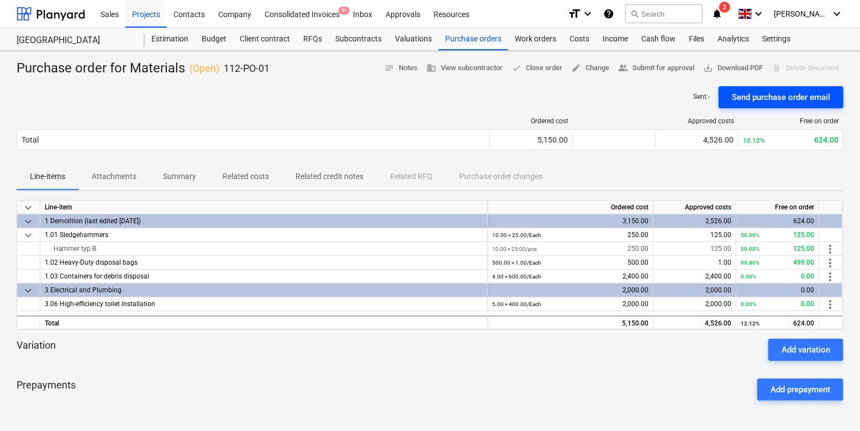
click at [791, 92] on div "Send purchase order email" at bounding box center [781, 97] width 98 height 14
click at [176, 182] on span "Summary" at bounding box center [180, 176] width 60 height 18
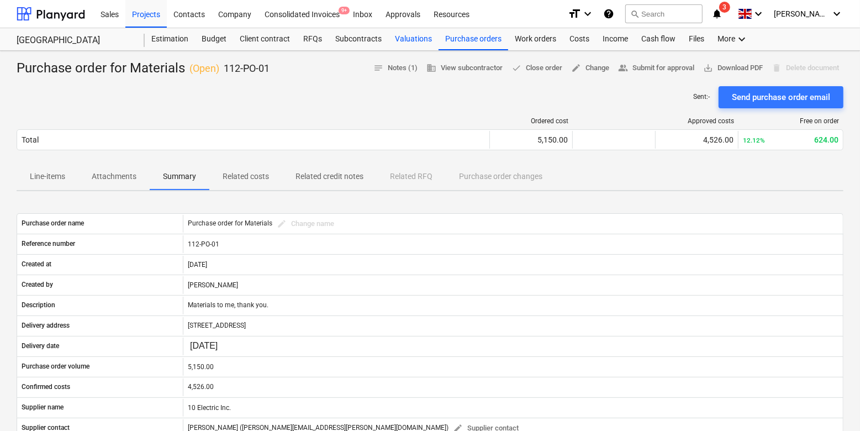
click at [397, 38] on div "Valuations" at bounding box center [414, 39] width 50 height 22
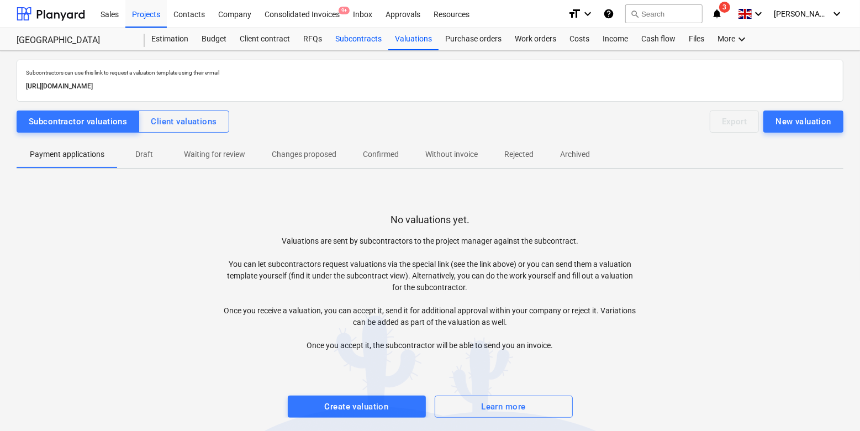
click at [361, 45] on div "Subcontracts" at bounding box center [359, 39] width 60 height 22
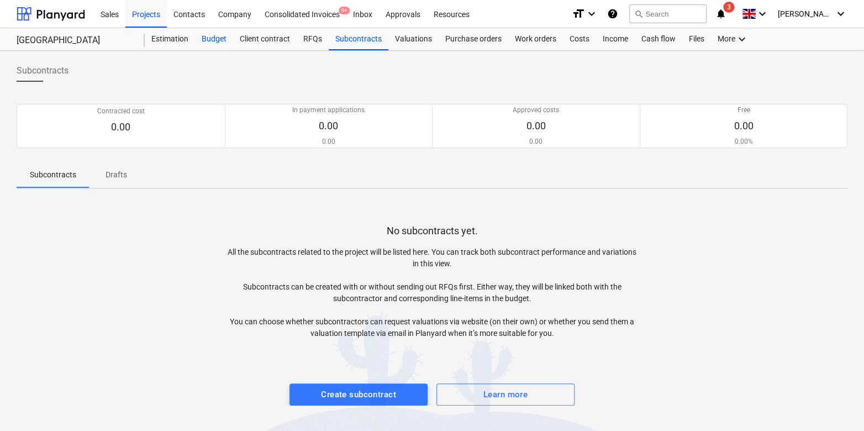
click at [219, 40] on div "Budget" at bounding box center [214, 39] width 38 height 22
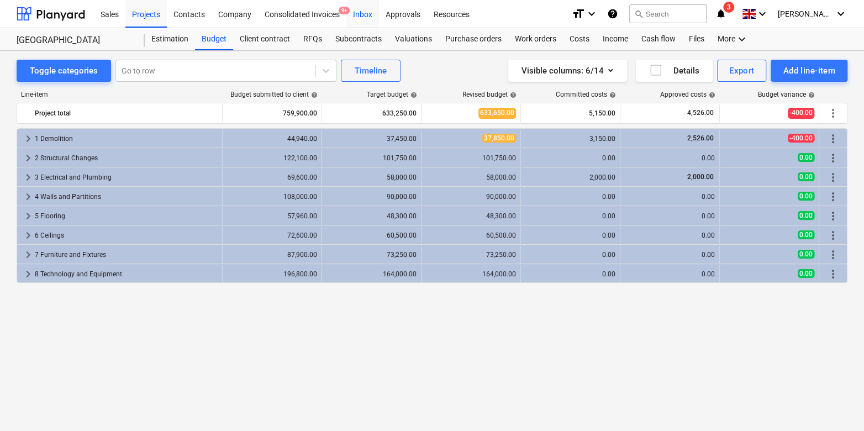
click at [373, 11] on div "Inbox" at bounding box center [363, 13] width 33 height 28
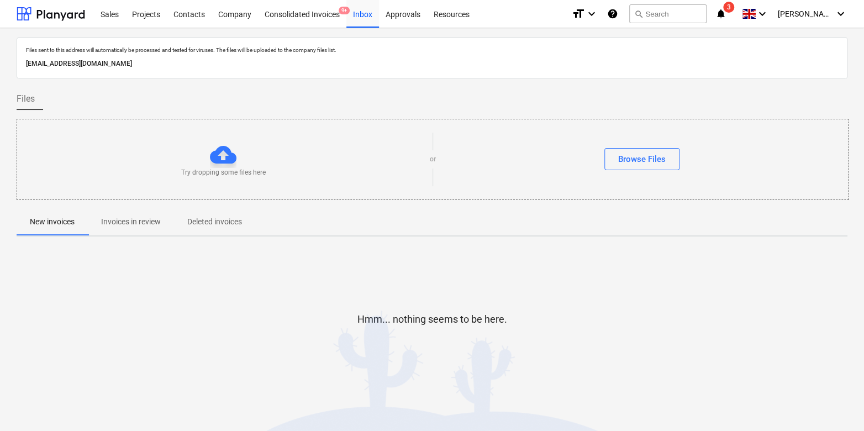
click at [179, 66] on p "[EMAIL_ADDRESS][DOMAIN_NAME]" at bounding box center [432, 64] width 812 height 12
click at [150, 20] on div "Projects" at bounding box center [145, 13] width 41 height 28
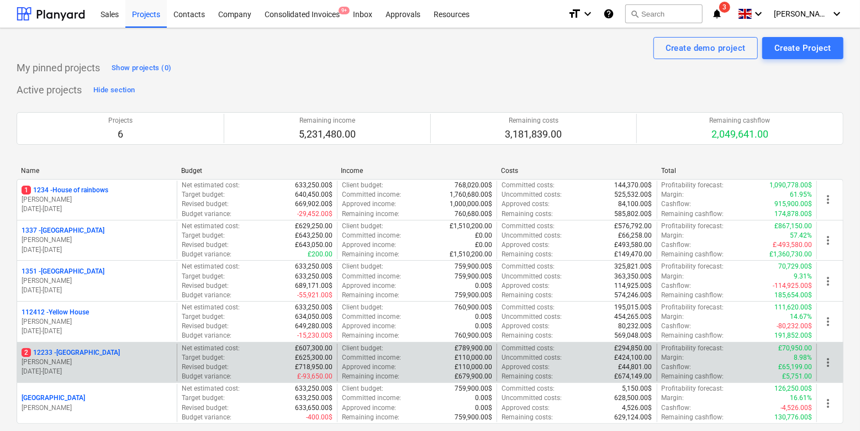
scroll to position [74, 0]
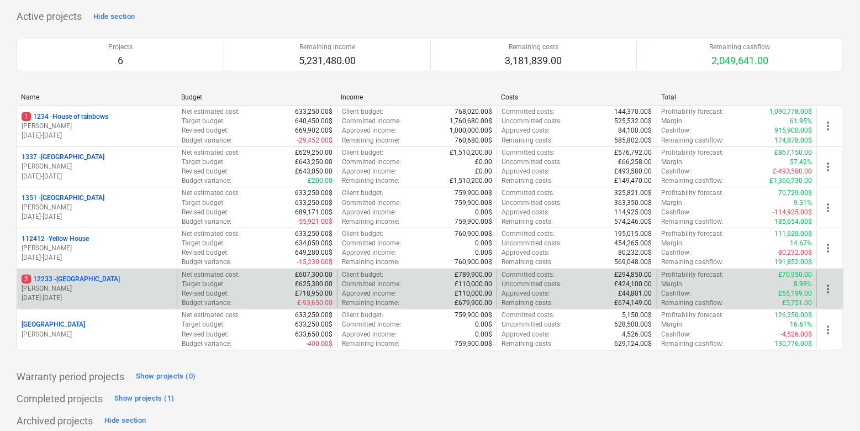
click at [102, 293] on p "[DATE] - [DATE]" at bounding box center [97, 297] width 151 height 9
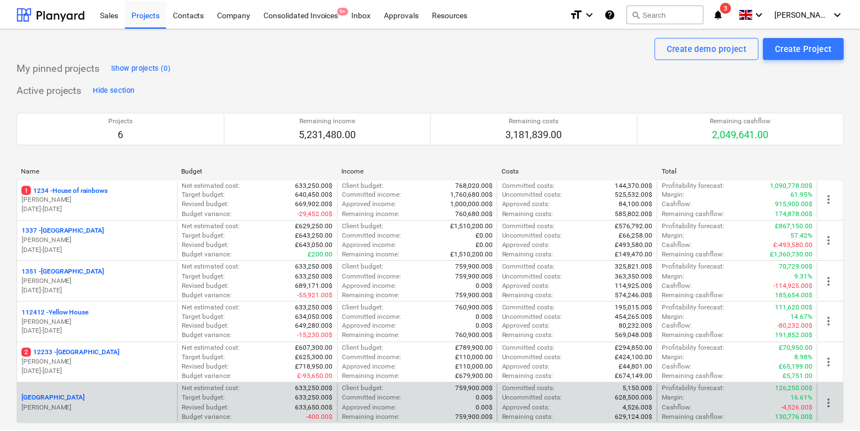
scroll to position [74, 0]
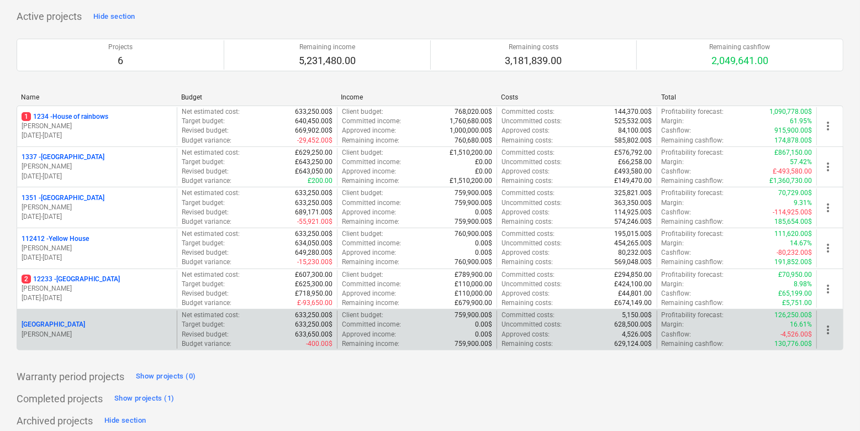
click at [107, 334] on p "[PERSON_NAME]" at bounding box center [97, 334] width 151 height 9
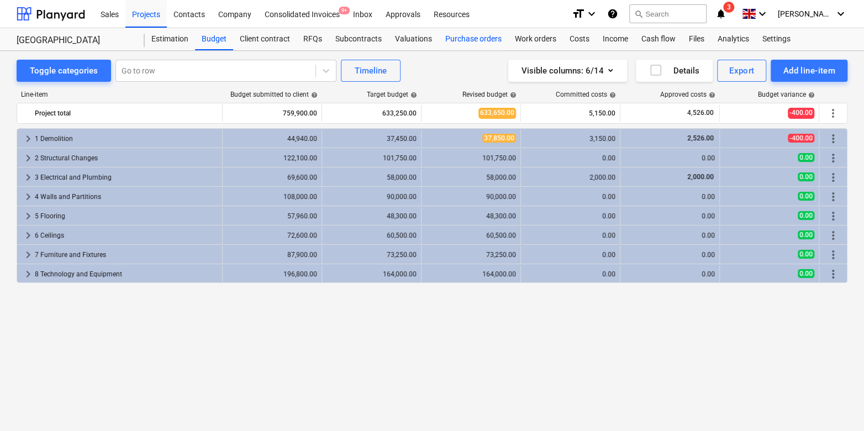
click at [488, 45] on div "Purchase orders" at bounding box center [474, 39] width 70 height 22
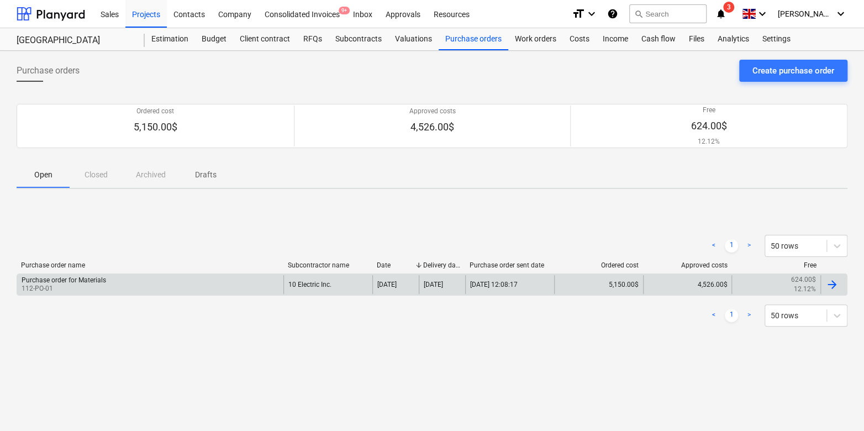
click at [305, 280] on div "10 Electric Inc." at bounding box center [328, 284] width 89 height 19
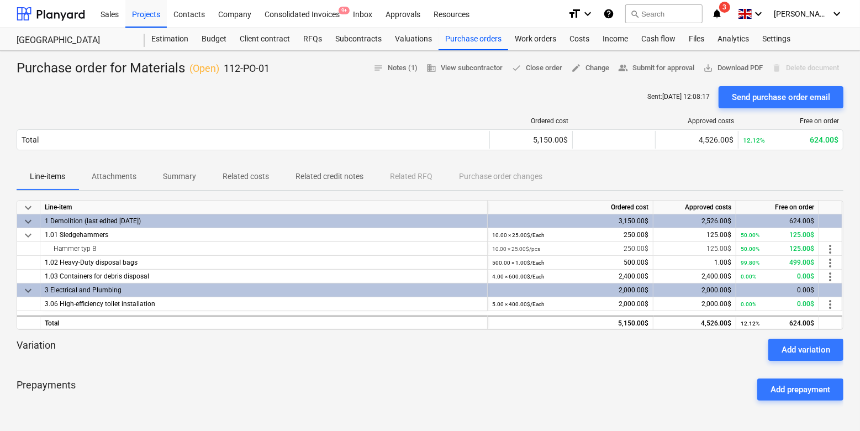
click at [615, 15] on icon "help" at bounding box center [608, 13] width 11 height 13
